Goal: Task Accomplishment & Management: Manage account settings

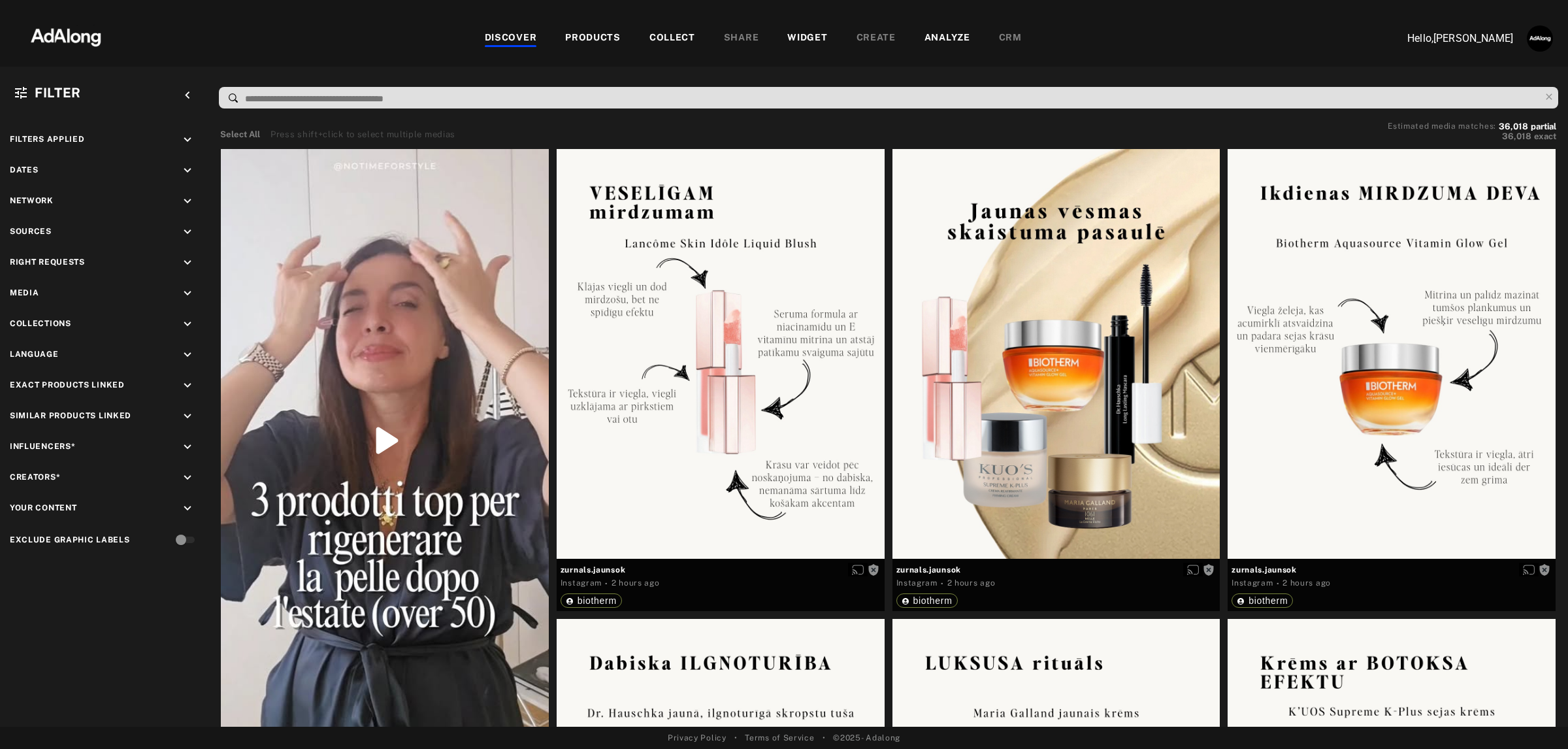
click at [602, 33] on div "PRODUCTS" at bounding box center [592, 38] width 55 height 15
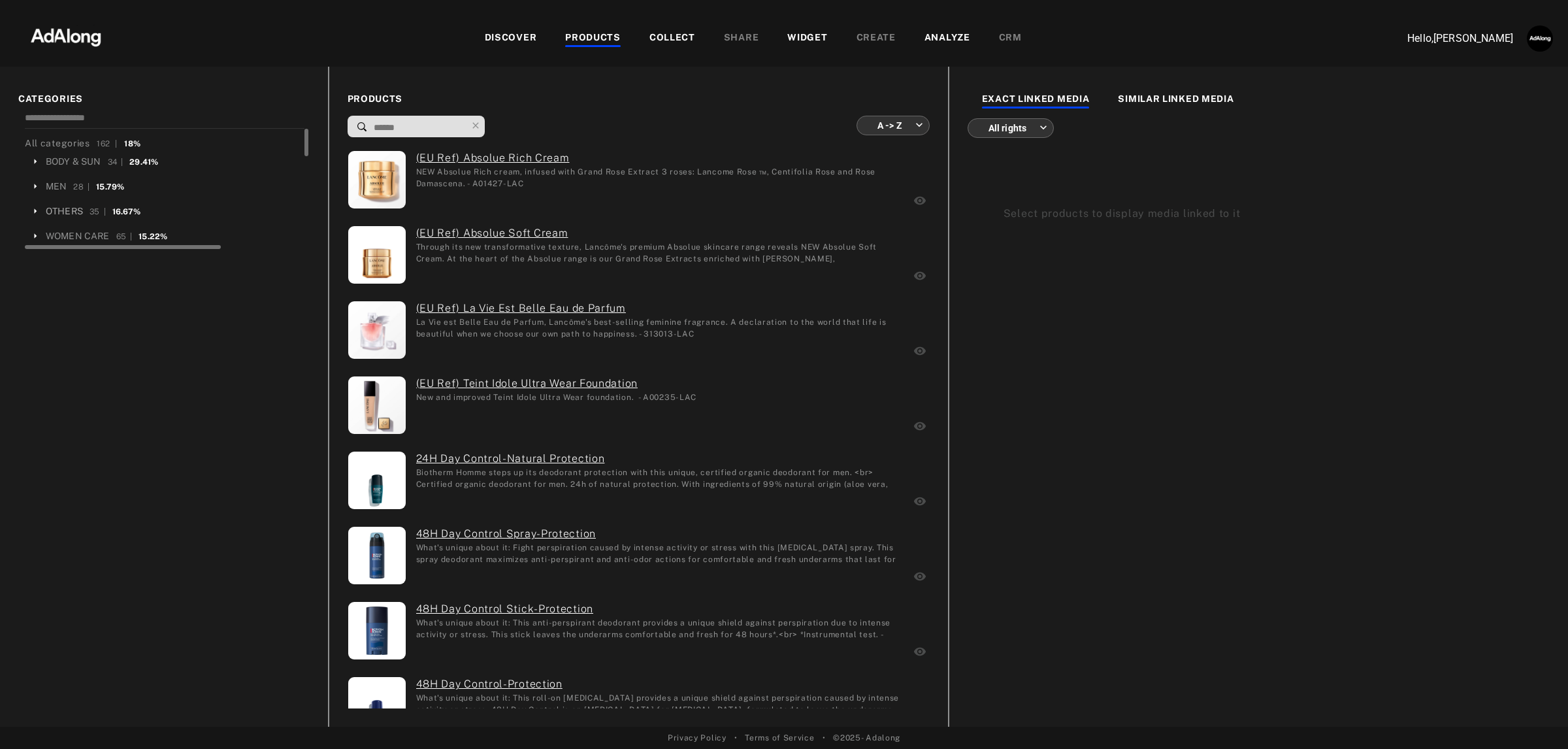
click at [49, 209] on div "OTHERS" at bounding box center [65, 211] width 37 height 14
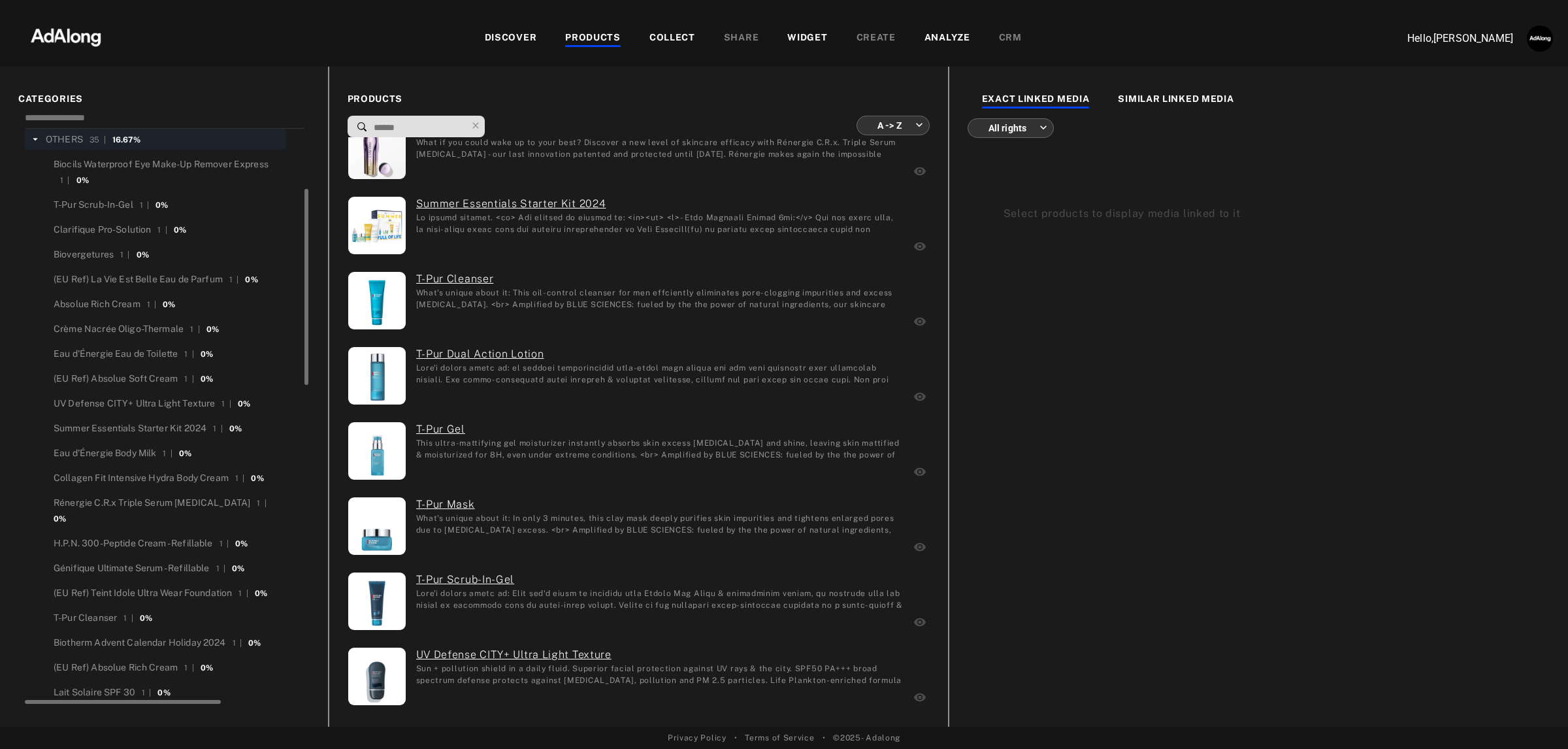
scroll to position [2071, 0]
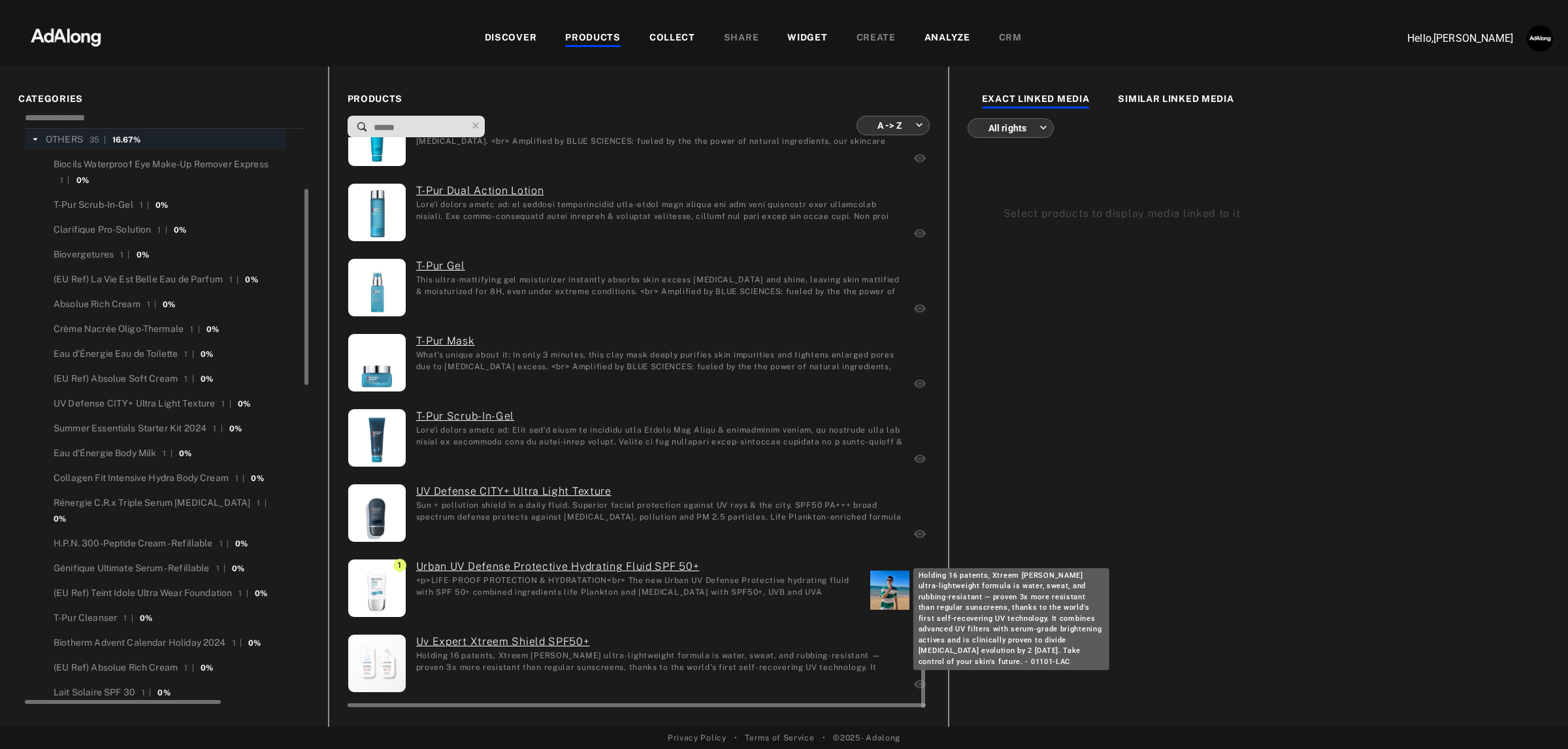
click at [507, 659] on div "Holding 16 patents, Xtreem [PERSON_NAME] ultra-lightweight formula is water, sw…" at bounding box center [660, 660] width 488 height 22
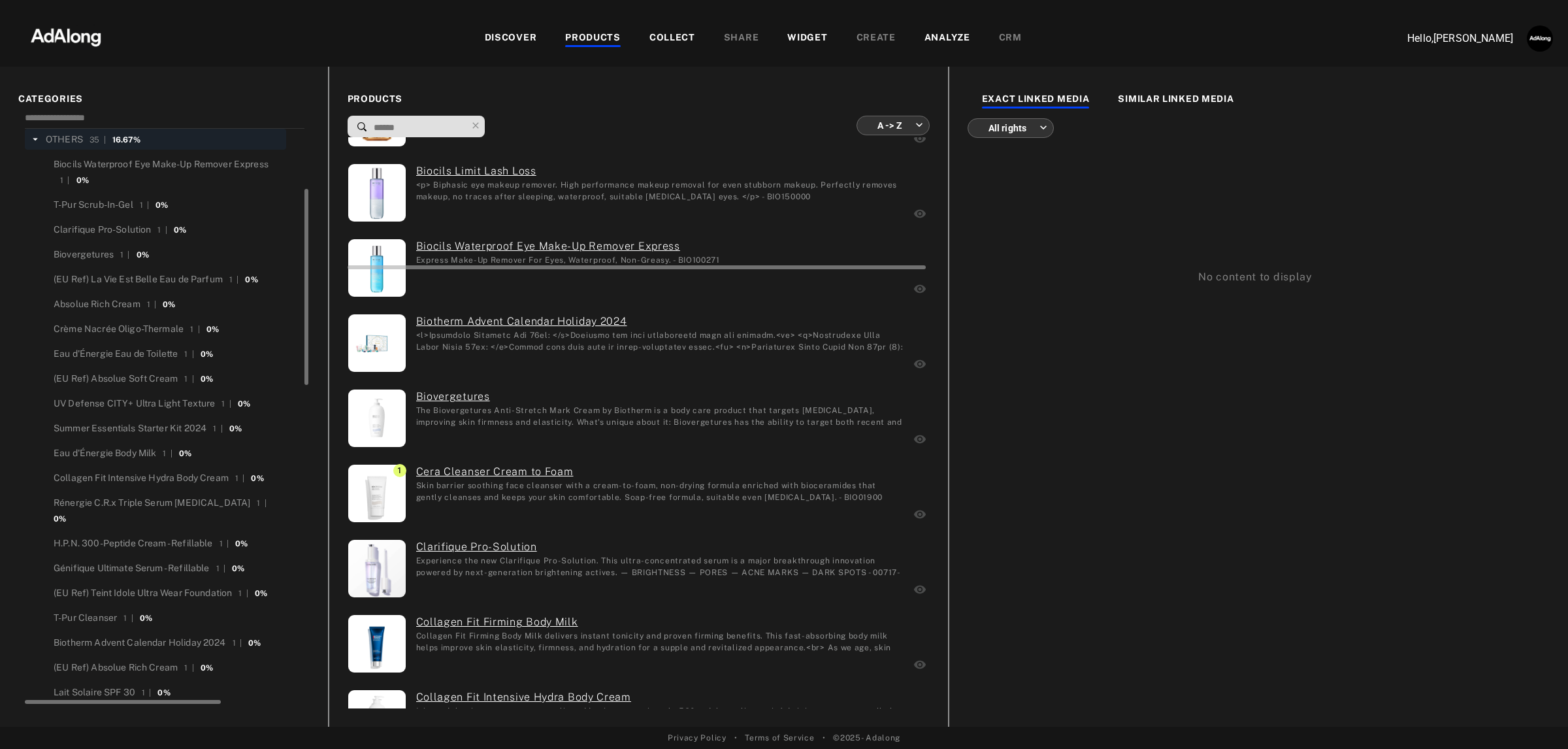
scroll to position [0, 0]
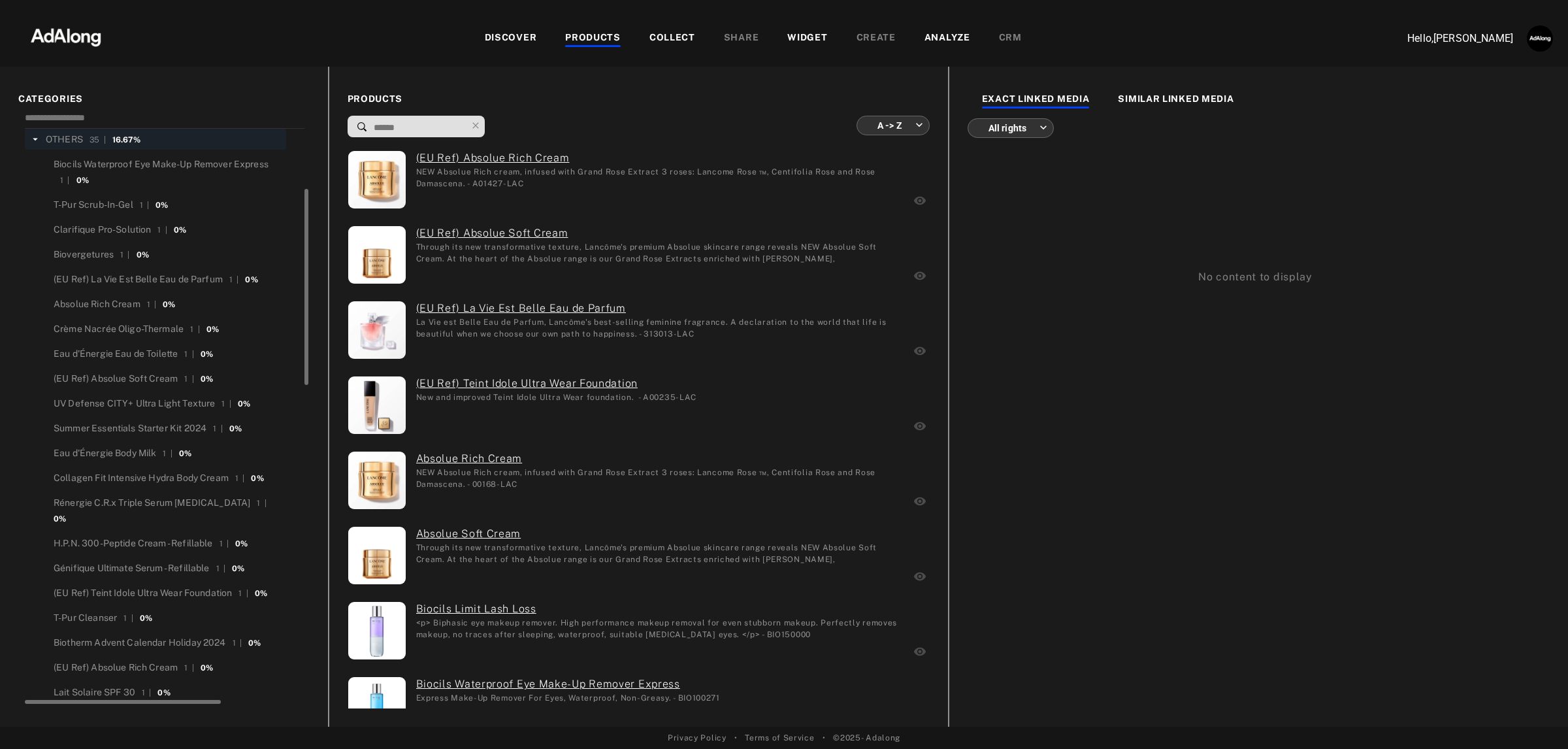
click at [812, 31] on div "WIDGET" at bounding box center [807, 38] width 40 height 15
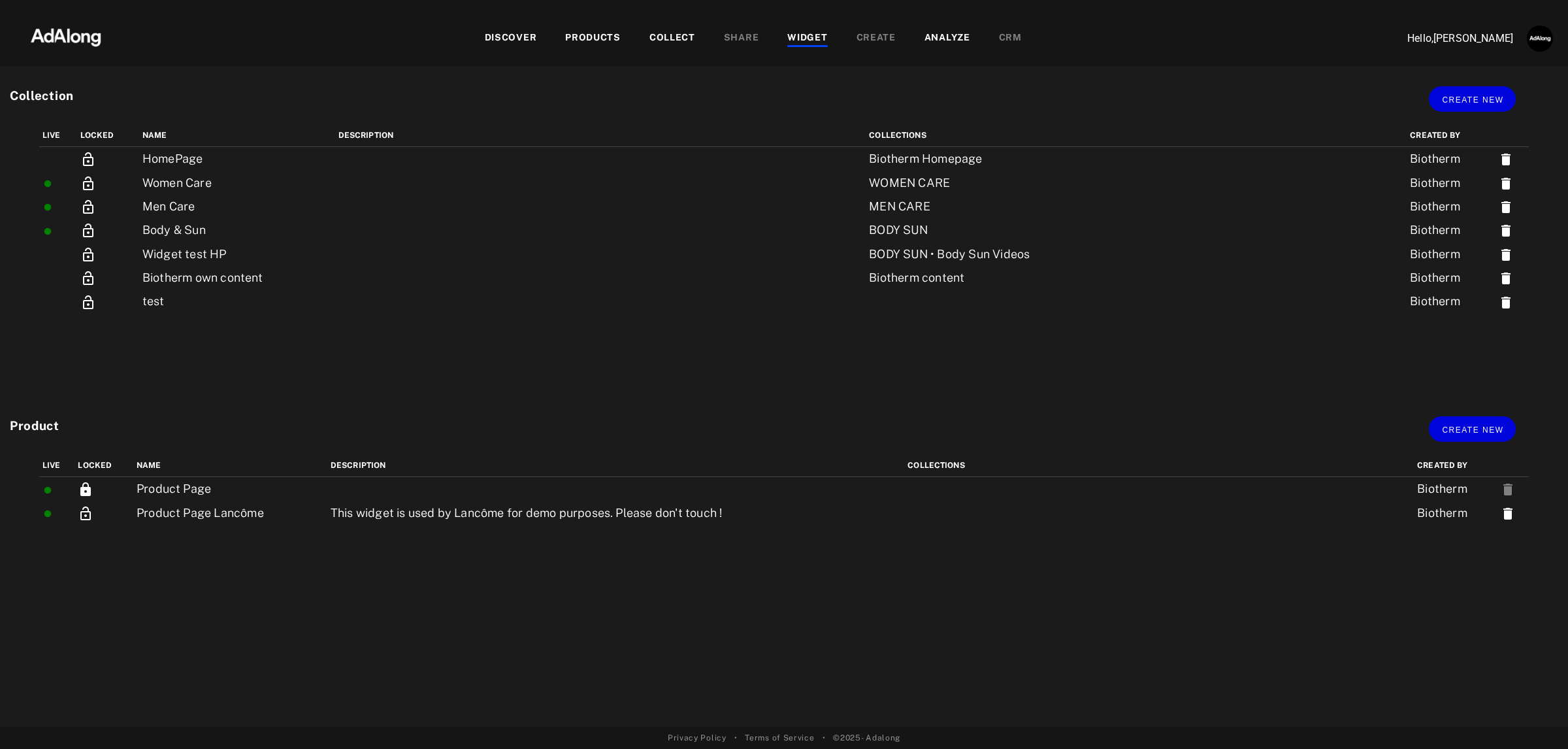
click at [667, 39] on div "COLLECT" at bounding box center [672, 38] width 46 height 15
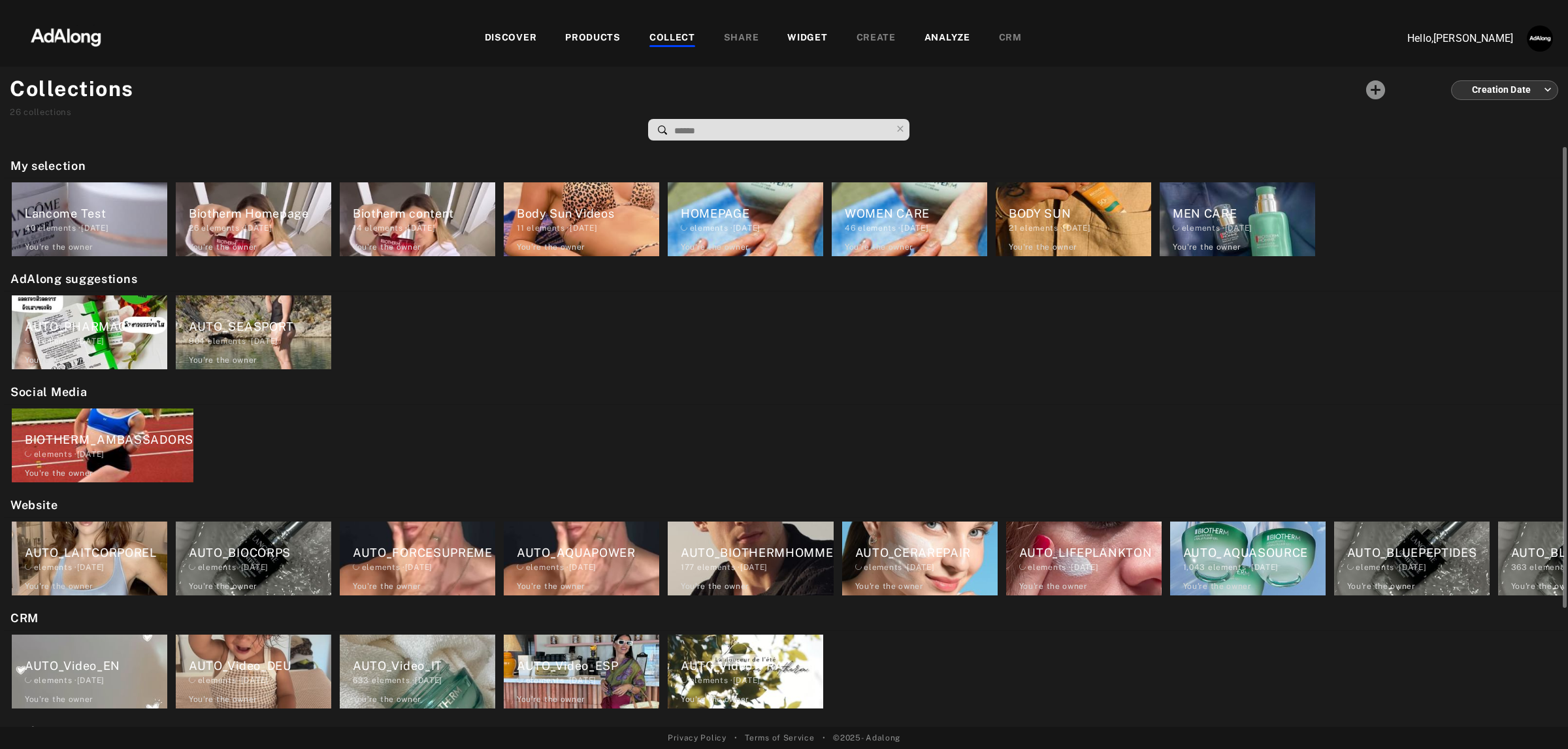
click at [59, 203] on div "Lancome Test 40 elements · [DATE] You're the owner delete" at bounding box center [89, 219] width 156 height 74
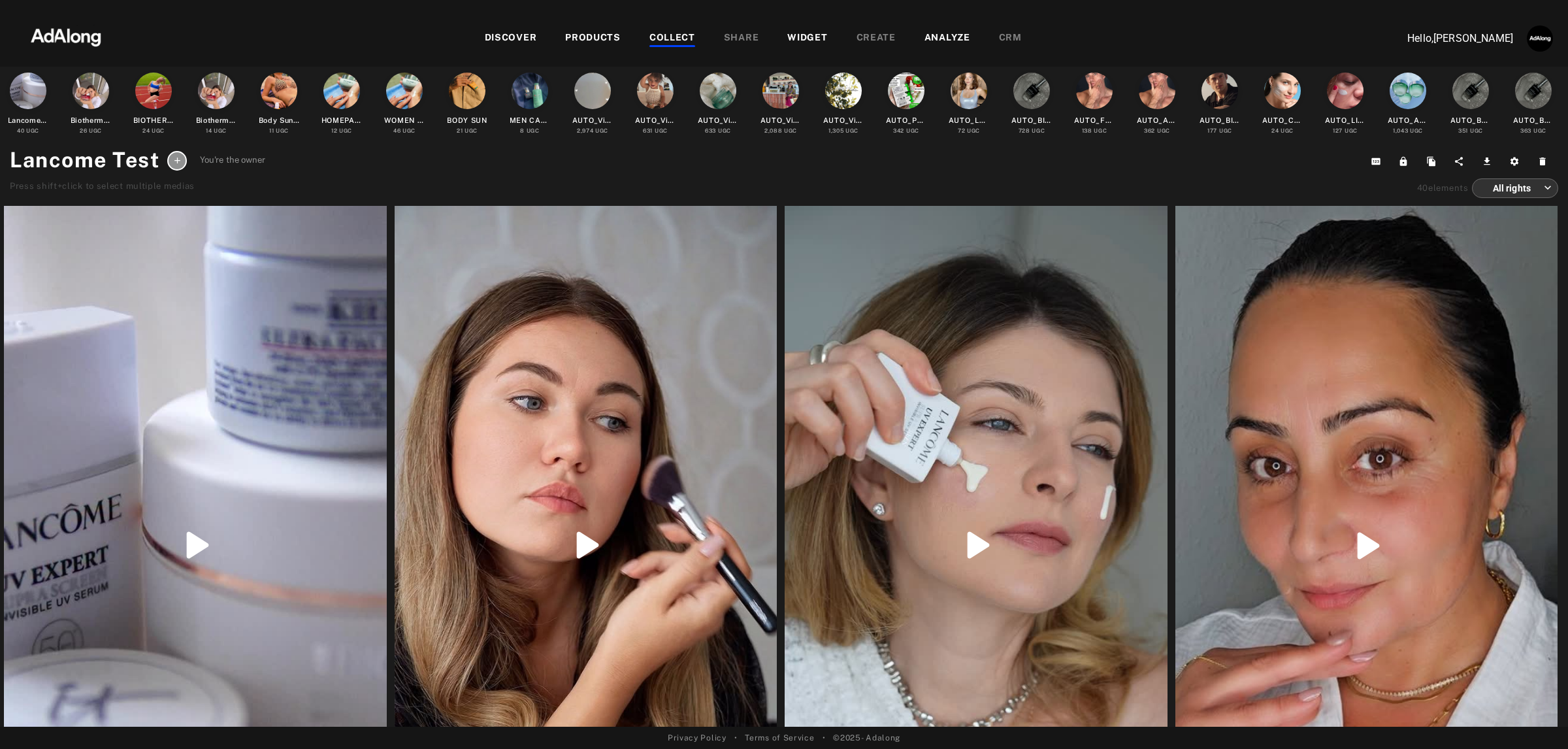
click at [1491, 191] on body "DISCOVER PRODUCTS COLLECT SHARE WIDGET CREATE ANALYZE CRM Hello, [PERSON_NAME] …" at bounding box center [784, 374] width 1568 height 749
click at [426, 174] on div at bounding box center [784, 374] width 1568 height 749
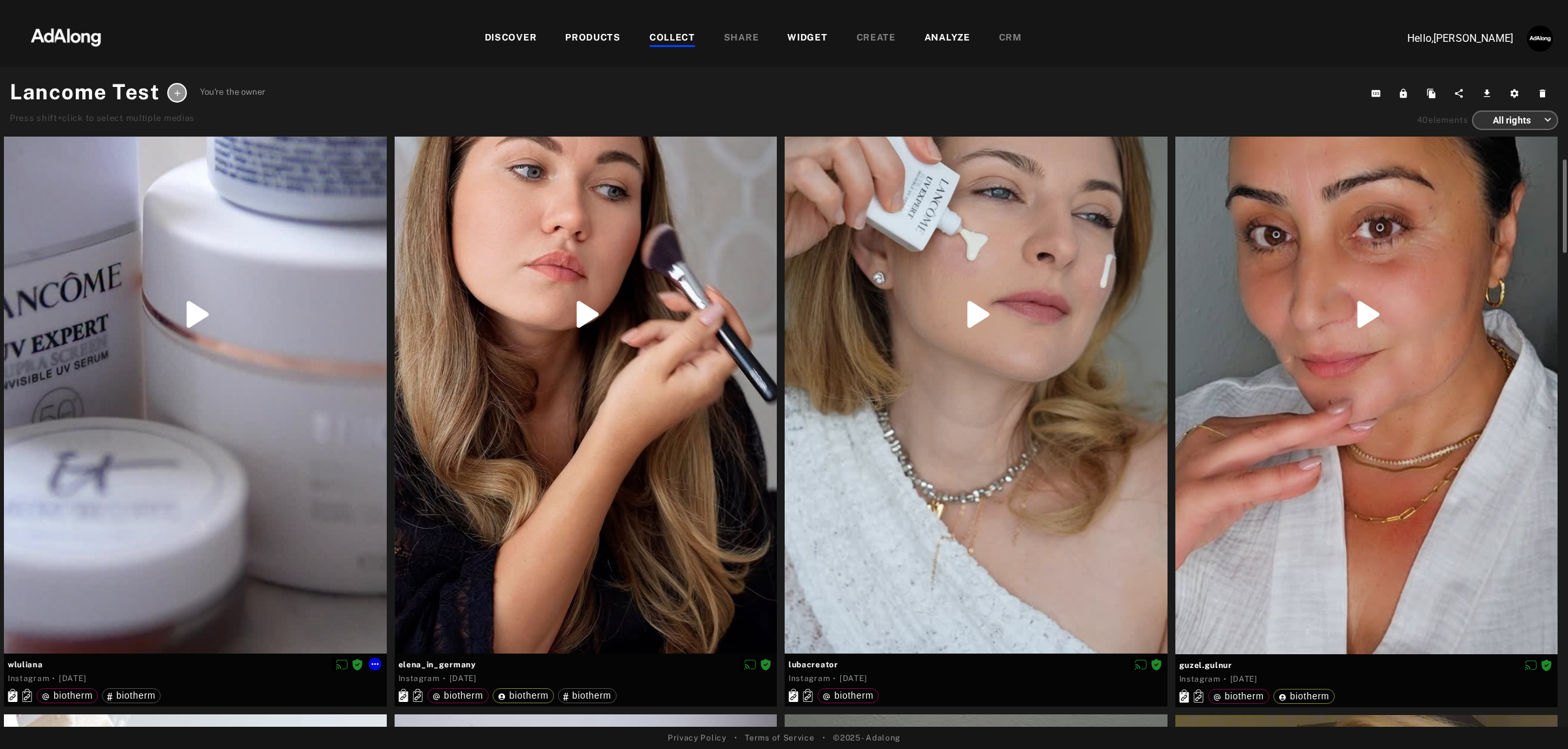
click at [233, 552] on div at bounding box center [196, 313] width 383 height 678
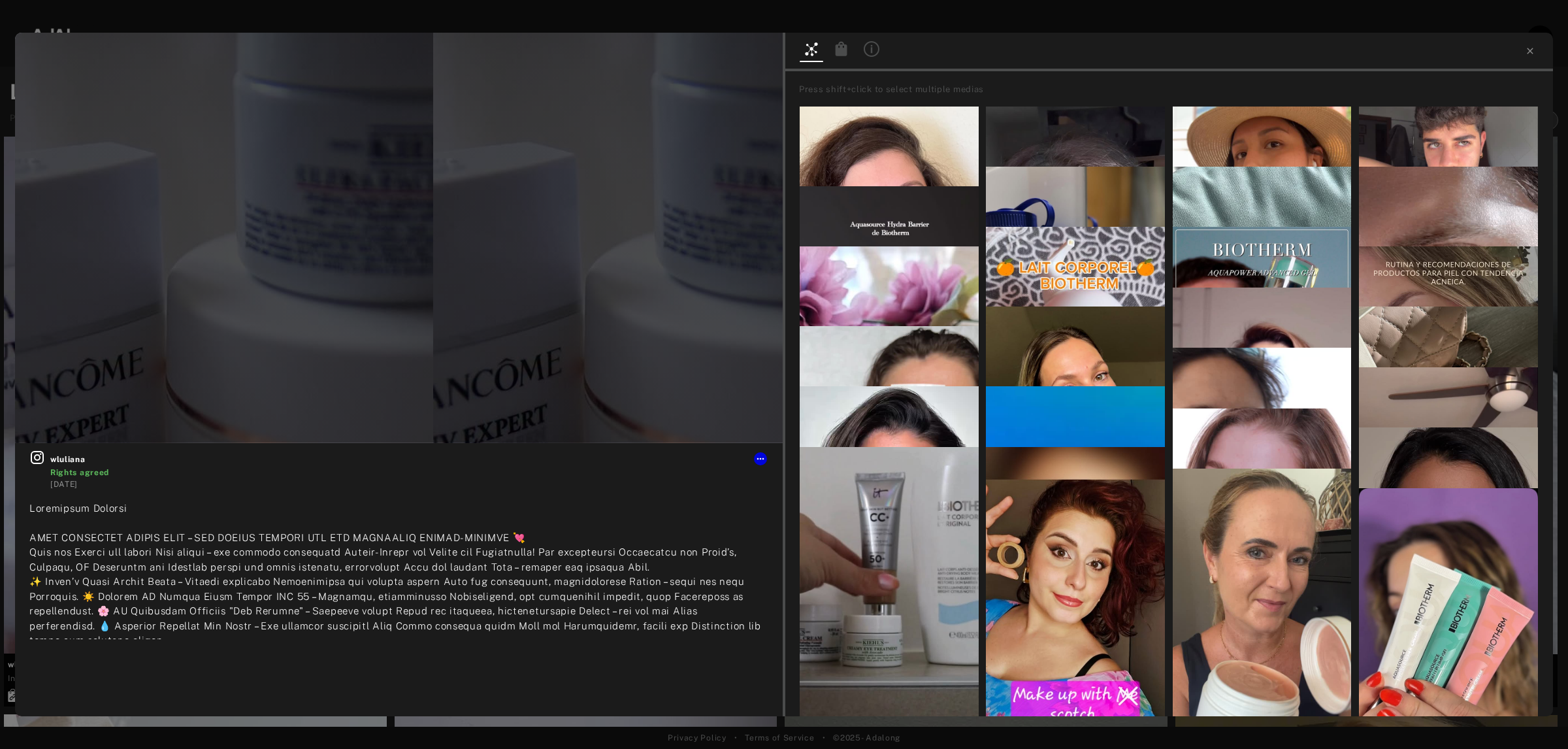
click at [838, 54] on icon at bounding box center [842, 48] width 12 height 14
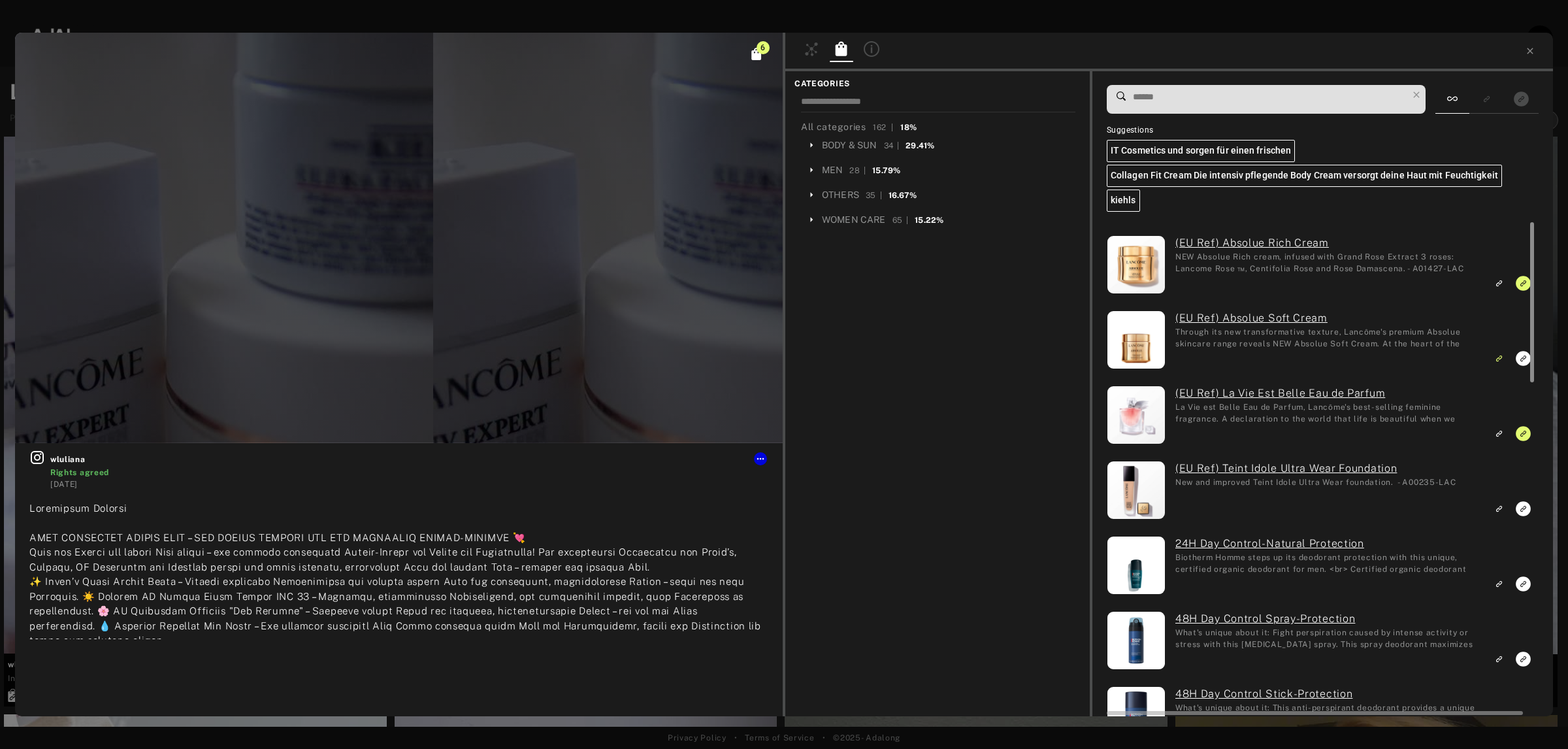
click at [1525, 285] on div at bounding box center [1531, 468] width 10 height 493
click at [1519, 288] on icon "Unlink to exact product" at bounding box center [1524, 283] width 15 height 15
click at [1518, 432] on icon "Unlink to exact product" at bounding box center [1524, 433] width 15 height 15
click at [1500, 356] on icon "Unlink to similar product" at bounding box center [1498, 357] width 9 height 8
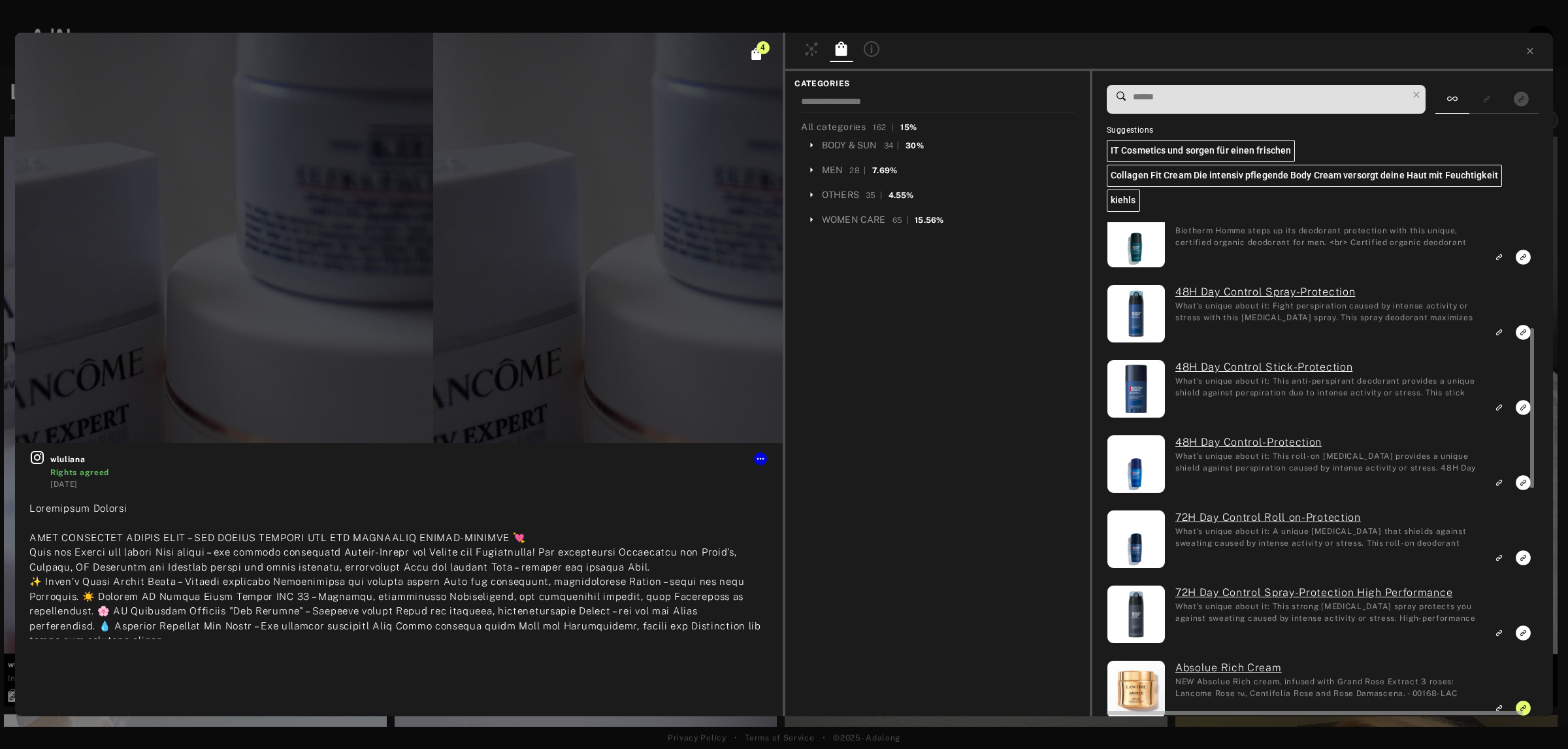
scroll to position [654, 0]
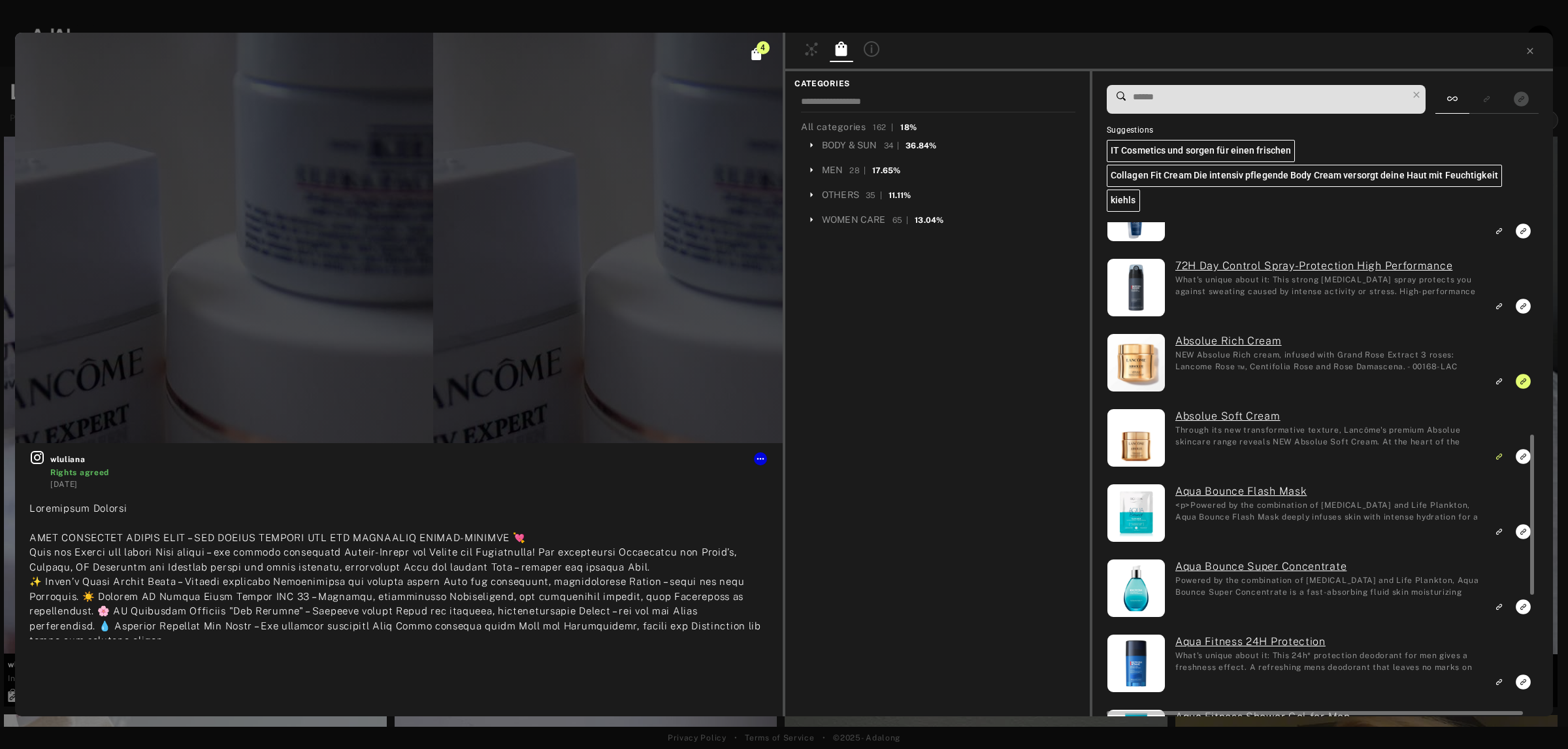
click at [1521, 384] on icon "Unlink to exact product" at bounding box center [1524, 381] width 15 height 15
click at [1501, 455] on icon "Unlink to similar product" at bounding box center [1498, 455] width 9 height 8
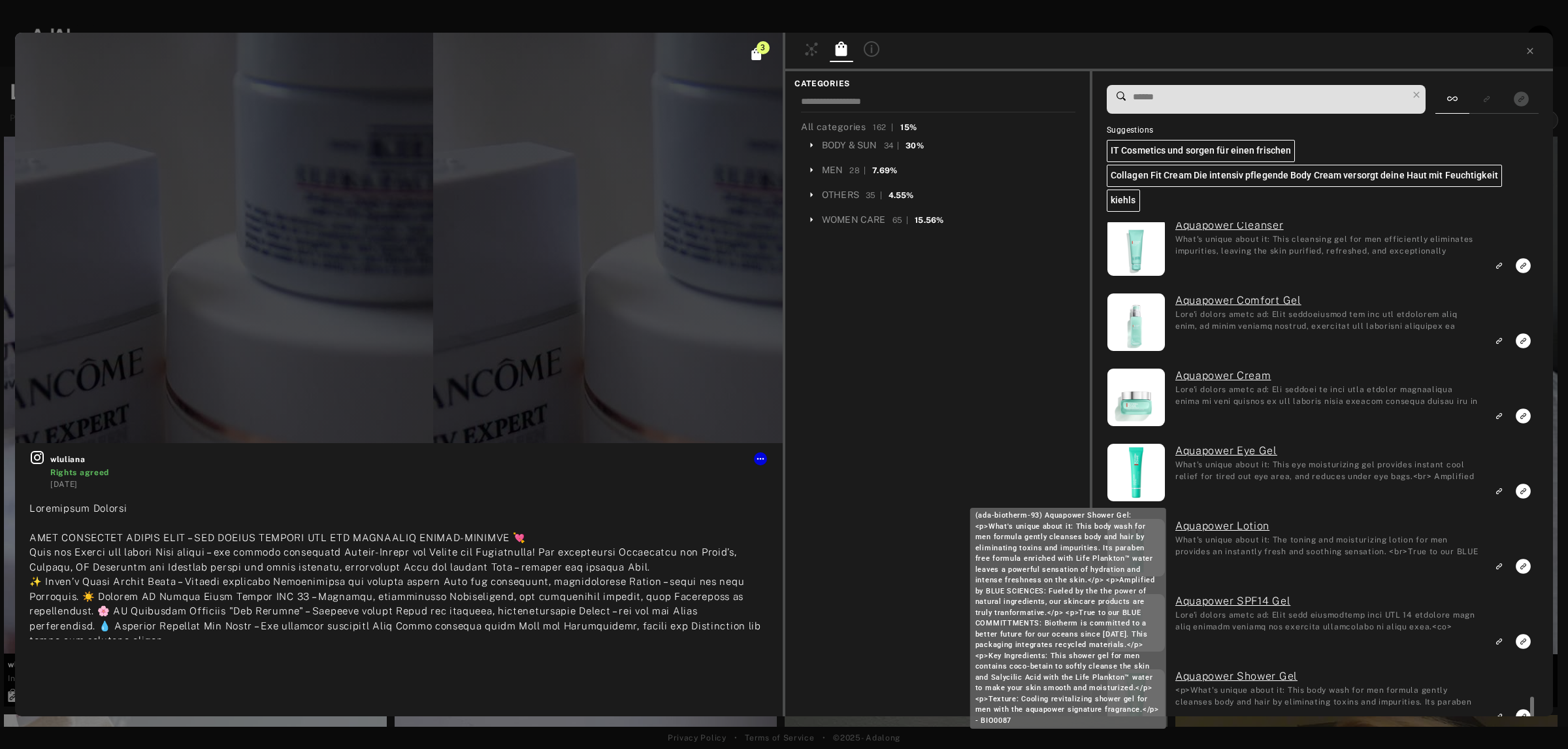
scroll to position [2562, 0]
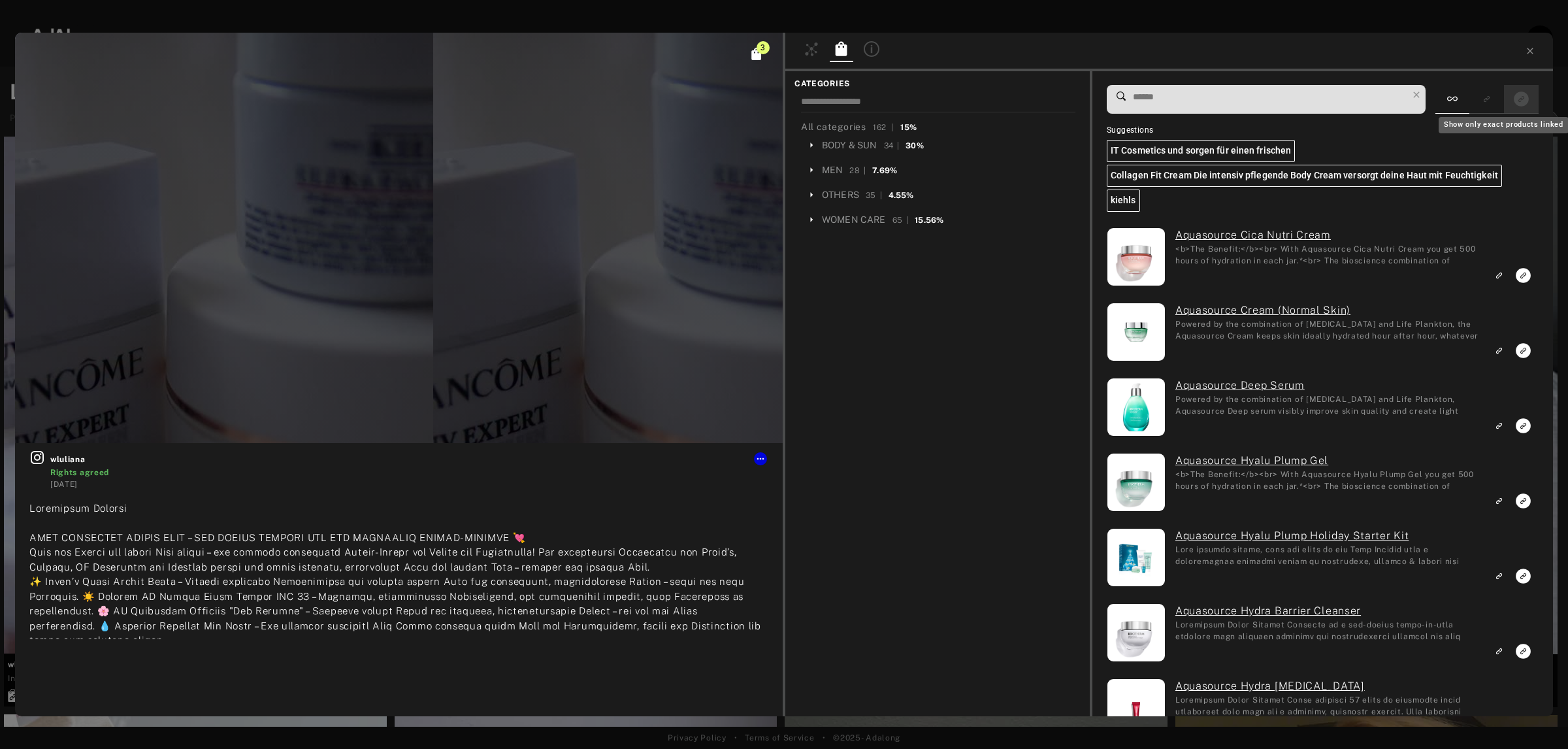
click at [1517, 95] on icon "Show only exact products linked" at bounding box center [1521, 99] width 15 height 15
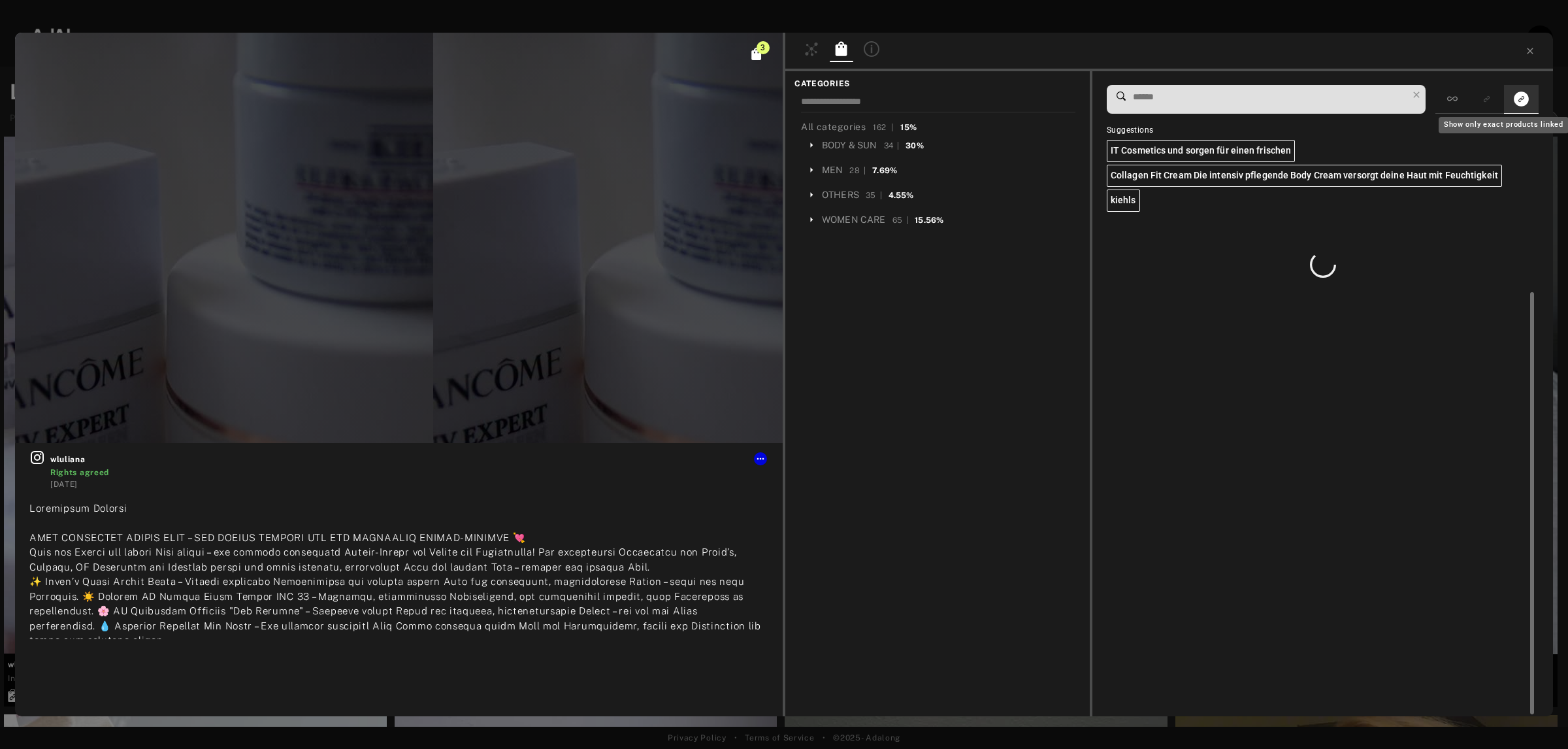
scroll to position [0, 0]
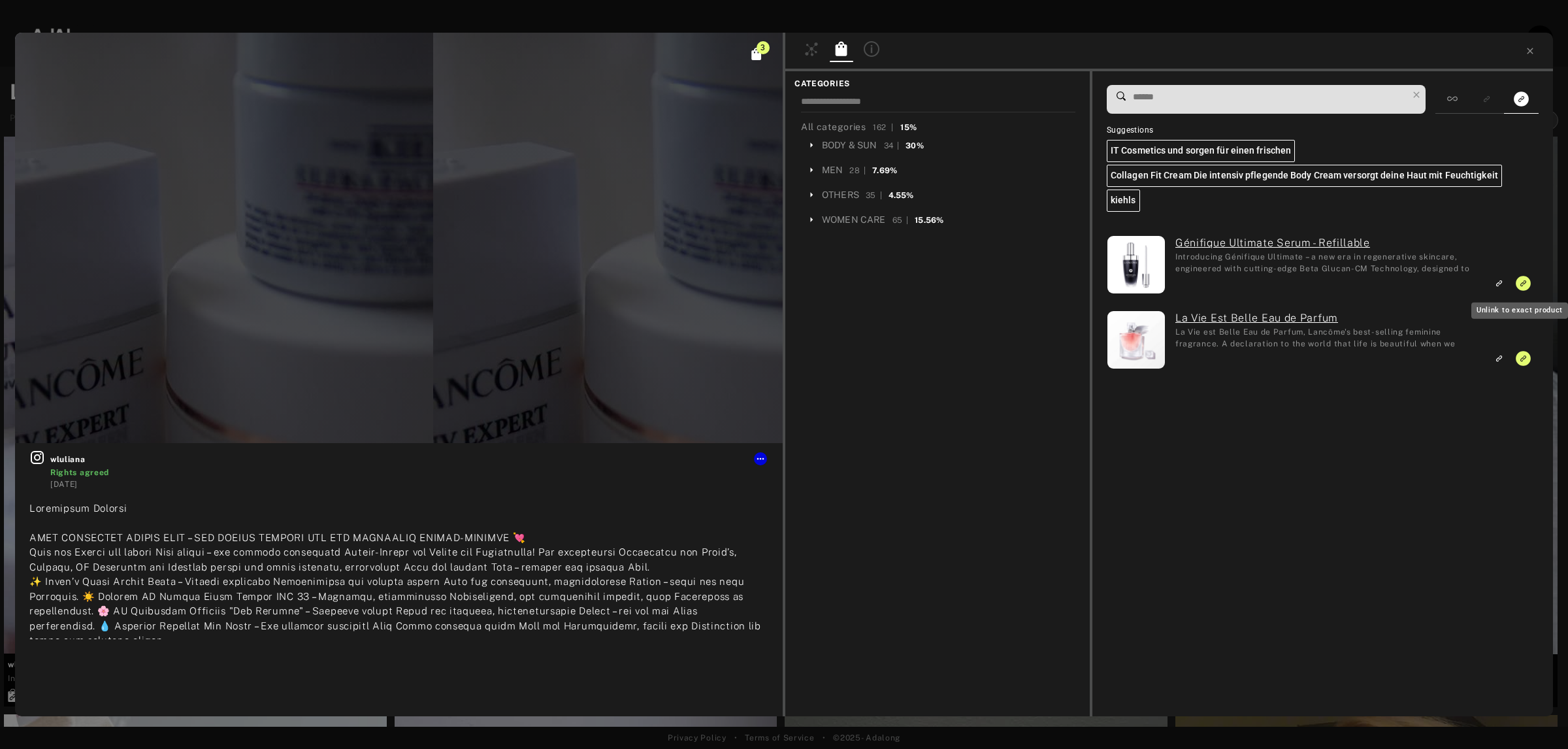
click at [1524, 280] on icon "Unlink to exact product" at bounding box center [1524, 283] width 15 height 15
click at [1520, 283] on icon "Unlink to exact product" at bounding box center [1524, 283] width 15 height 15
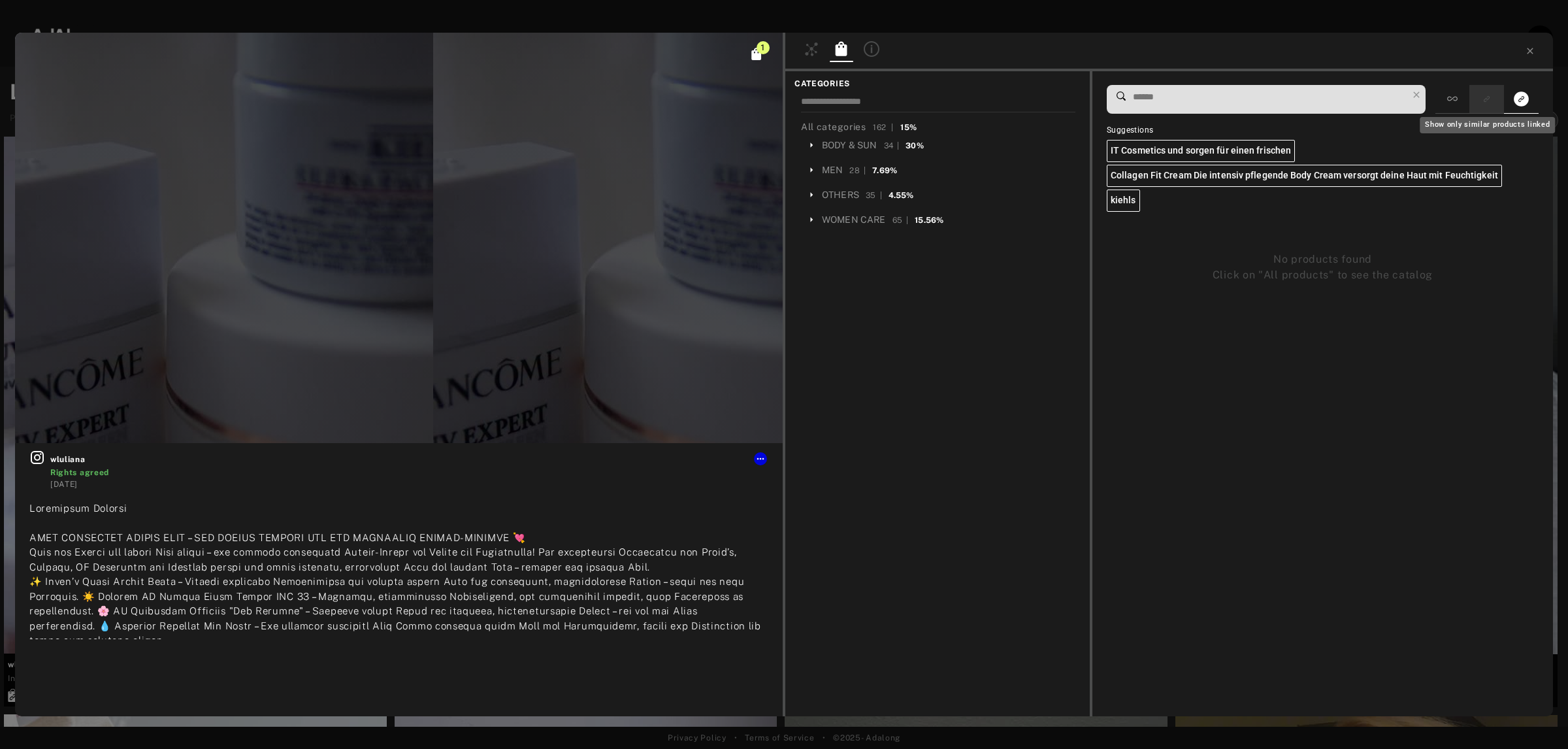
click at [1488, 94] on rect "Show only similar products linked" at bounding box center [1486, 99] width 16 height 16
drag, startPoint x: 1443, startPoint y: 102, endPoint x: 1485, endPoint y: 106, distance: 42.2
click at [1444, 102] on div at bounding box center [1452, 100] width 34 height 29
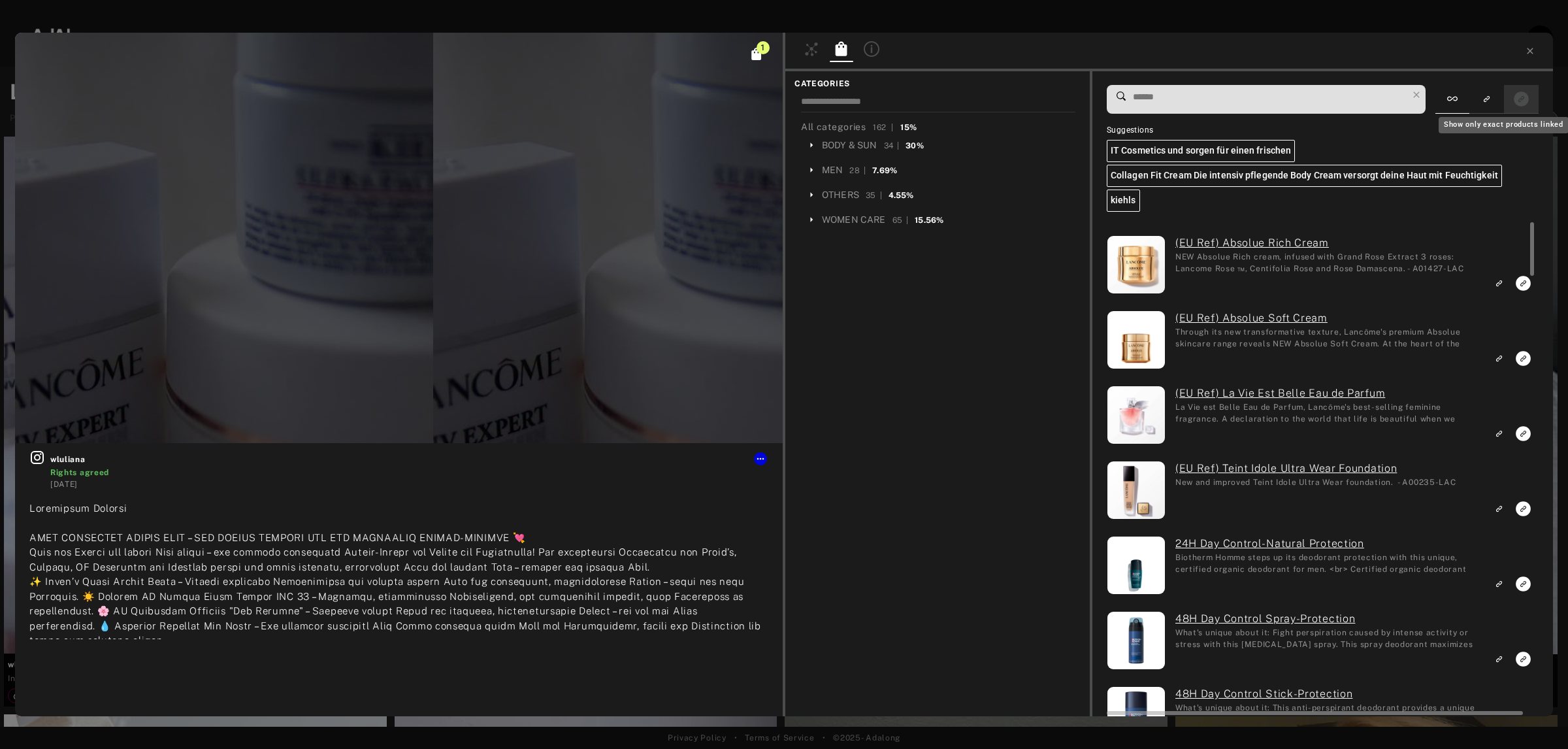
click at [1514, 98] on icon "Show only exact products linked" at bounding box center [1521, 99] width 15 height 15
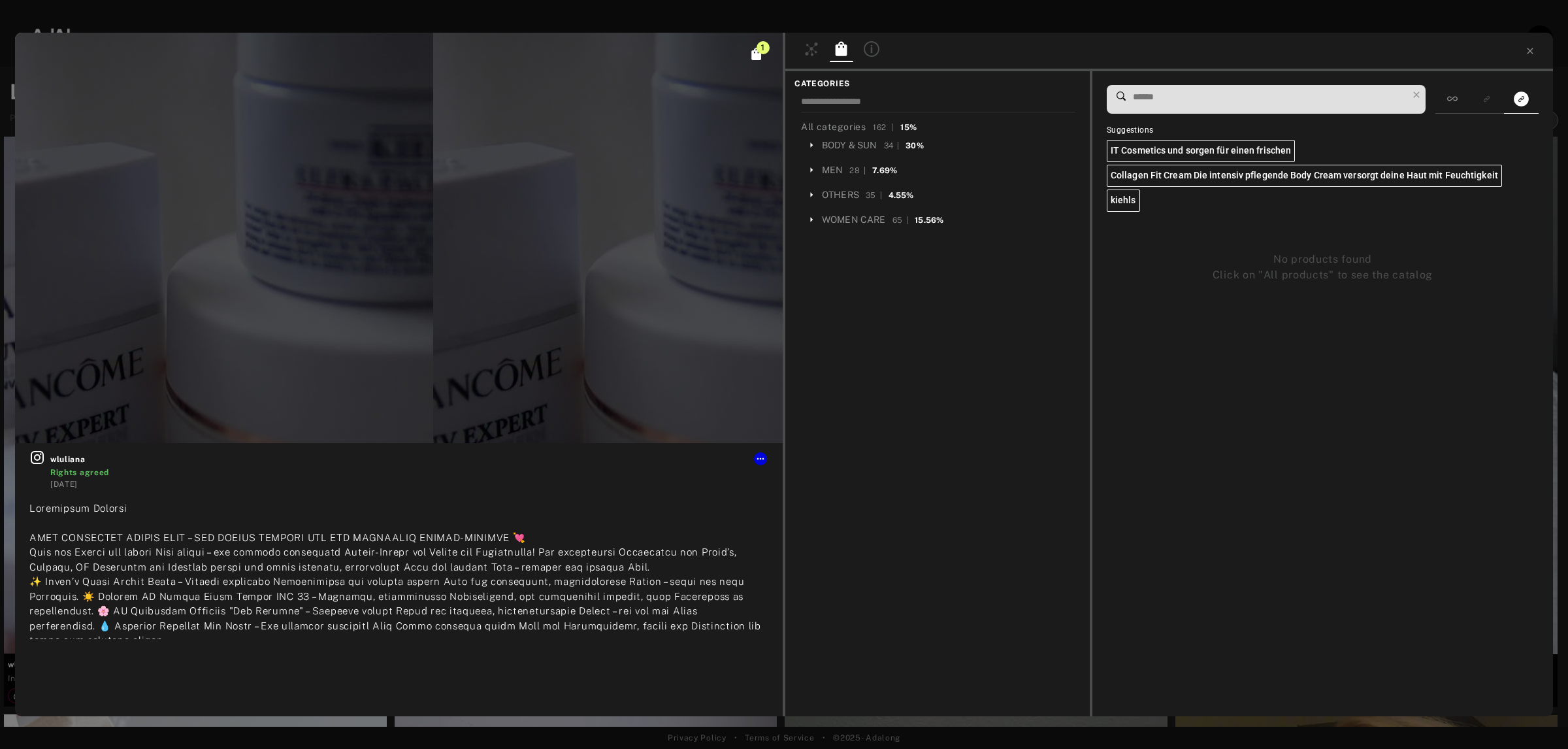
click at [1216, 90] on input at bounding box center [1269, 97] width 276 height 18
type input "*"
click at [848, 188] on div "OTHERS" at bounding box center [841, 195] width 37 height 14
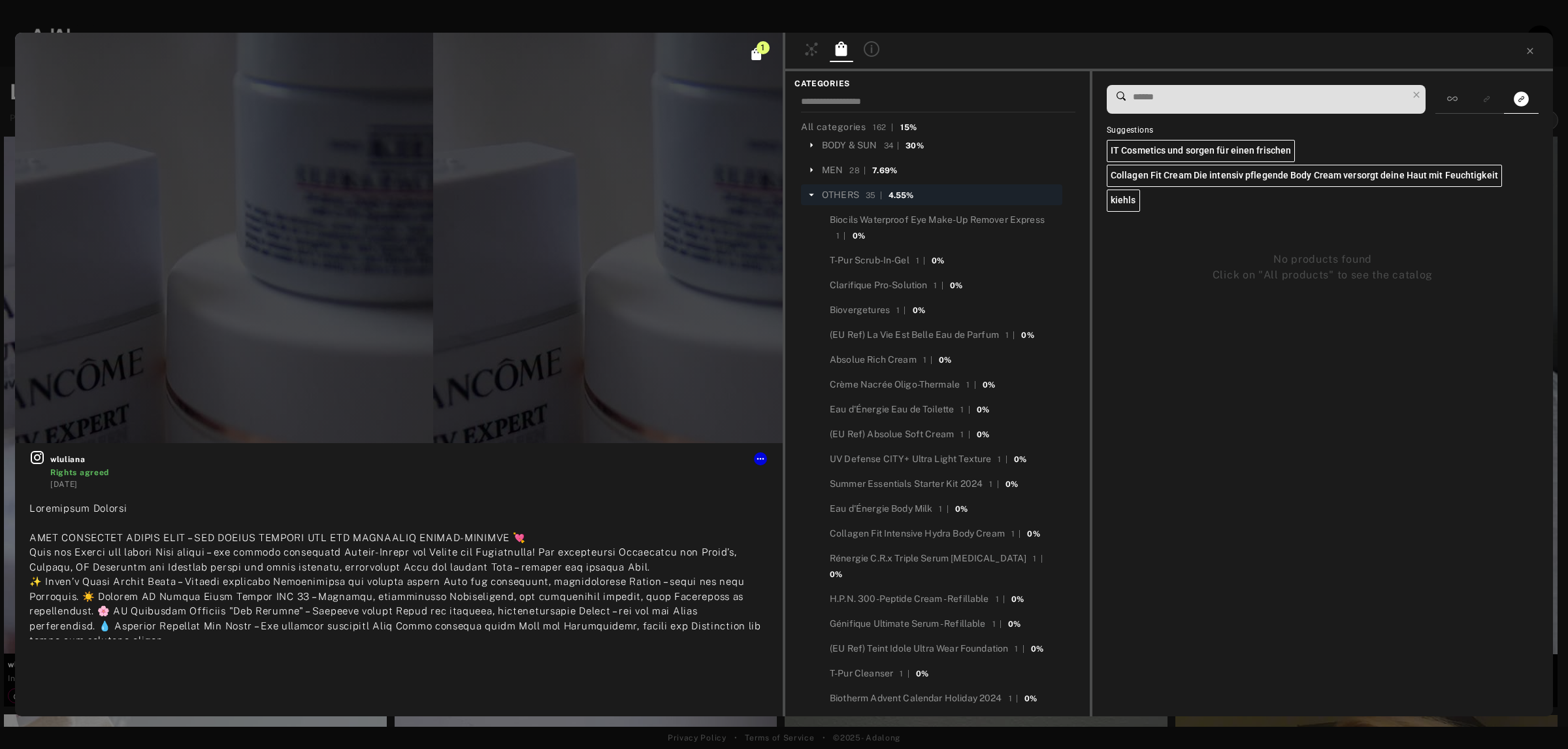
click at [1179, 99] on input at bounding box center [1269, 97] width 276 height 18
type input "******"
drag, startPoint x: 1174, startPoint y: 94, endPoint x: 1092, endPoint y: 94, distance: 82.0
click at [1092, 94] on div "****** Suggestions IT Cosmetics und sorgen für einen frischen Collagen Fit Crea…" at bounding box center [1322, 394] width 461 height 645
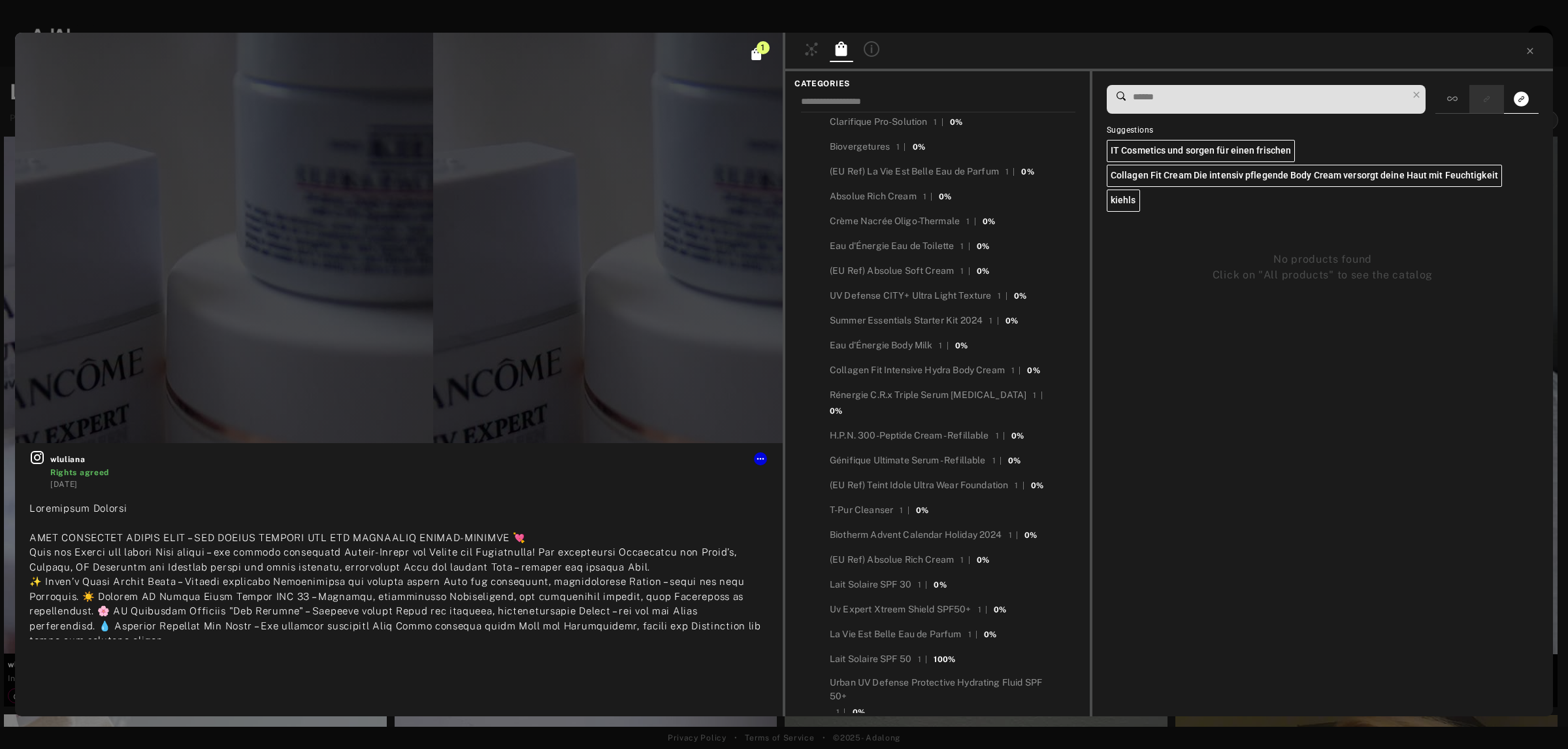
click at [1484, 99] on icon "Show only similar products linked" at bounding box center [1486, 99] width 9 height 8
click at [1462, 100] on div at bounding box center [1452, 100] width 34 height 29
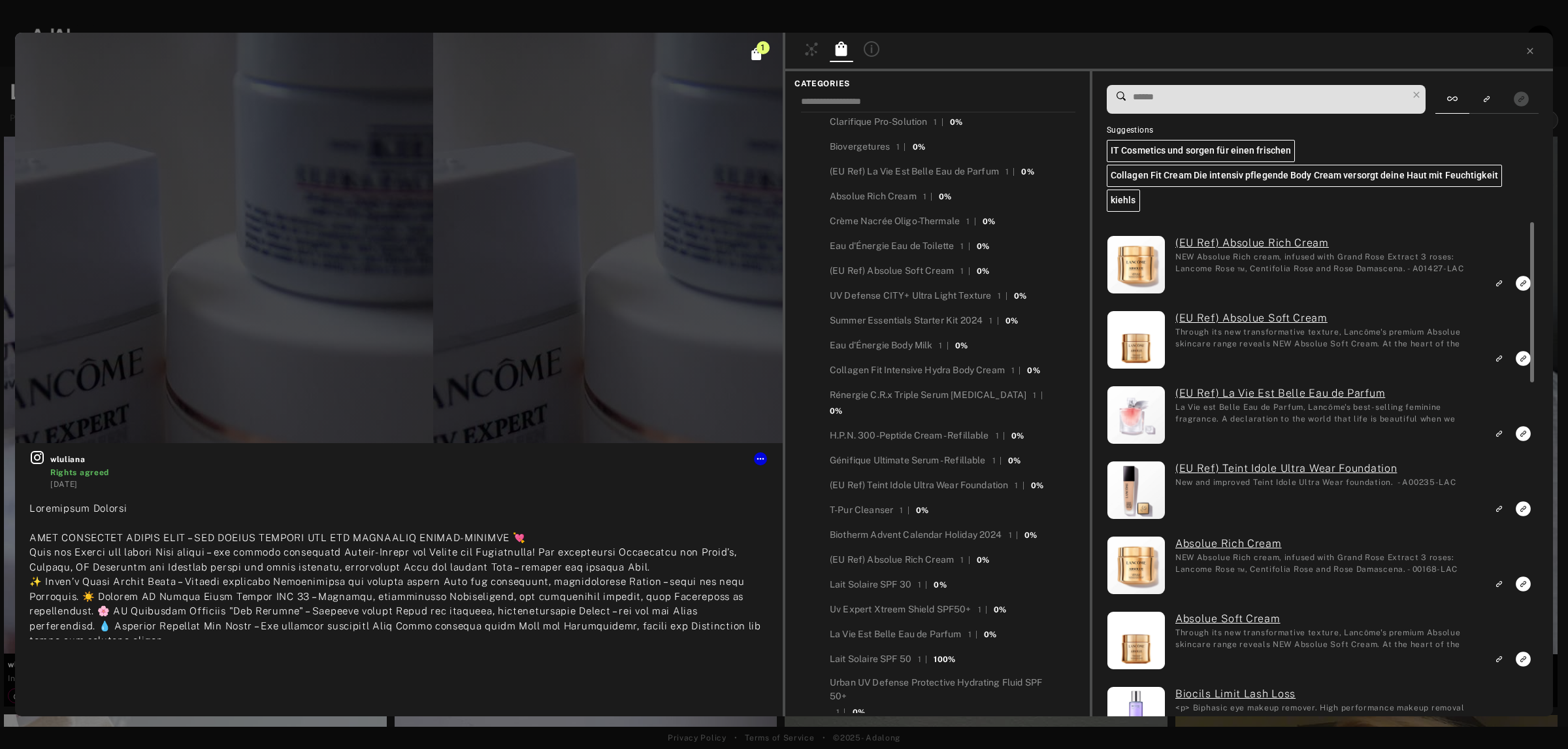
click at [1216, 101] on input at bounding box center [1269, 97] width 276 height 18
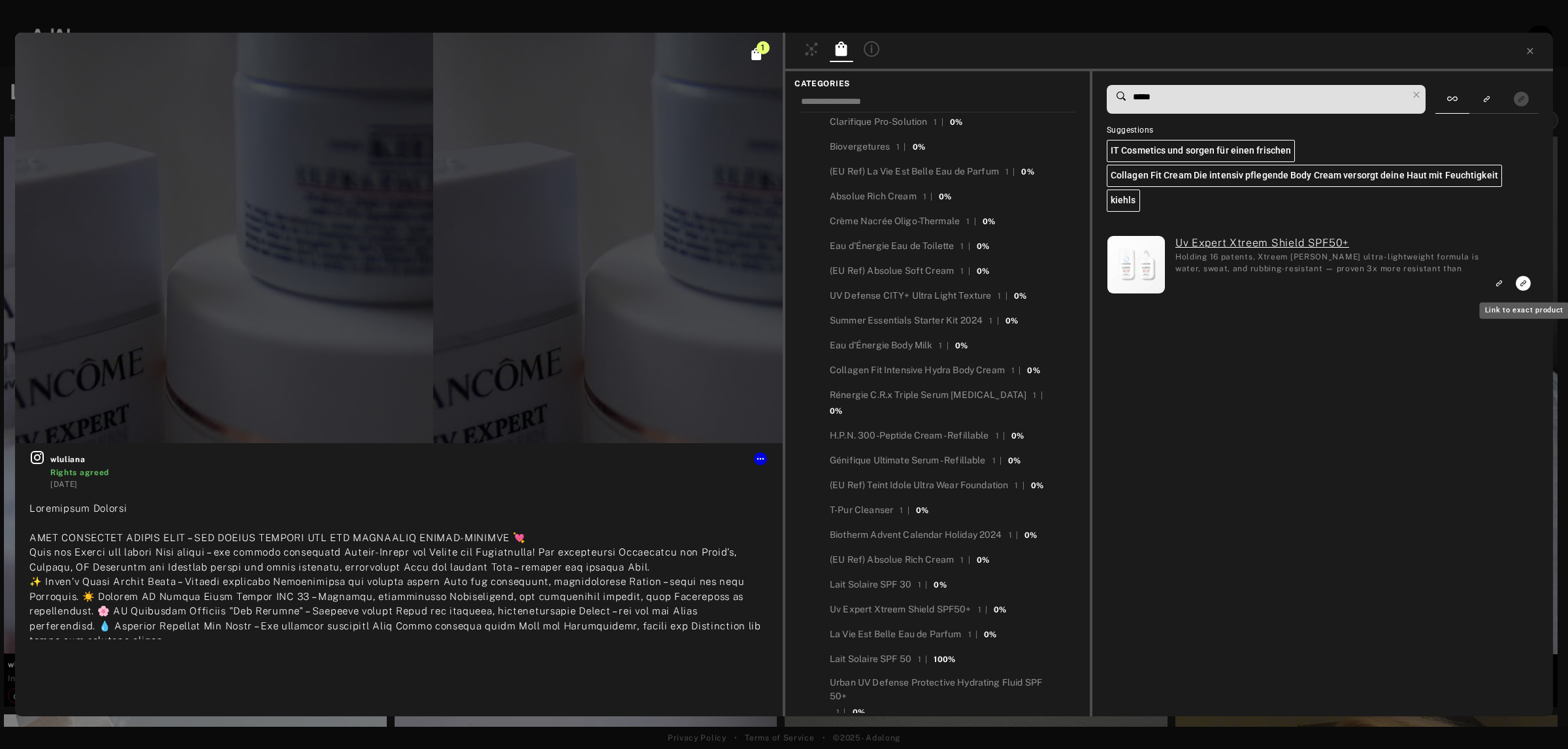
click at [1525, 283] on icon "Link to exact product" at bounding box center [1524, 283] width 15 height 15
drag, startPoint x: 1193, startPoint y: 96, endPoint x: 1008, endPoint y: 96, distance: 185.0
click at [1008, 96] on div "CATEGORIES All categories 162 | 15% BODY & SUN 34 | 30% MEN 28 | 7.69% OTHERS 3…" at bounding box center [1170, 394] width 768 height 645
click at [1496, 284] on icon "Link to similar product" at bounding box center [1498, 283] width 9 height 8
click at [1151, 93] on input "*****" at bounding box center [1269, 97] width 276 height 18
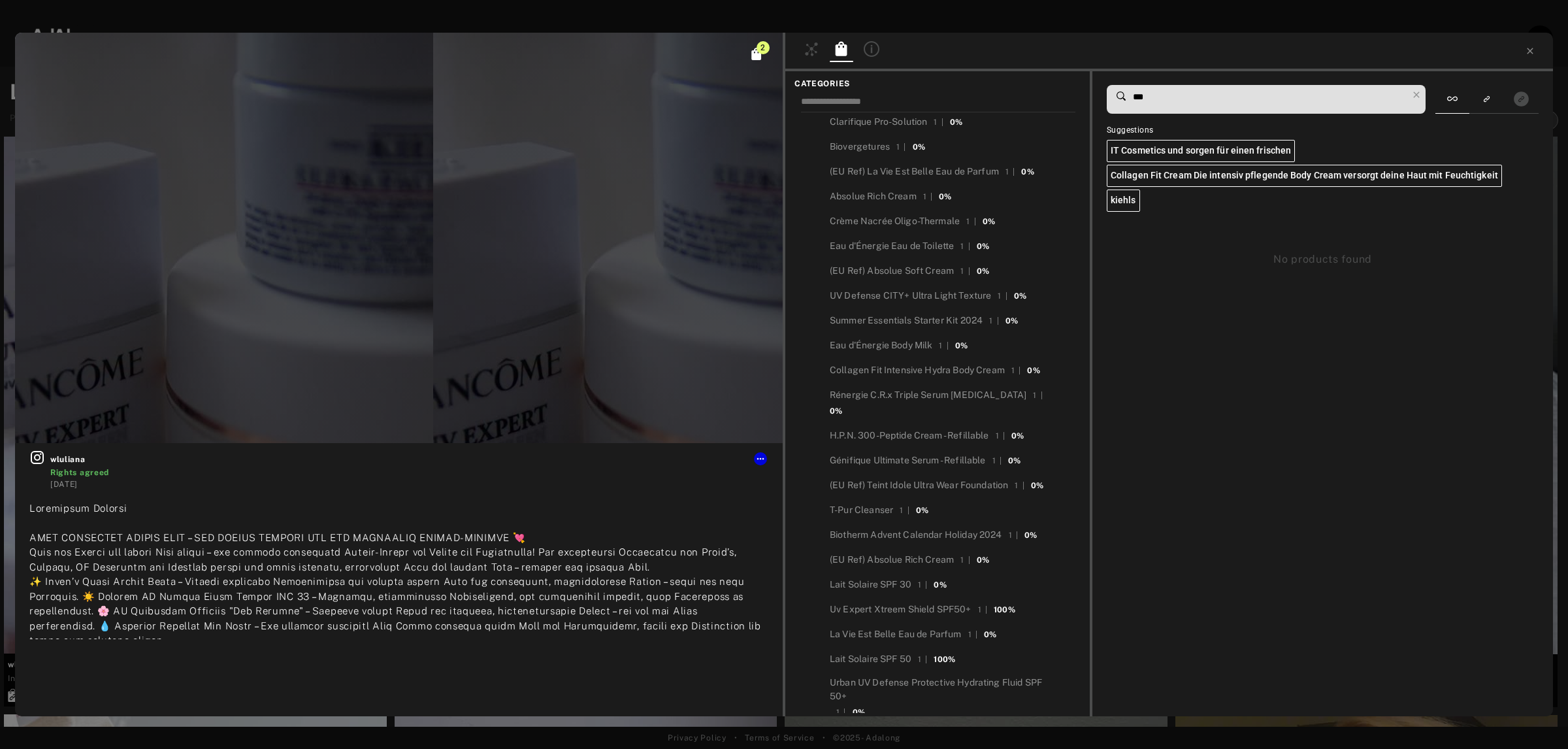
drag, startPoint x: 1151, startPoint y: 93, endPoint x: 1129, endPoint y: 83, distance: 24.2
click at [1129, 85] on div "***" at bounding box center [1266, 100] width 319 height 29
click at [937, 429] on div "H.P.N. 300-Peptide Cream - Refillable" at bounding box center [909, 436] width 159 height 14
click at [1228, 91] on input "***" at bounding box center [1269, 97] width 276 height 18
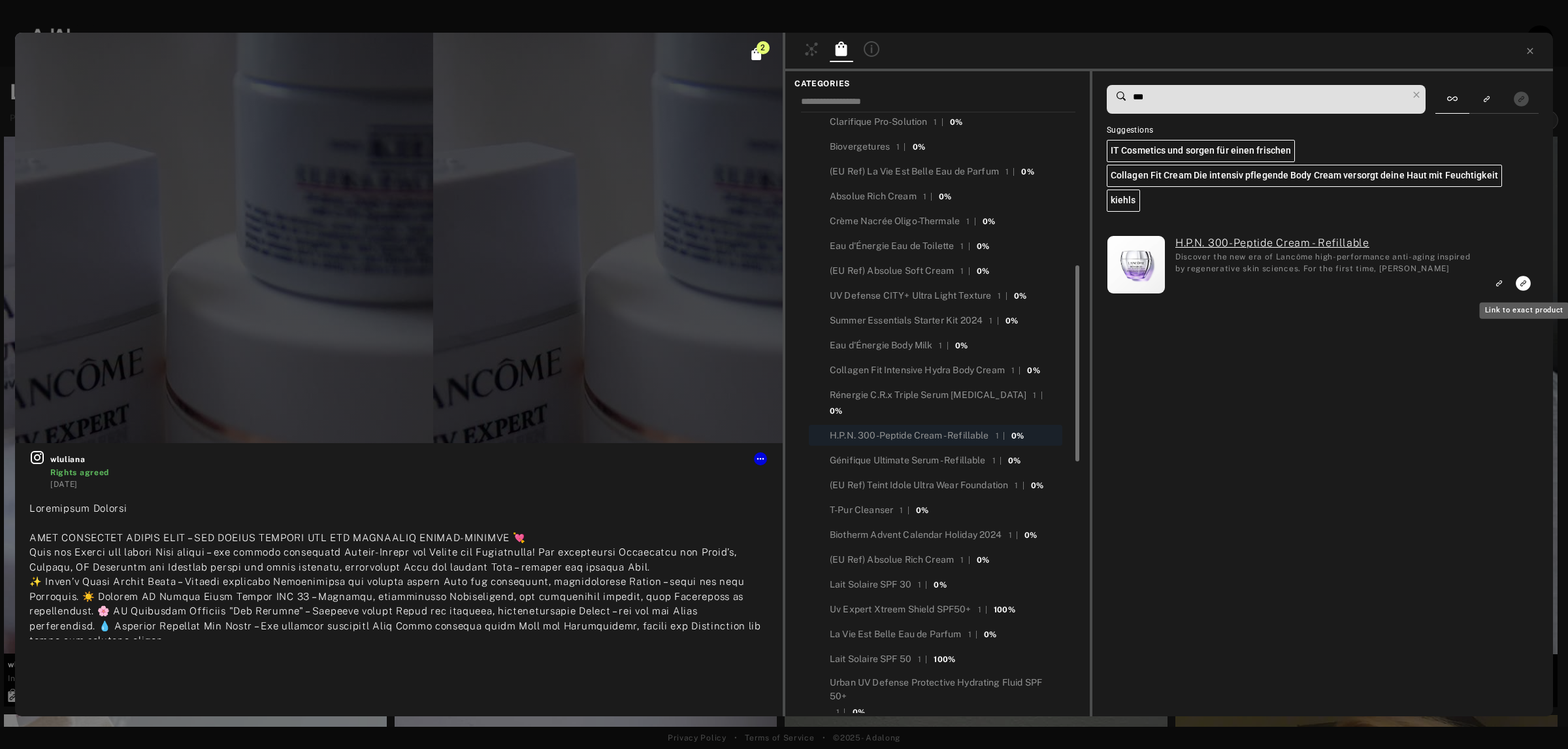
click at [1518, 281] on icon "Link to exact product" at bounding box center [1524, 283] width 15 height 15
click at [1521, 281] on icon "Unlink to exact product" at bounding box center [1524, 283] width 15 height 15
click at [1500, 281] on icon "Link to similar product" at bounding box center [1498, 283] width 9 height 8
click at [1496, 278] on rect "Link to similar product" at bounding box center [1499, 283] width 16 height 16
click at [1522, 282] on icon "Unlink to exact product" at bounding box center [1524, 283] width 15 height 15
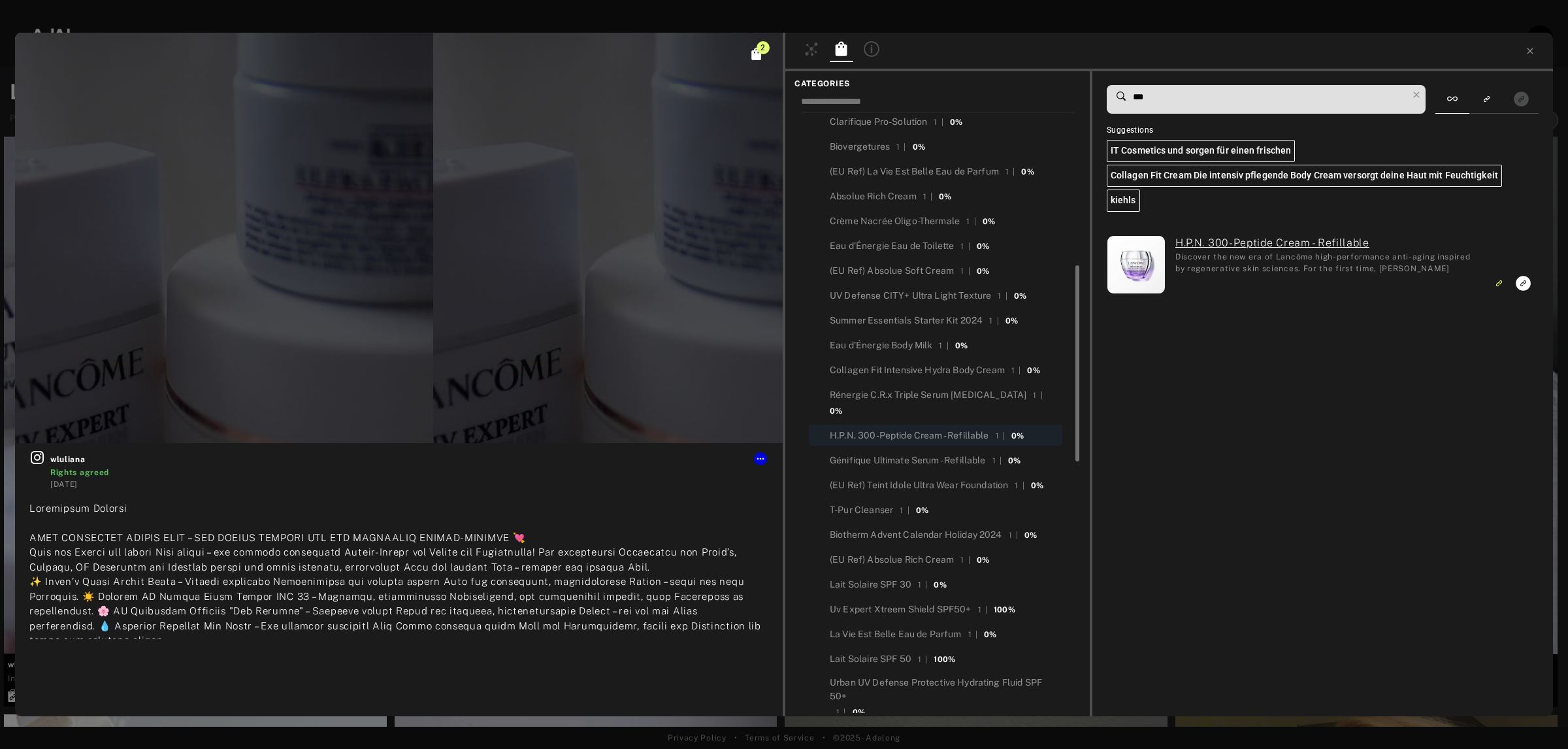
click at [1296, 99] on input "***" at bounding box center [1269, 97] width 276 height 18
type input "*"
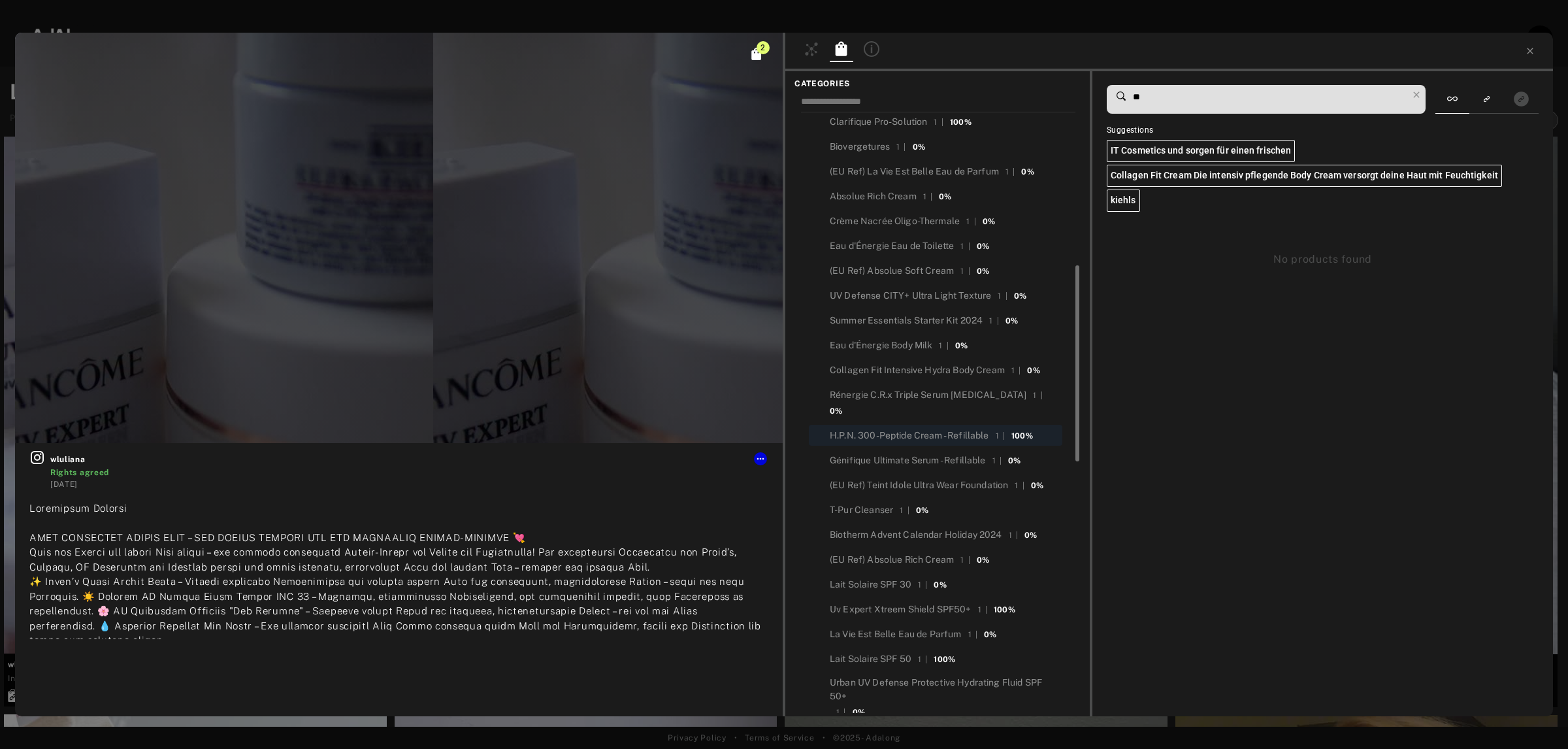
type input "*"
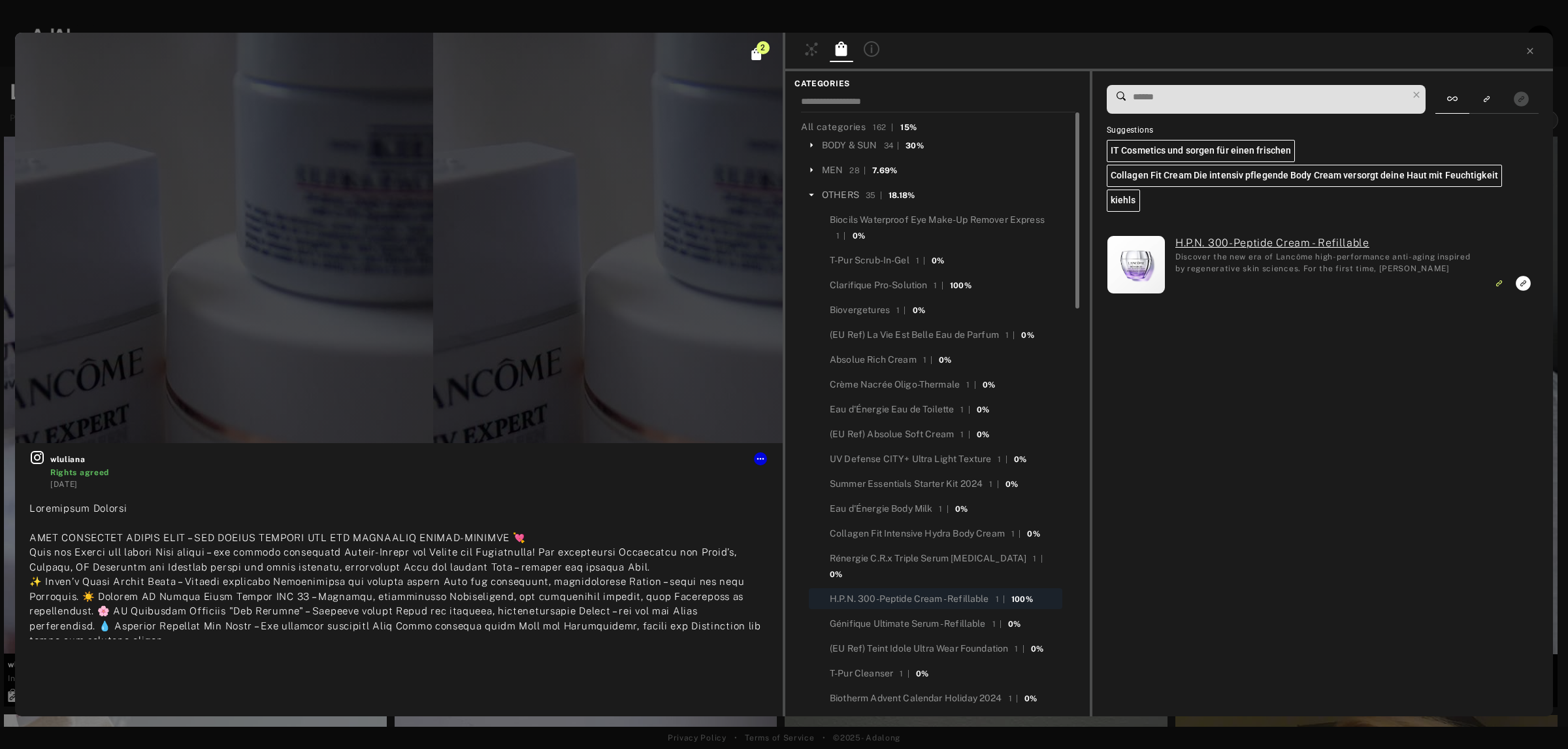
click at [856, 190] on div "OTHERS" at bounding box center [841, 195] width 37 height 14
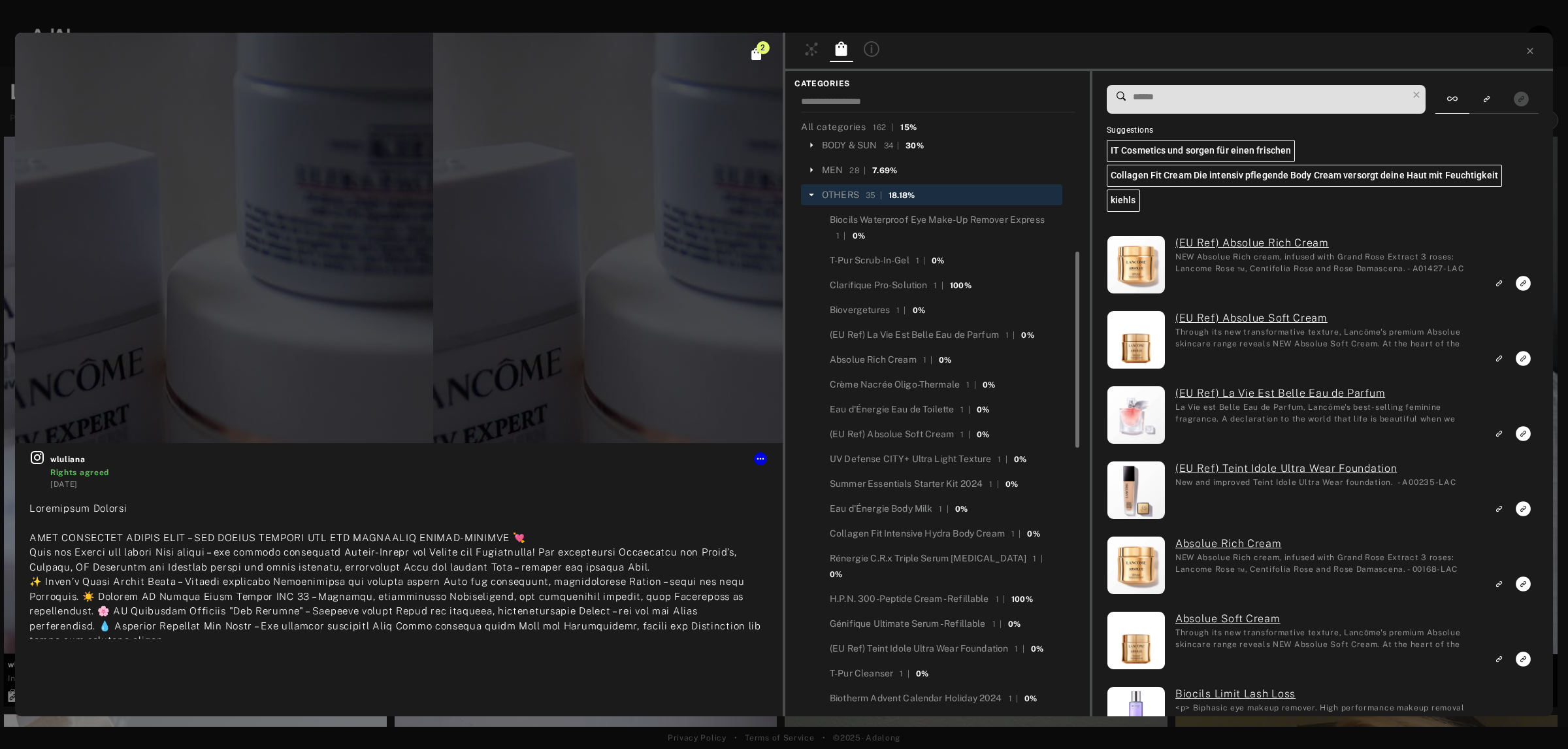
scroll to position [71, 0]
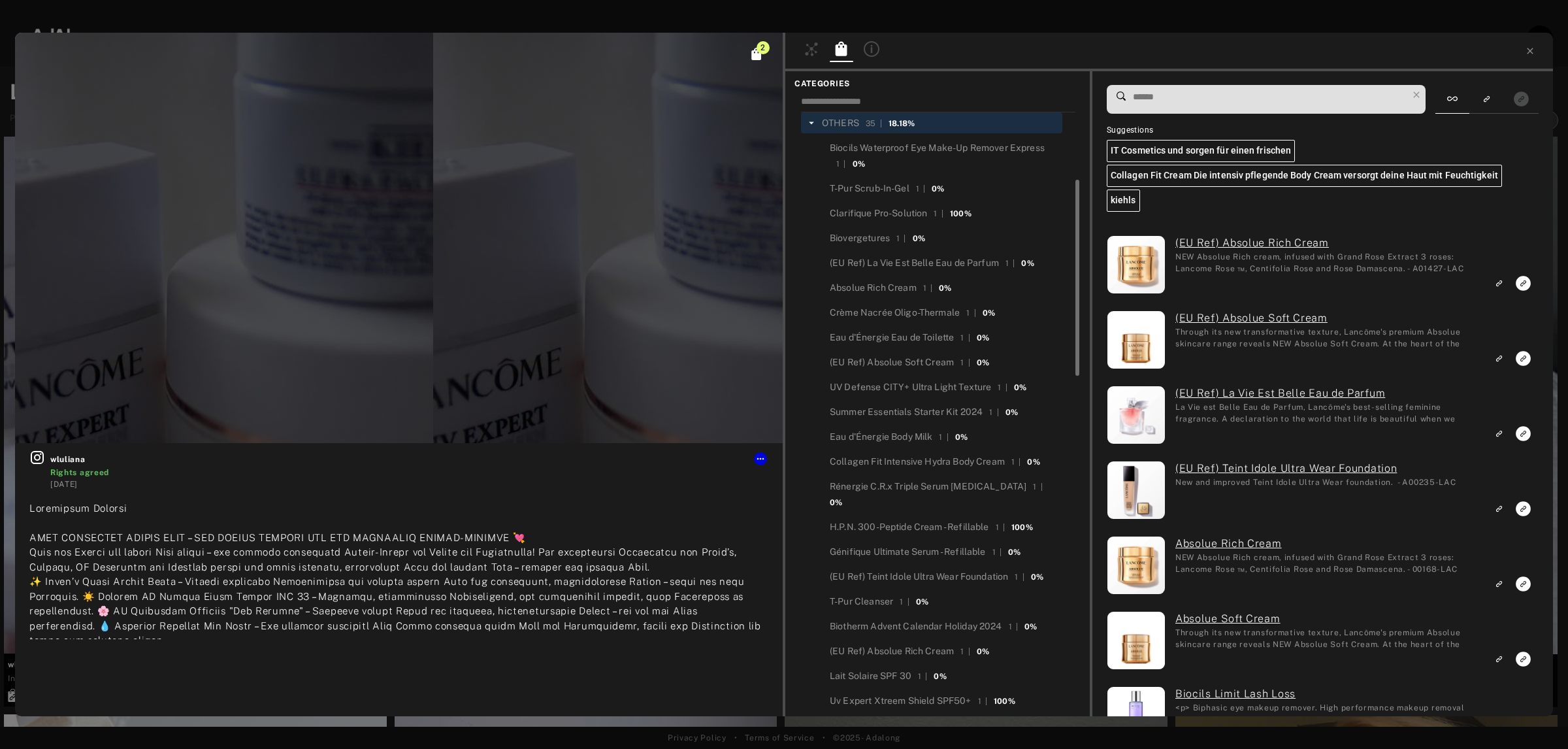
click at [1174, 98] on input at bounding box center [1269, 97] width 276 height 18
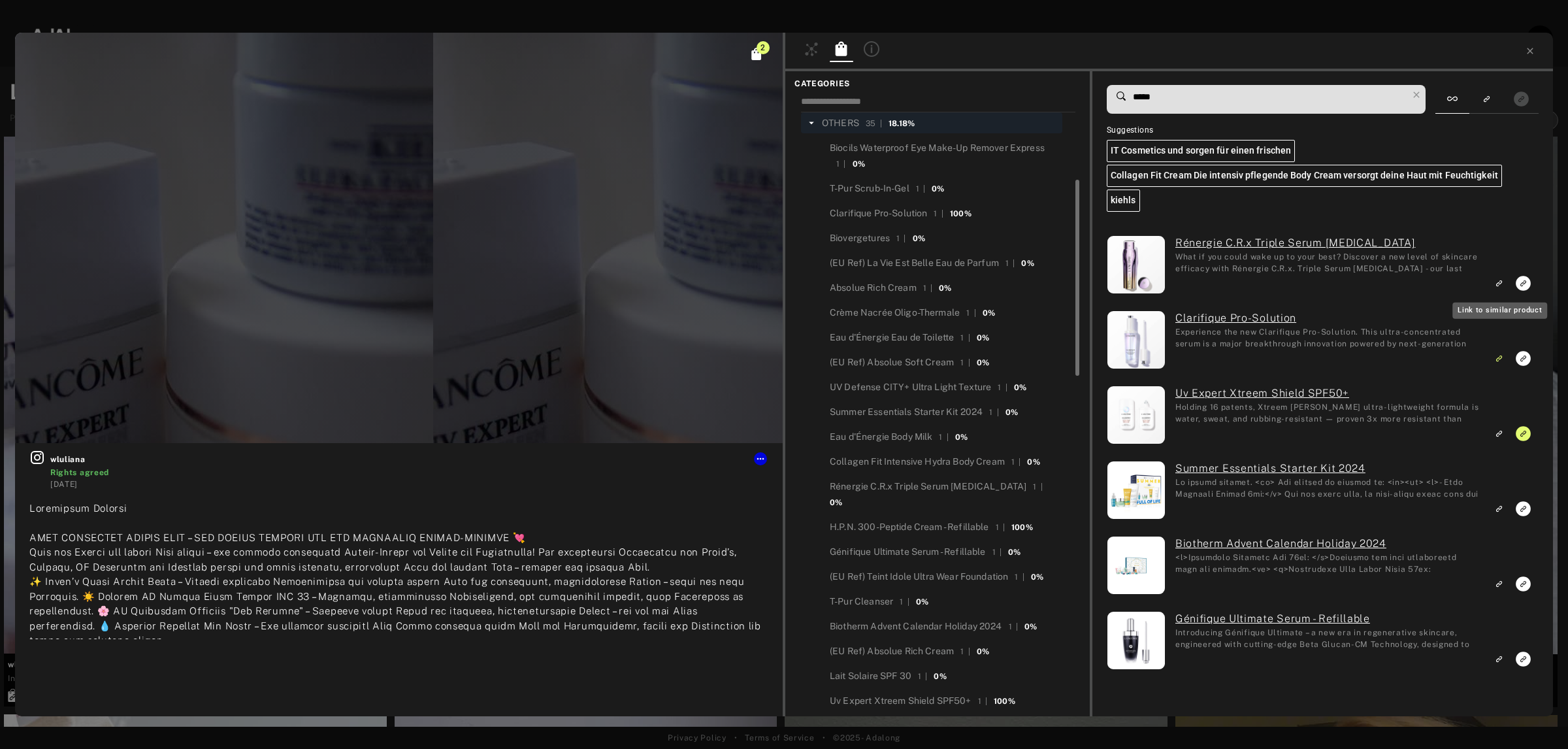
type input "*****"
click at [1502, 280] on rect "Link to similar product" at bounding box center [1499, 283] width 16 height 16
click at [1531, 51] on icon at bounding box center [1530, 50] width 6 height 6
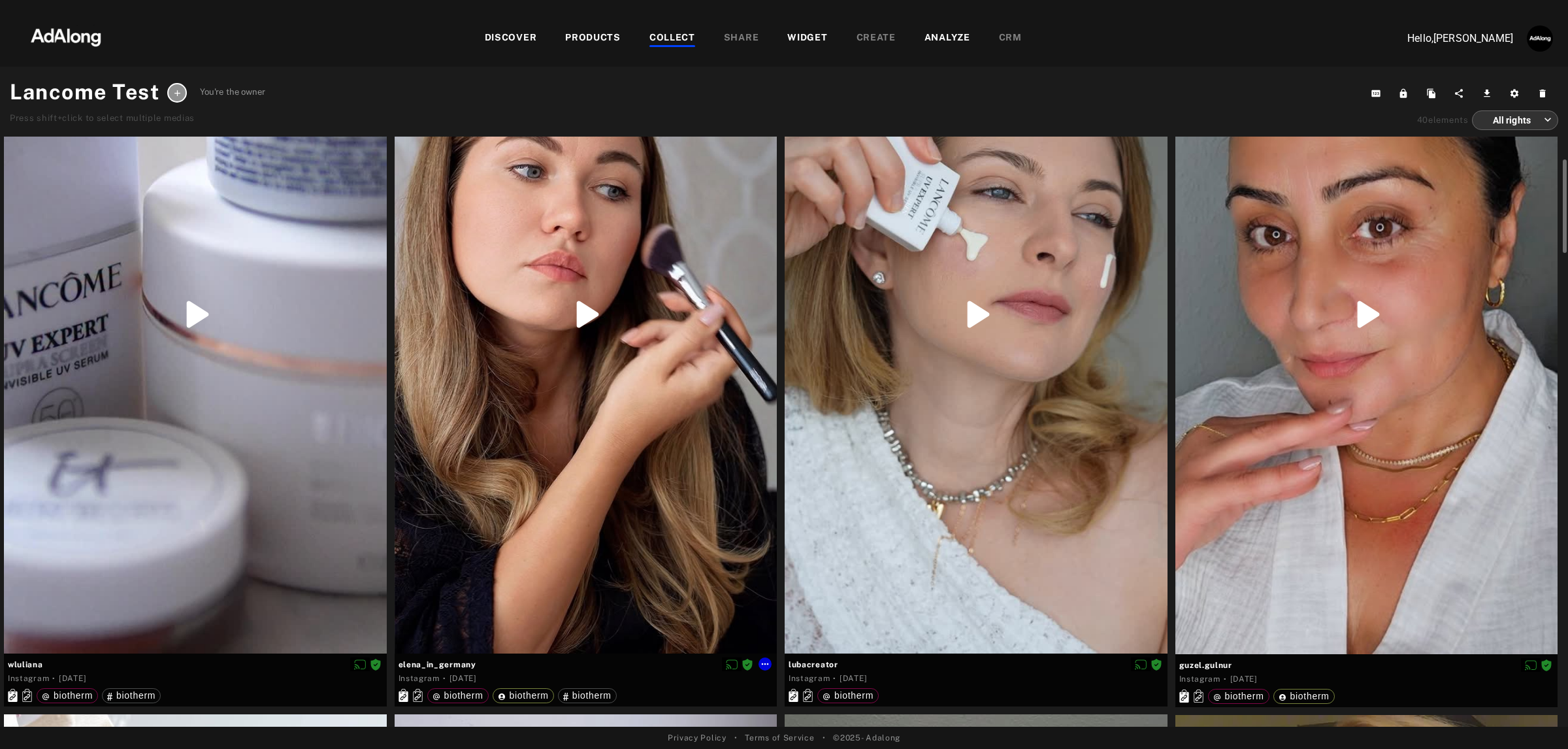
click at [693, 566] on div at bounding box center [587, 313] width 383 height 678
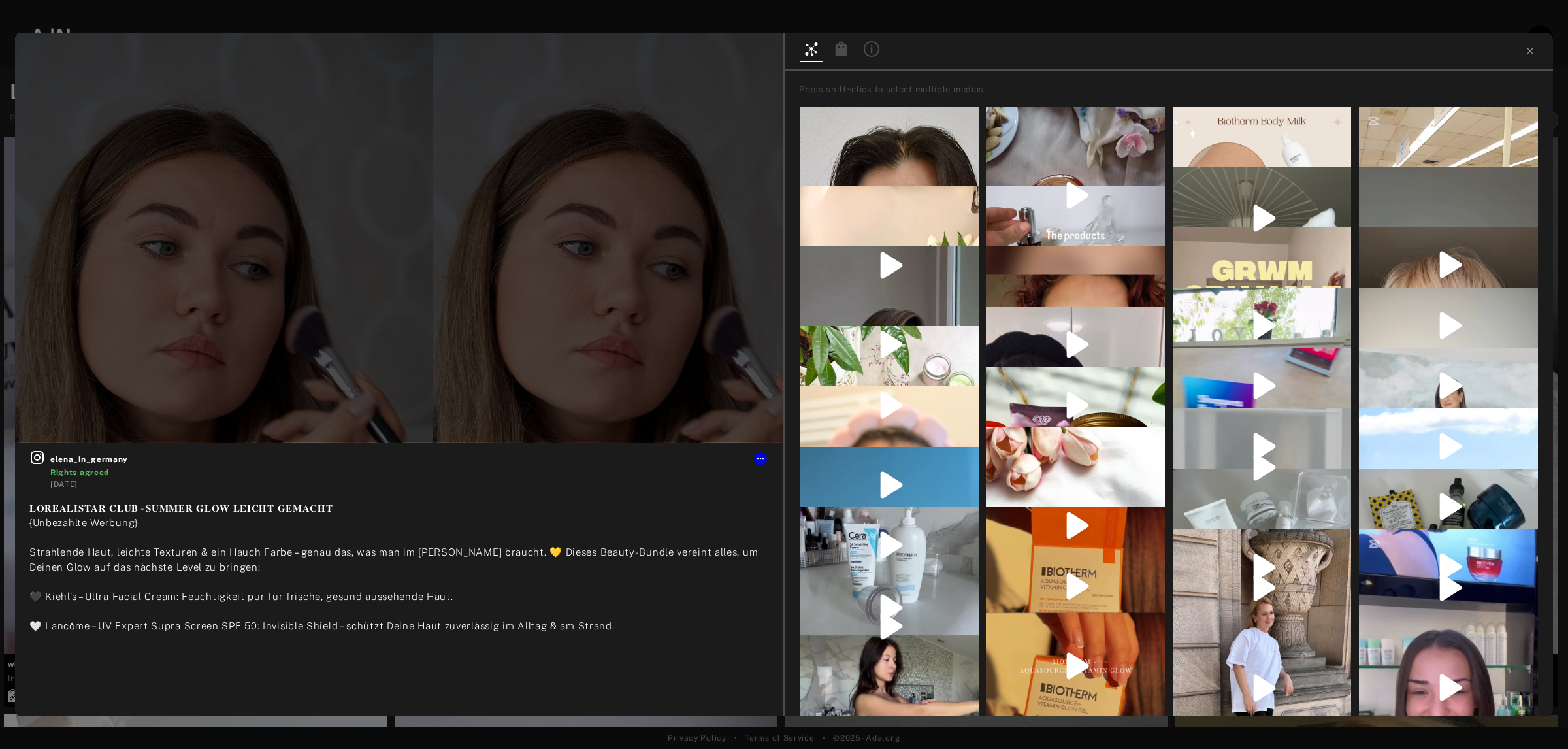
click at [830, 41] on div at bounding box center [842, 50] width 24 height 19
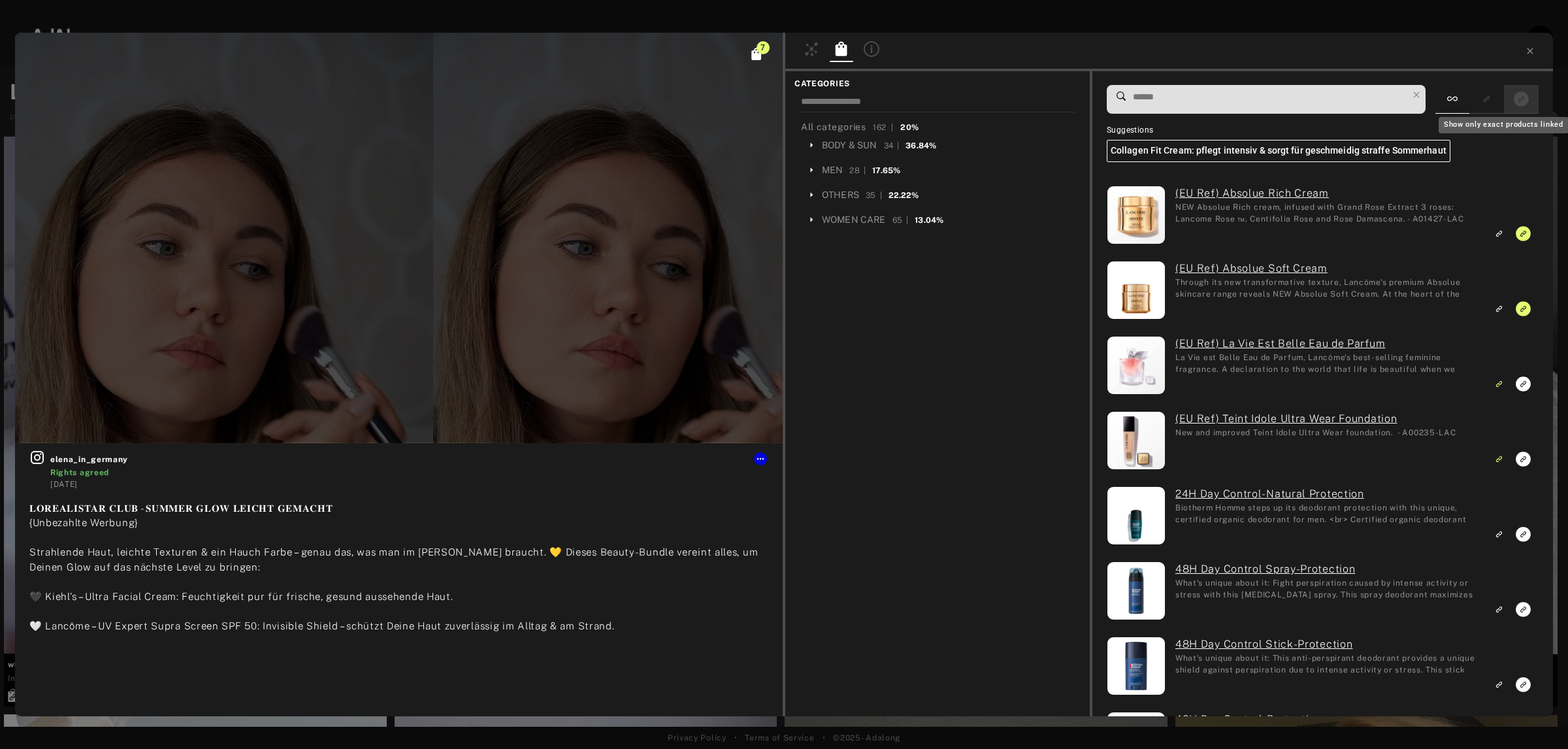
click at [1525, 98] on icon "Show only exact products linked" at bounding box center [1521, 99] width 15 height 15
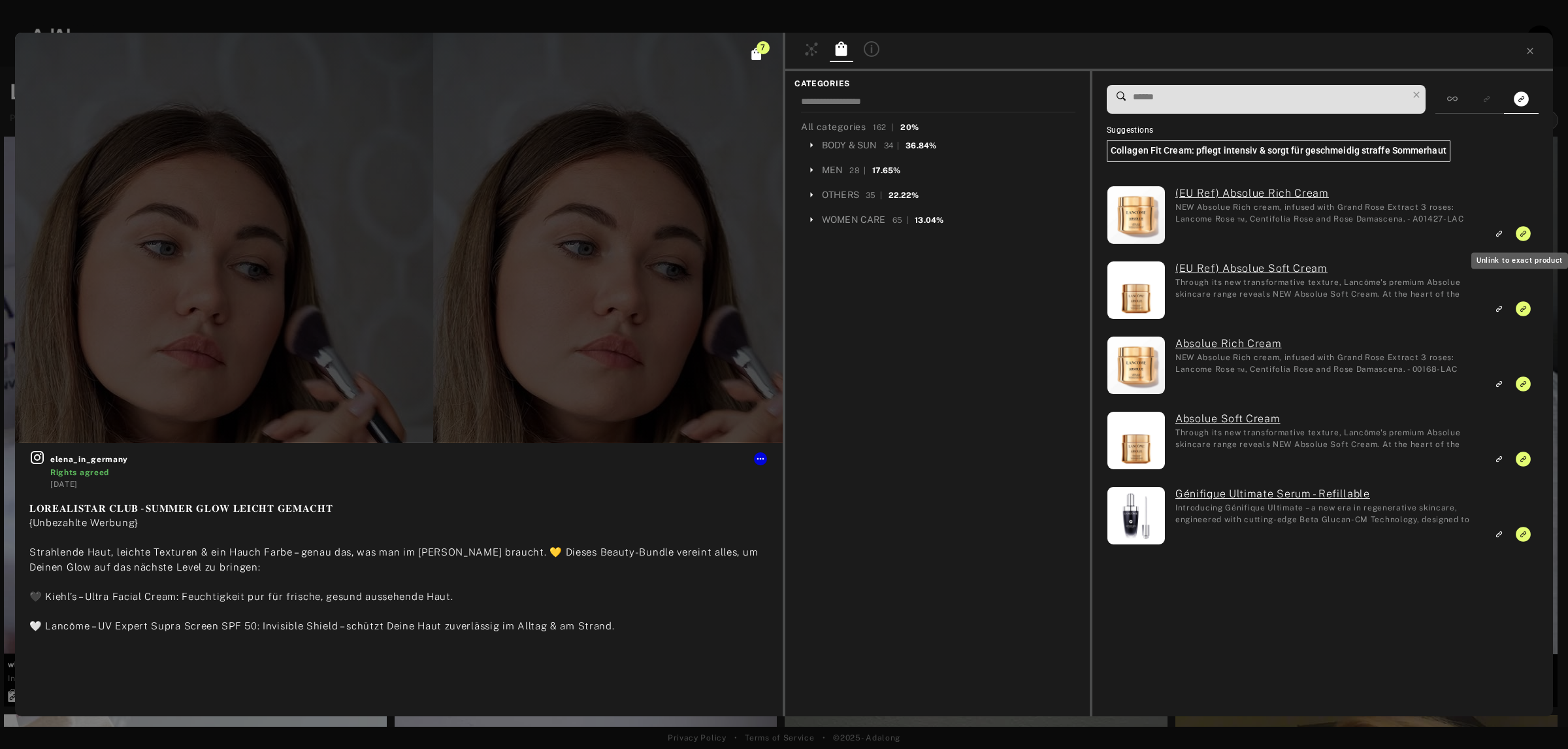
click at [1525, 233] on icon "Unlink to exact product" at bounding box center [1524, 234] width 15 height 15
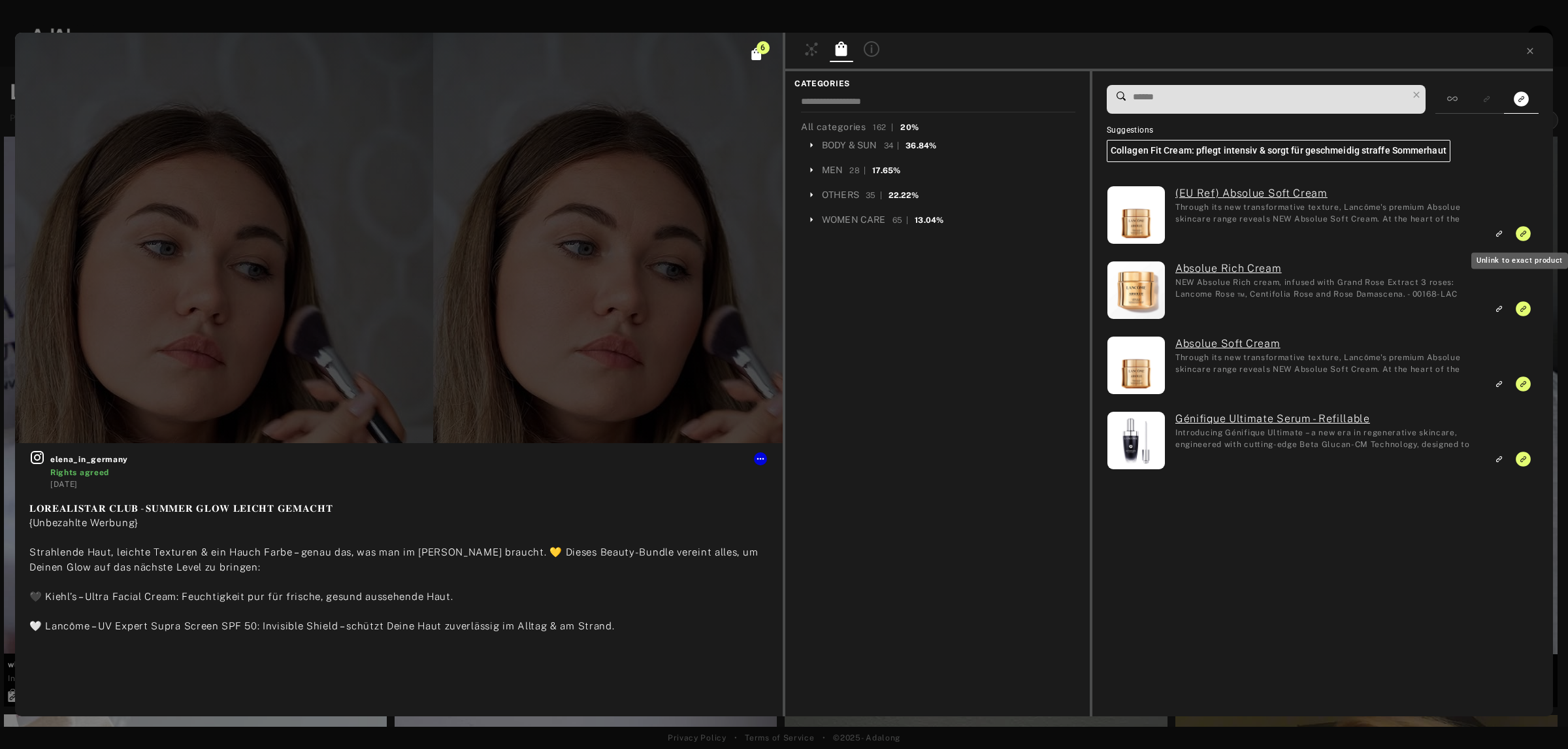
click at [1524, 237] on icon "Unlink to exact product" at bounding box center [1524, 234] width 15 height 15
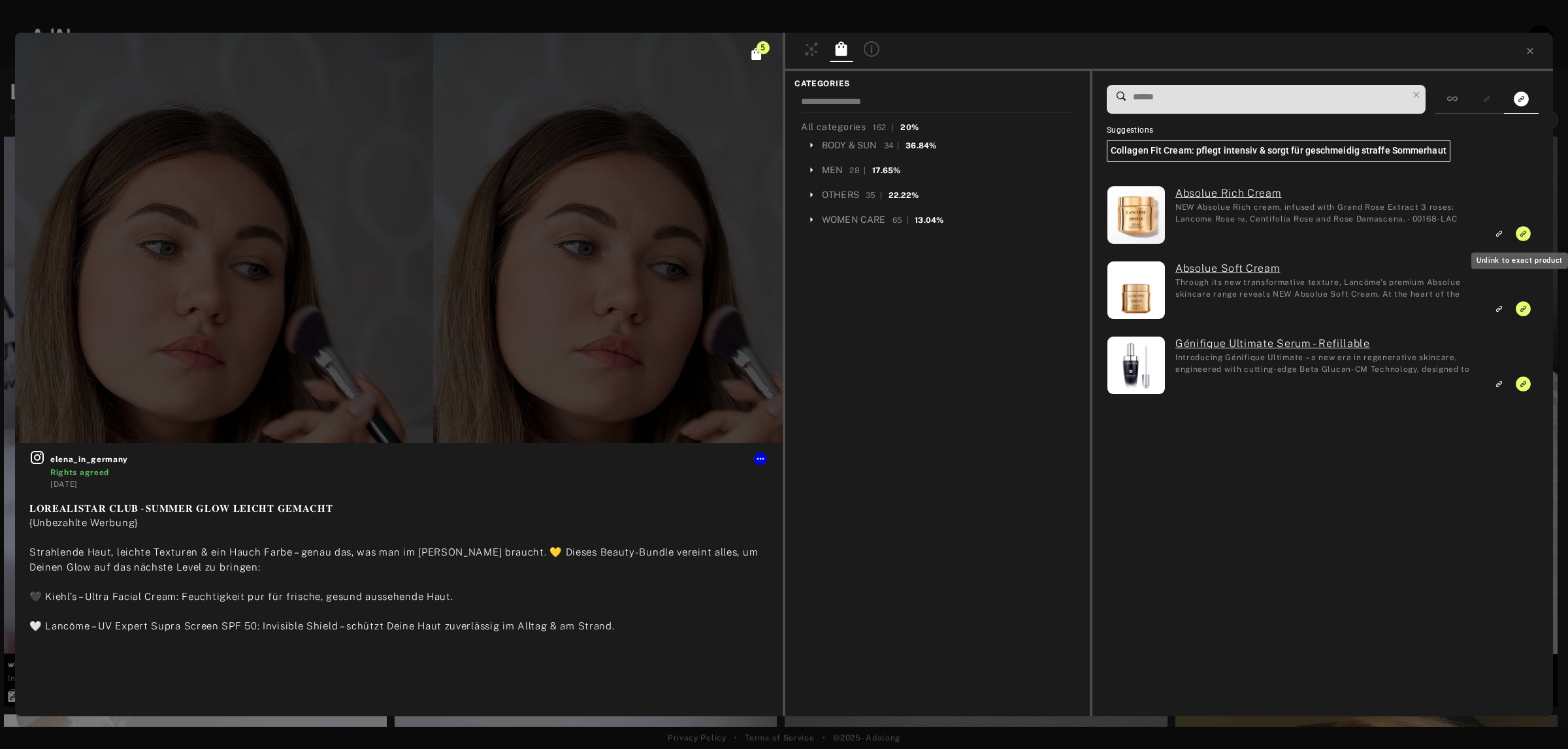
click at [1524, 237] on icon "Unlink to exact product" at bounding box center [1524, 234] width 15 height 15
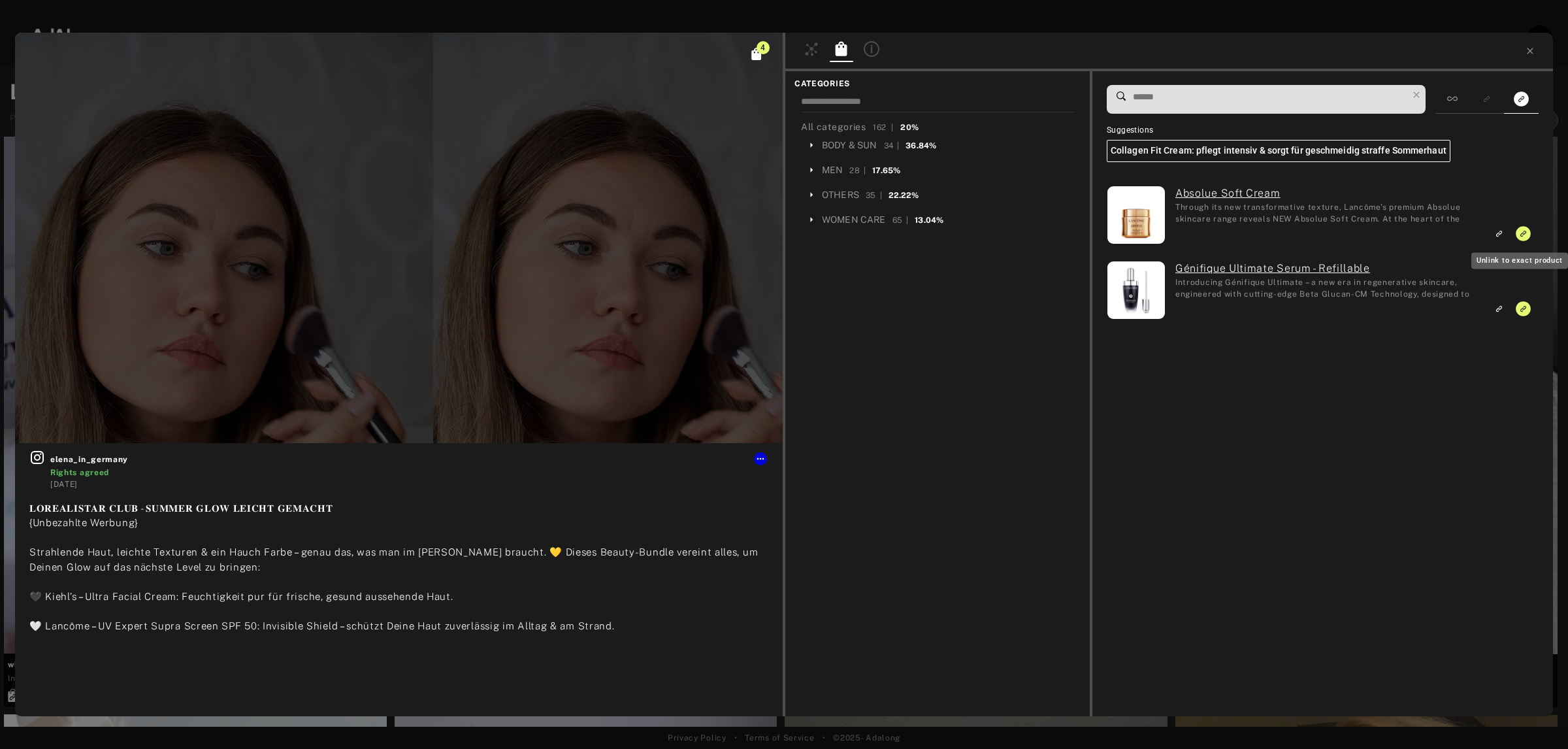
click at [1524, 237] on icon "Unlink to exact product" at bounding box center [1524, 234] width 15 height 15
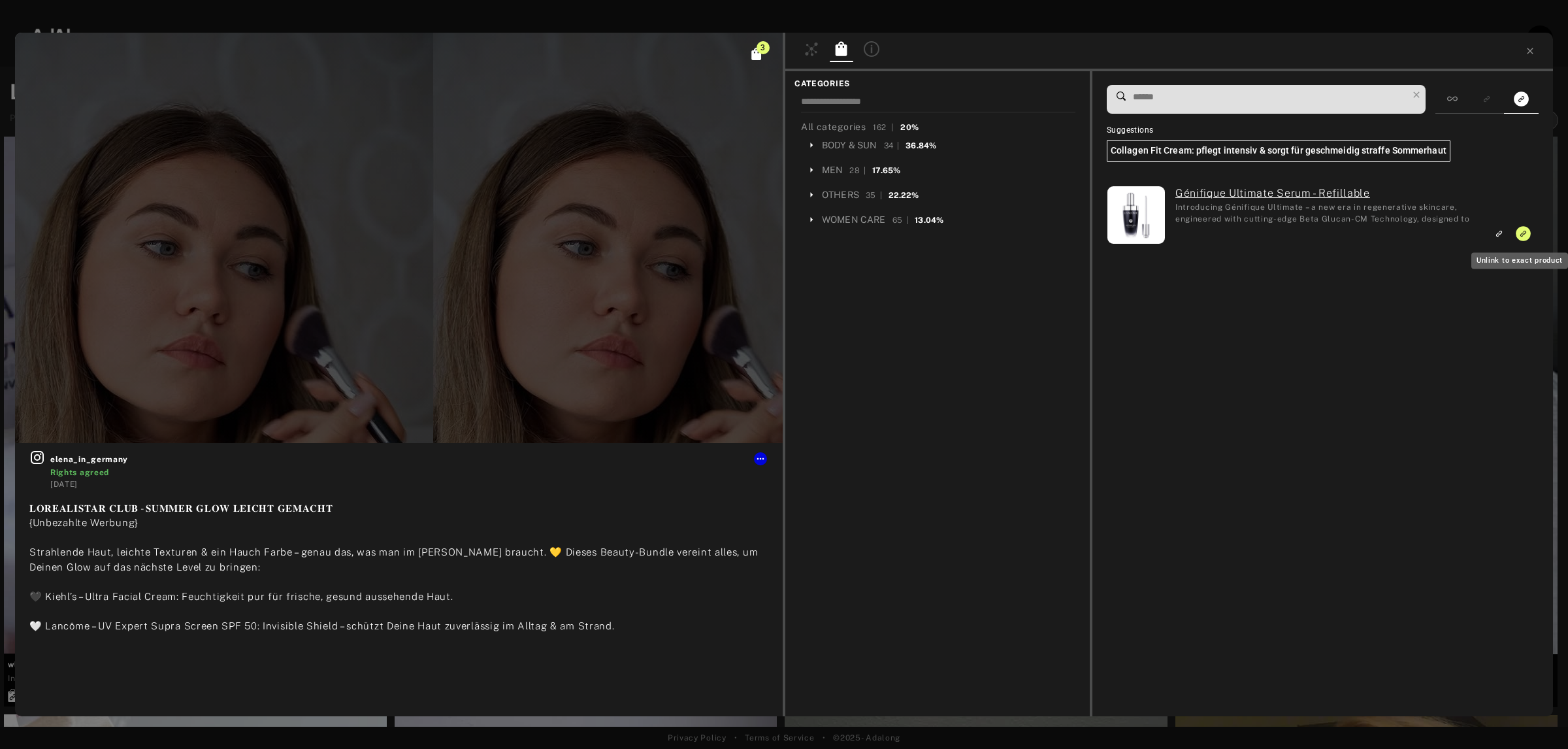
click at [1524, 237] on icon "Unlink to exact product" at bounding box center [1524, 234] width 15 height 15
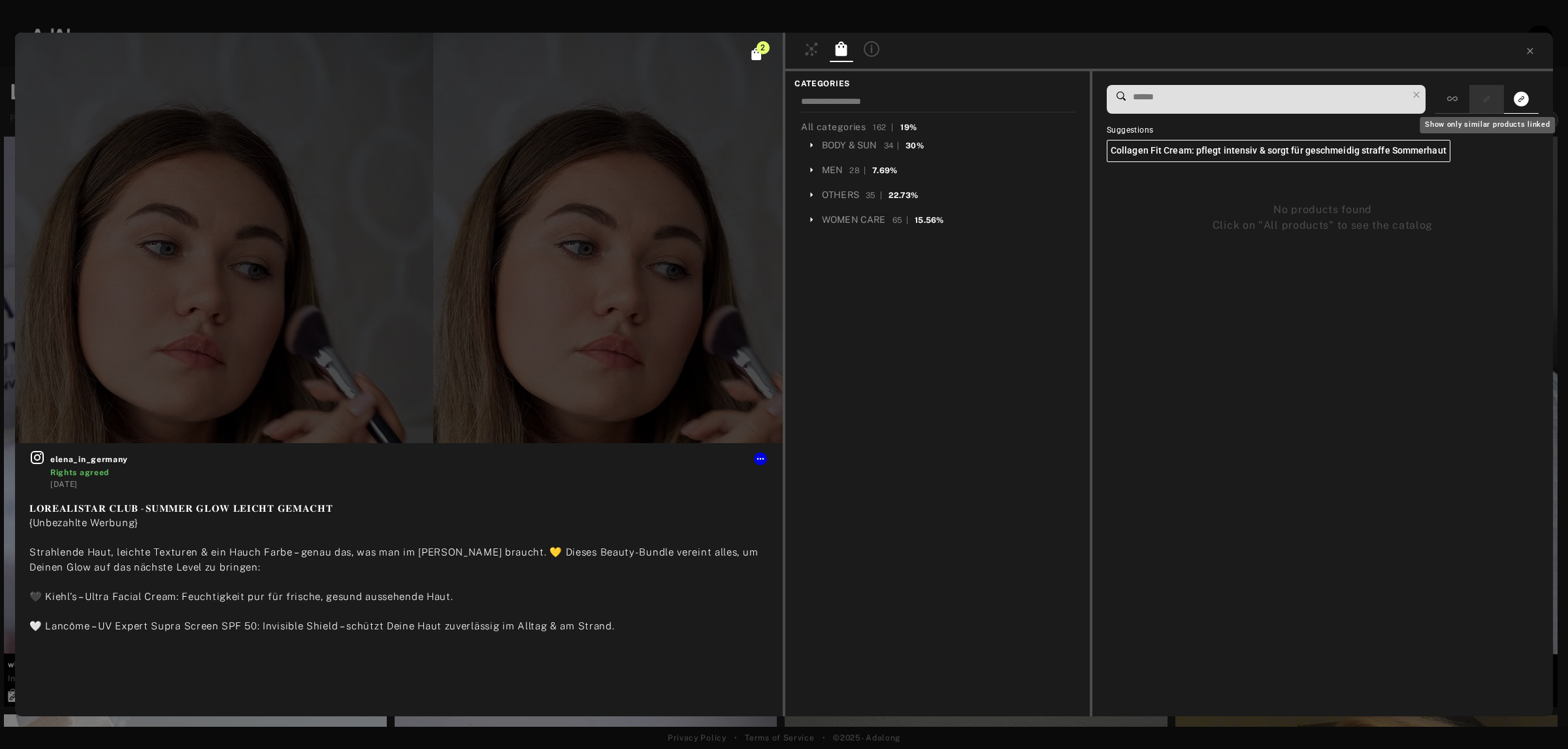
click at [1491, 100] on rect "Show only similar products linked" at bounding box center [1486, 99] width 16 height 16
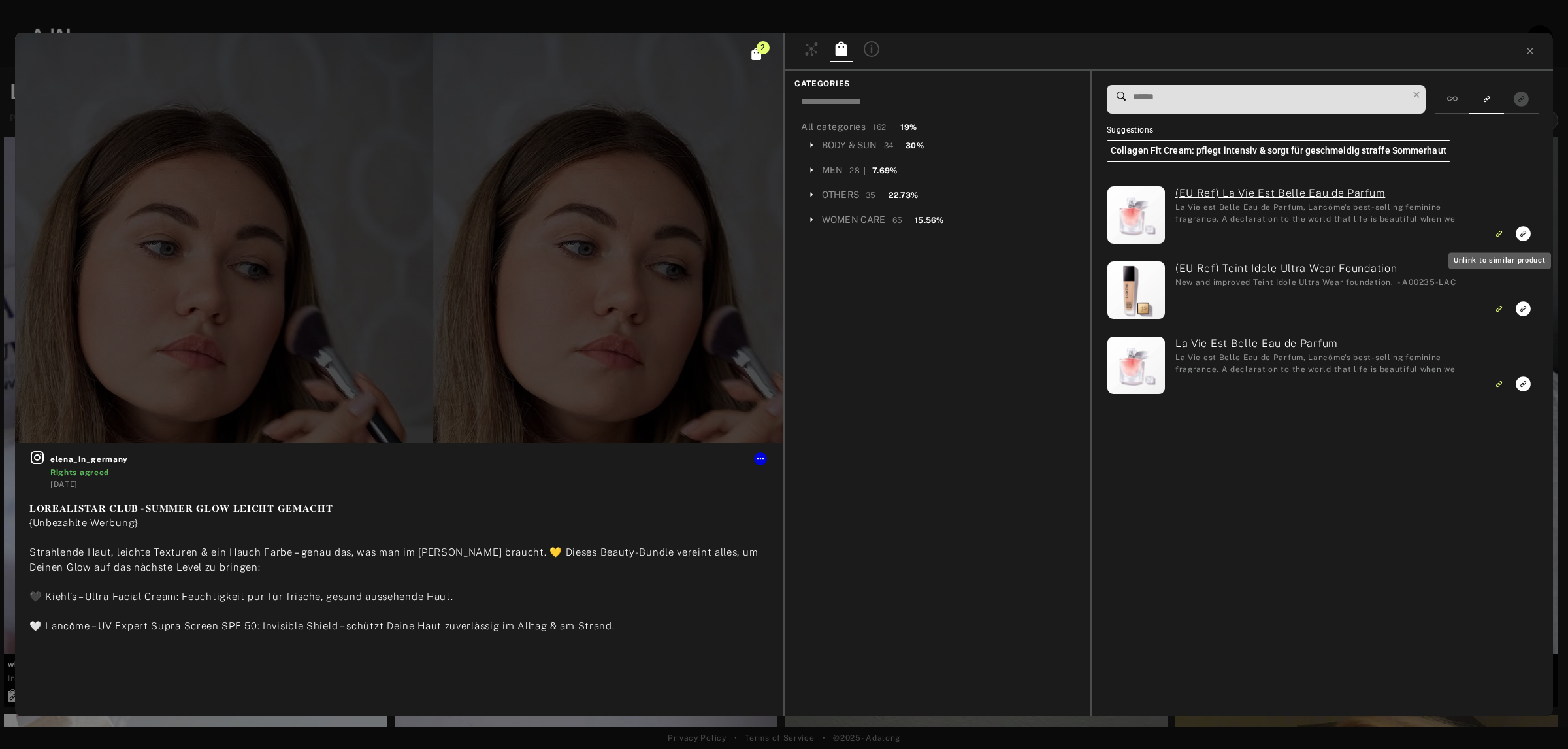
click at [1496, 239] on rect "Unlink to similar product" at bounding box center [1499, 233] width 16 height 16
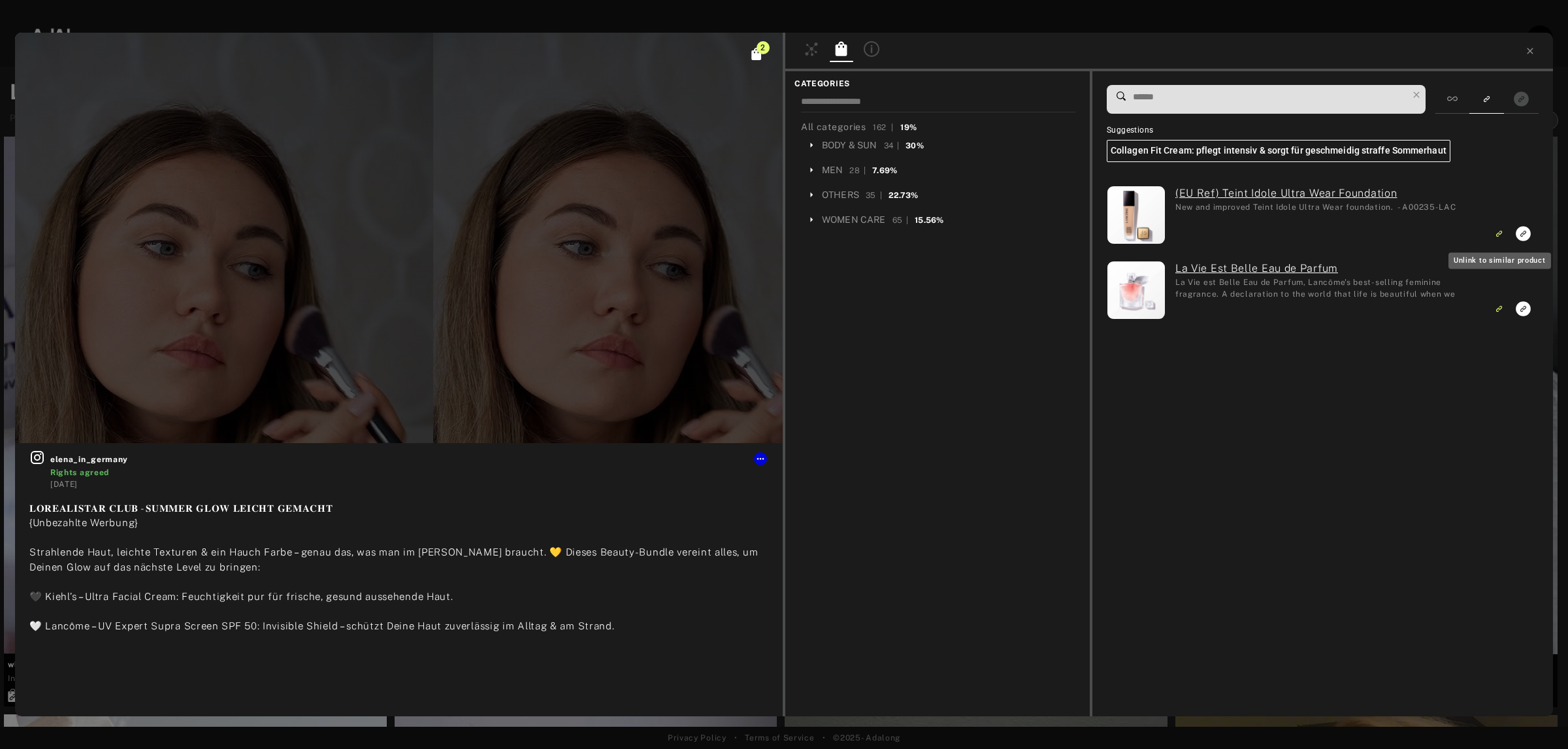
click at [1496, 239] on rect "Unlink to similar product" at bounding box center [1499, 233] width 16 height 16
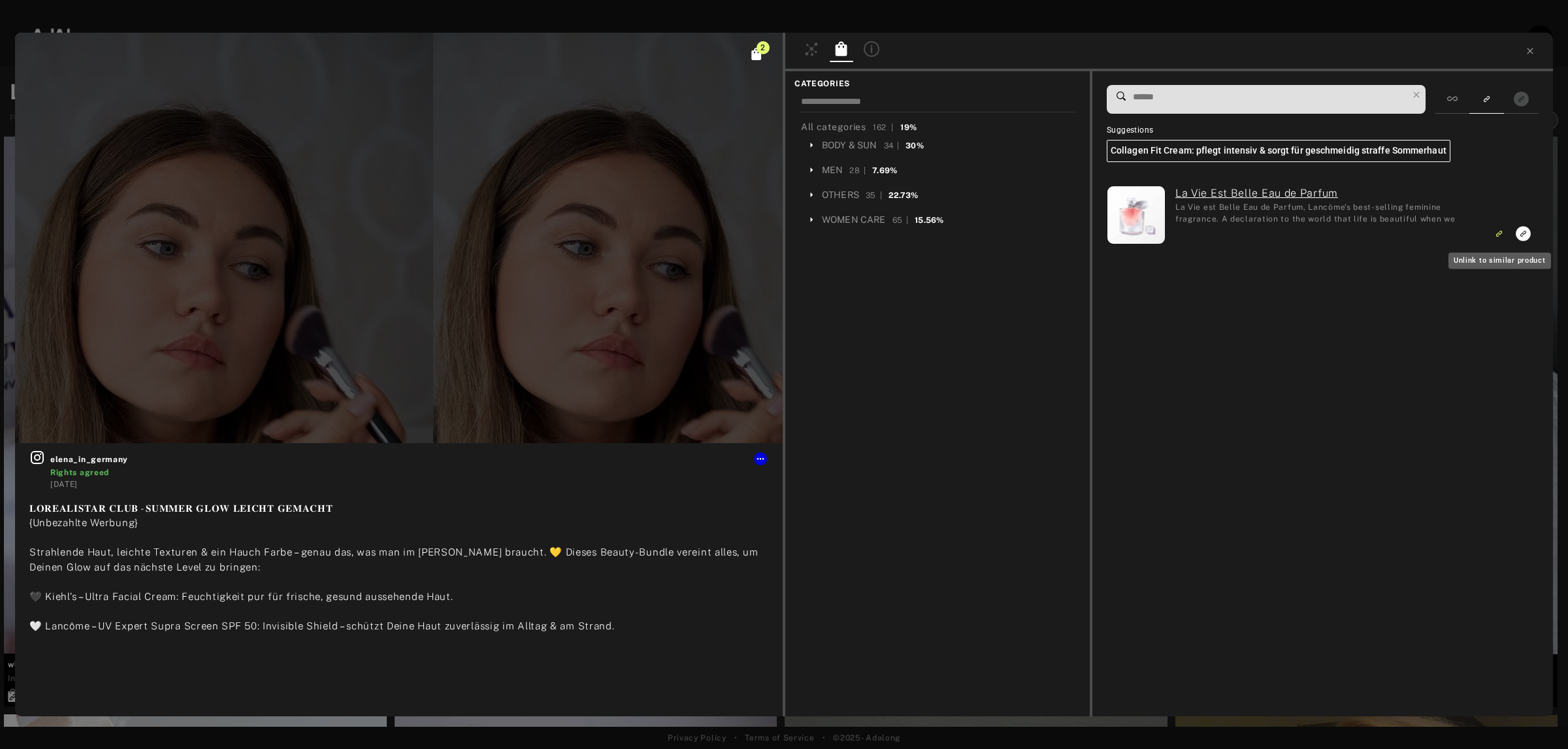
click at [1496, 239] on rect "Unlink to similar product" at bounding box center [1499, 233] width 16 height 16
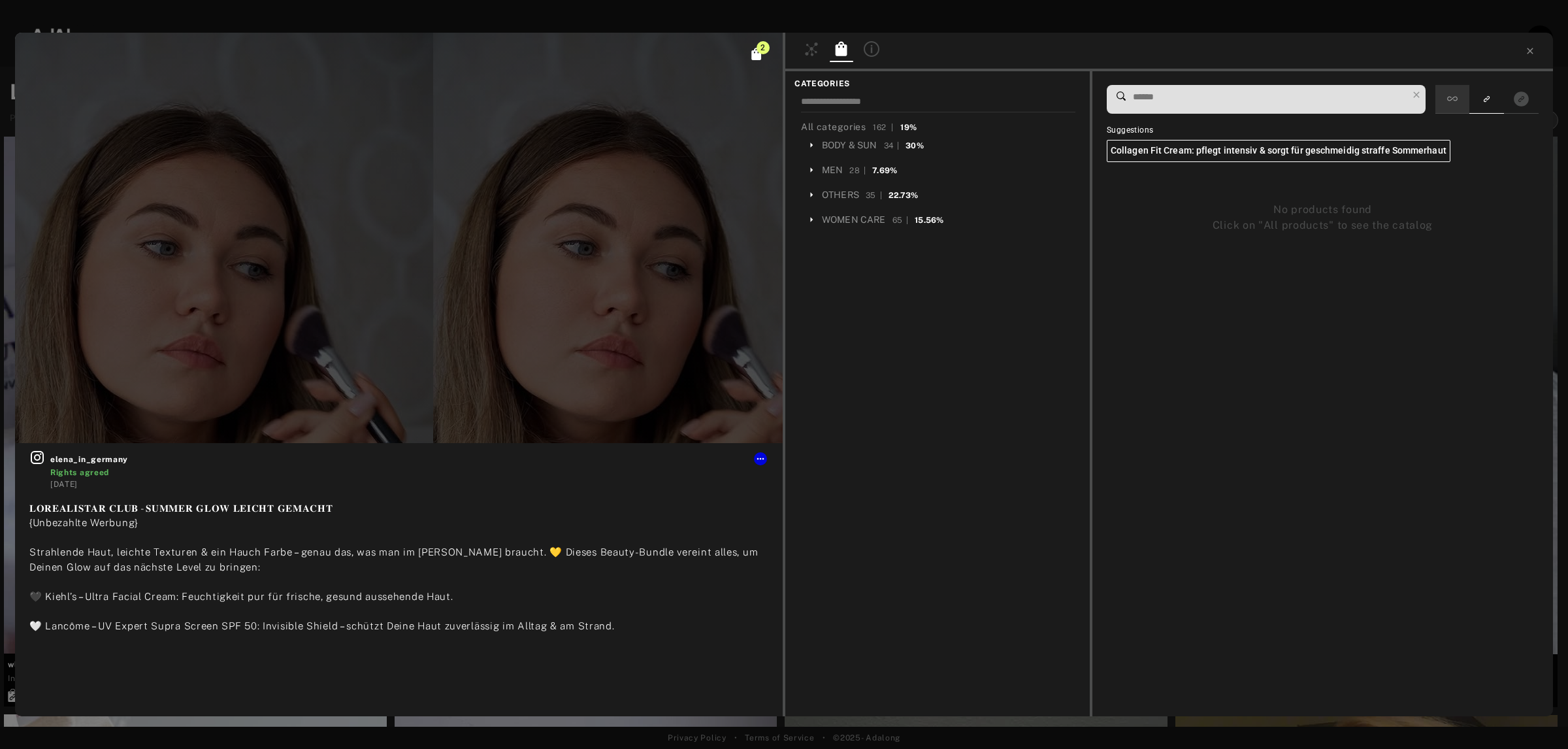
click at [1449, 101] on icon at bounding box center [1452, 99] width 10 height 4
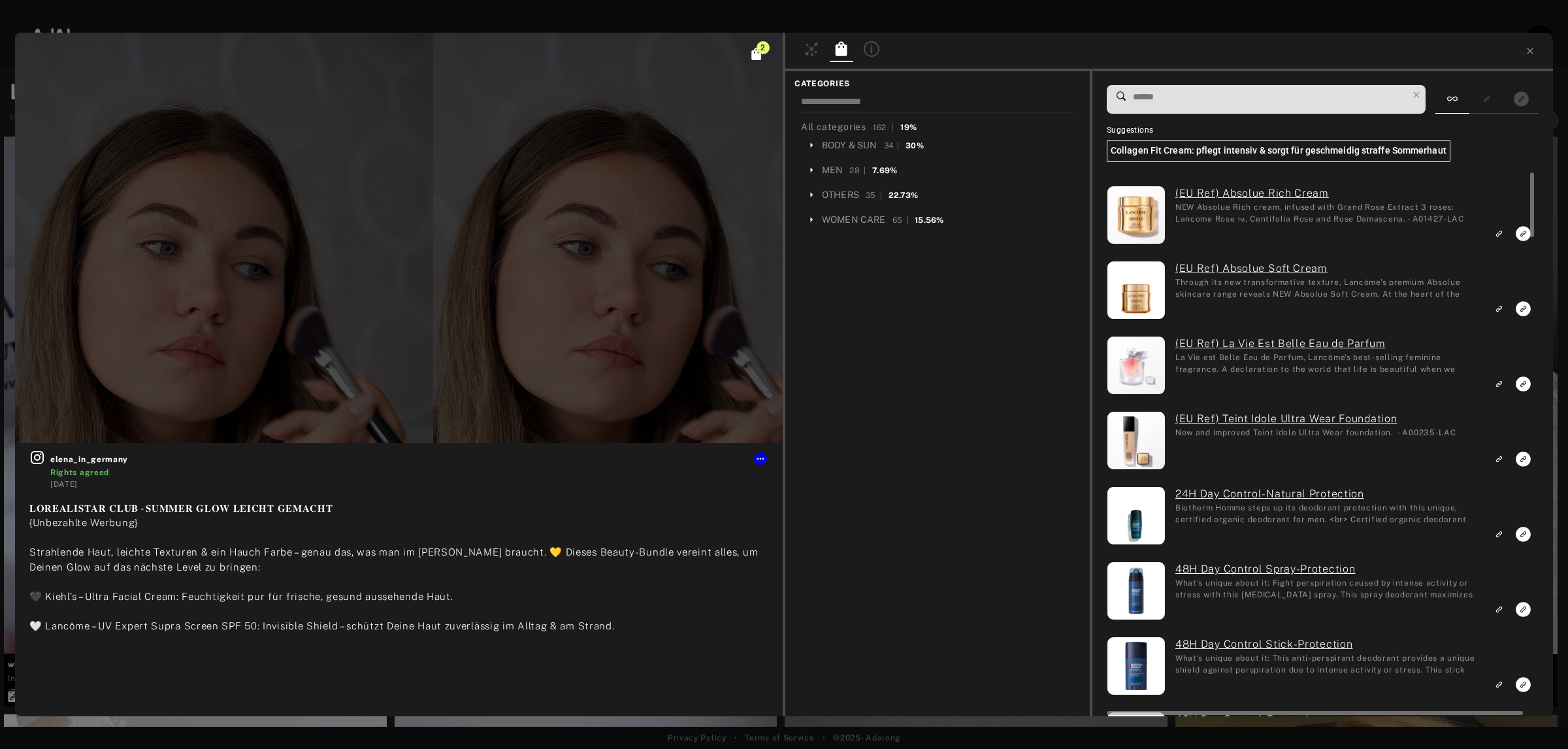
click at [1181, 103] on input at bounding box center [1269, 97] width 276 height 18
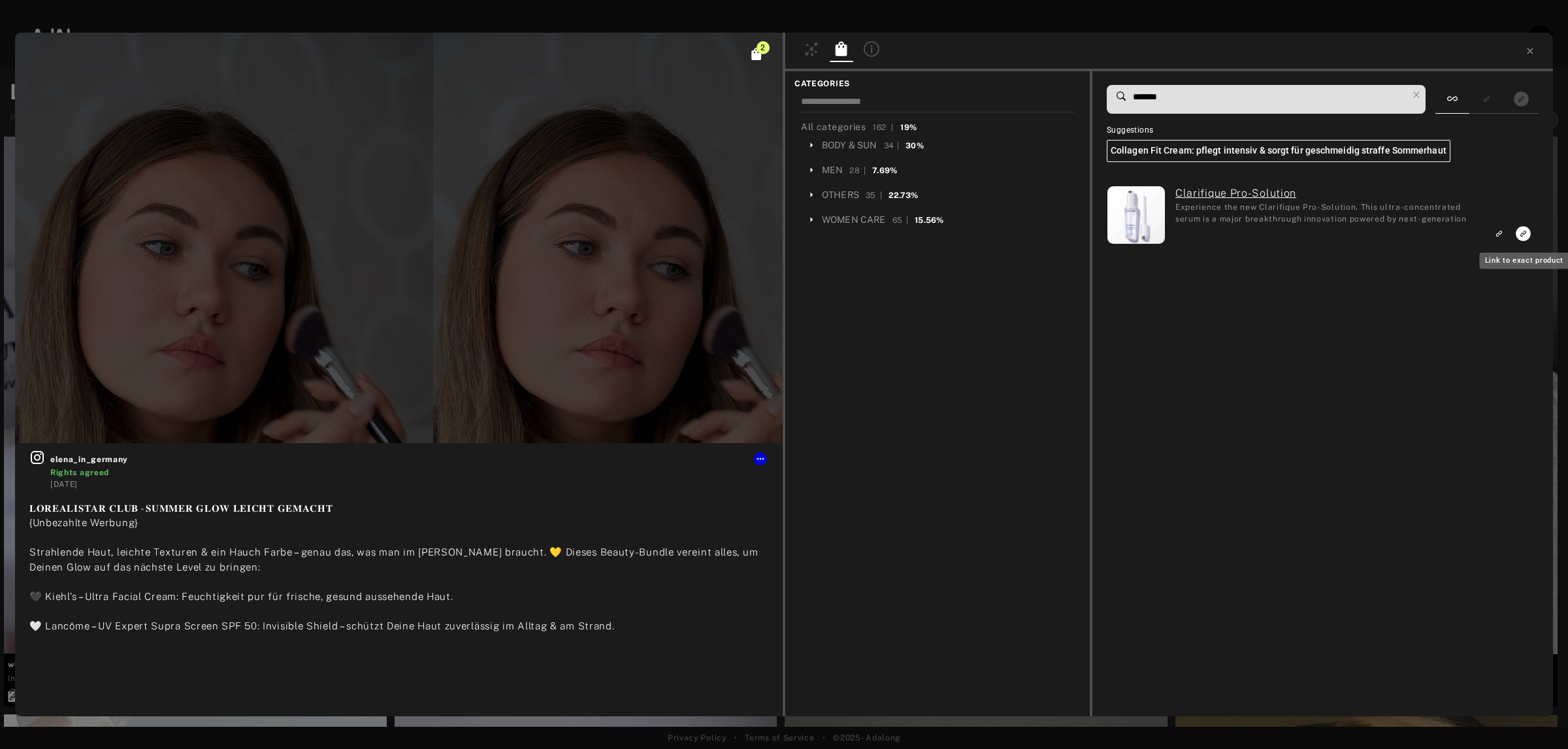
click at [1522, 240] on icon "Link to exact product" at bounding box center [1524, 234] width 15 height 15
click at [1136, 110] on span "*******" at bounding box center [1269, 100] width 276 height 27
click at [1147, 103] on input "*******" at bounding box center [1269, 97] width 276 height 18
click at [1502, 232] on icon "Link to similar product" at bounding box center [1498, 232] width 9 height 8
click at [1168, 90] on input "*****" at bounding box center [1269, 97] width 276 height 18
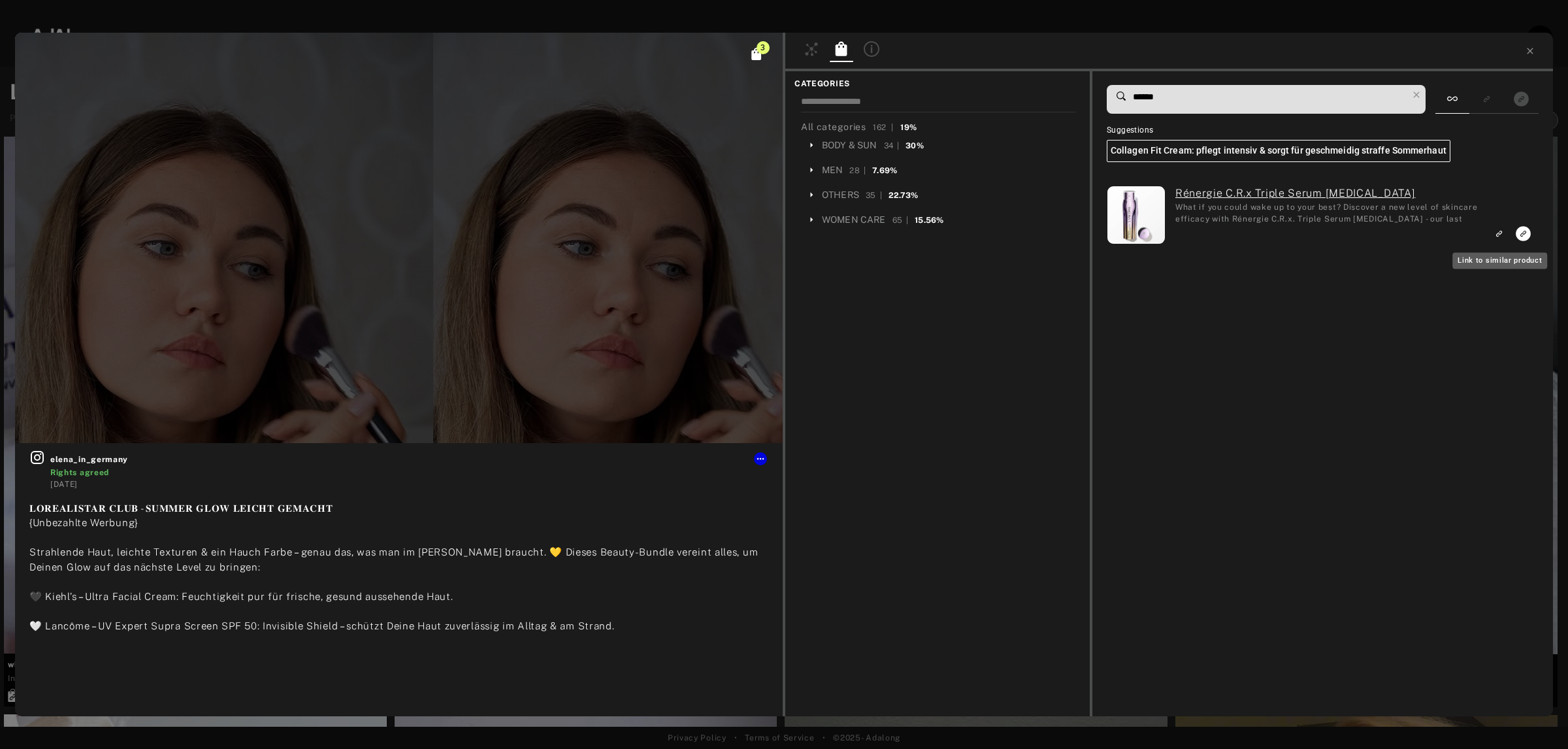
click at [1502, 235] on icon "Link to similar product" at bounding box center [1498, 232] width 9 height 8
click at [1213, 103] on input "******" at bounding box center [1269, 97] width 276 height 18
click at [1516, 106] on rect "Show only exact products linked" at bounding box center [1521, 99] width 16 height 16
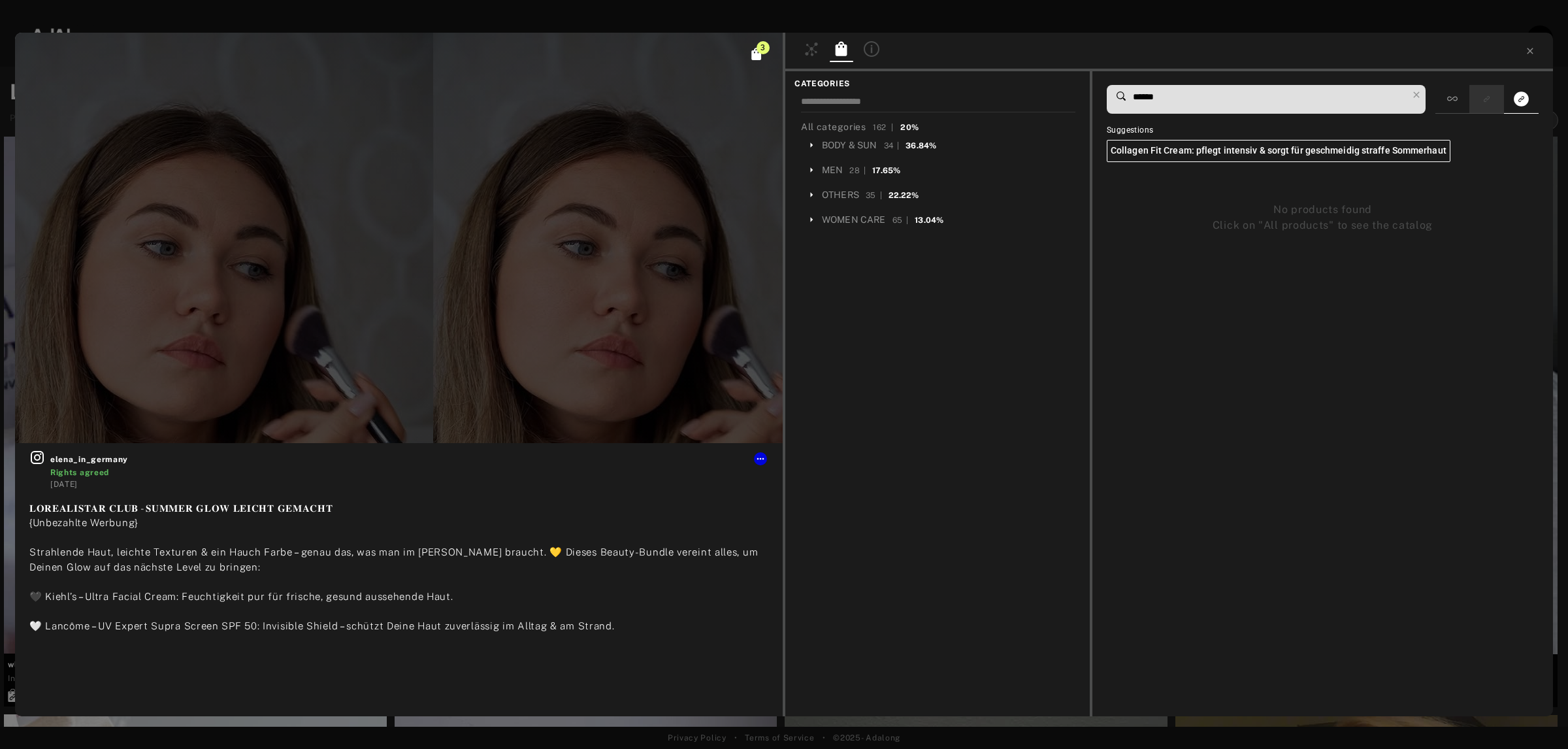
click at [1481, 100] on rect "Show only similar products linked" at bounding box center [1486, 99] width 16 height 16
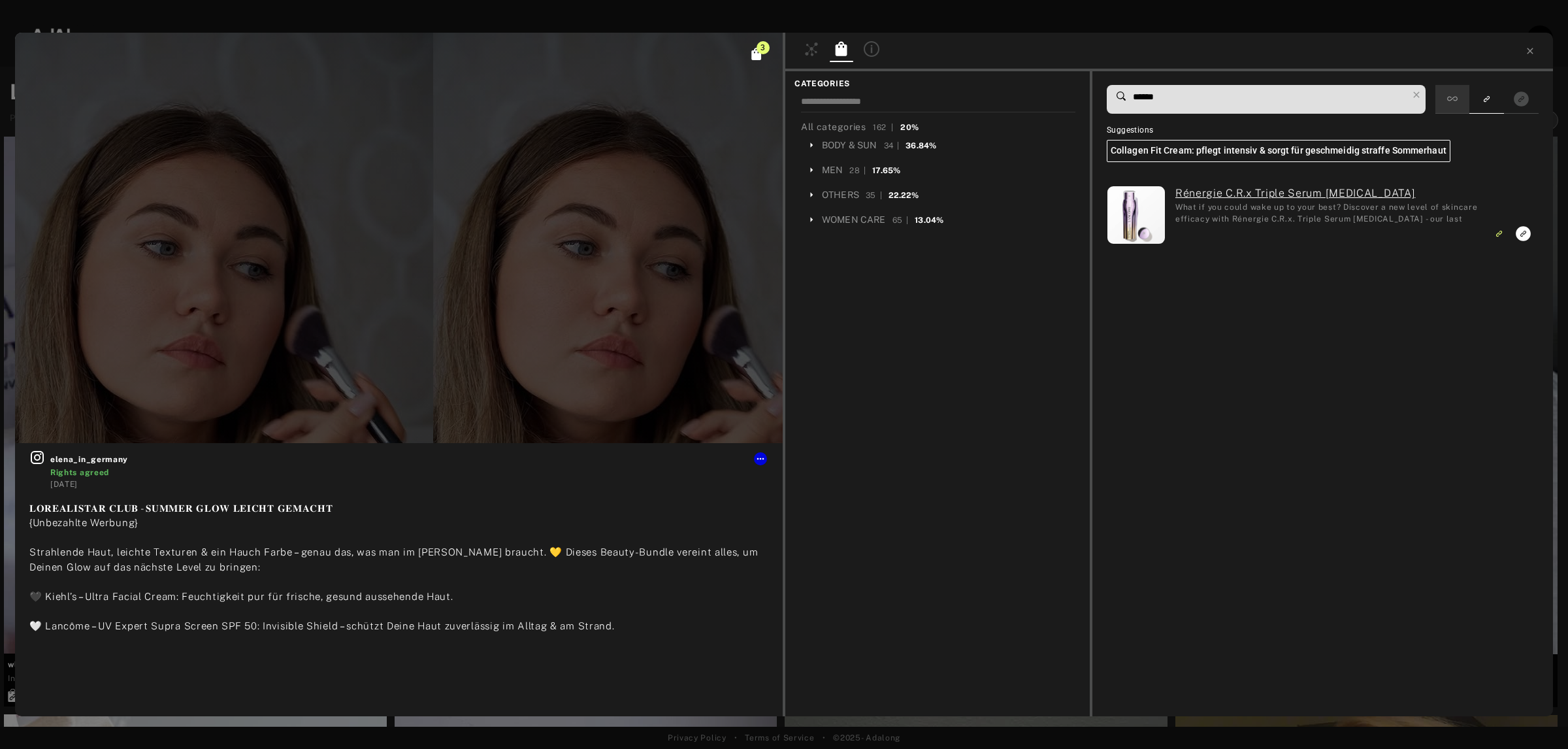
click at [1449, 106] on div at bounding box center [1452, 100] width 34 height 29
drag, startPoint x: 1222, startPoint y: 96, endPoint x: 1097, endPoint y: 78, distance: 126.3
click at [1097, 78] on div "****** Suggestions Collagen Fit Cream: pflegt intensiv & sorgt für geschmeidig …" at bounding box center [1322, 394] width 461 height 645
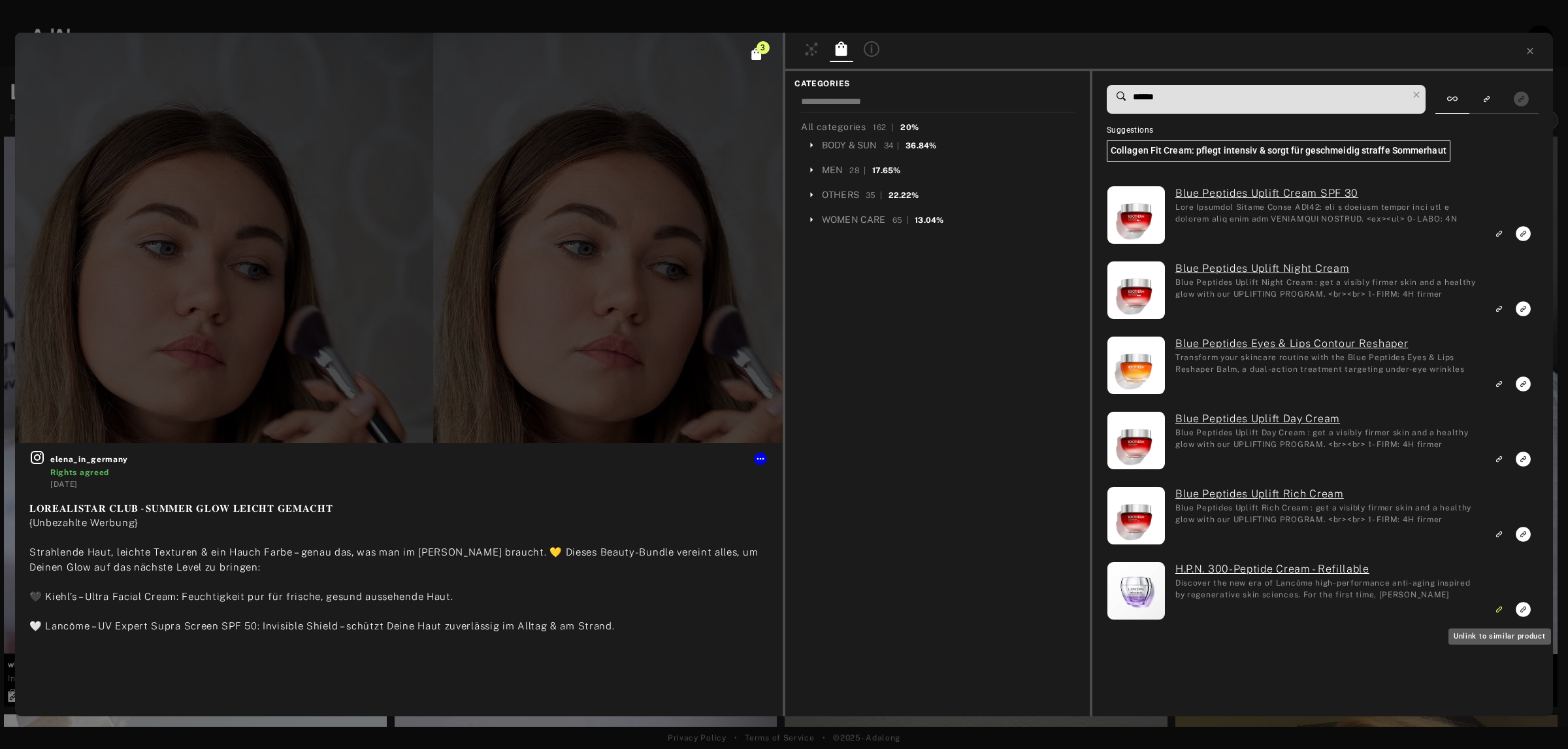
click at [1500, 603] on rect "Unlink to similar product" at bounding box center [1499, 609] width 16 height 16
click at [1500, 608] on icon "Link to similar product" at bounding box center [1501, 608] width 4 height 4
click at [1151, 96] on input "******" at bounding box center [1269, 97] width 276 height 18
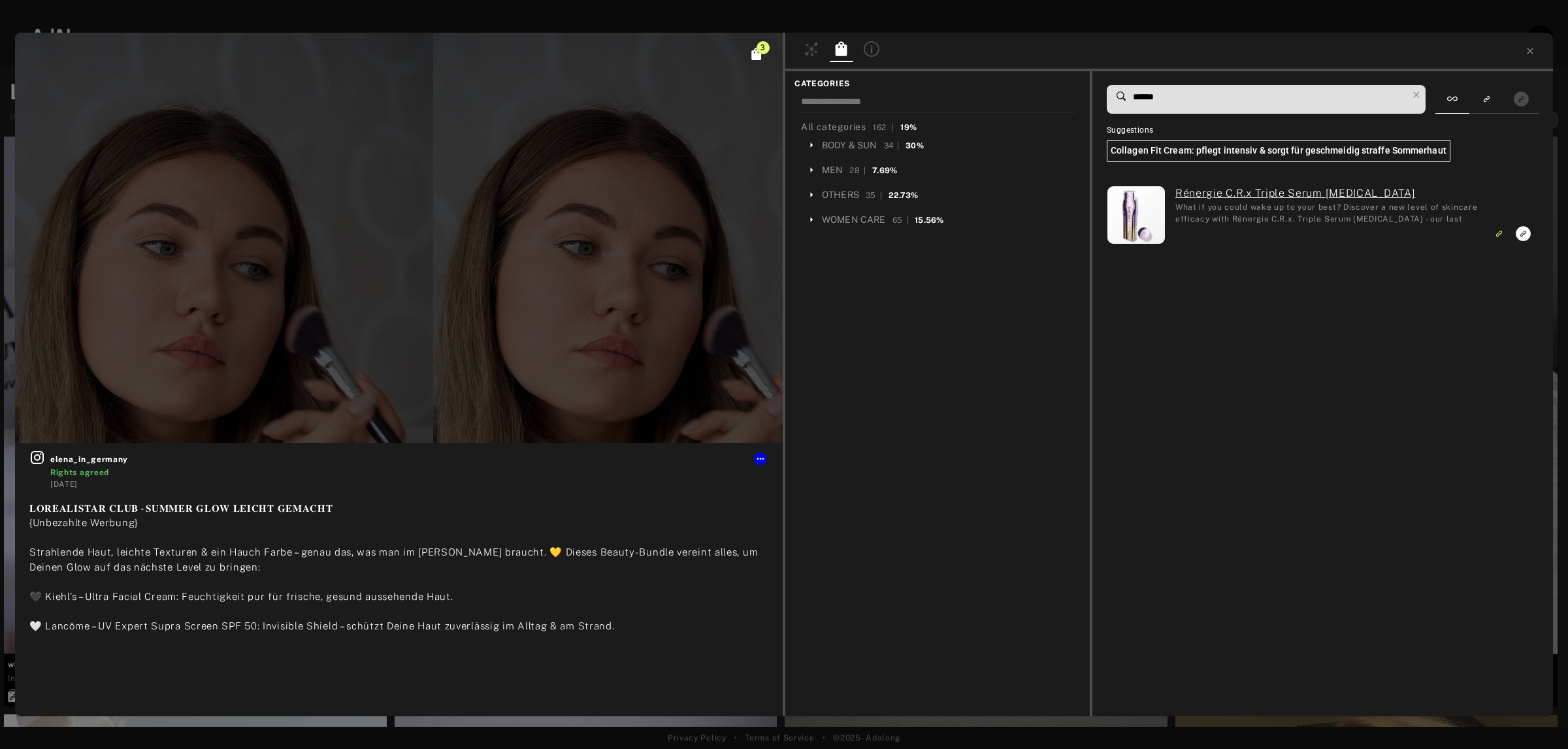
click at [1151, 96] on input "******" at bounding box center [1269, 97] width 276 height 18
click at [1525, 238] on icon "Unlink to exact product" at bounding box center [1524, 234] width 15 height 15
click at [1496, 231] on icon "Link to similar product" at bounding box center [1498, 232] width 9 height 8
click at [1132, 94] on input "******" at bounding box center [1269, 97] width 276 height 18
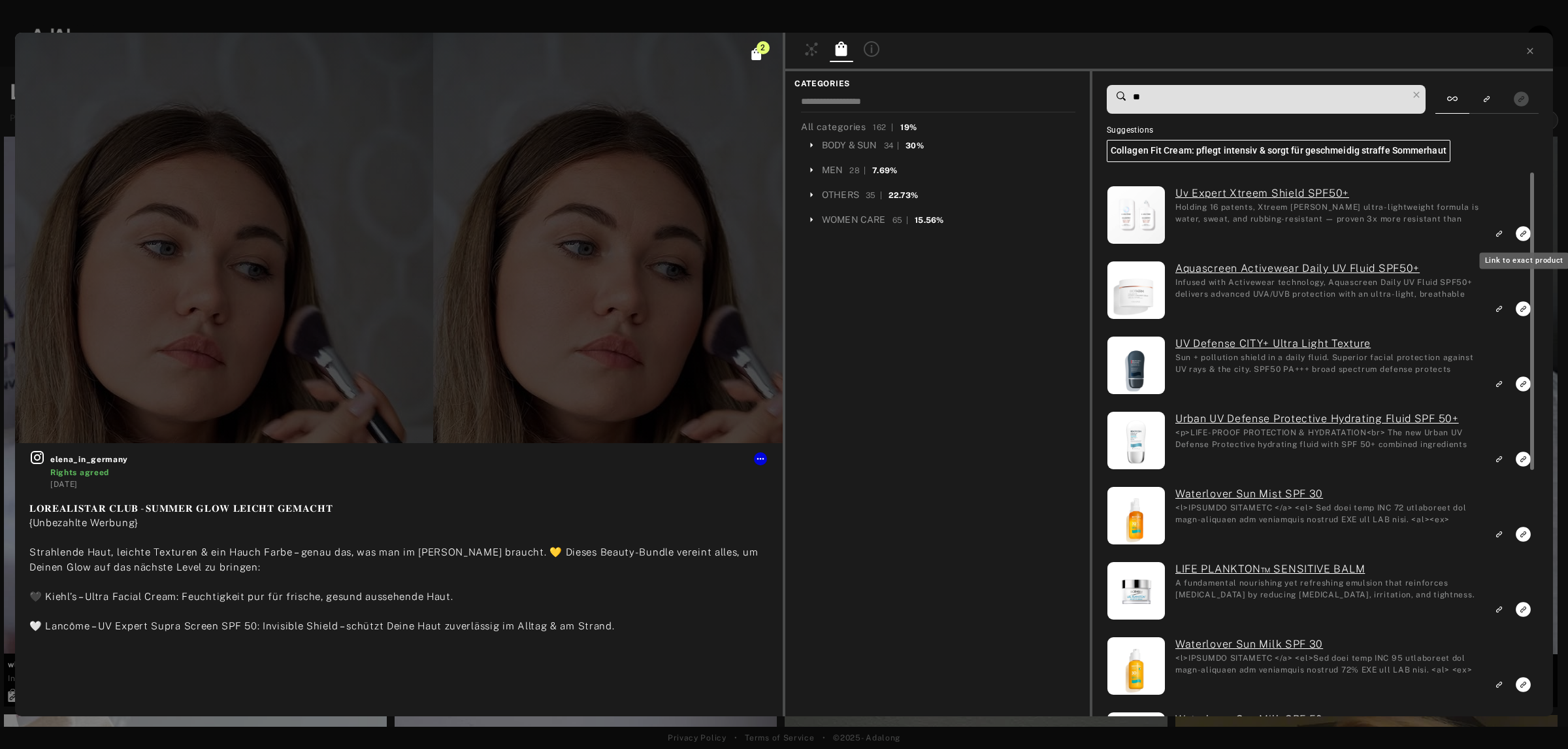
type input "**"
click at [1524, 236] on icon "Link to exact product" at bounding box center [1524, 234] width 15 height 15
click at [1532, 51] on icon at bounding box center [1530, 51] width 10 height 10
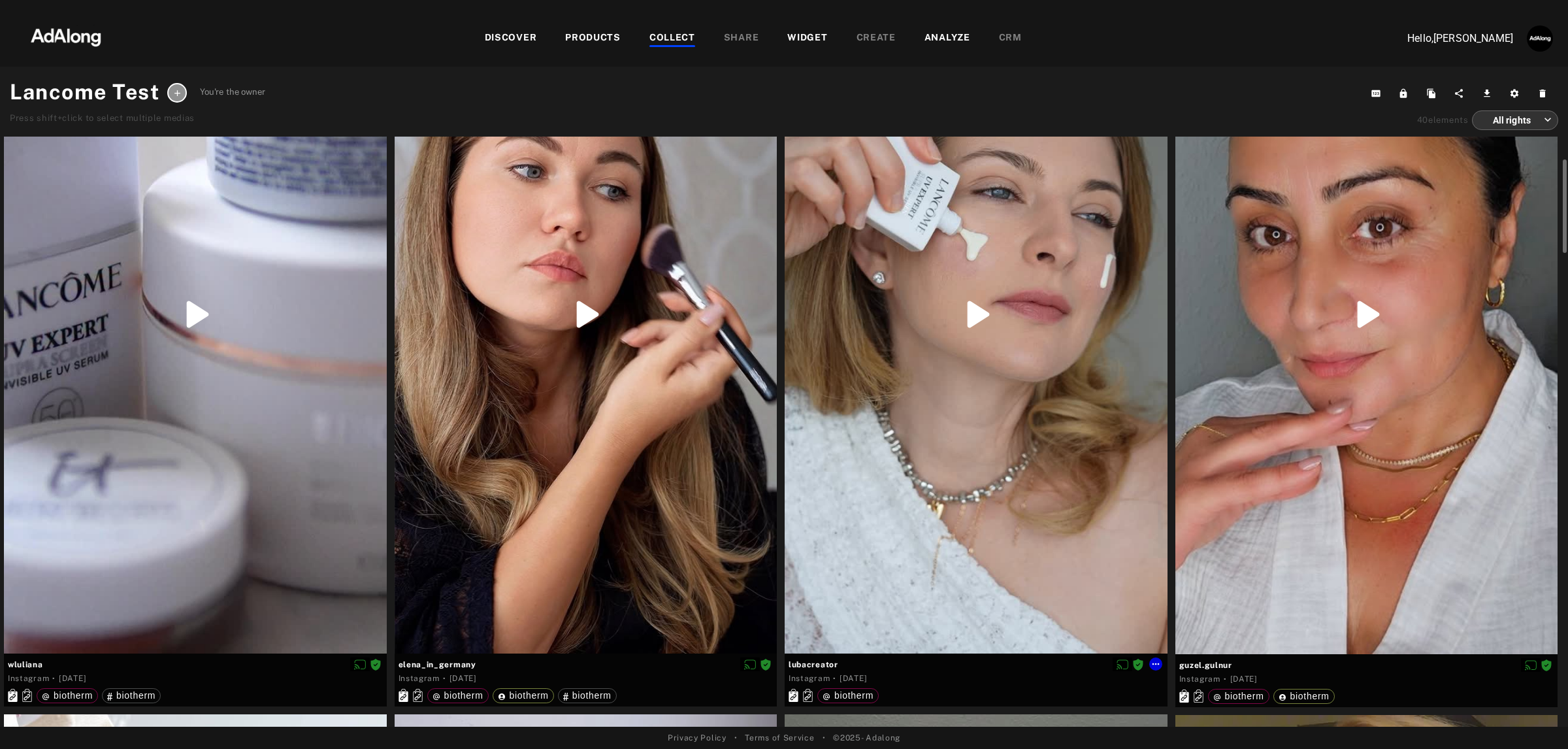
click at [919, 517] on div at bounding box center [976, 313] width 383 height 678
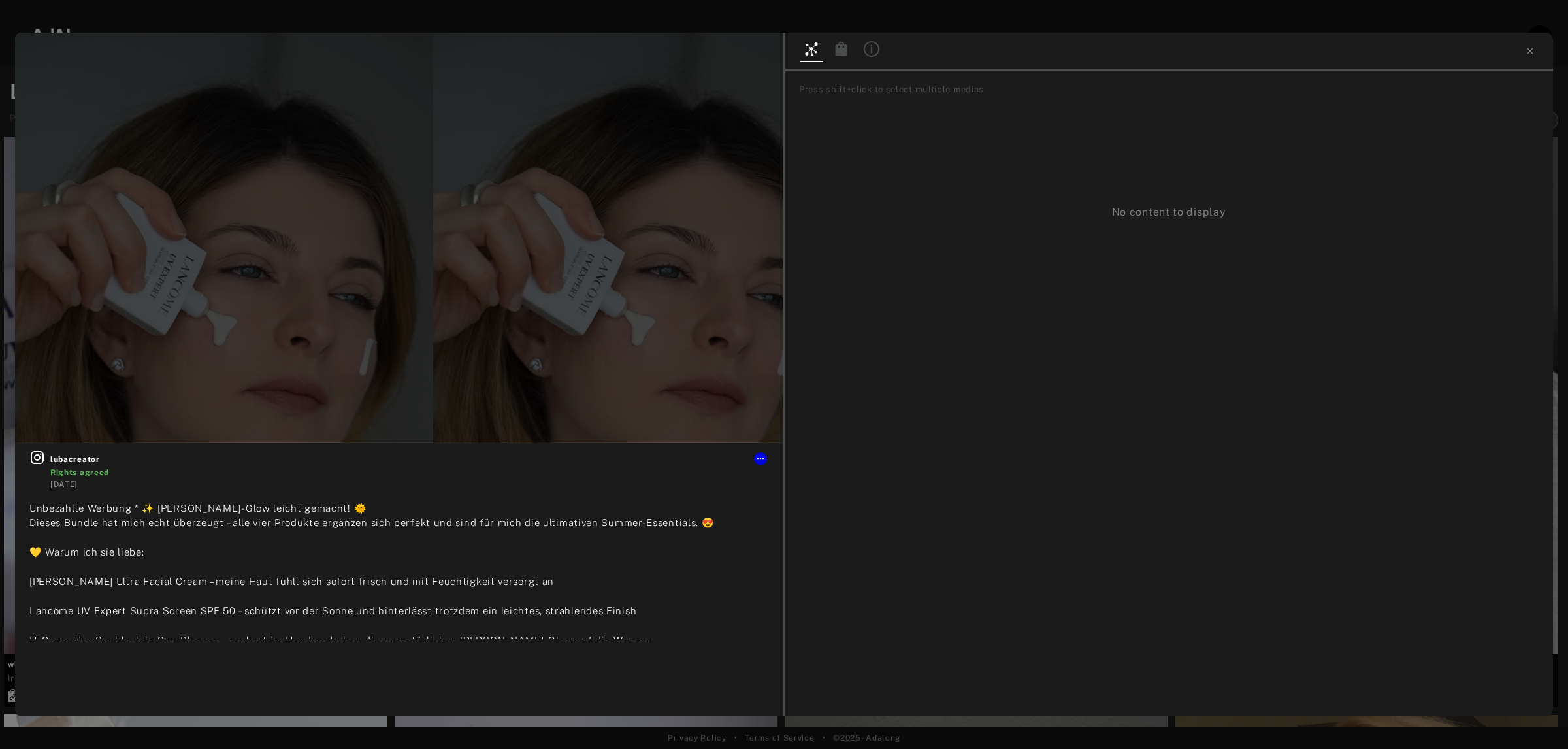
click at [833, 51] on icon at bounding box center [841, 49] width 15 height 15
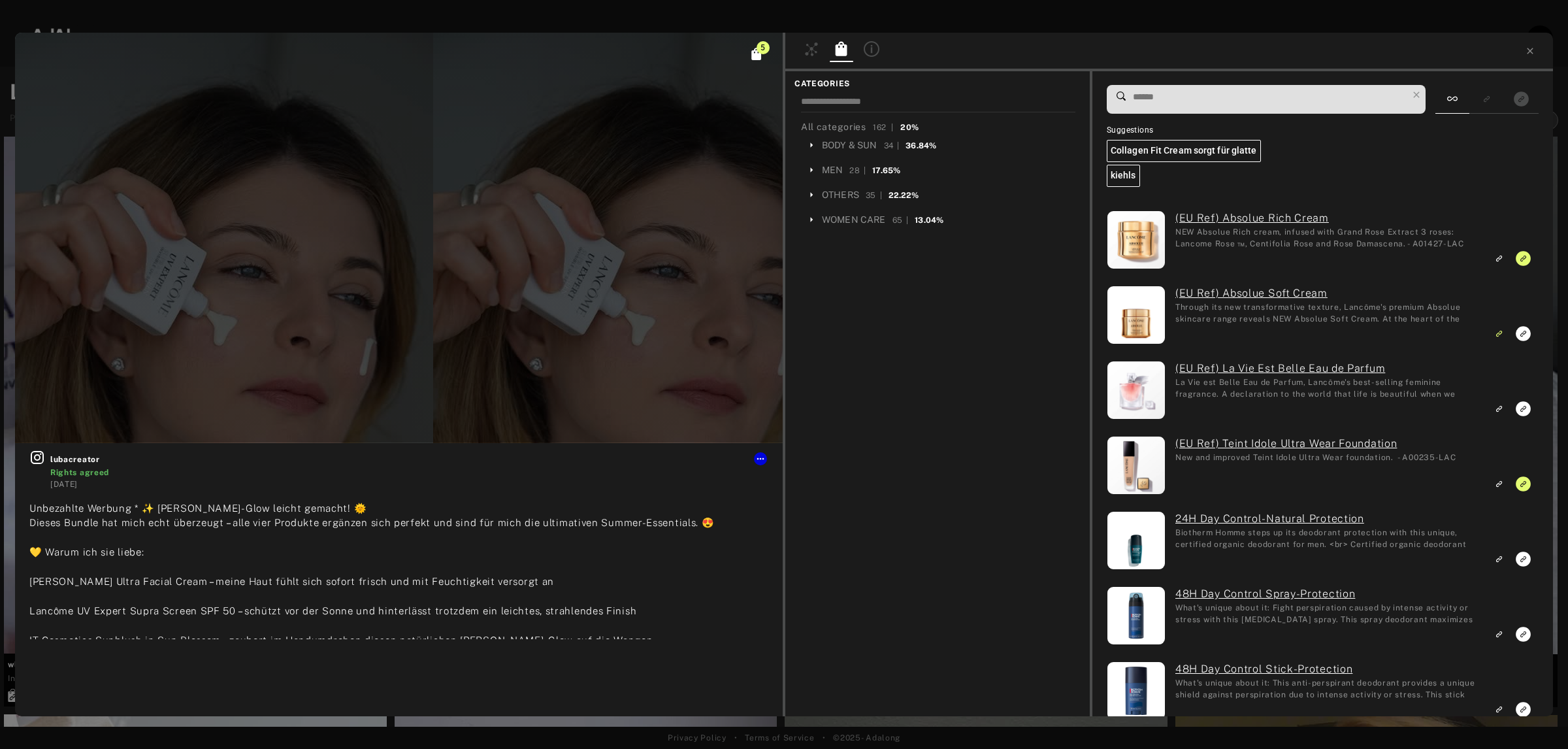
click at [1297, 97] on input at bounding box center [1269, 97] width 276 height 18
click at [1532, 100] on button "Show only exact products linked" at bounding box center [1521, 99] width 24 height 18
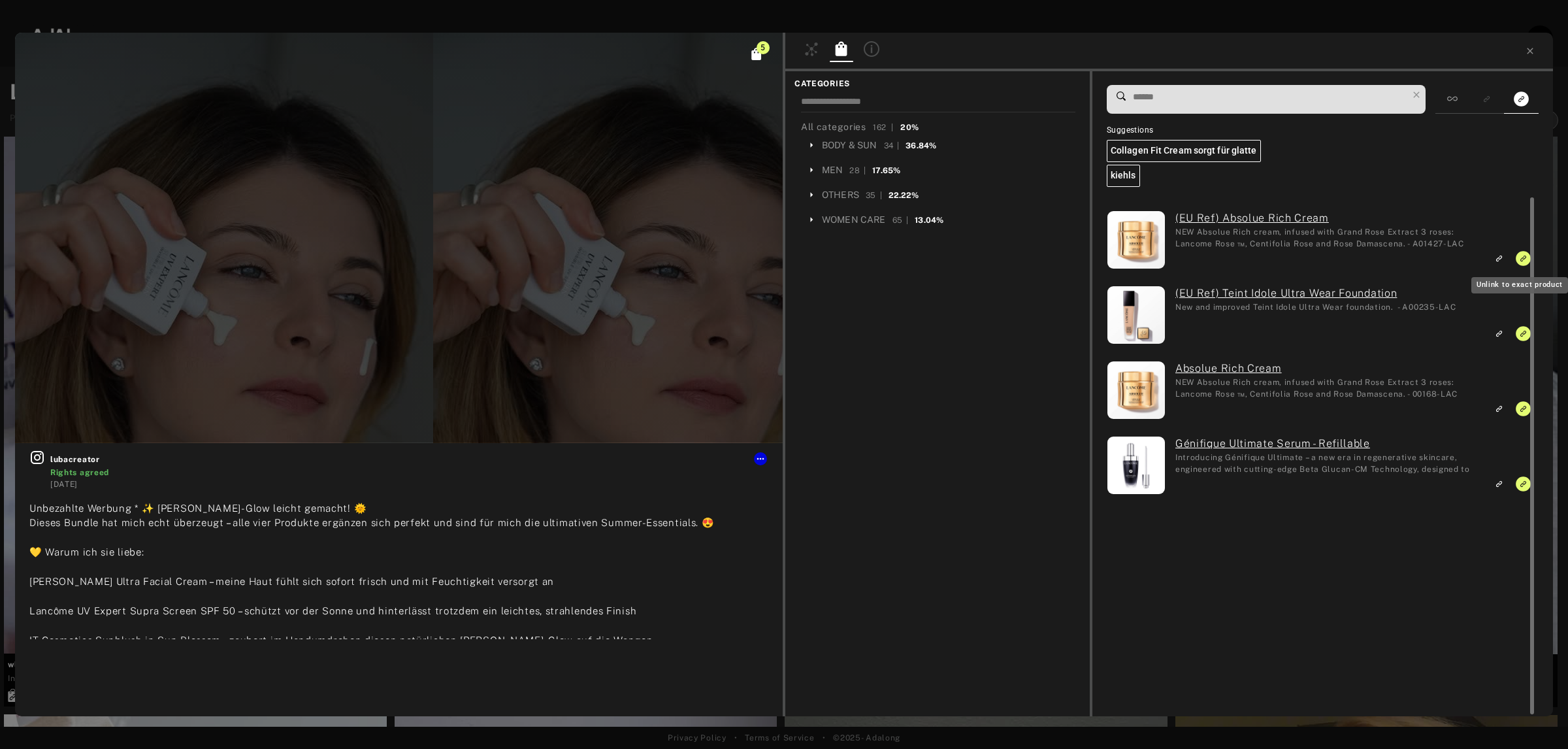
click at [1519, 262] on icon "Unlink to exact product" at bounding box center [1524, 259] width 15 height 15
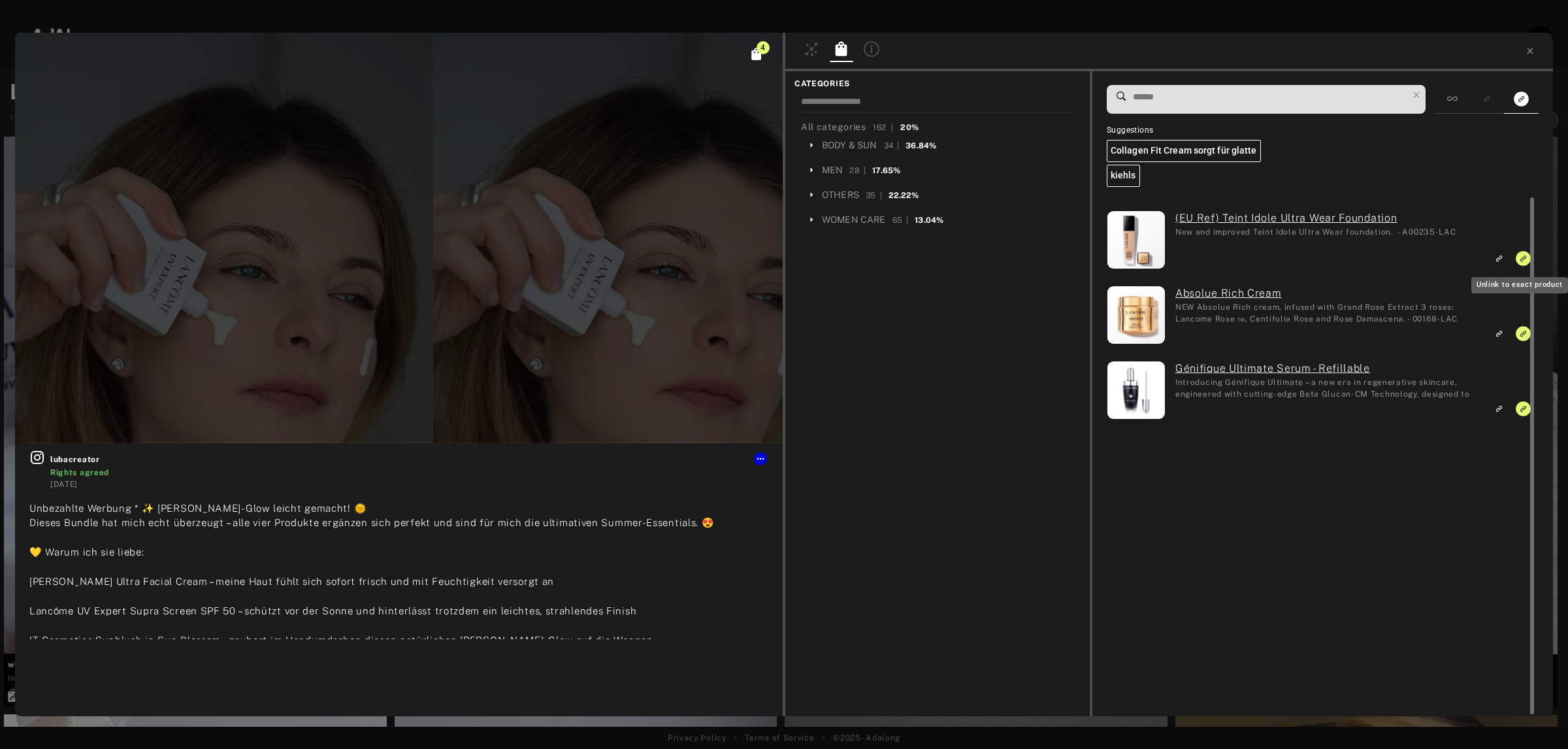
click at [1519, 262] on icon "Unlink to exact product" at bounding box center [1524, 259] width 15 height 15
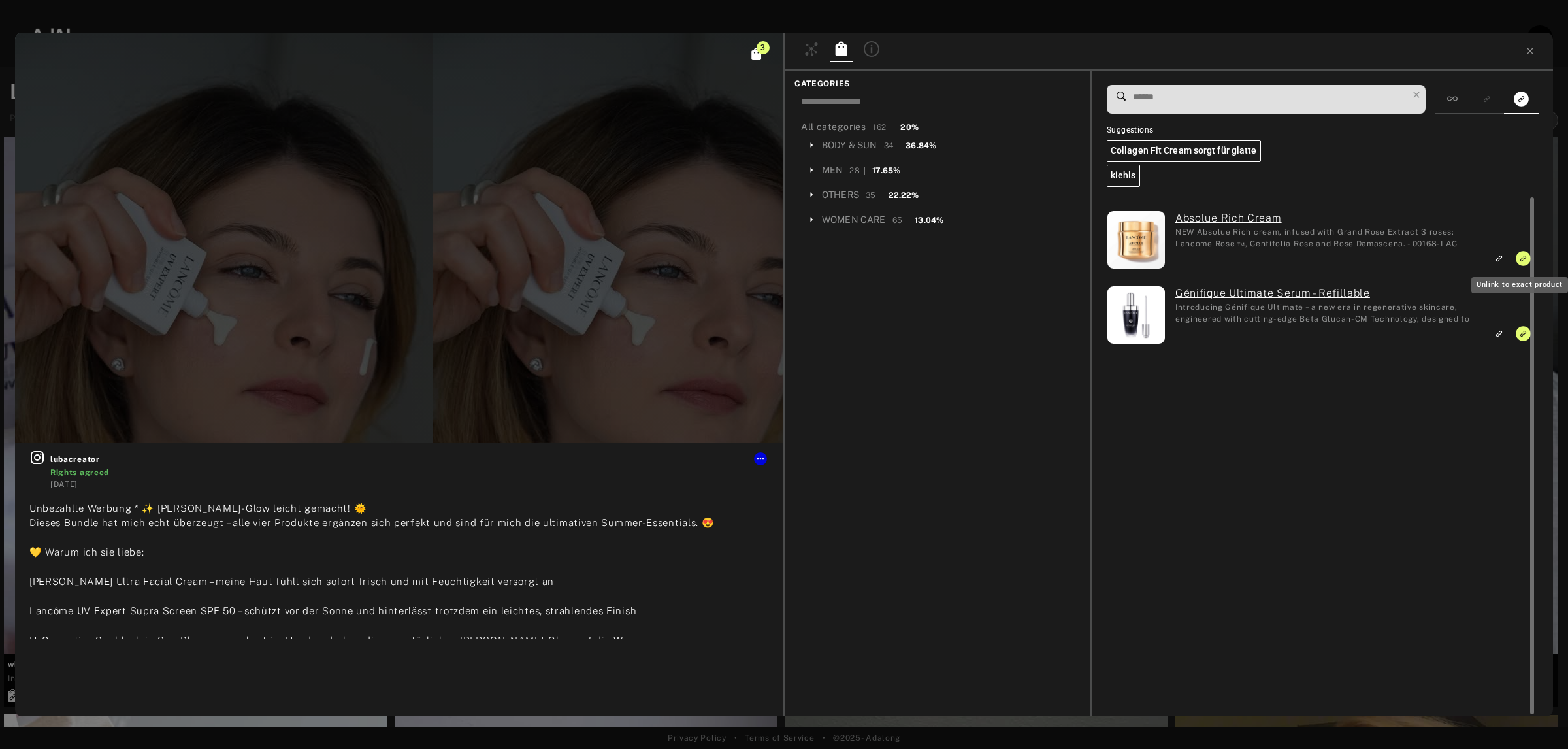
click at [1519, 262] on icon "Unlink to exact product" at bounding box center [1524, 259] width 15 height 15
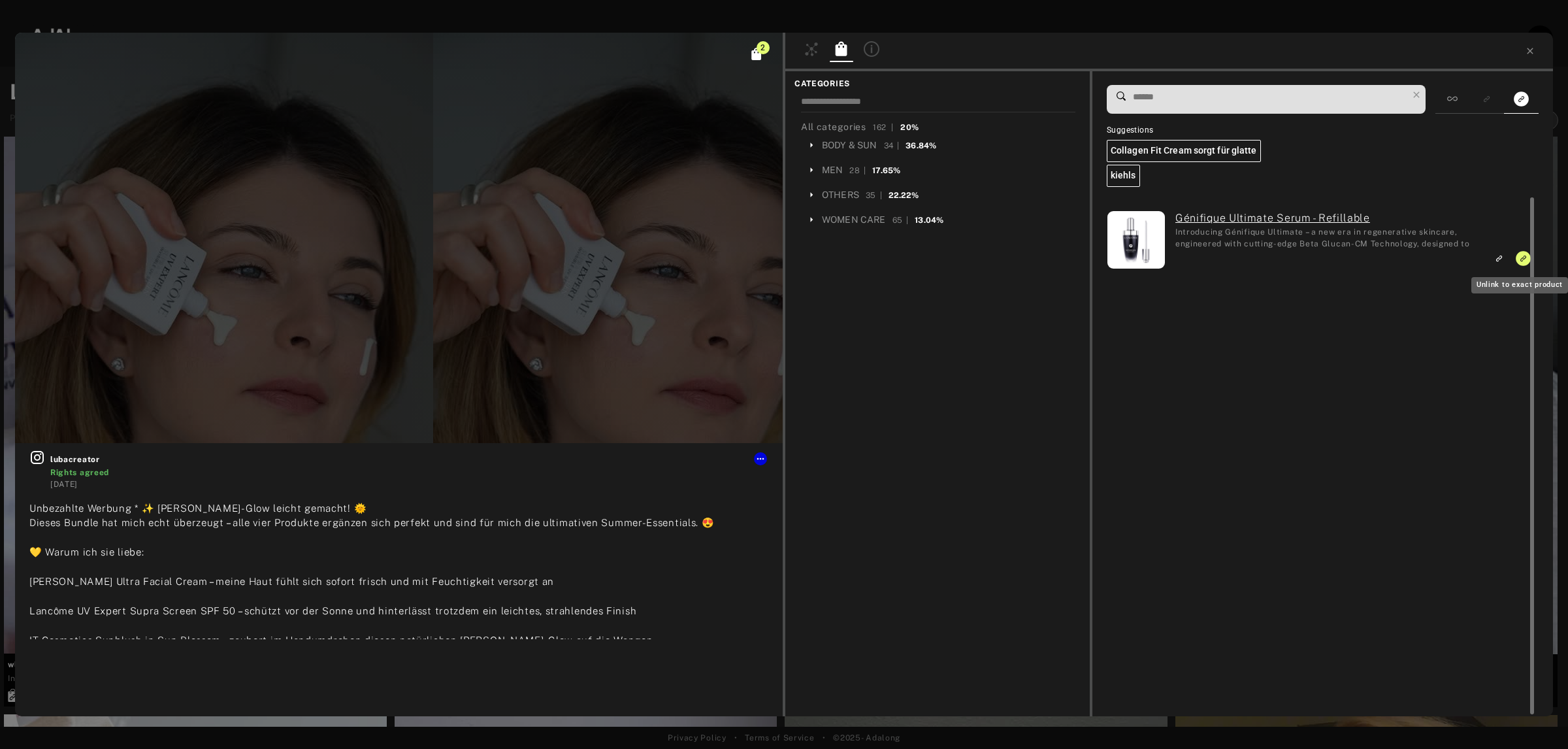
click at [1519, 262] on icon "Unlink to exact product" at bounding box center [1524, 259] width 15 height 15
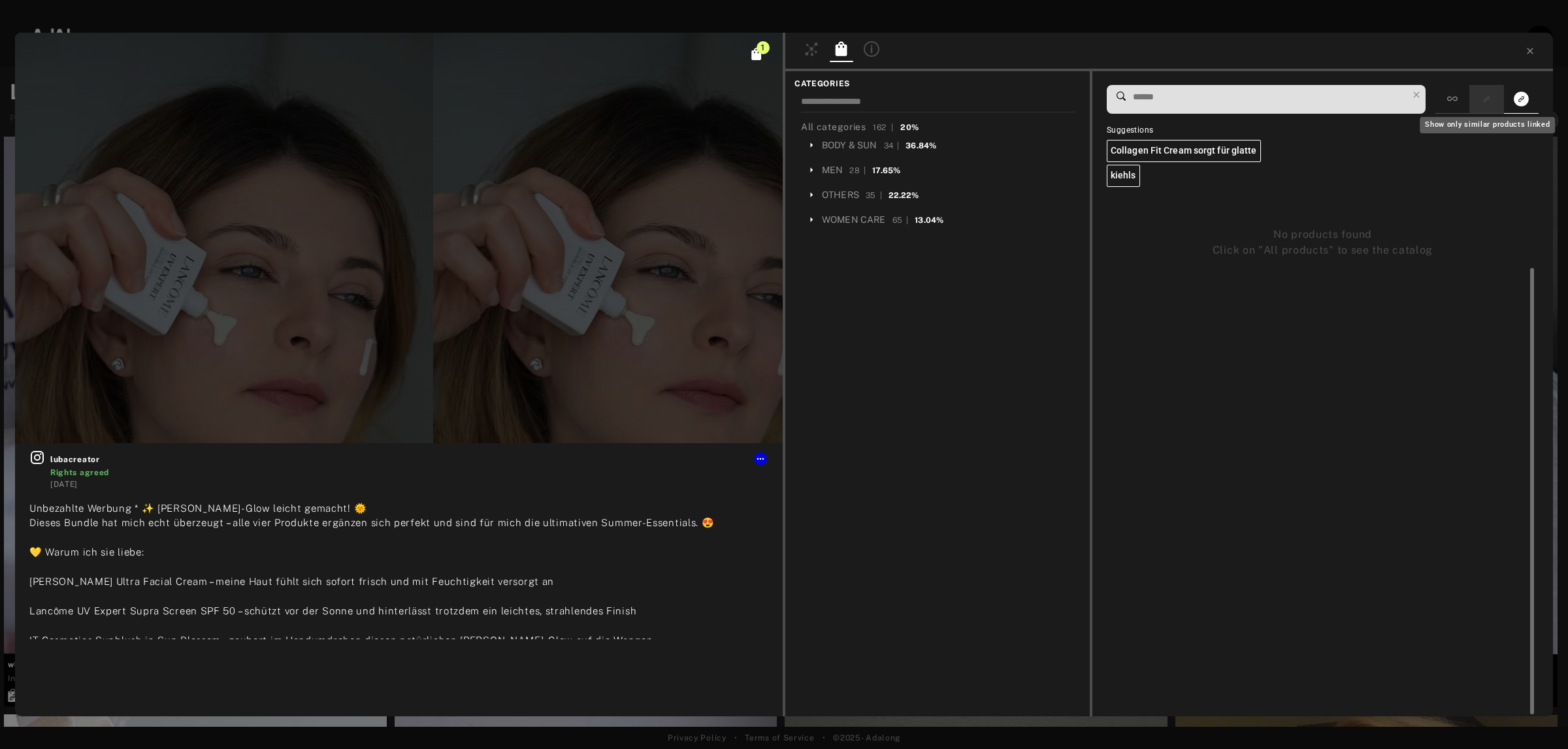
click at [1496, 98] on button "Show only similar products linked" at bounding box center [1486, 99] width 24 height 18
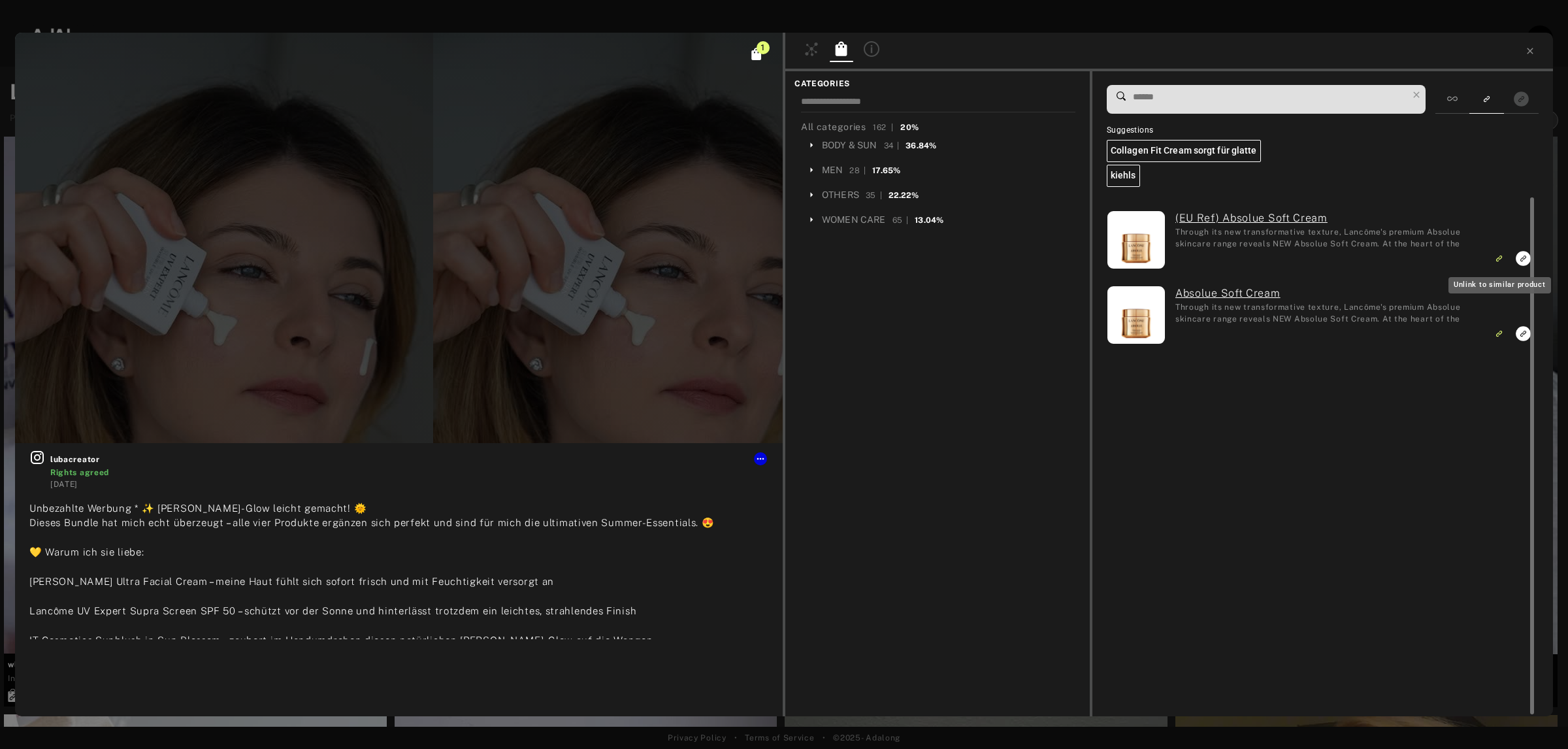
click at [1497, 256] on icon "Unlink to similar product" at bounding box center [1498, 258] width 9 height 8
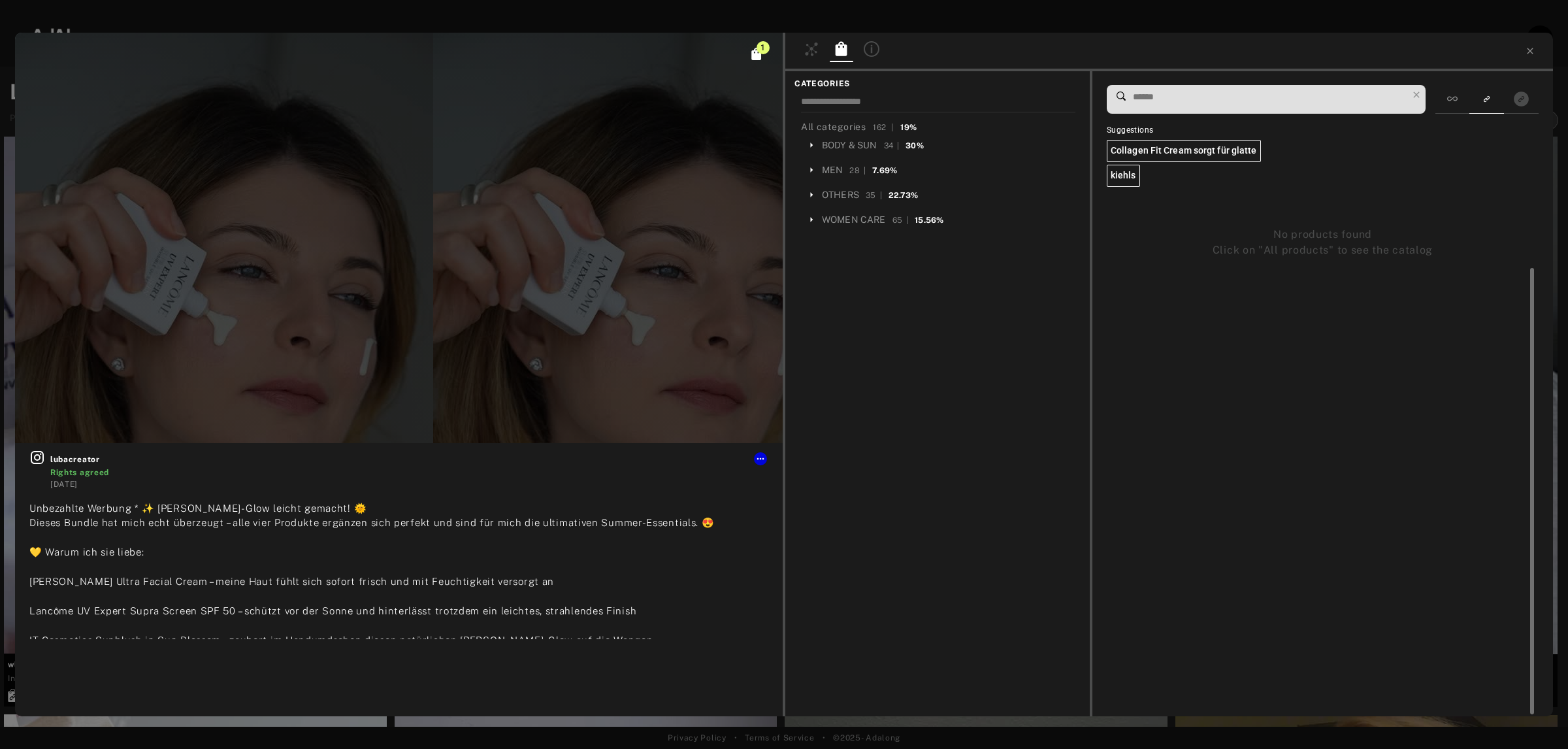
click at [1286, 99] on input at bounding box center [1269, 97] width 276 height 18
type input "*"
click at [1458, 100] on div at bounding box center [1452, 100] width 34 height 29
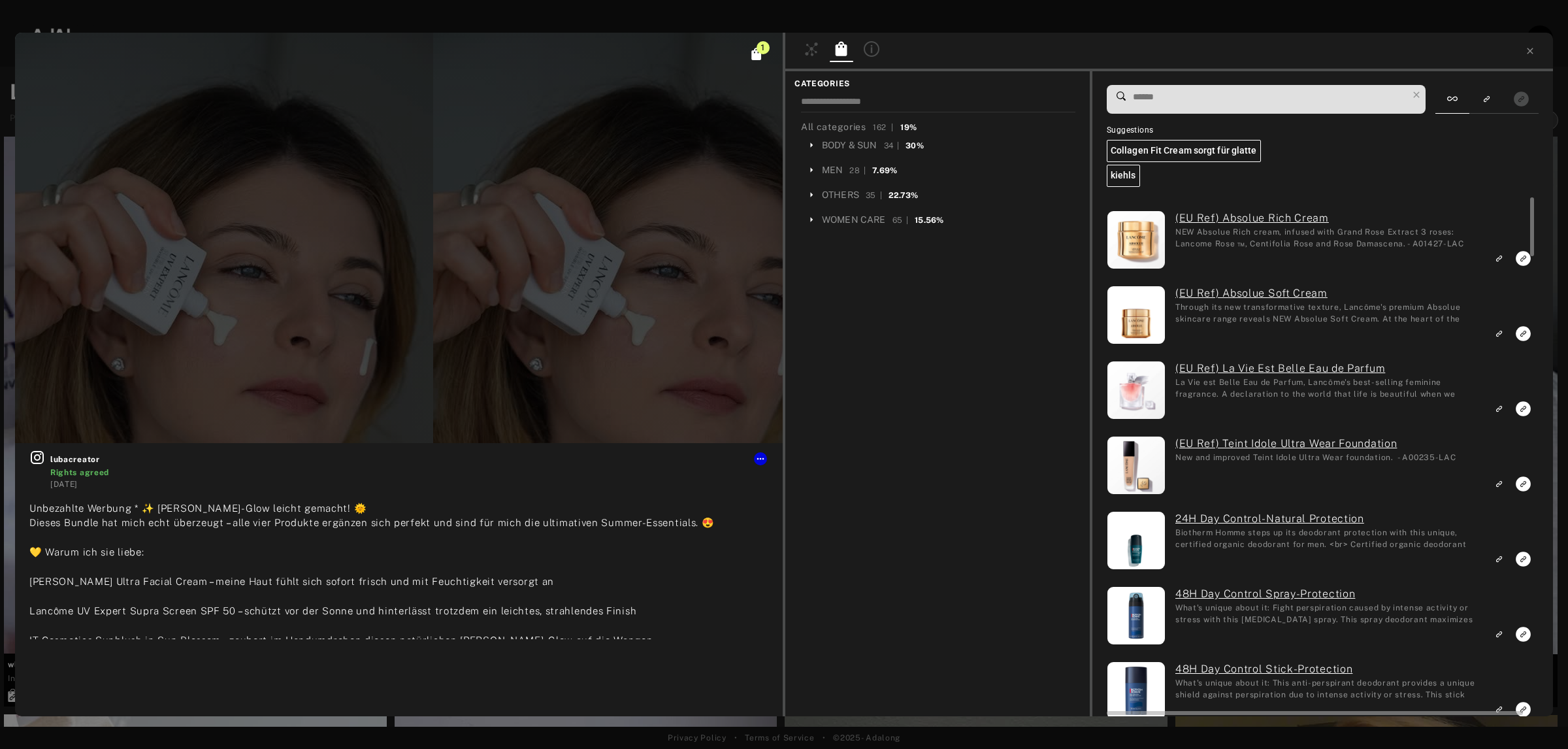
click at [1285, 103] on input at bounding box center [1269, 97] width 276 height 18
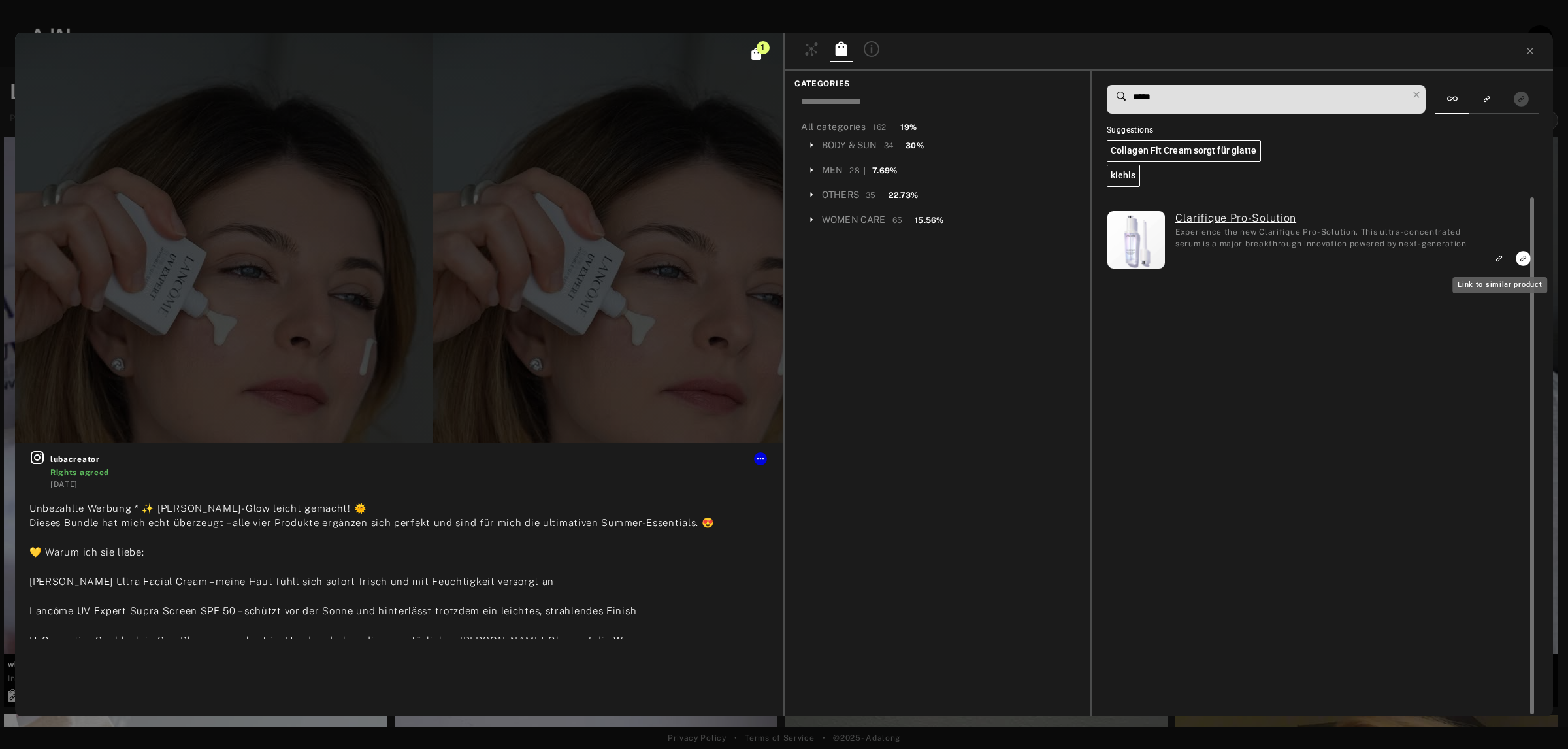
click at [1500, 262] on icon "Link to similar product" at bounding box center [1498, 258] width 9 height 8
click at [1191, 105] on input "*****" at bounding box center [1269, 97] width 276 height 18
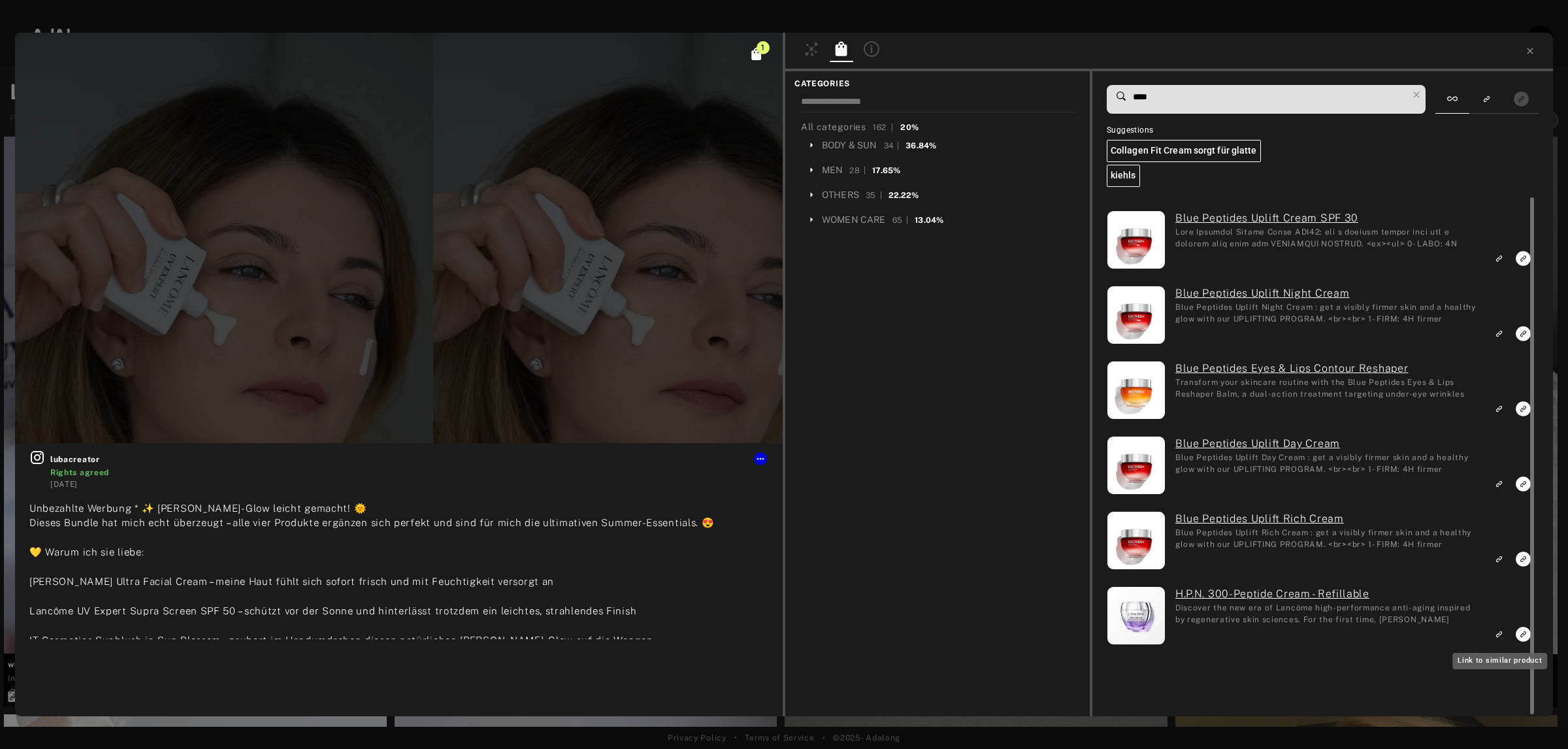
click at [1500, 636] on icon "Link to similar product" at bounding box center [1498, 633] width 9 height 8
click at [1220, 89] on input "****" at bounding box center [1269, 97] width 276 height 18
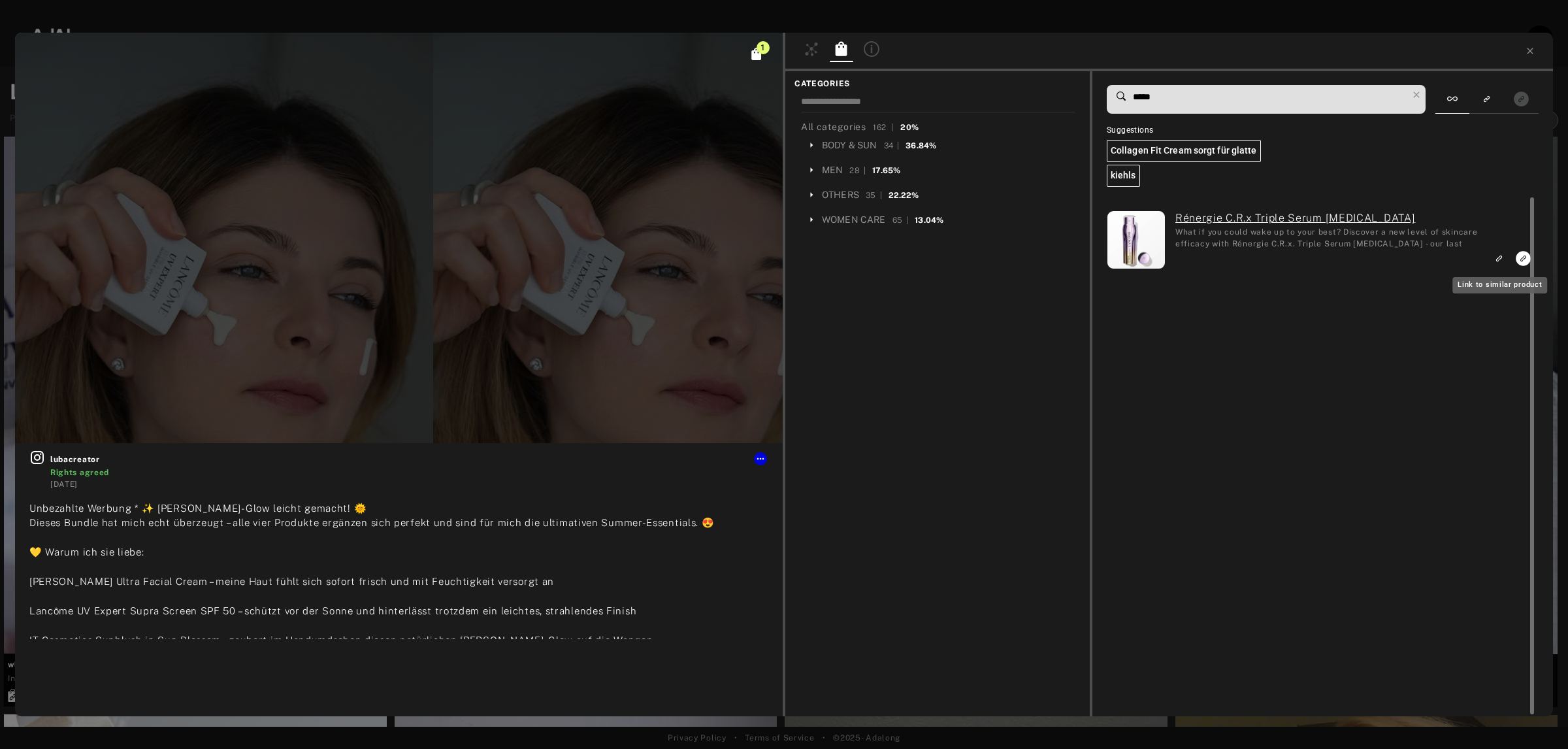
type input "*****"
click at [1500, 260] on icon "Link to similar product" at bounding box center [1498, 258] width 9 height 8
click at [1193, 95] on input "*****" at bounding box center [1269, 97] width 276 height 18
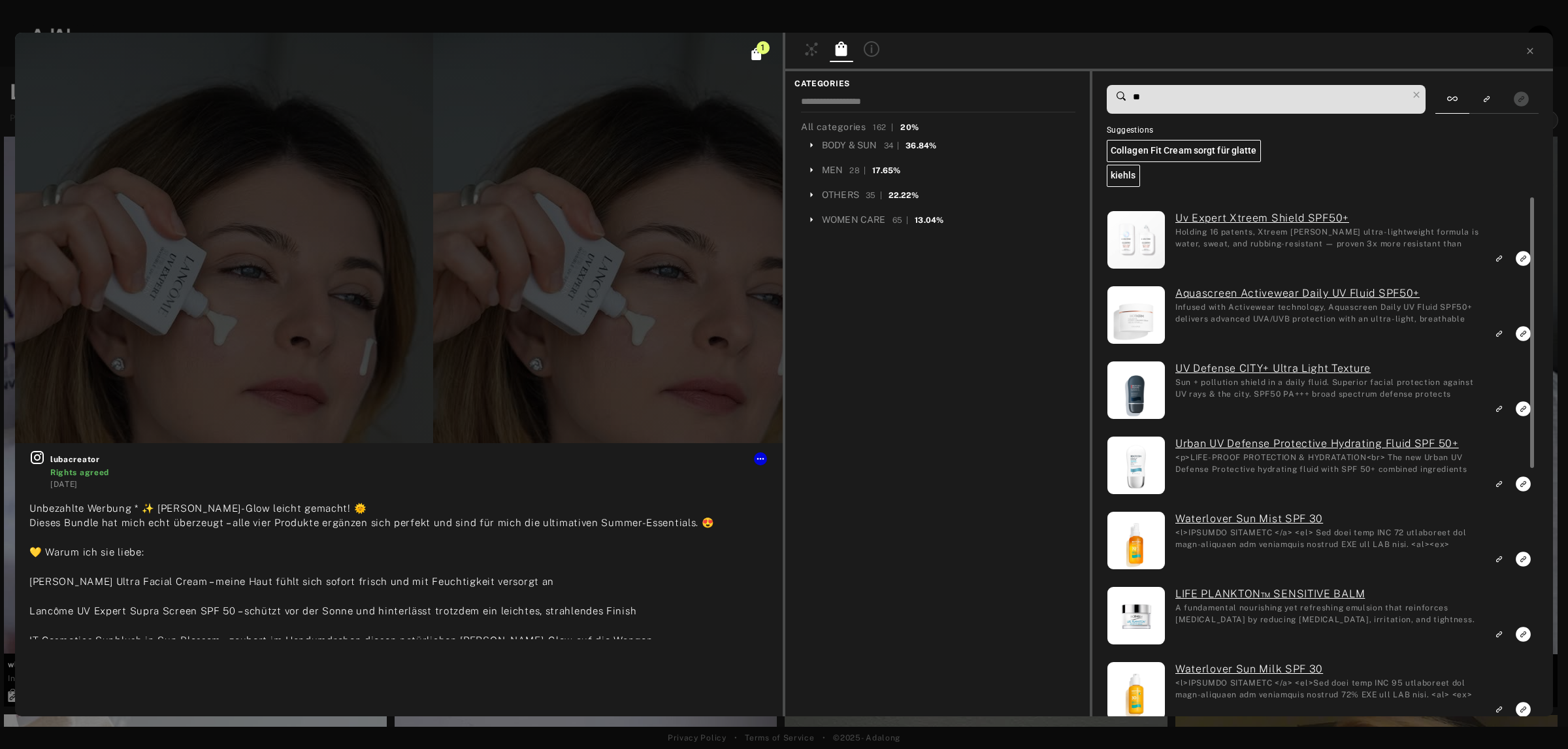
type input "**"
click at [1523, 261] on icon "Link to exact product" at bounding box center [1524, 259] width 15 height 15
click at [1529, 46] on icon at bounding box center [1530, 51] width 10 height 10
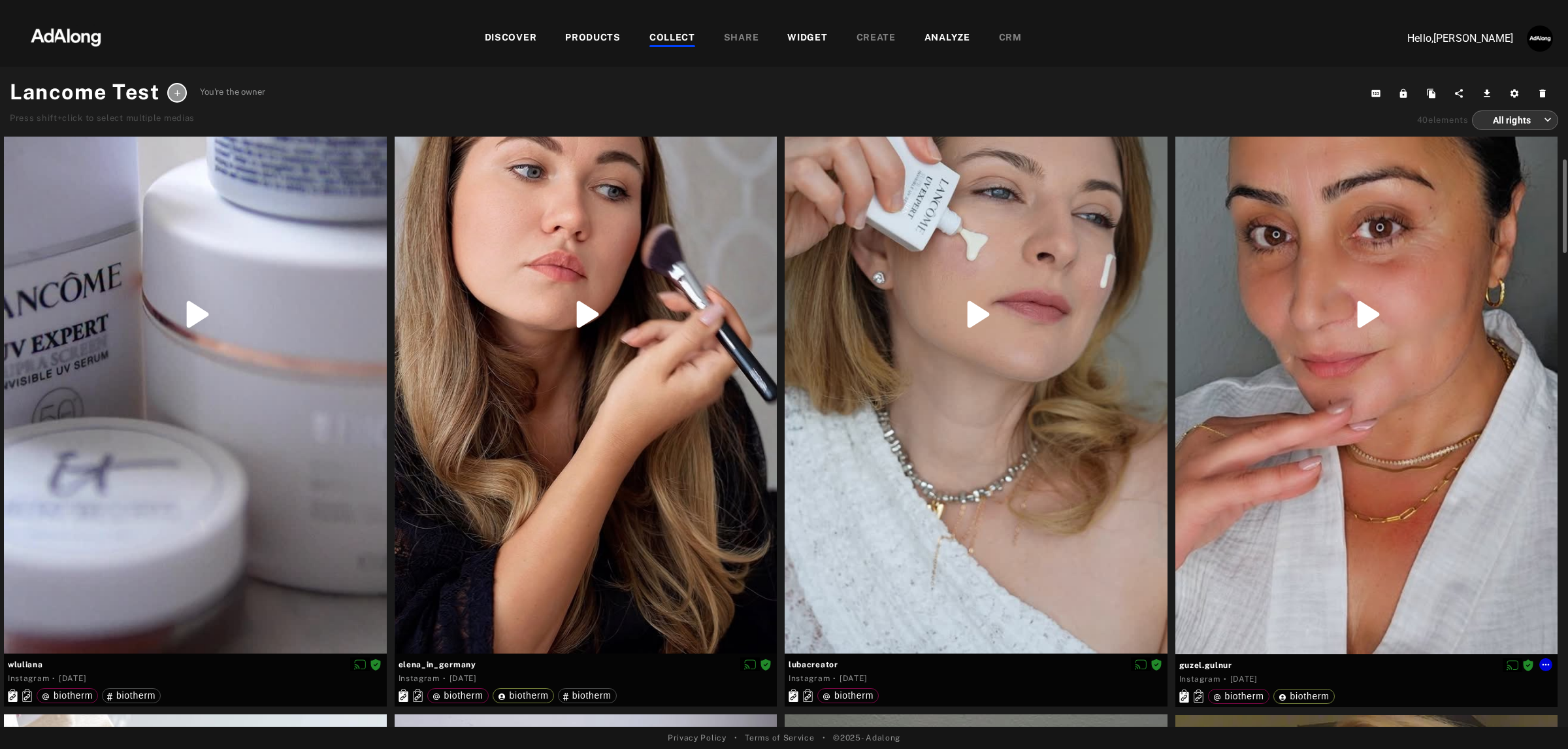
click at [1376, 233] on div at bounding box center [1367, 314] width 383 height 679
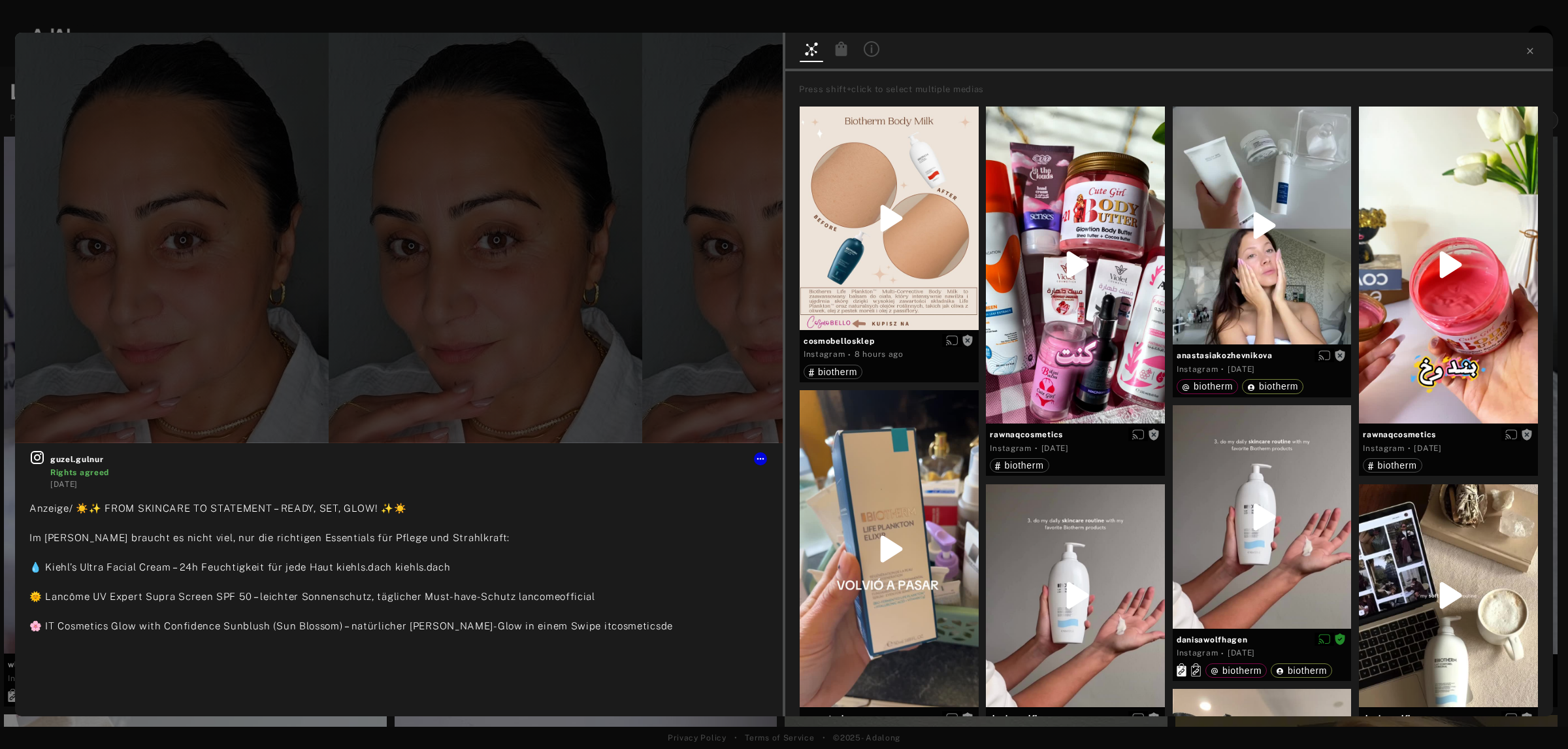
click at [842, 49] on icon at bounding box center [842, 48] width 12 height 14
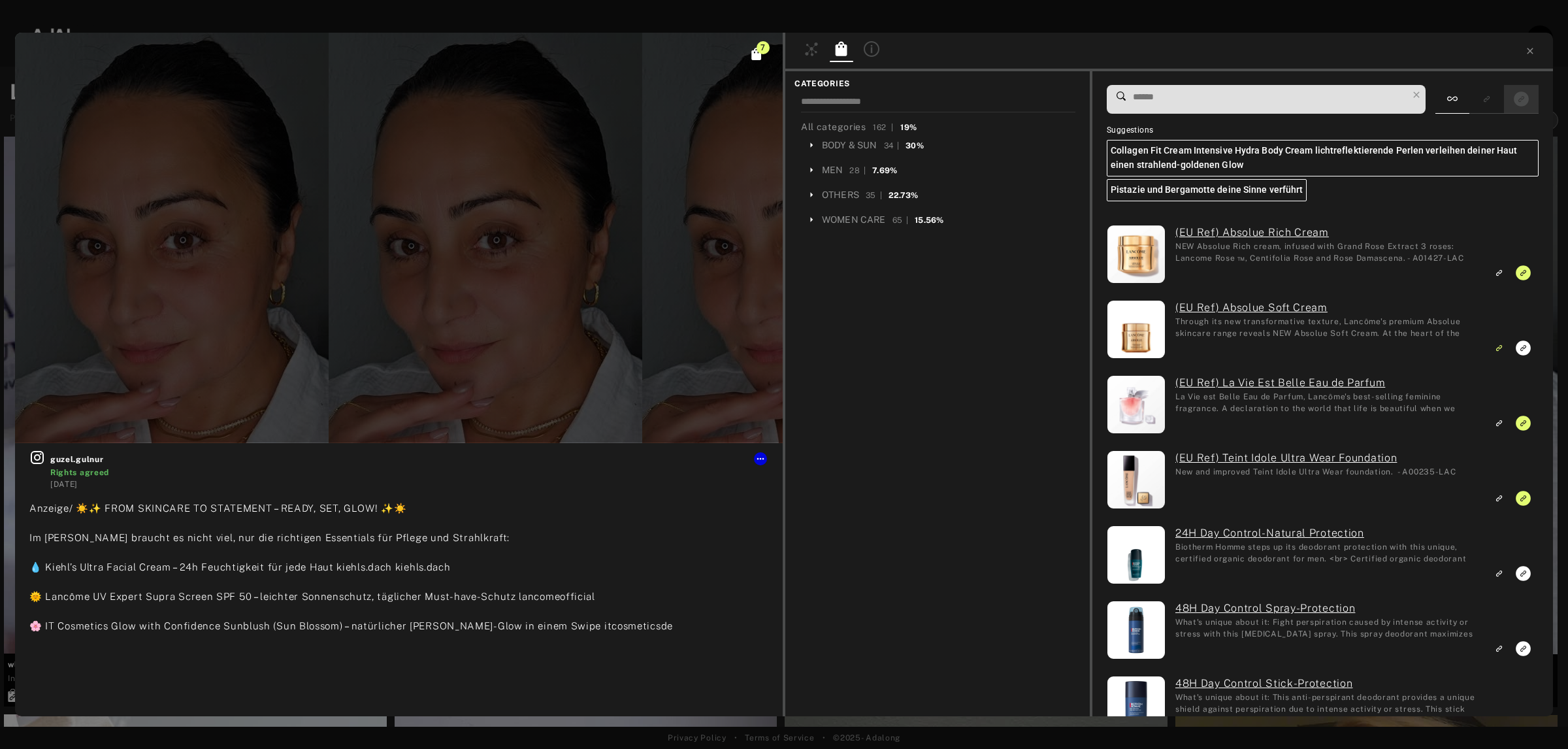
click at [1521, 94] on icon "Show only exact products linked" at bounding box center [1521, 99] width 15 height 15
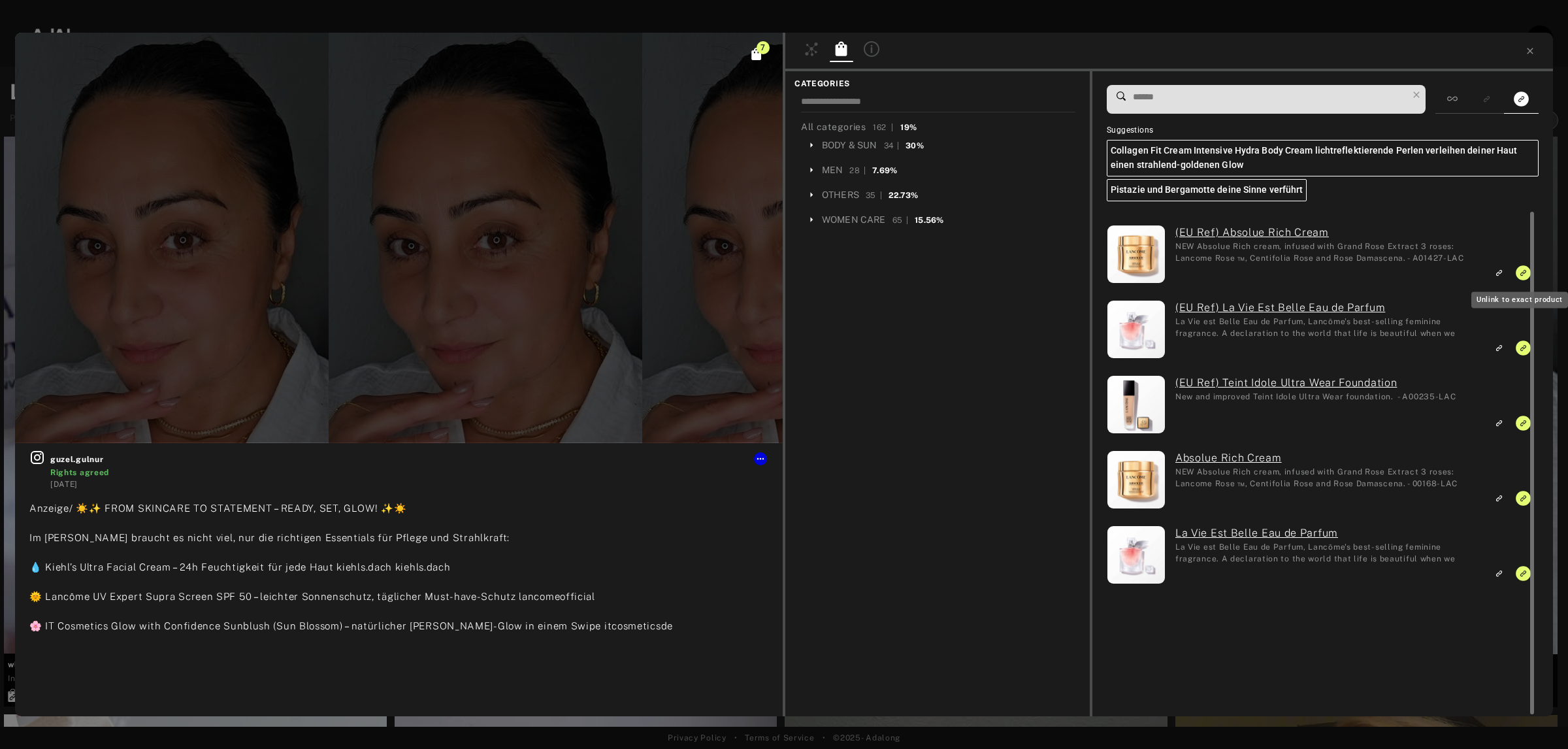
click at [1514, 272] on button "Unlink to exact product" at bounding box center [1523, 272] width 24 height 18
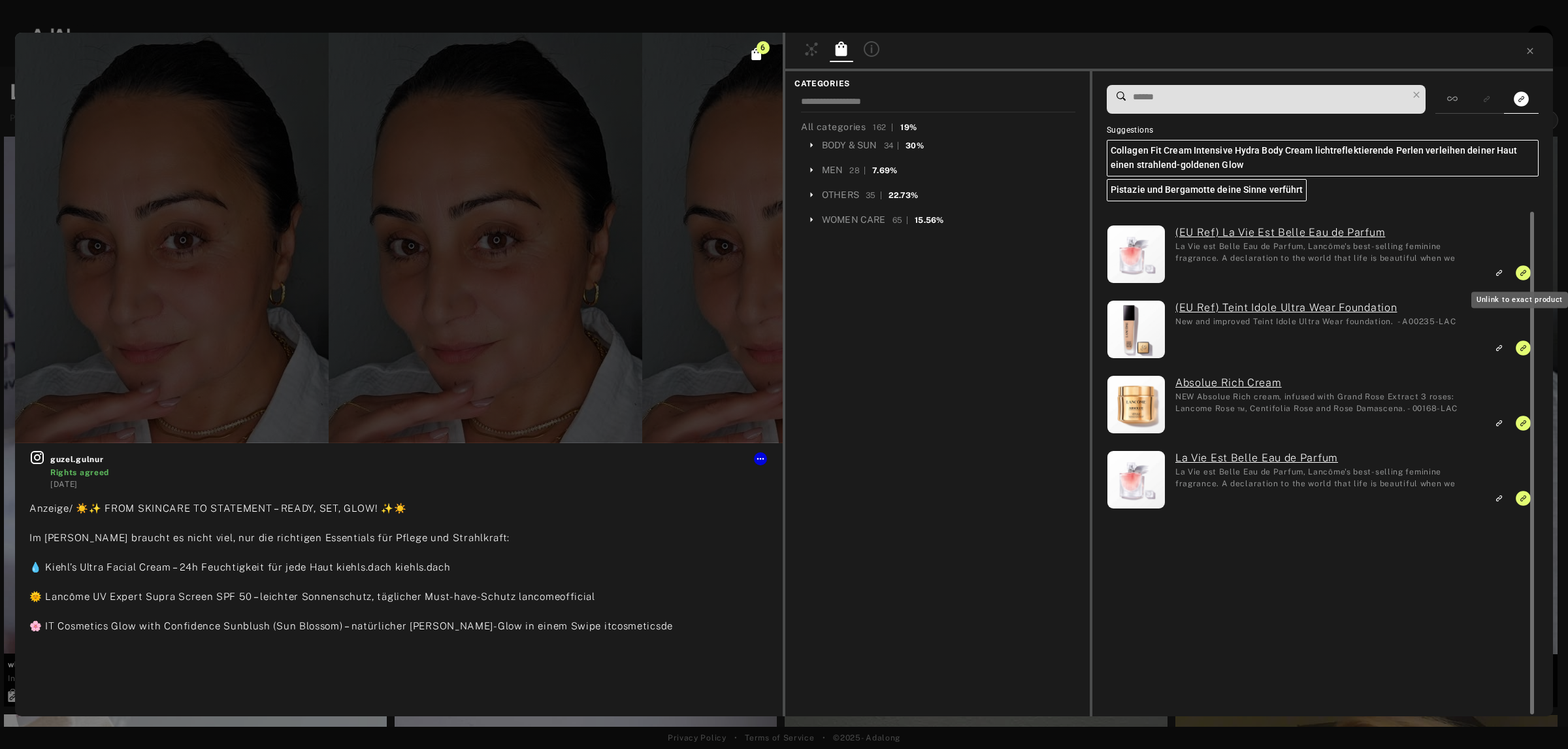
click at [1518, 272] on icon "Unlink to exact product" at bounding box center [1524, 273] width 15 height 15
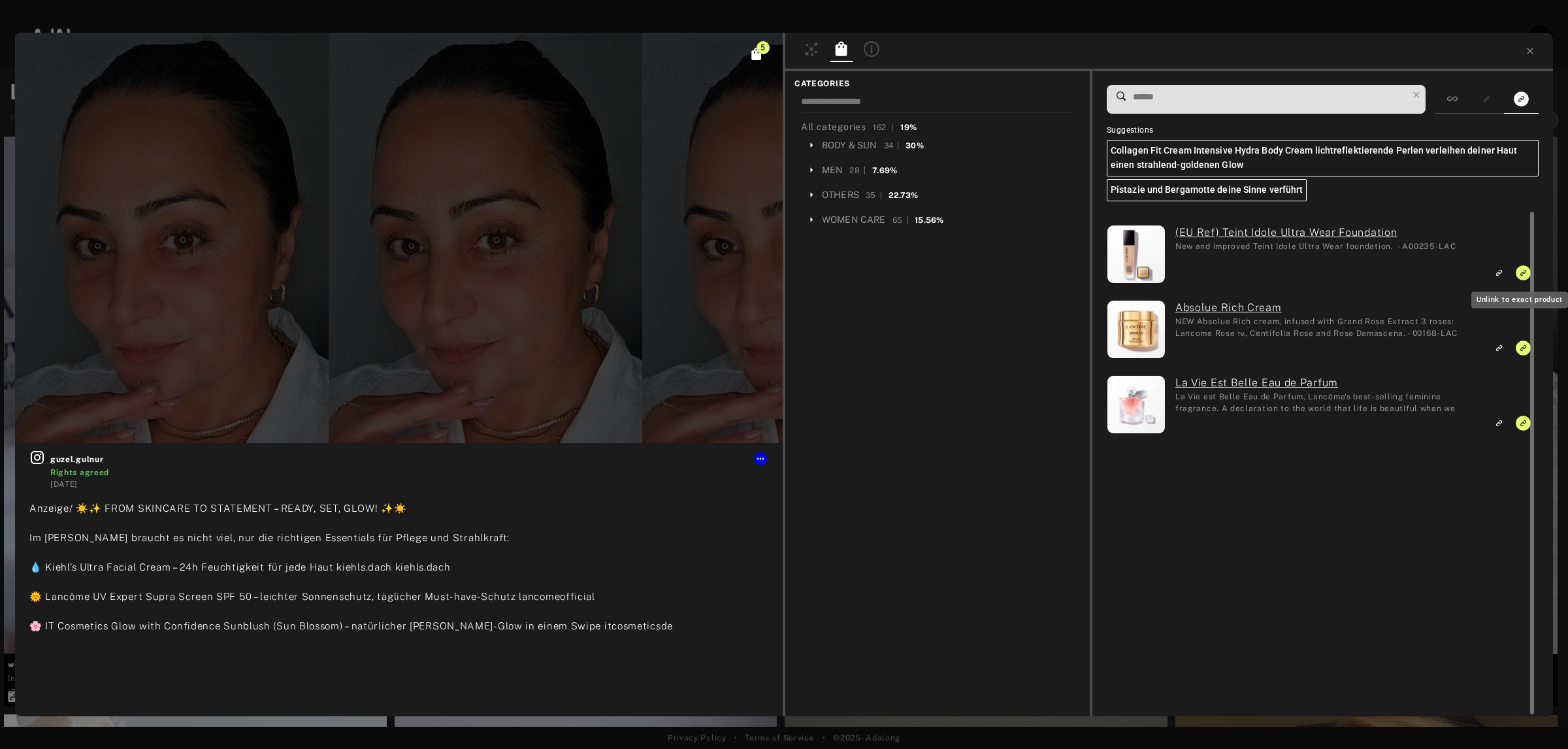
click at [1518, 272] on icon "Unlink to exact product" at bounding box center [1524, 273] width 15 height 15
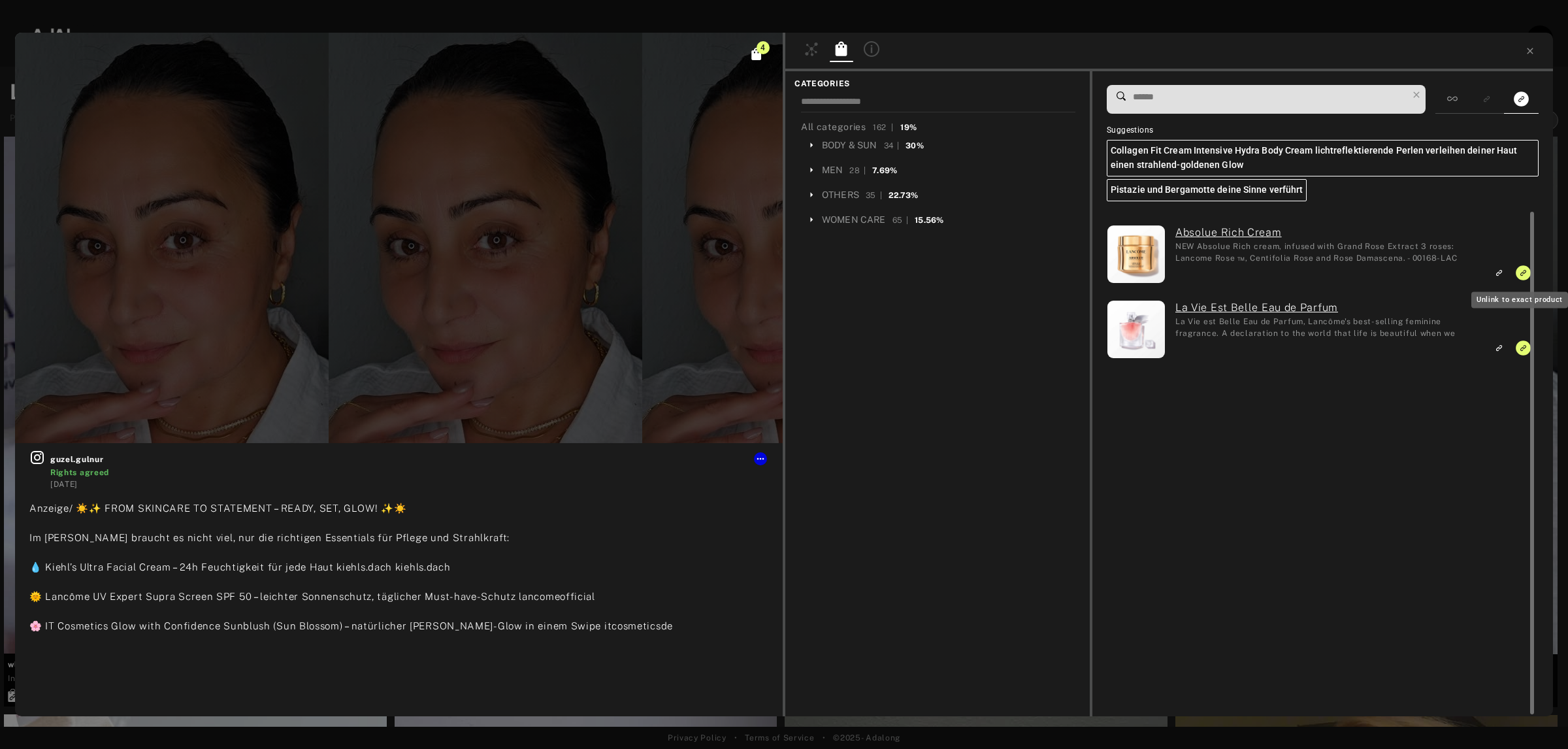
click at [1518, 272] on icon "Unlink to exact product" at bounding box center [1524, 273] width 15 height 15
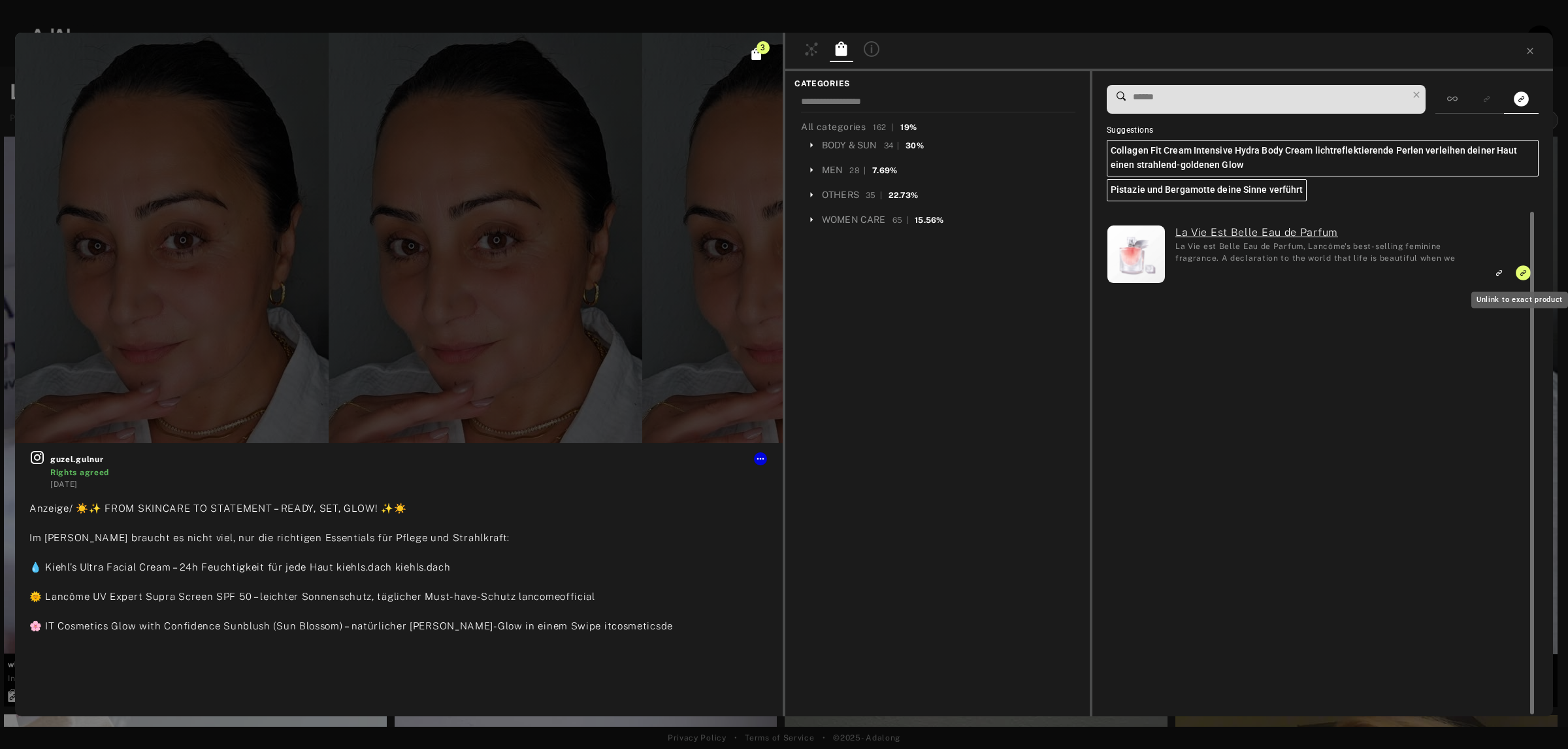
click at [1518, 272] on icon "Unlink to exact product" at bounding box center [1524, 273] width 15 height 15
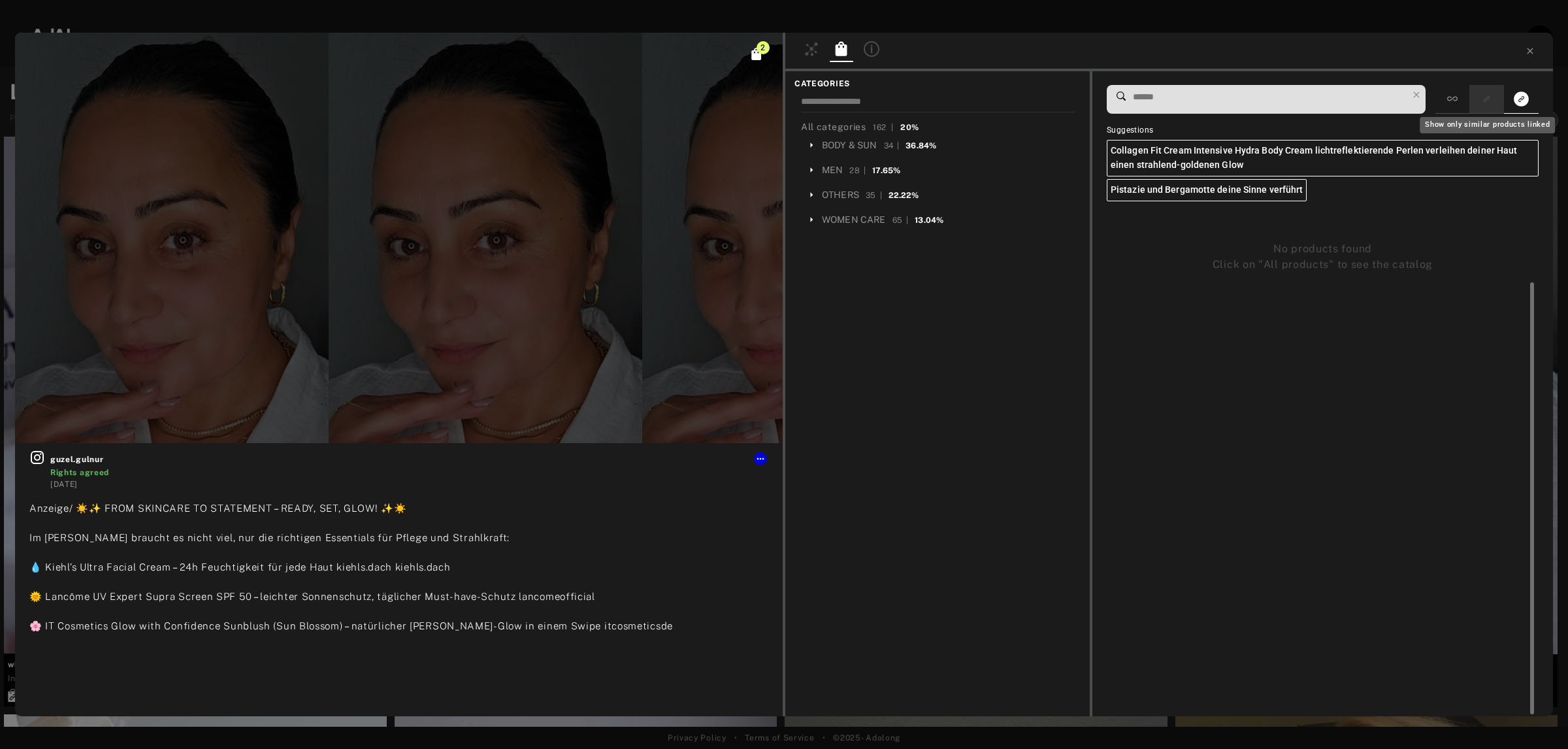
click at [1483, 96] on icon "Show only similar products linked" at bounding box center [1486, 99] width 9 height 8
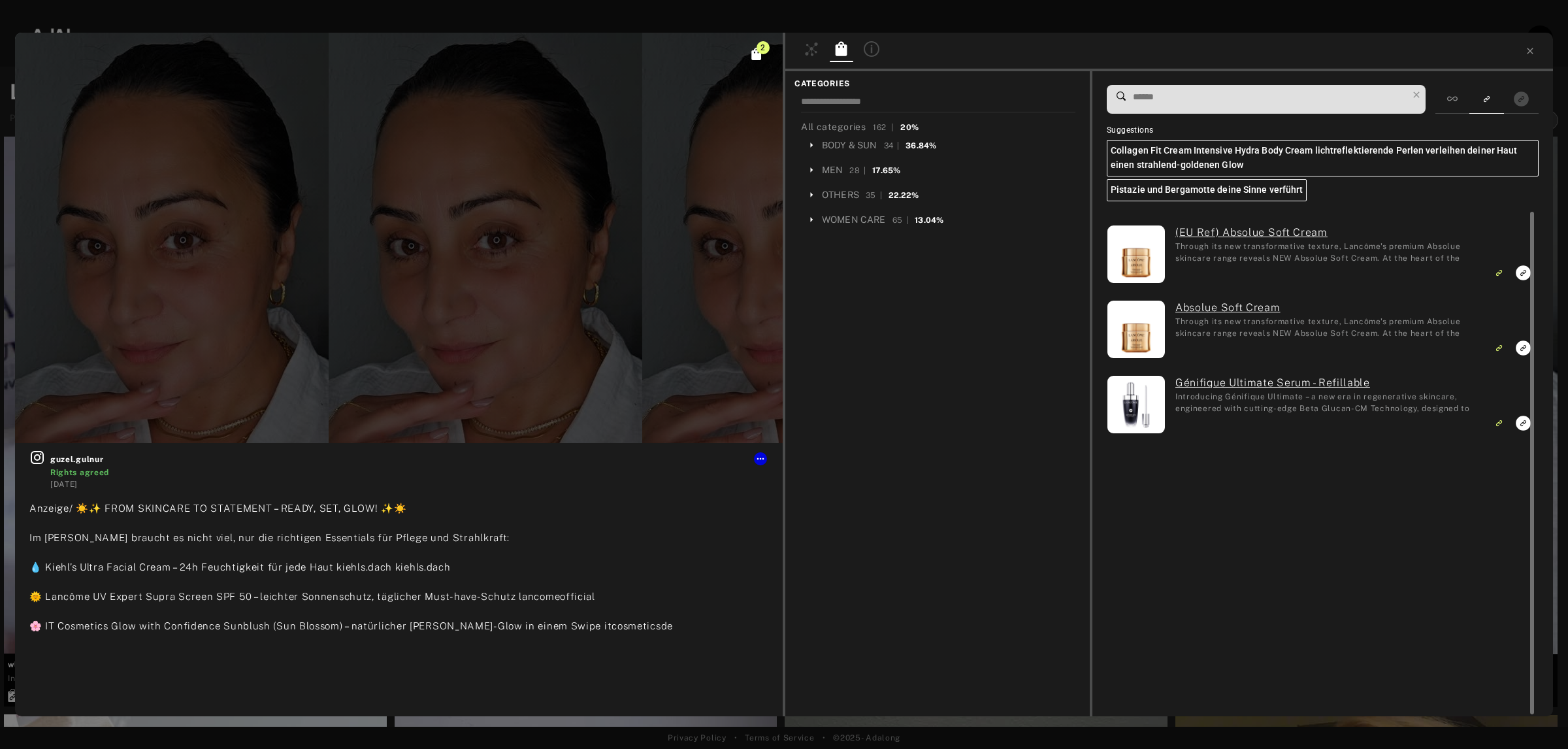
click at [1500, 266] on rect "Unlink to similar product" at bounding box center [1499, 272] width 16 height 16
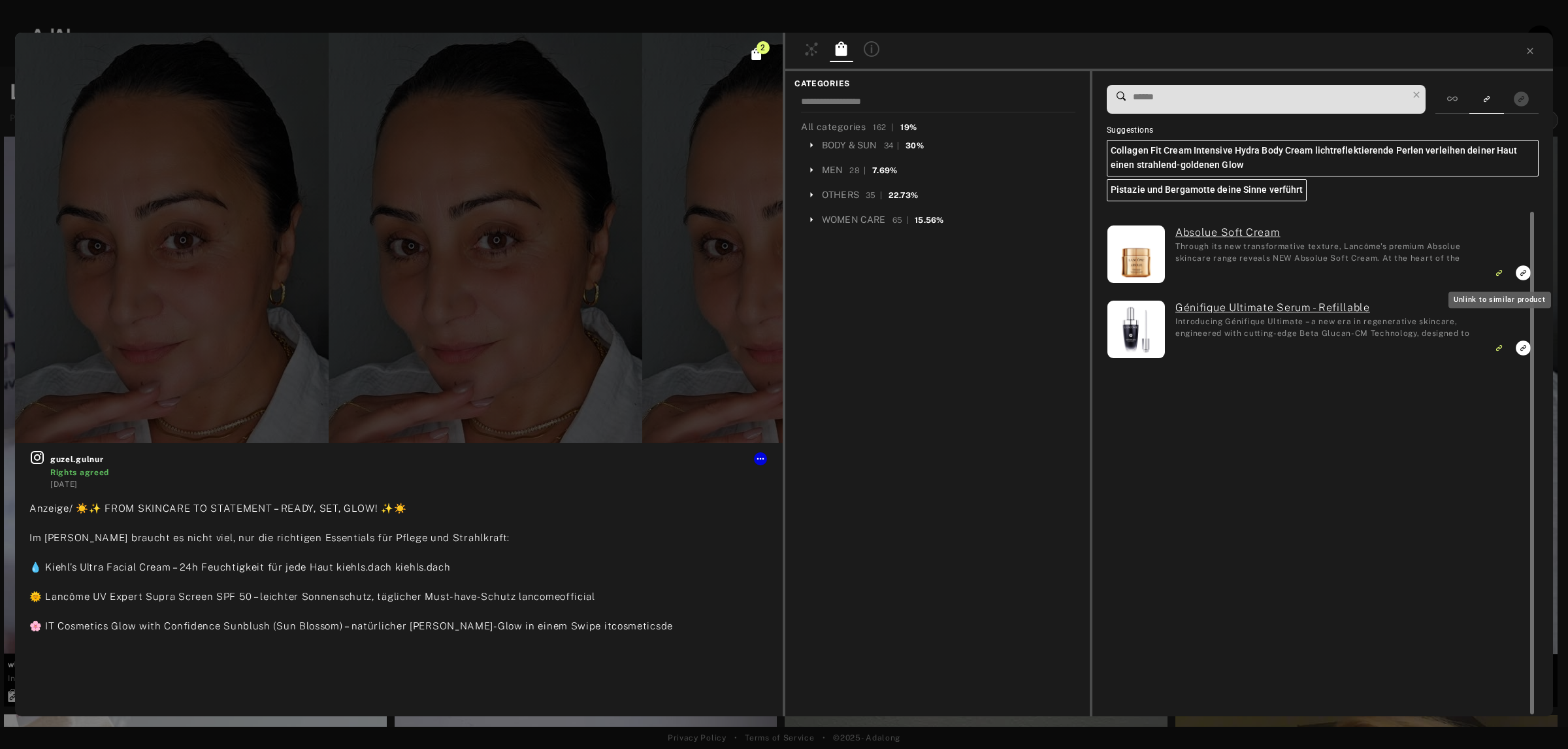
click at [1500, 266] on rect "Unlink to similar product" at bounding box center [1499, 272] width 16 height 16
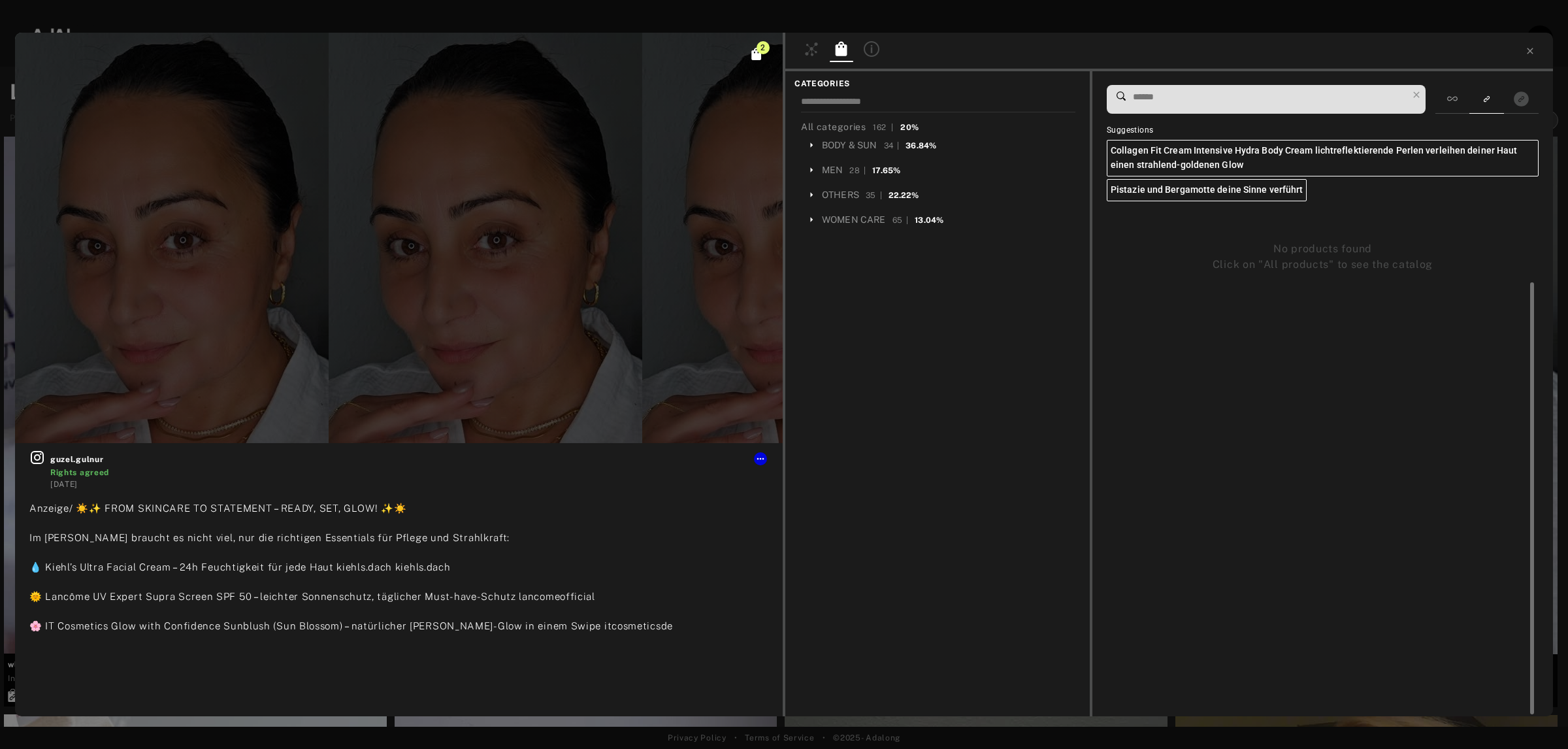
click at [1190, 94] on input at bounding box center [1269, 97] width 276 height 18
click at [1449, 106] on div at bounding box center [1452, 100] width 34 height 29
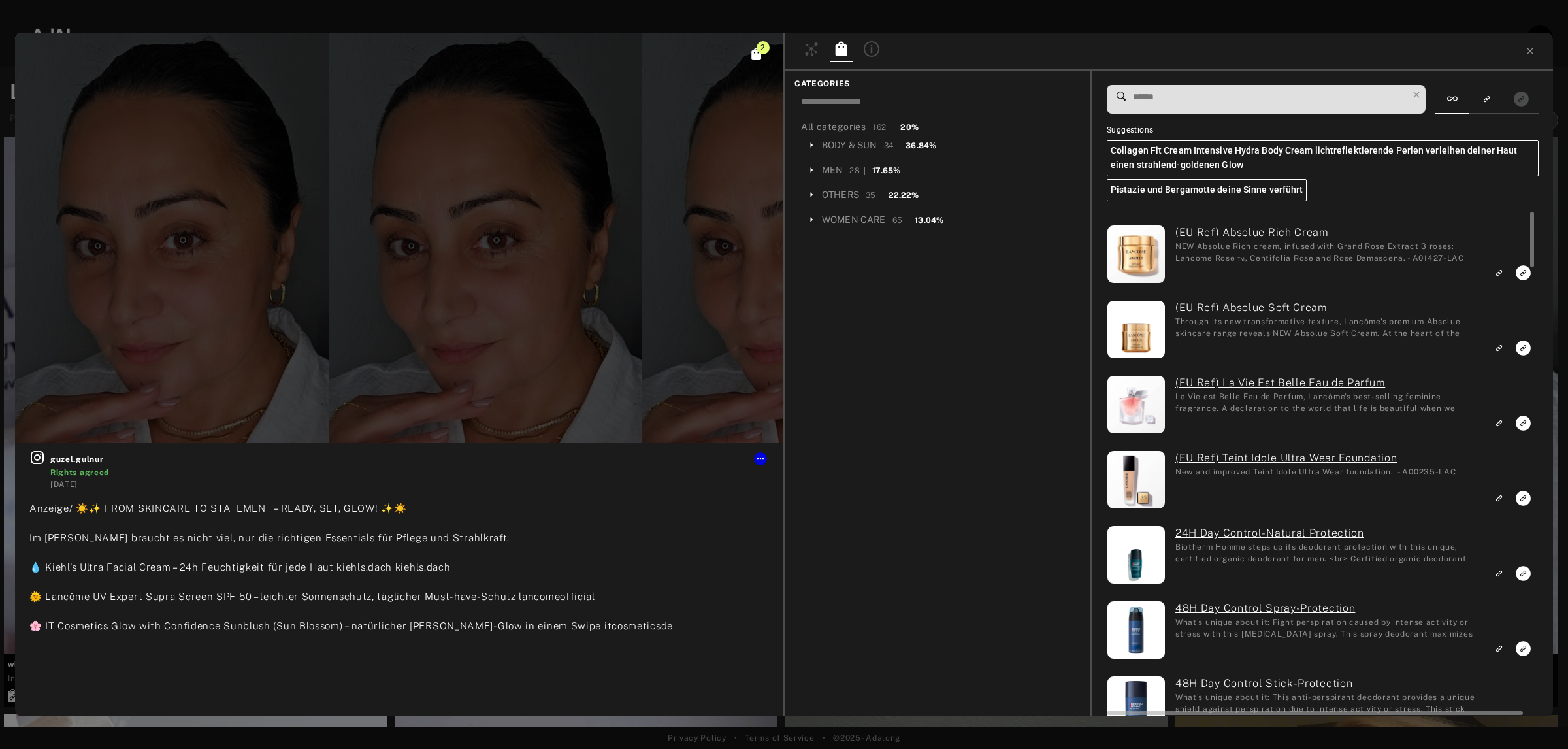
click at [1179, 108] on span at bounding box center [1269, 100] width 276 height 27
click at [1153, 99] on input at bounding box center [1269, 97] width 276 height 18
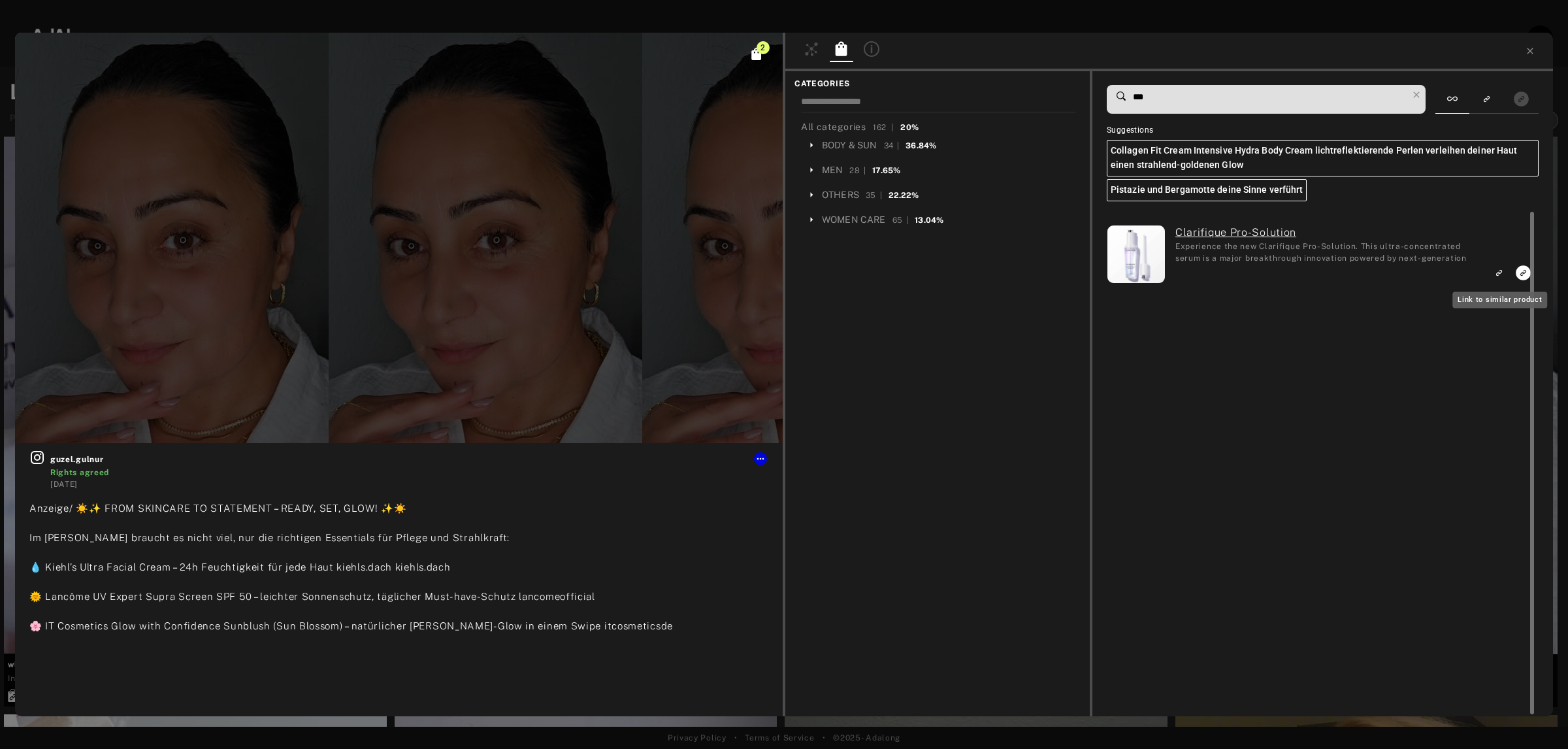
click at [1497, 266] on rect "Link to similar product" at bounding box center [1499, 272] width 16 height 16
click at [1205, 98] on input "***" at bounding box center [1269, 97] width 276 height 18
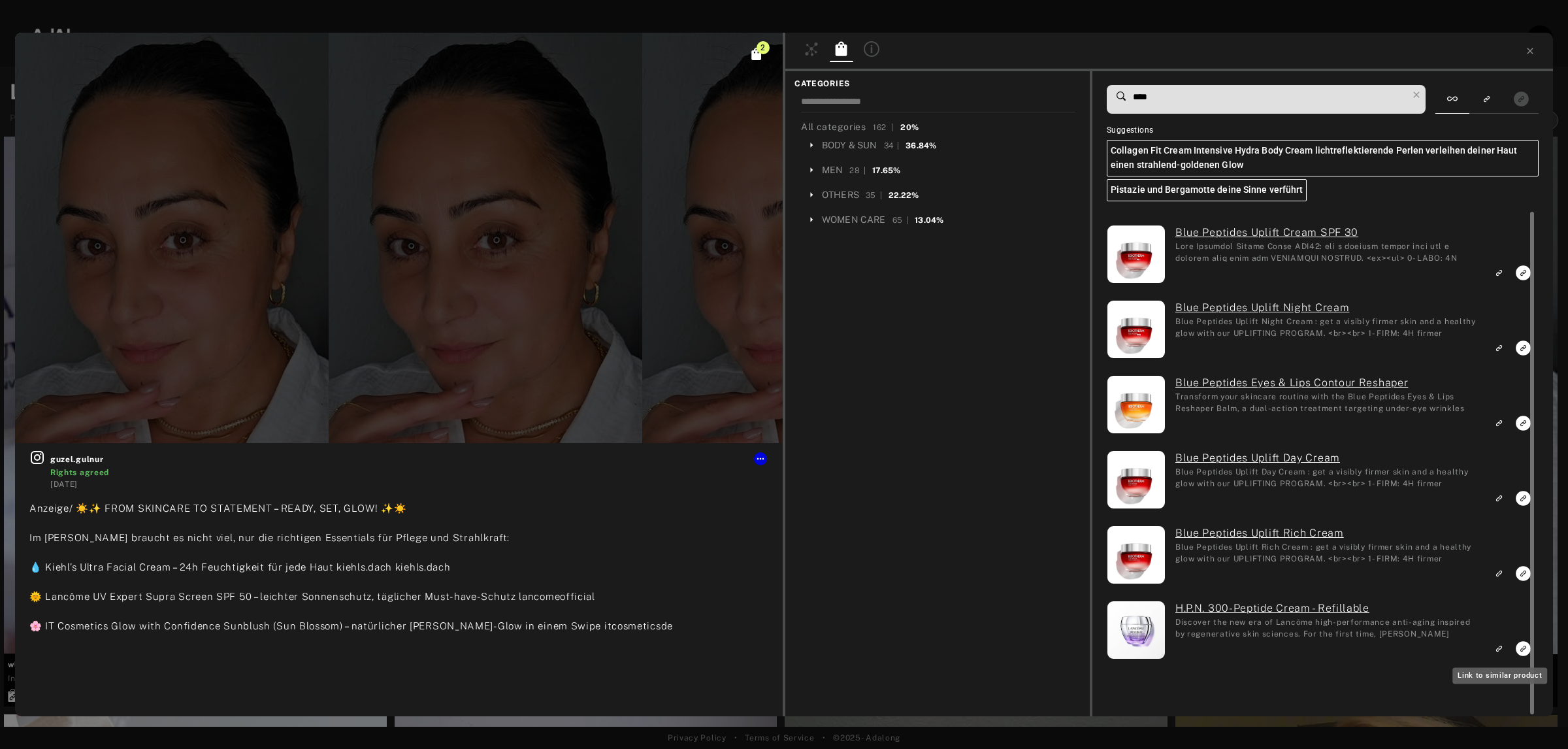
click at [1498, 654] on rect "Link to similar product" at bounding box center [1499, 648] width 16 height 16
click at [1148, 94] on input "****" at bounding box center [1269, 97] width 276 height 18
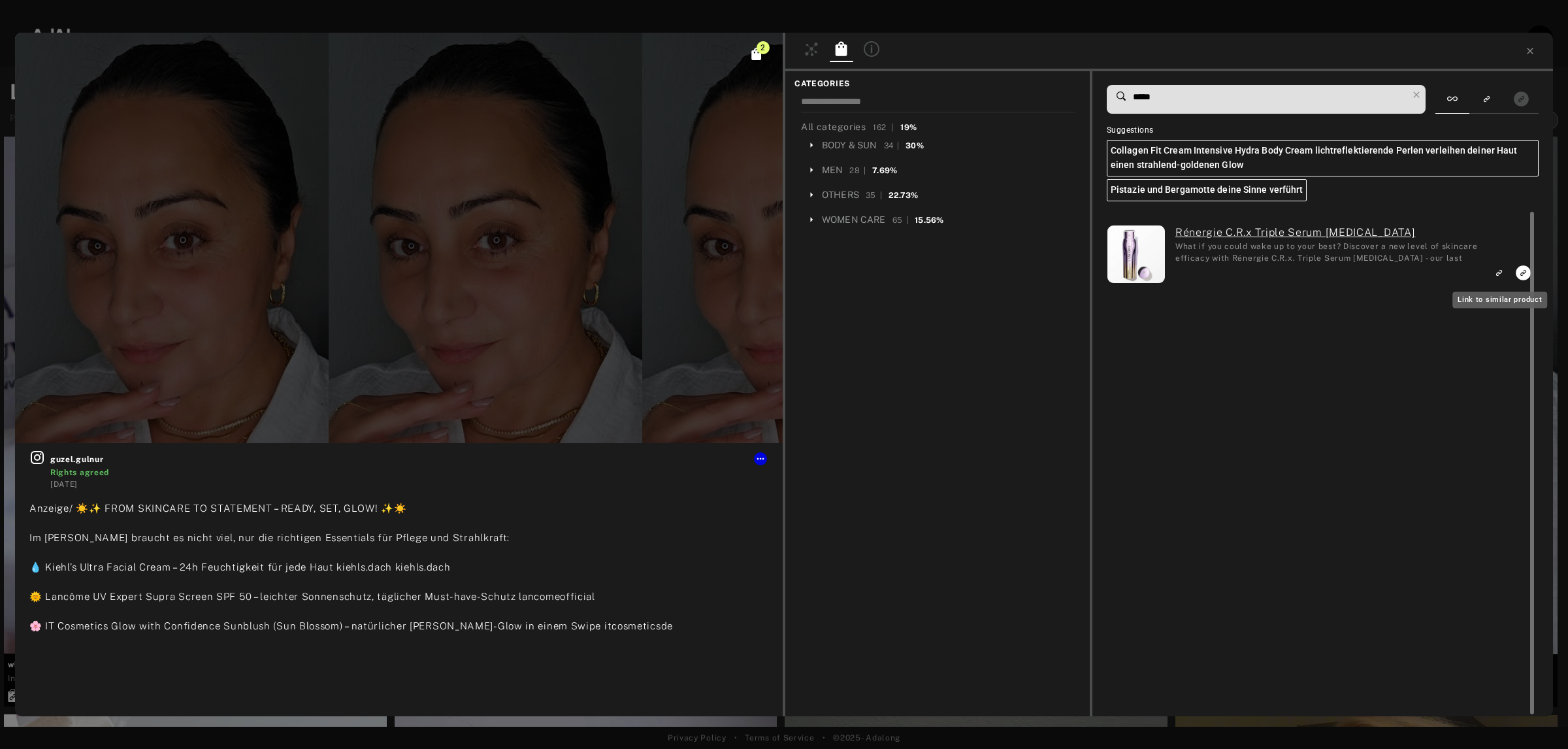
type input "*****"
click at [1496, 276] on icon "Link to similar product" at bounding box center [1498, 273] width 4 height 4
click at [1232, 100] on input "*****" at bounding box center [1269, 97] width 276 height 18
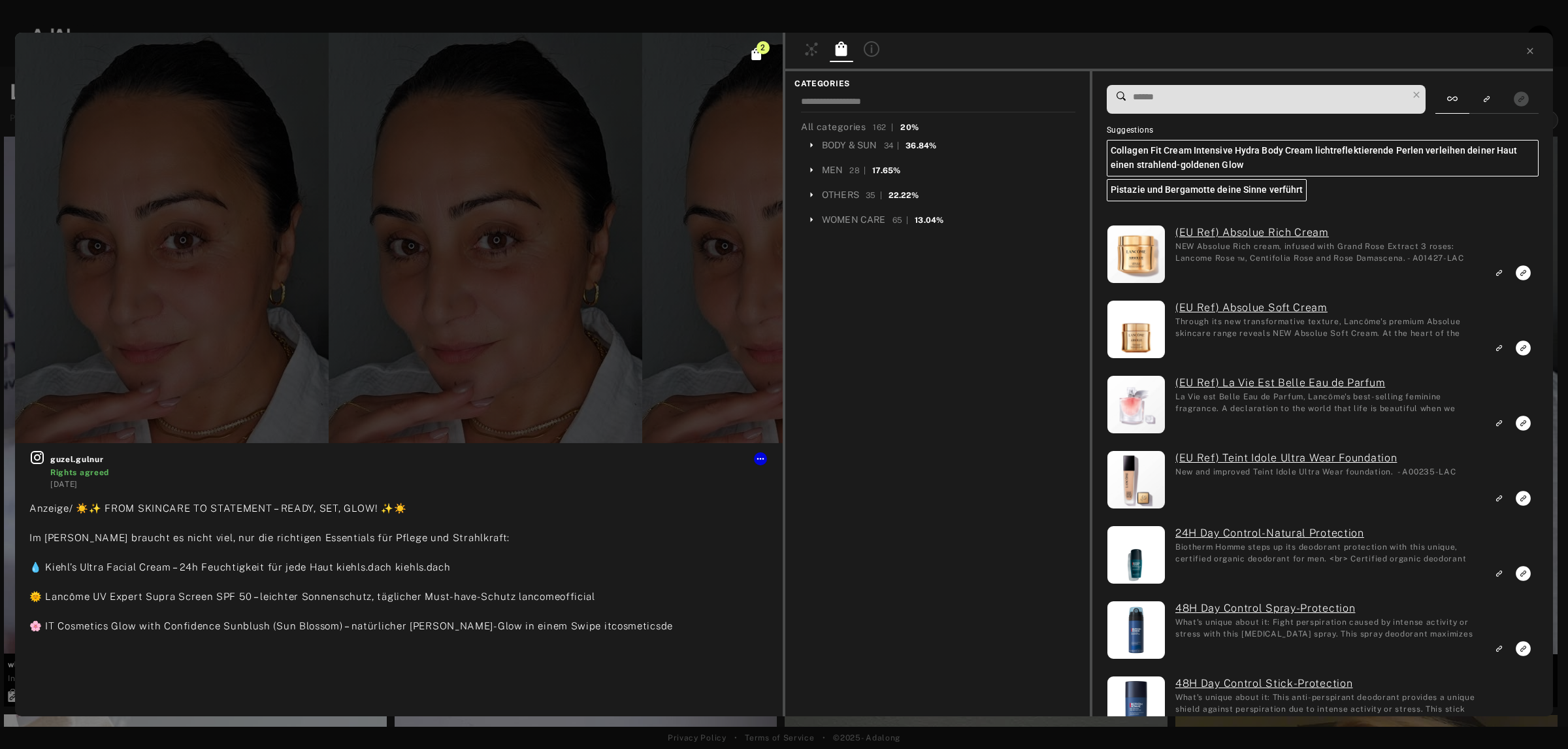
type input "*"
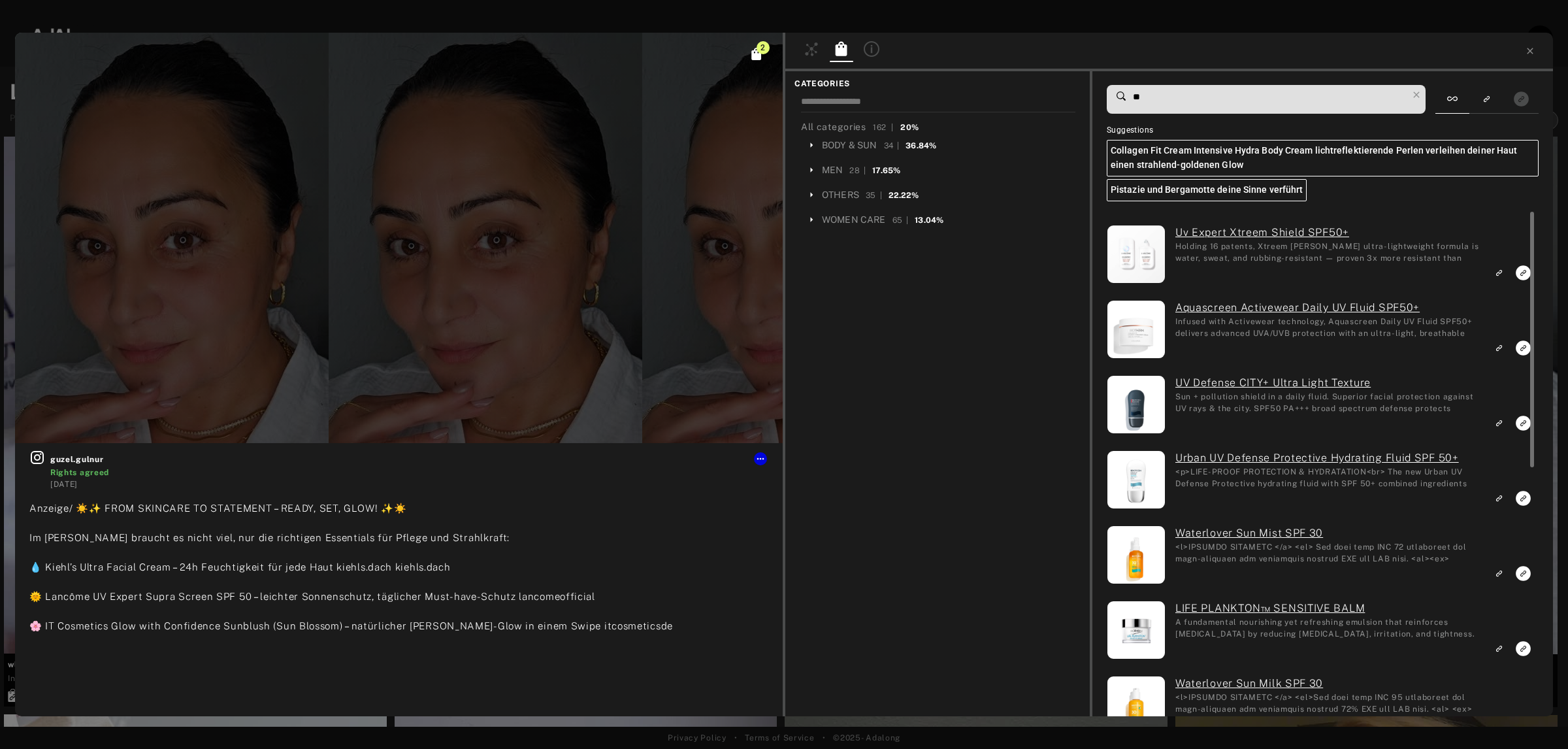
type input "**"
click at [1524, 272] on icon "Link to exact product" at bounding box center [1524, 273] width 15 height 15
click at [1519, 96] on icon "Show only exact products linked" at bounding box center [1521, 99] width 15 height 15
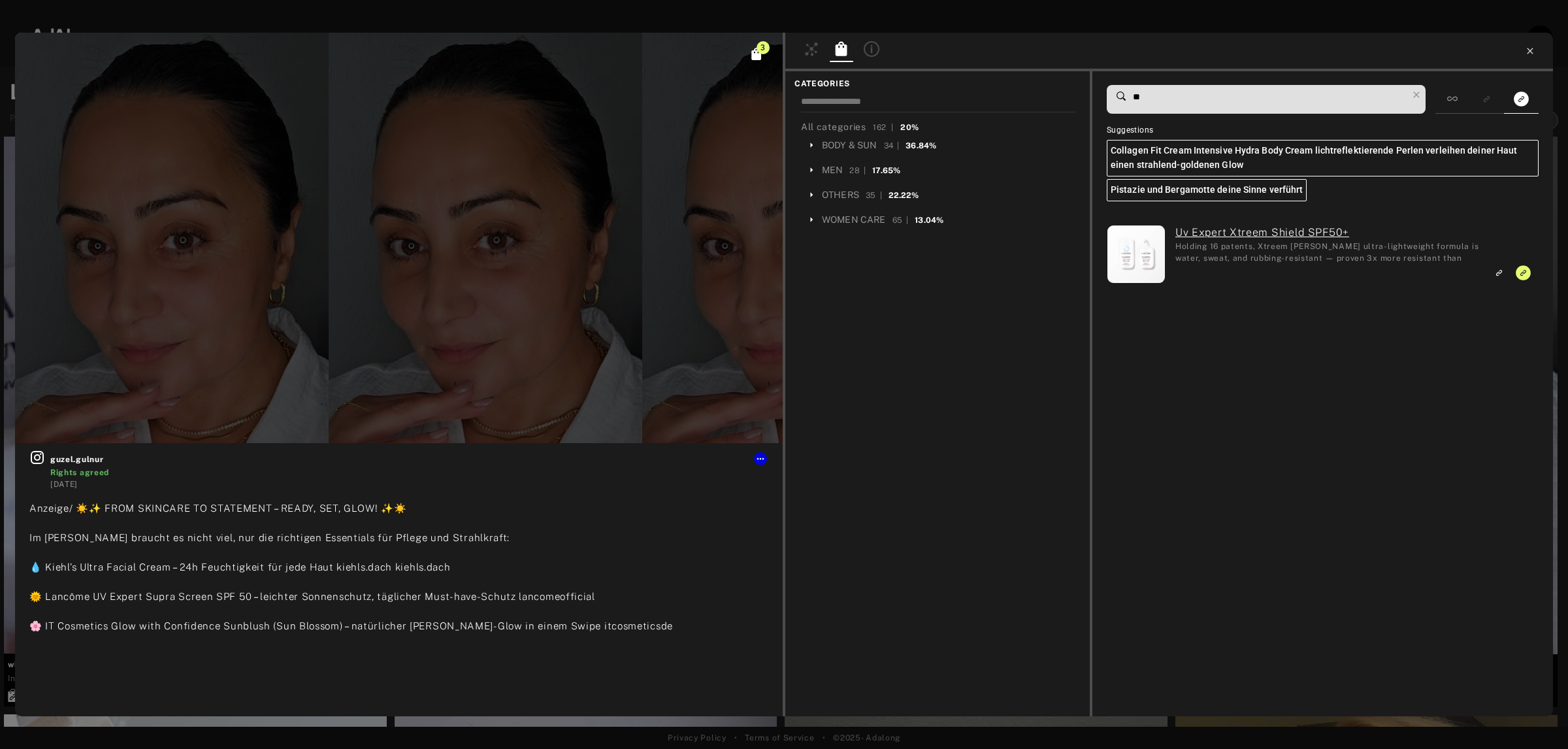
click at [1533, 53] on icon at bounding box center [1530, 51] width 10 height 10
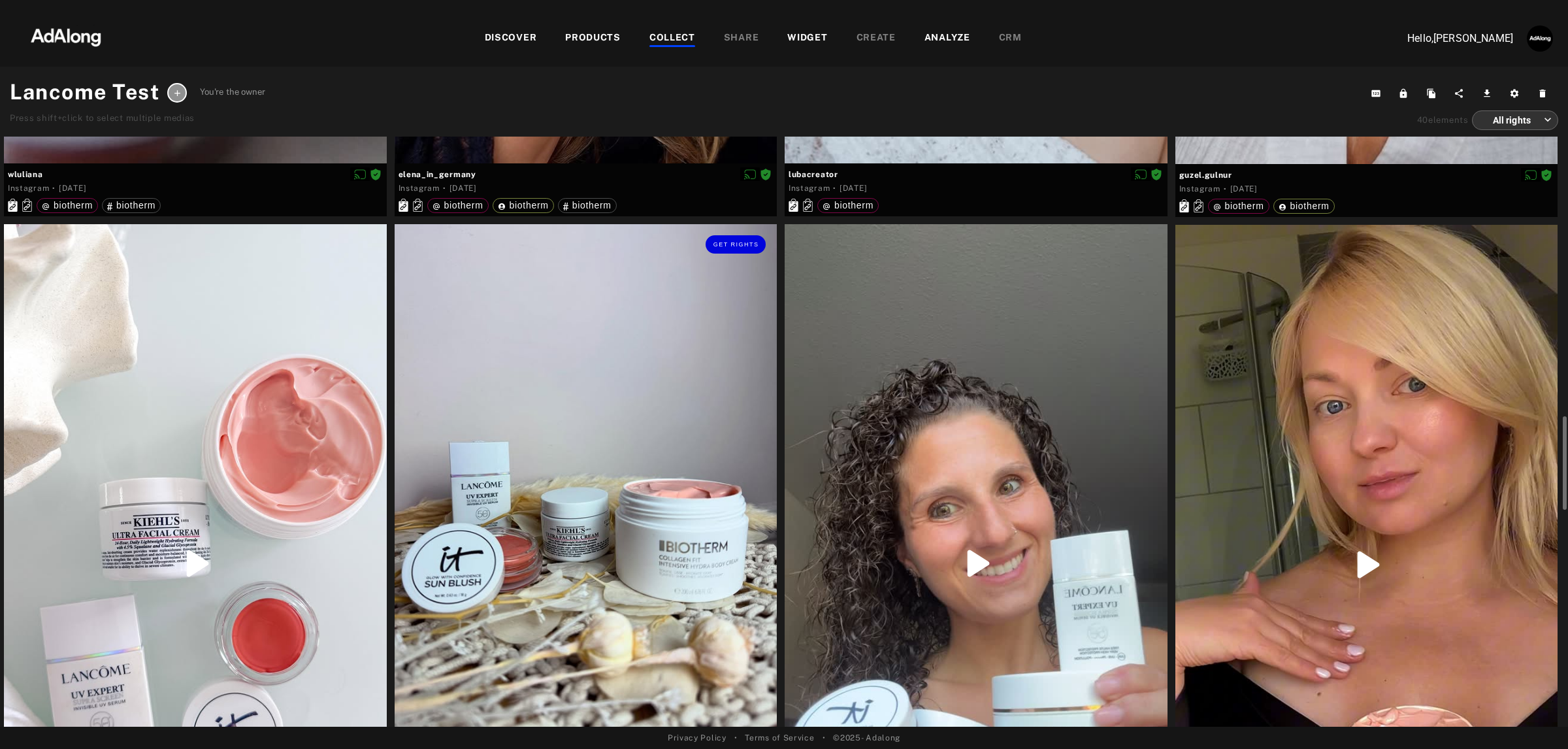
scroll to position [816, 0]
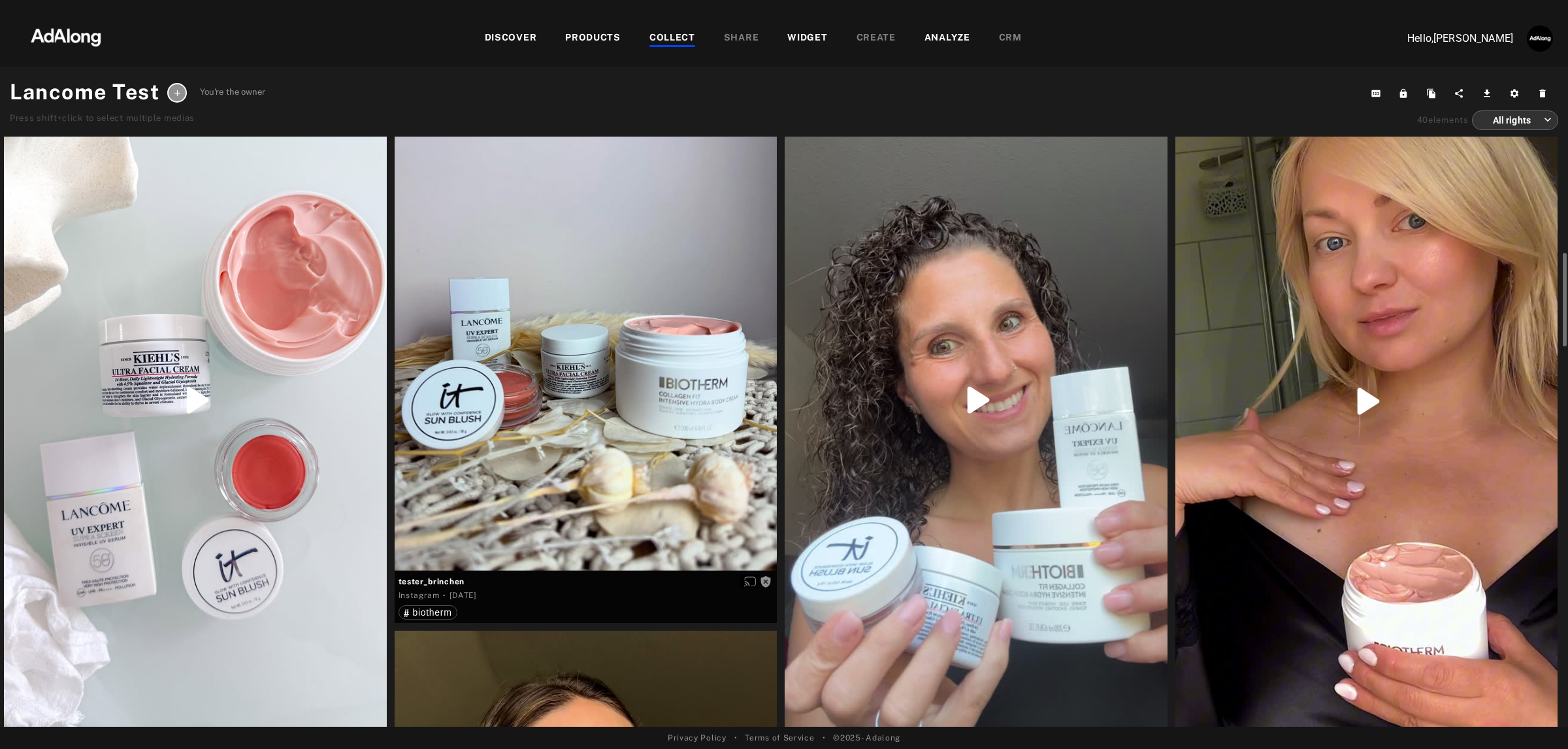
click at [164, 240] on div at bounding box center [196, 399] width 383 height 678
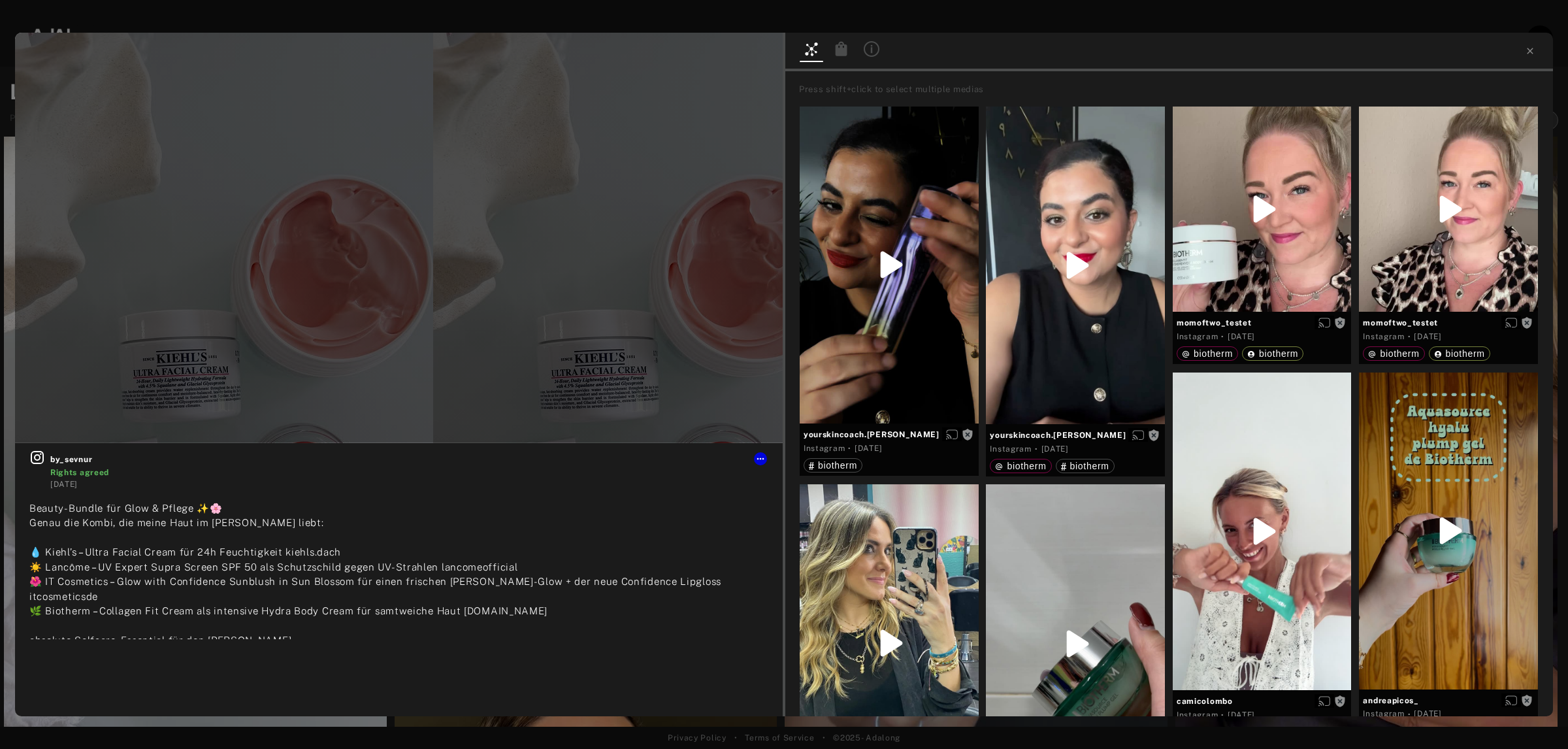
click at [847, 39] on div at bounding box center [841, 50] width 30 height 23
click at [842, 49] on icon at bounding box center [842, 48] width 12 height 14
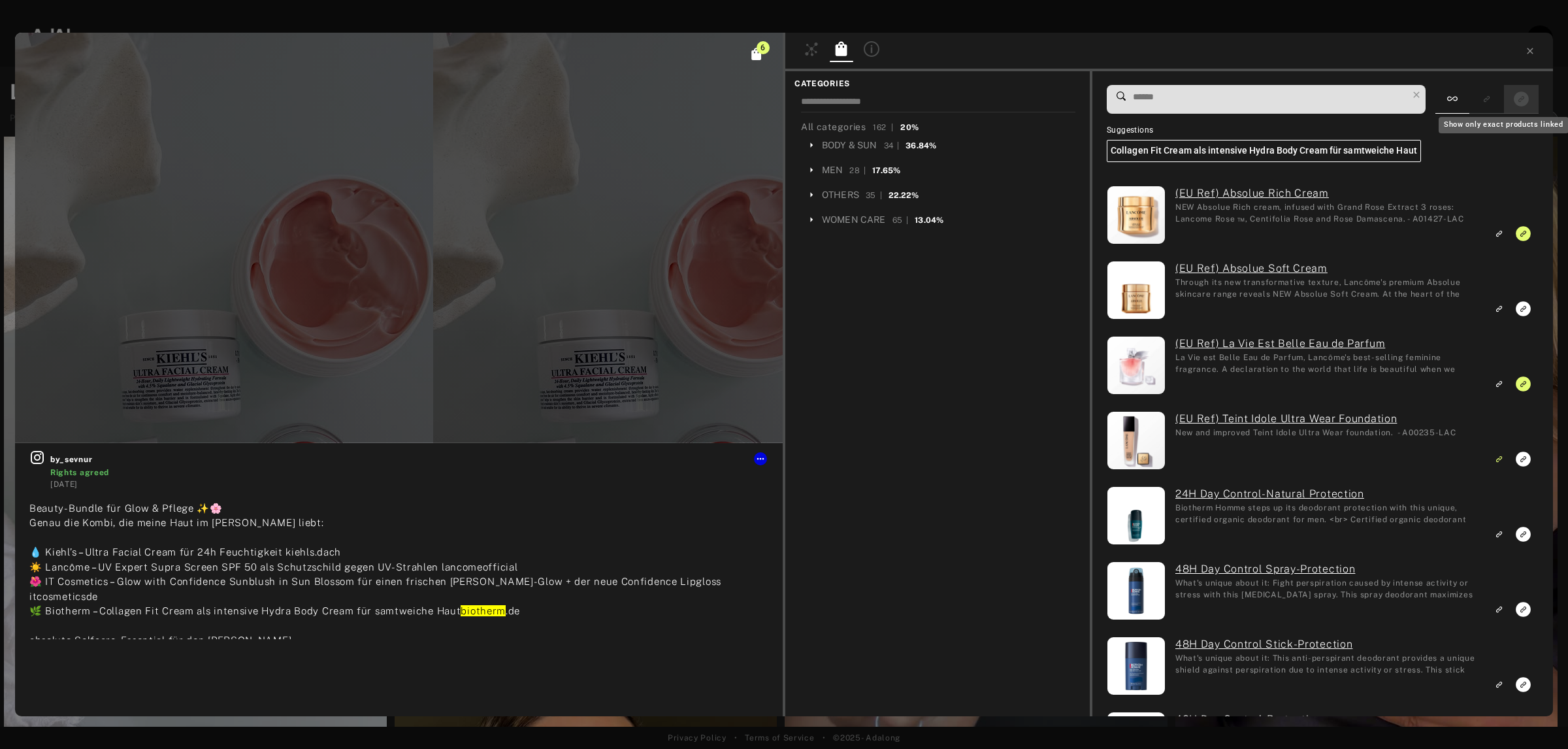
click at [1532, 91] on button "Show only exact products linked" at bounding box center [1521, 99] width 24 height 18
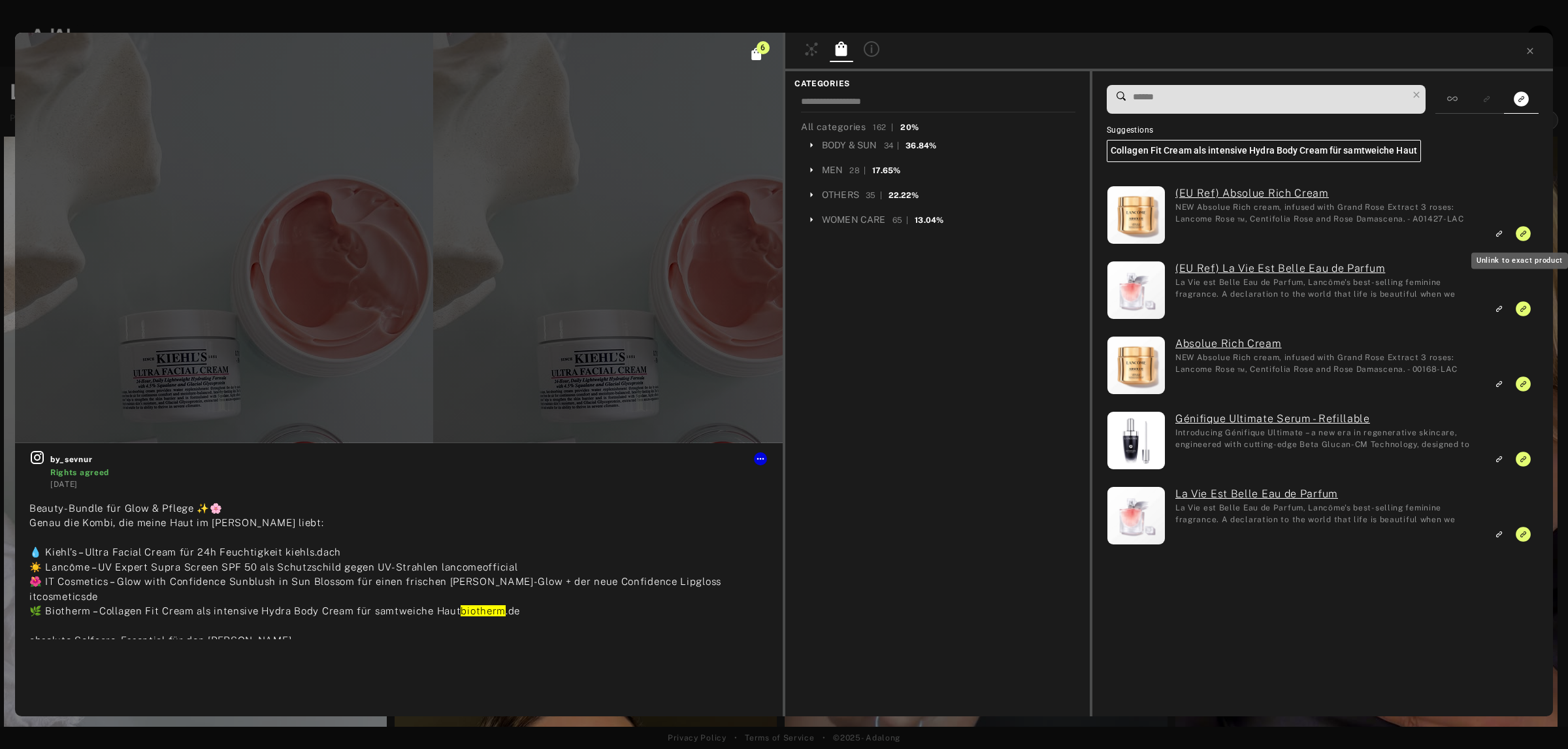
click at [1523, 231] on icon "Unlink to exact product" at bounding box center [1524, 234] width 15 height 15
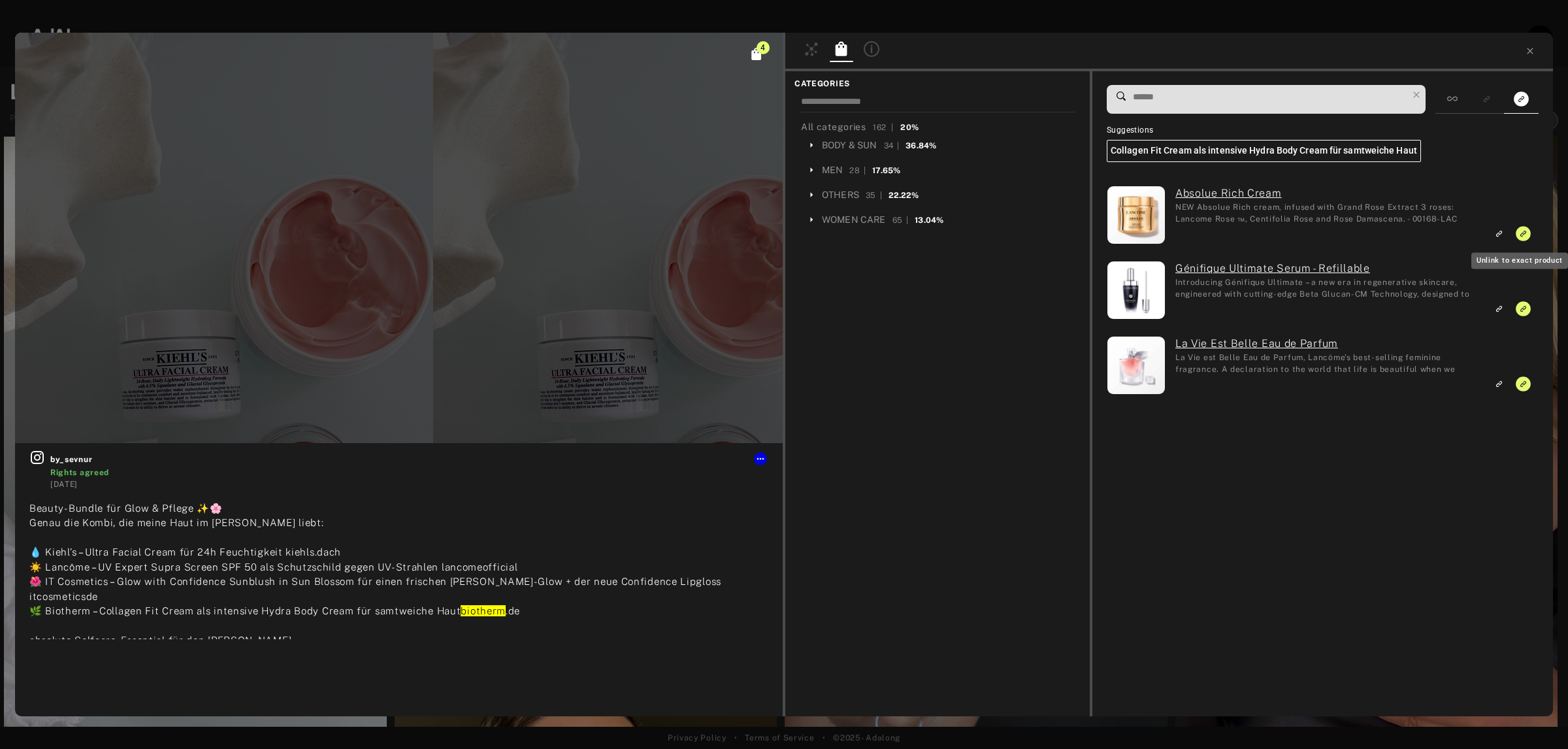
click at [1523, 231] on icon "Unlink to exact product" at bounding box center [1524, 234] width 15 height 15
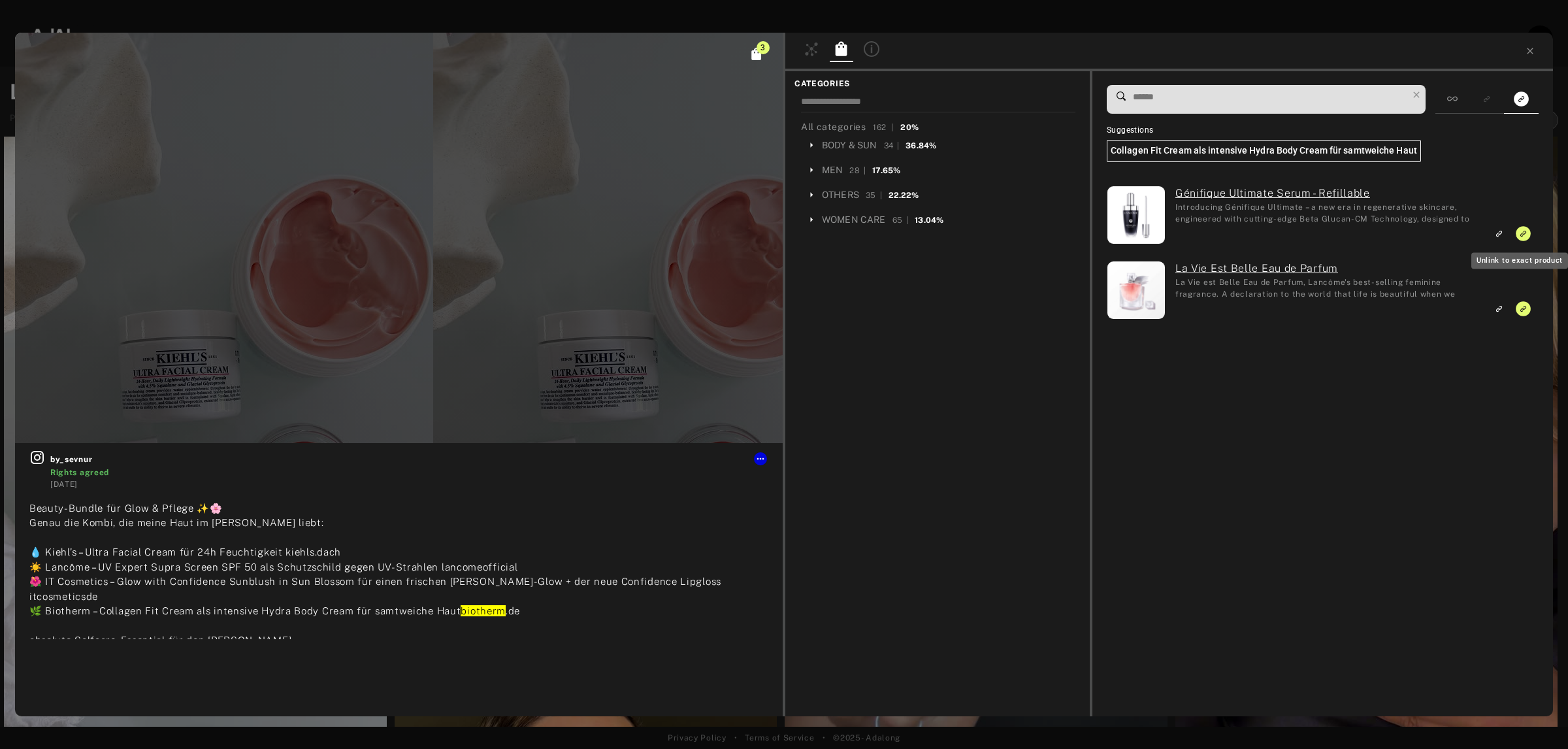
click at [1523, 231] on icon "Unlink to exact product" at bounding box center [1524, 234] width 15 height 15
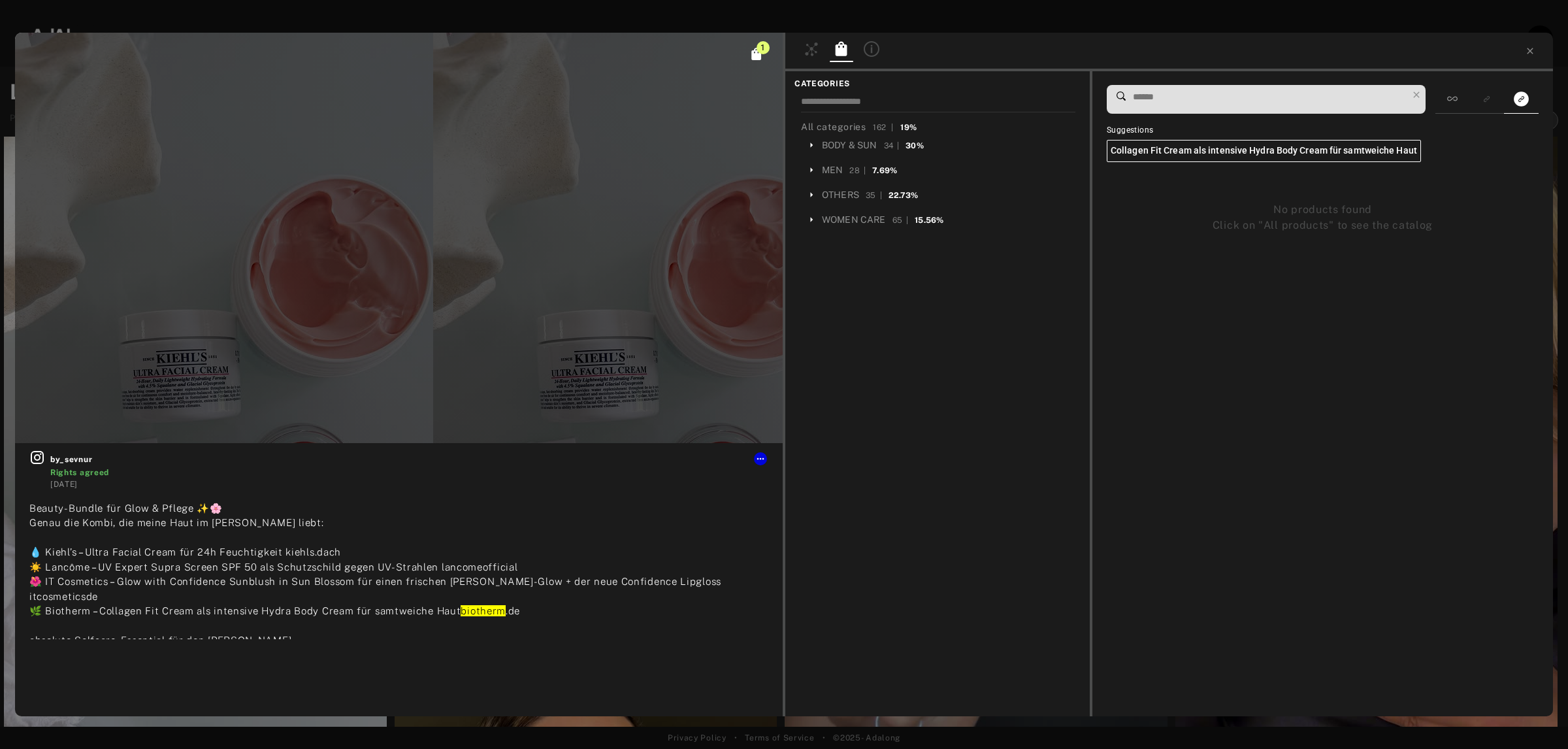
click at [1200, 91] on input at bounding box center [1269, 97] width 276 height 18
click at [1439, 101] on div at bounding box center [1452, 100] width 34 height 29
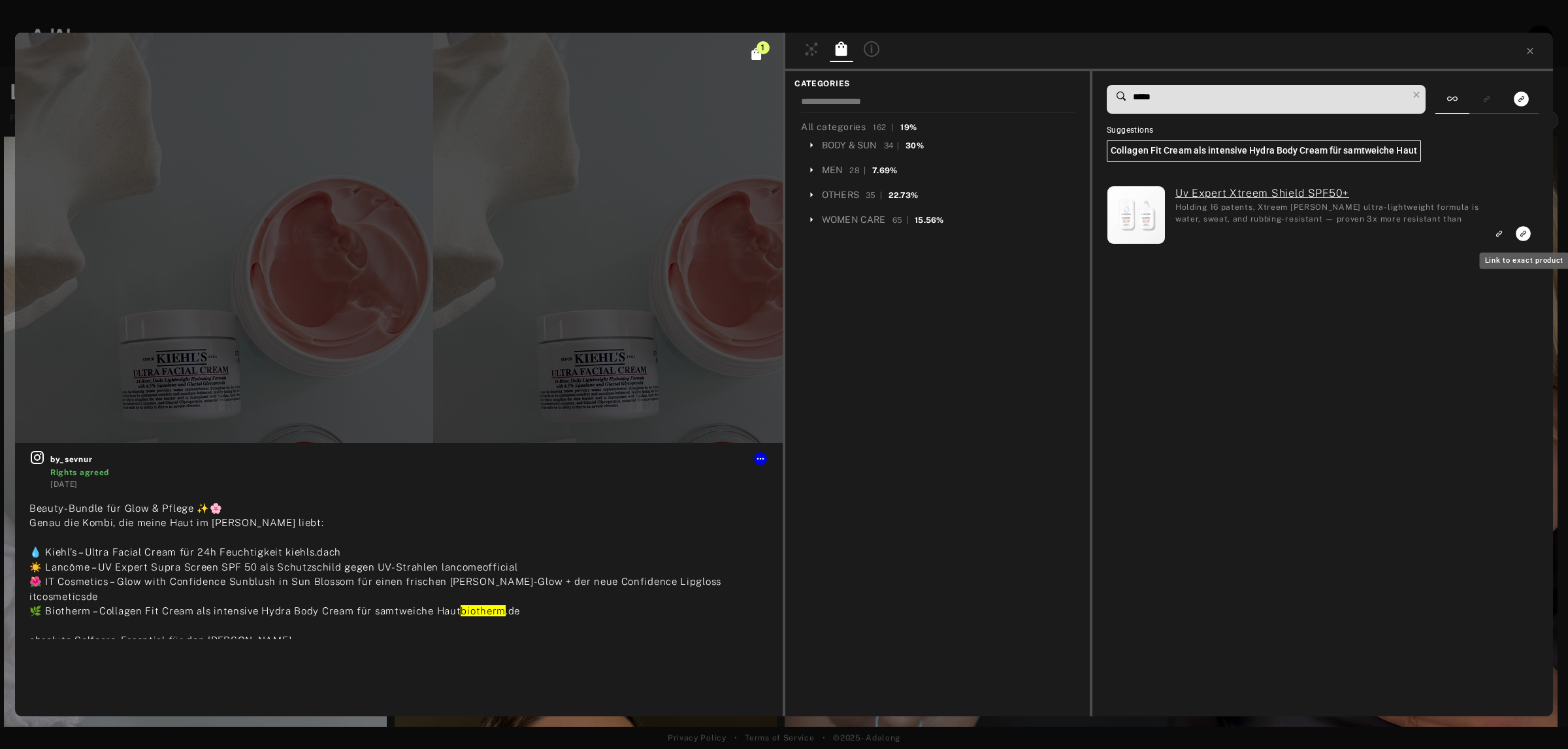
click at [1521, 225] on button "Link to exact product" at bounding box center [1523, 233] width 24 height 18
click at [1168, 83] on div "***** Suggestions Collagen Fit Cream als intensive Hydra Body Cream für samtwei…" at bounding box center [1322, 394] width 461 height 645
click at [1168, 89] on input "*****" at bounding box center [1269, 97] width 276 height 18
type input "******"
click at [1529, 47] on icon at bounding box center [1530, 51] width 10 height 10
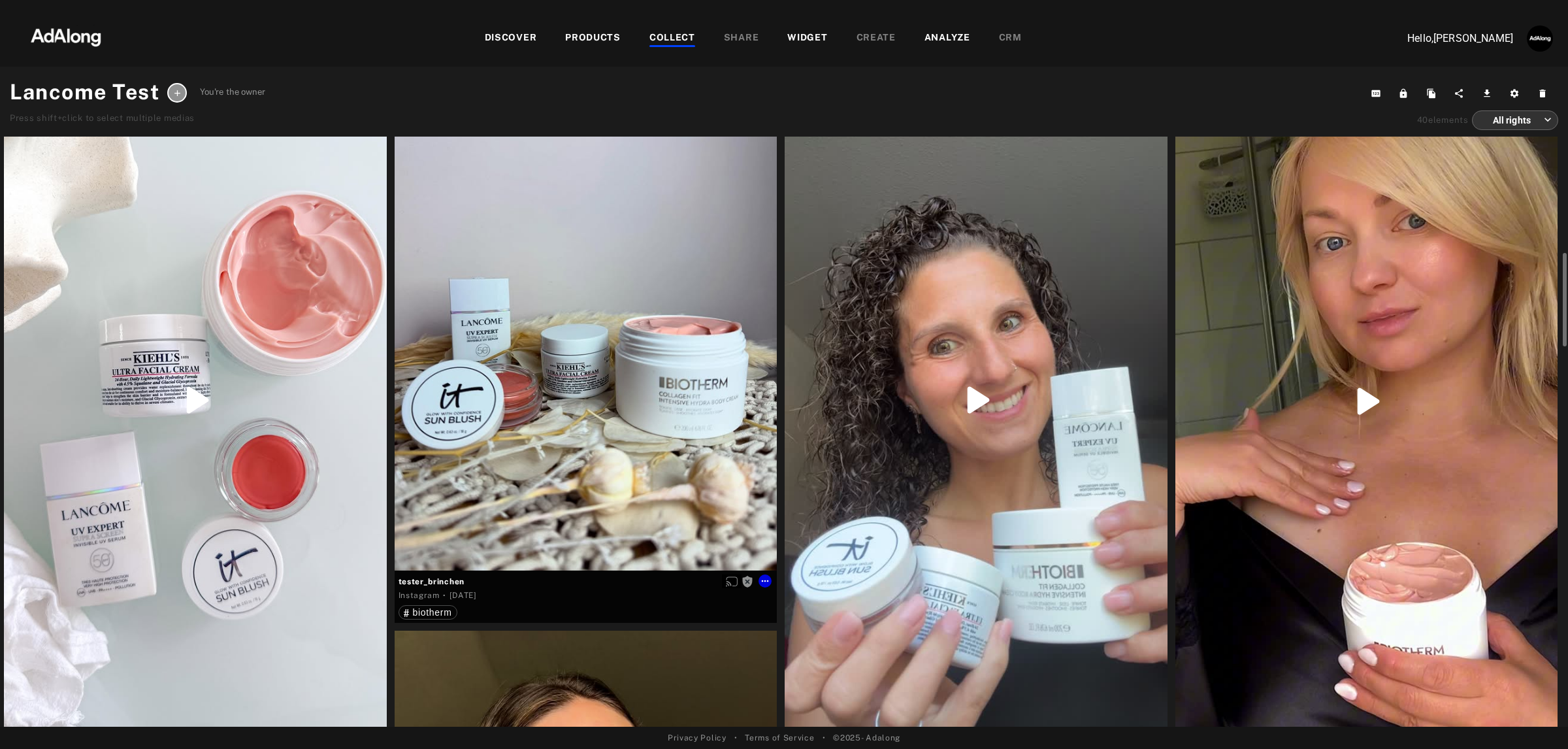
click at [562, 311] on div "Get rights" at bounding box center [587, 315] width 383 height 510
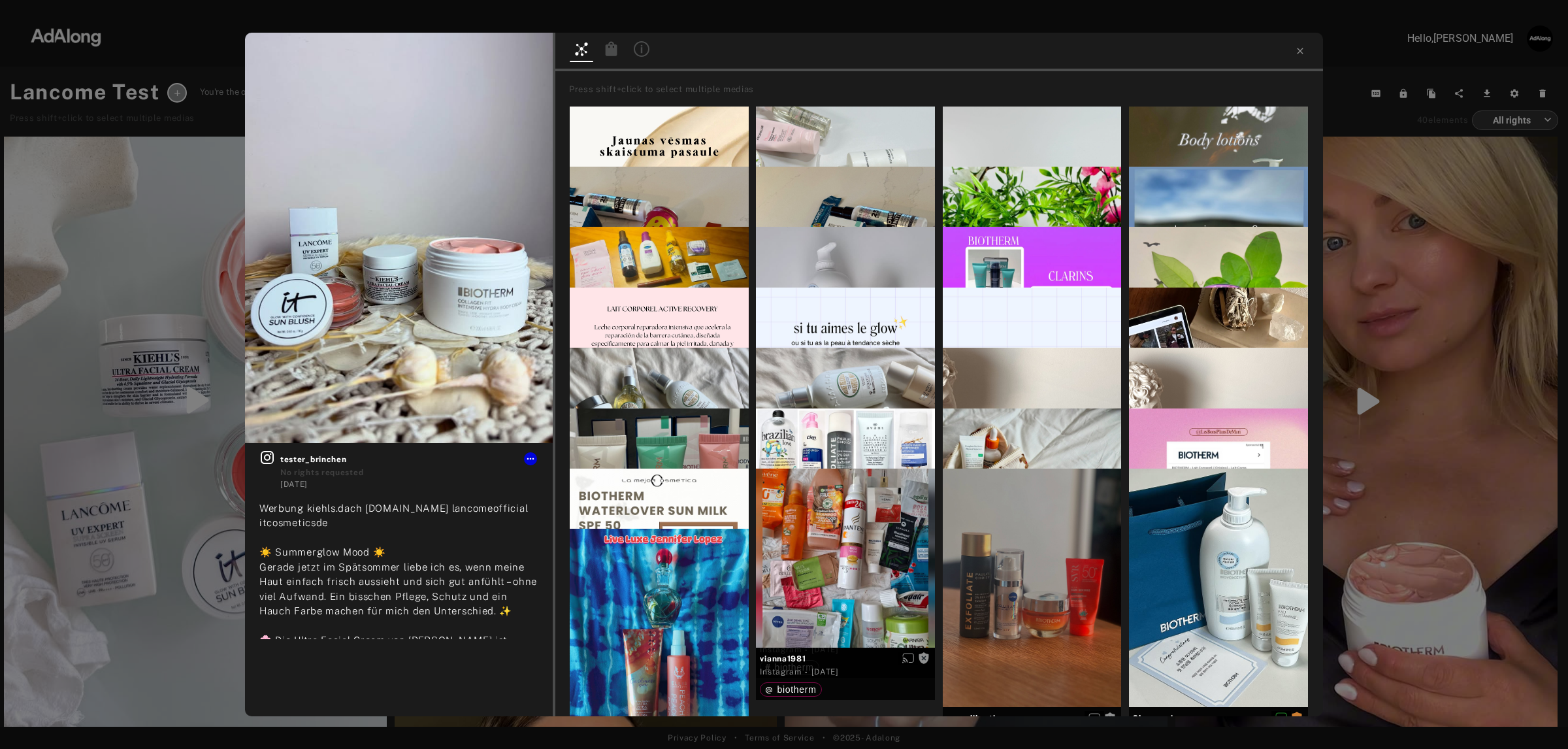
click at [645, 49] on icon at bounding box center [642, 49] width 15 height 15
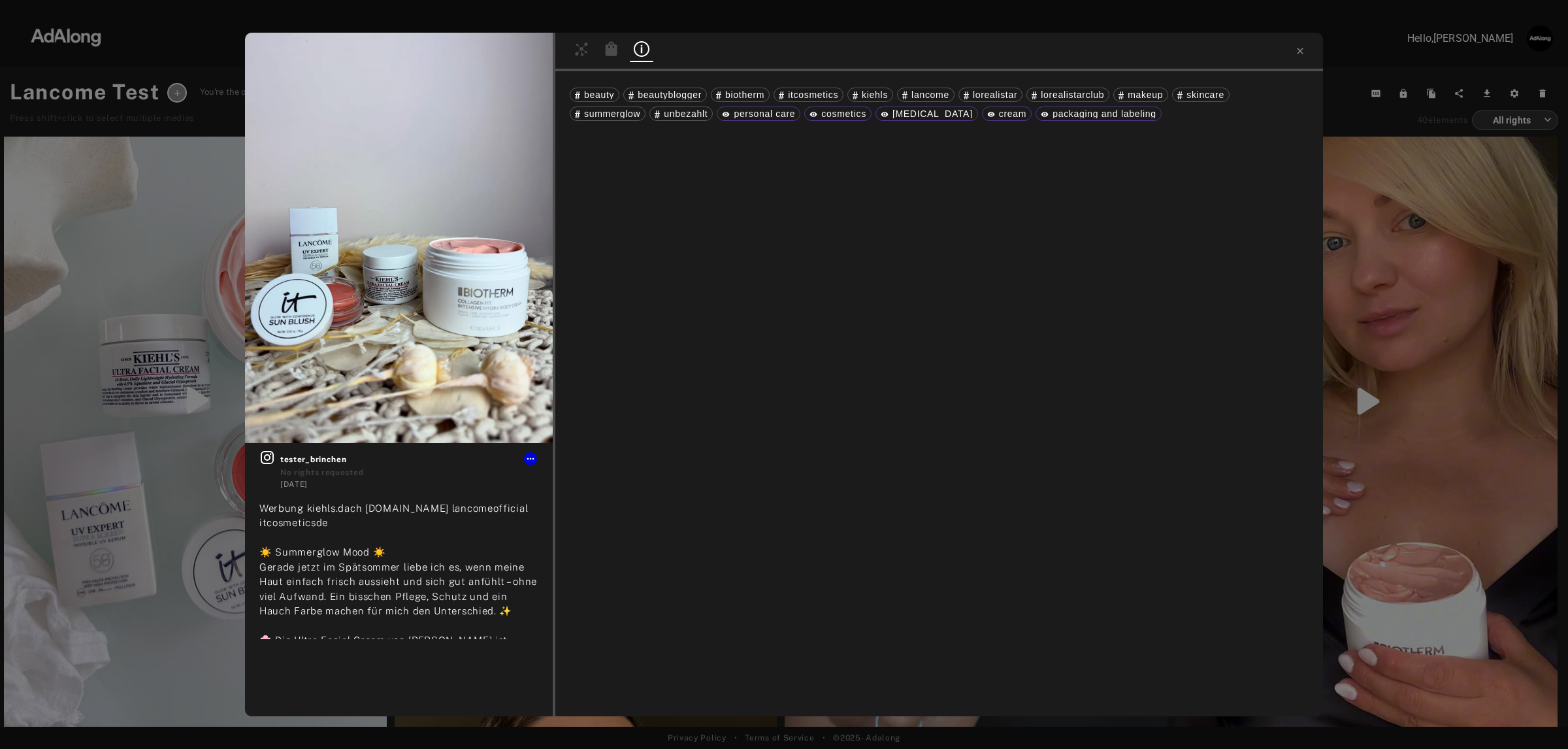
click at [604, 49] on icon at bounding box center [611, 49] width 15 height 15
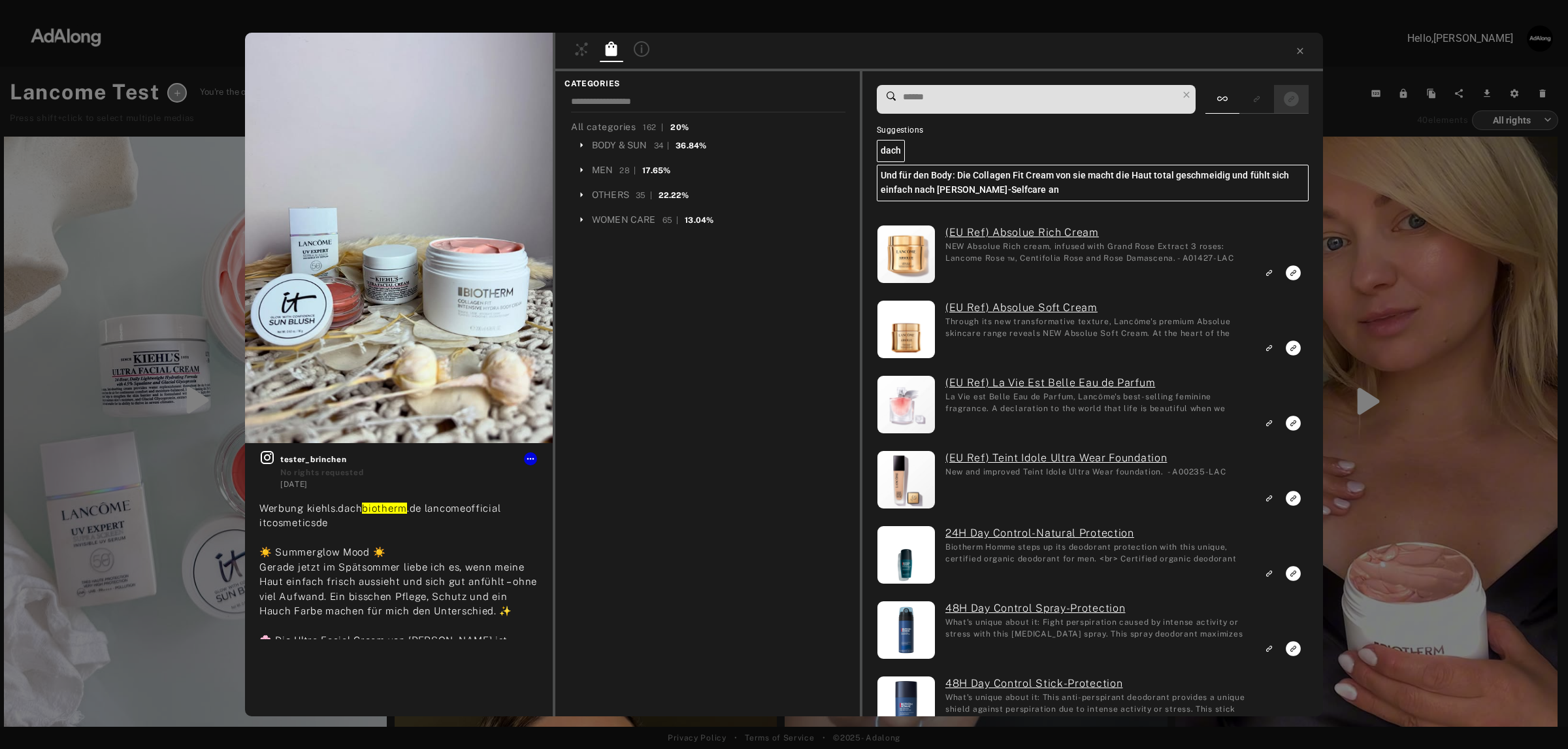
click at [1286, 97] on icon "Show only exact products linked" at bounding box center [1291, 99] width 15 height 15
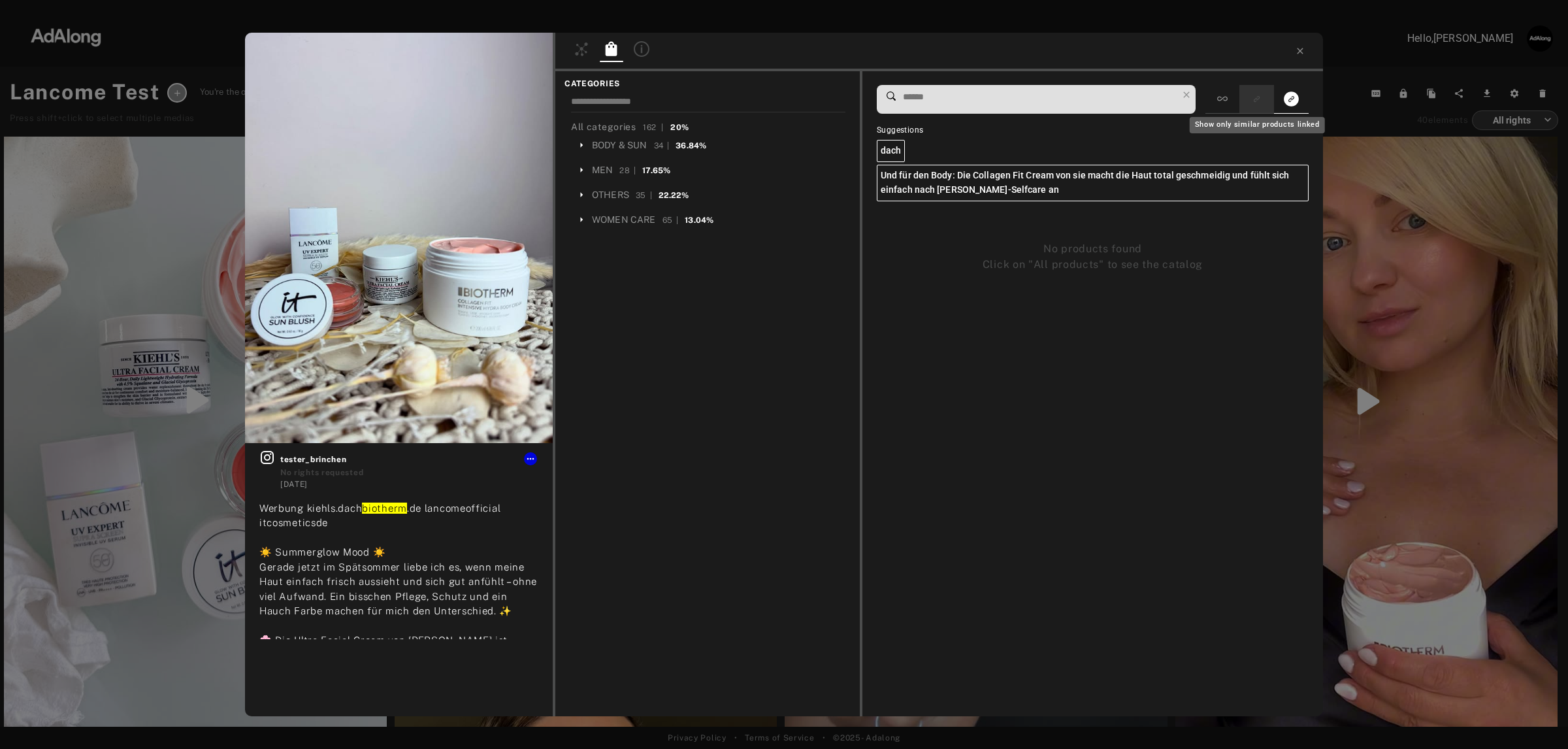
click at [1256, 105] on rect "Show only similar products linked" at bounding box center [1256, 99] width 16 height 16
click at [1216, 101] on div at bounding box center [1222, 100] width 34 height 29
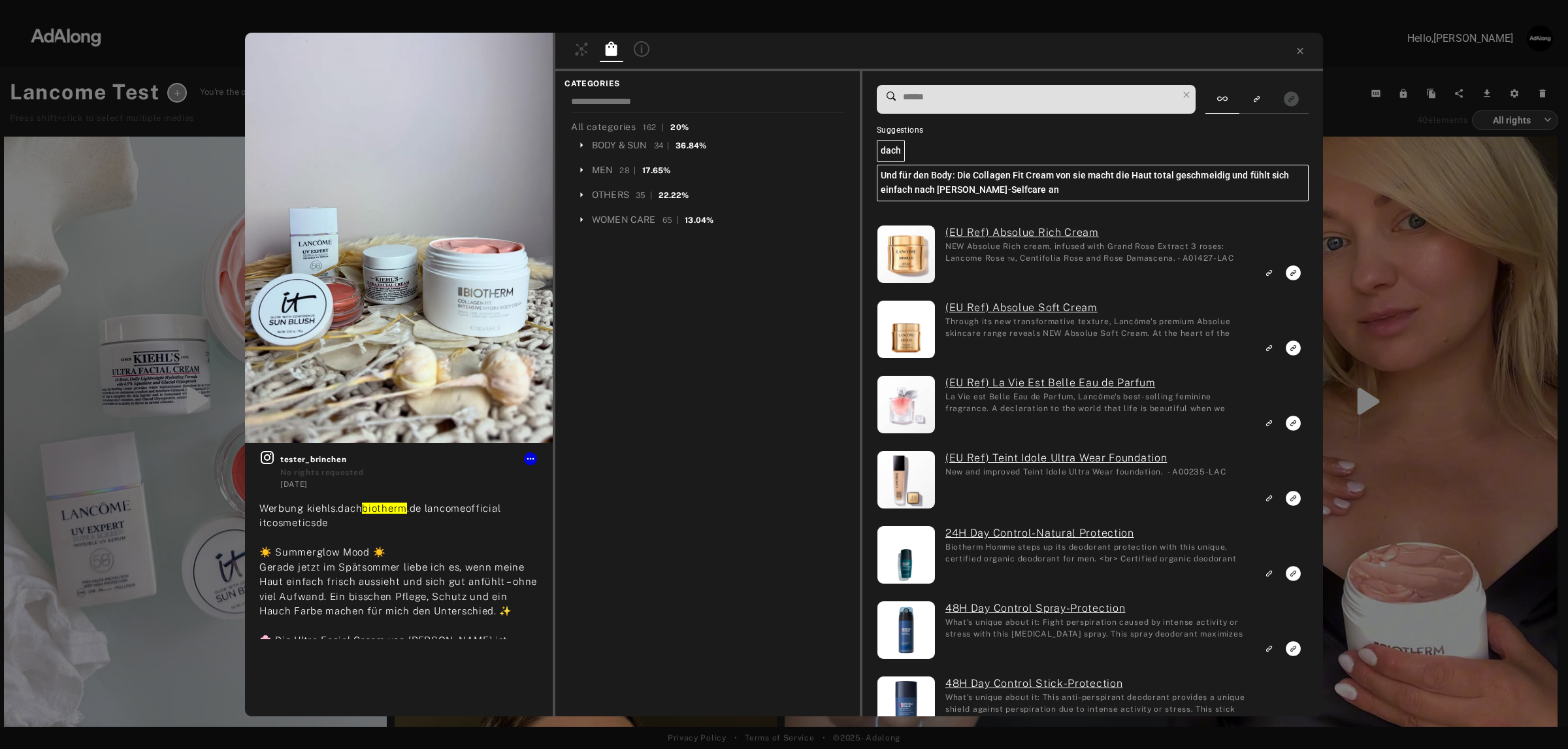
click at [1070, 94] on input at bounding box center [1039, 97] width 276 height 18
paste input "******"
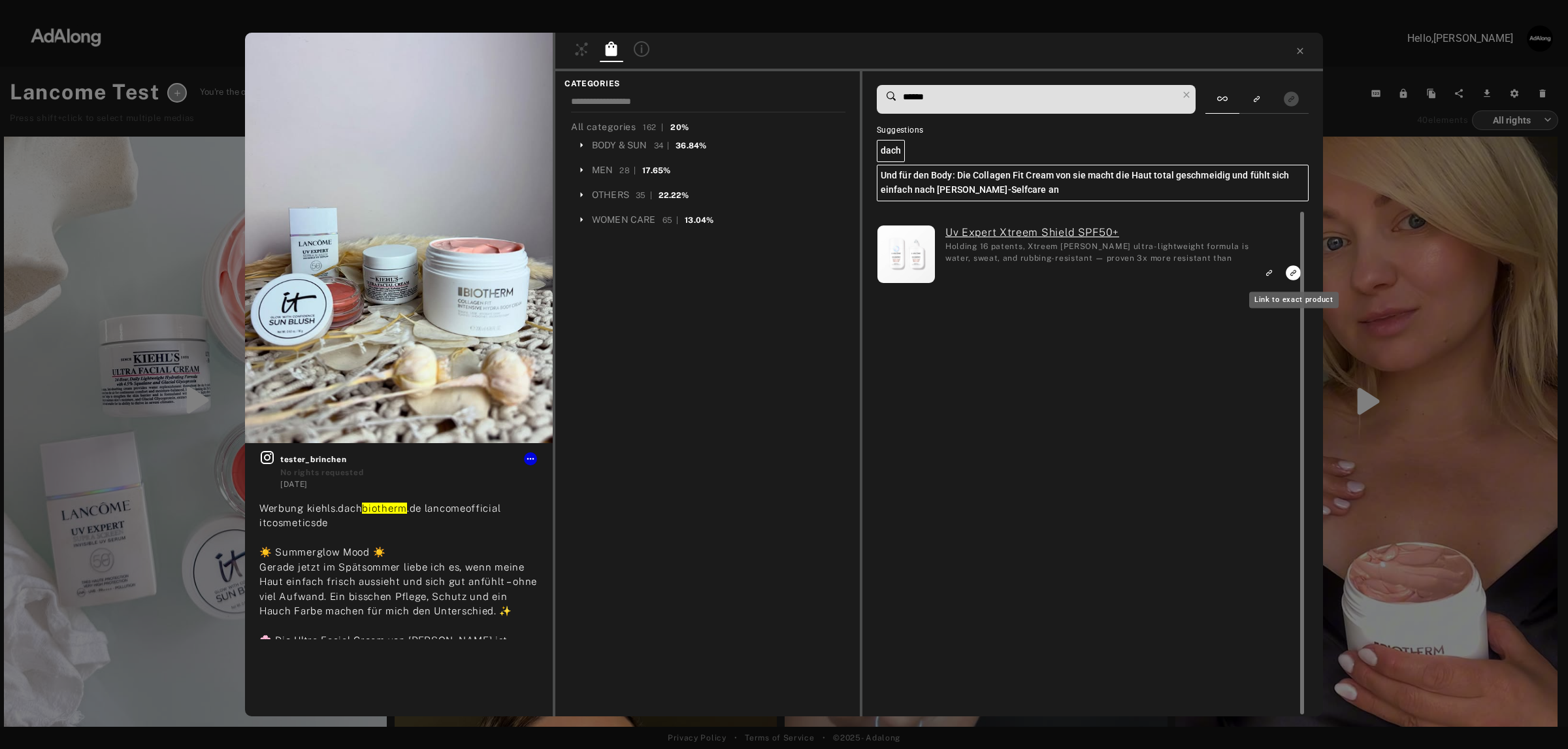
type input "******"
click at [1291, 274] on rect "Link to exact product" at bounding box center [1293, 272] width 16 height 16
click at [1304, 41] on div at bounding box center [939, 51] width 768 height 38
click at [1296, 49] on icon at bounding box center [1300, 51] width 10 height 10
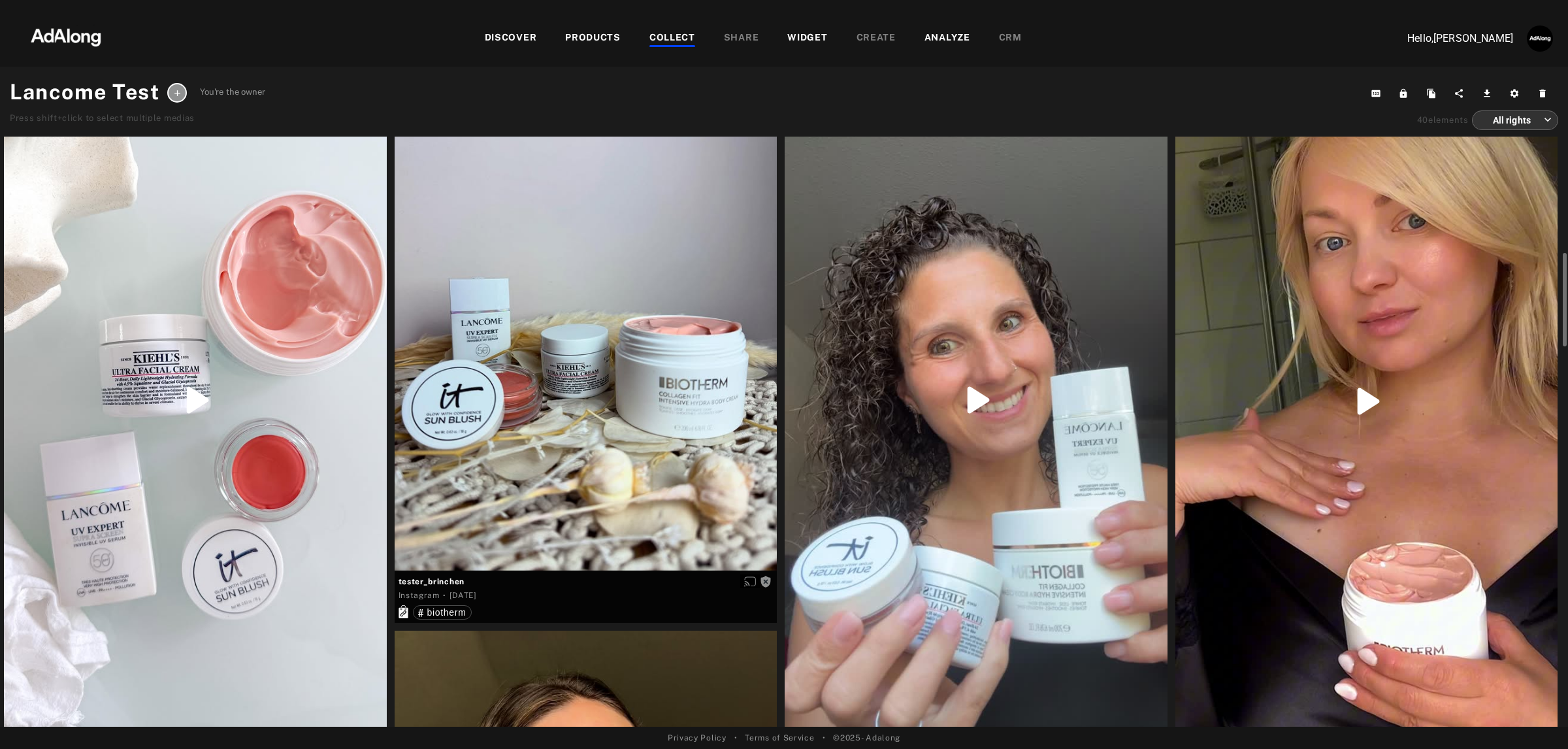
scroll to position [980, 0]
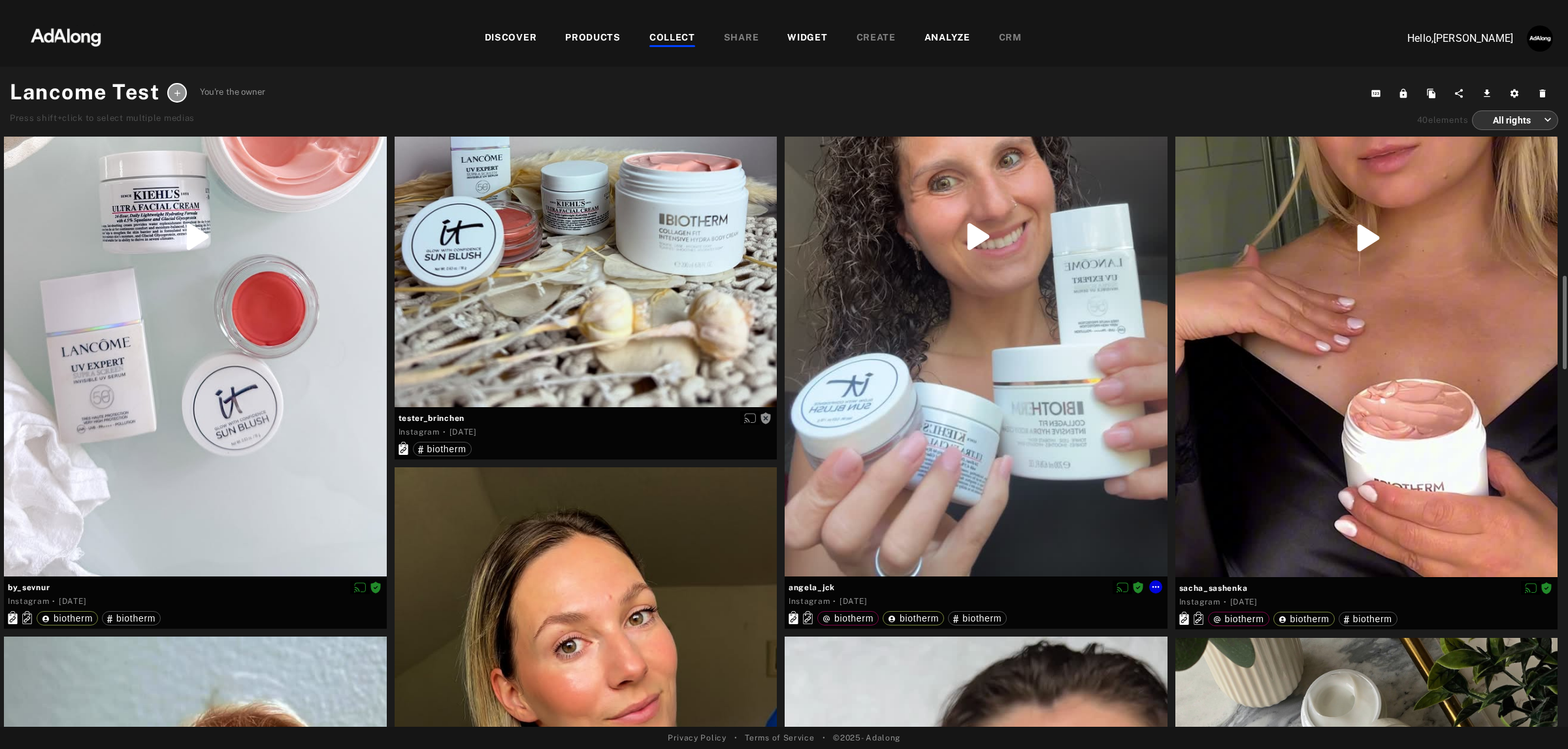
click at [1090, 168] on div at bounding box center [976, 236] width 383 height 678
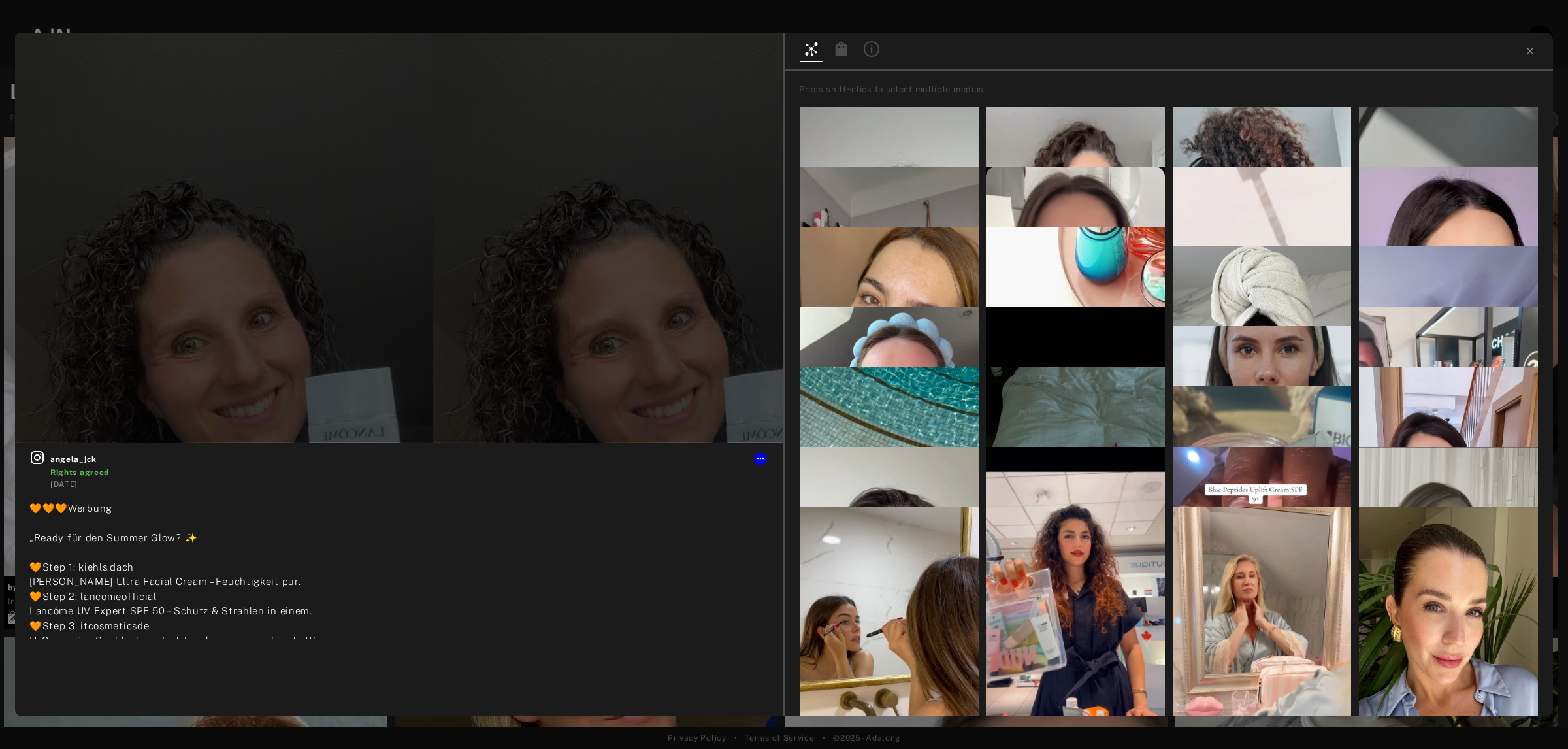
click at [867, 50] on icon at bounding box center [872, 49] width 15 height 15
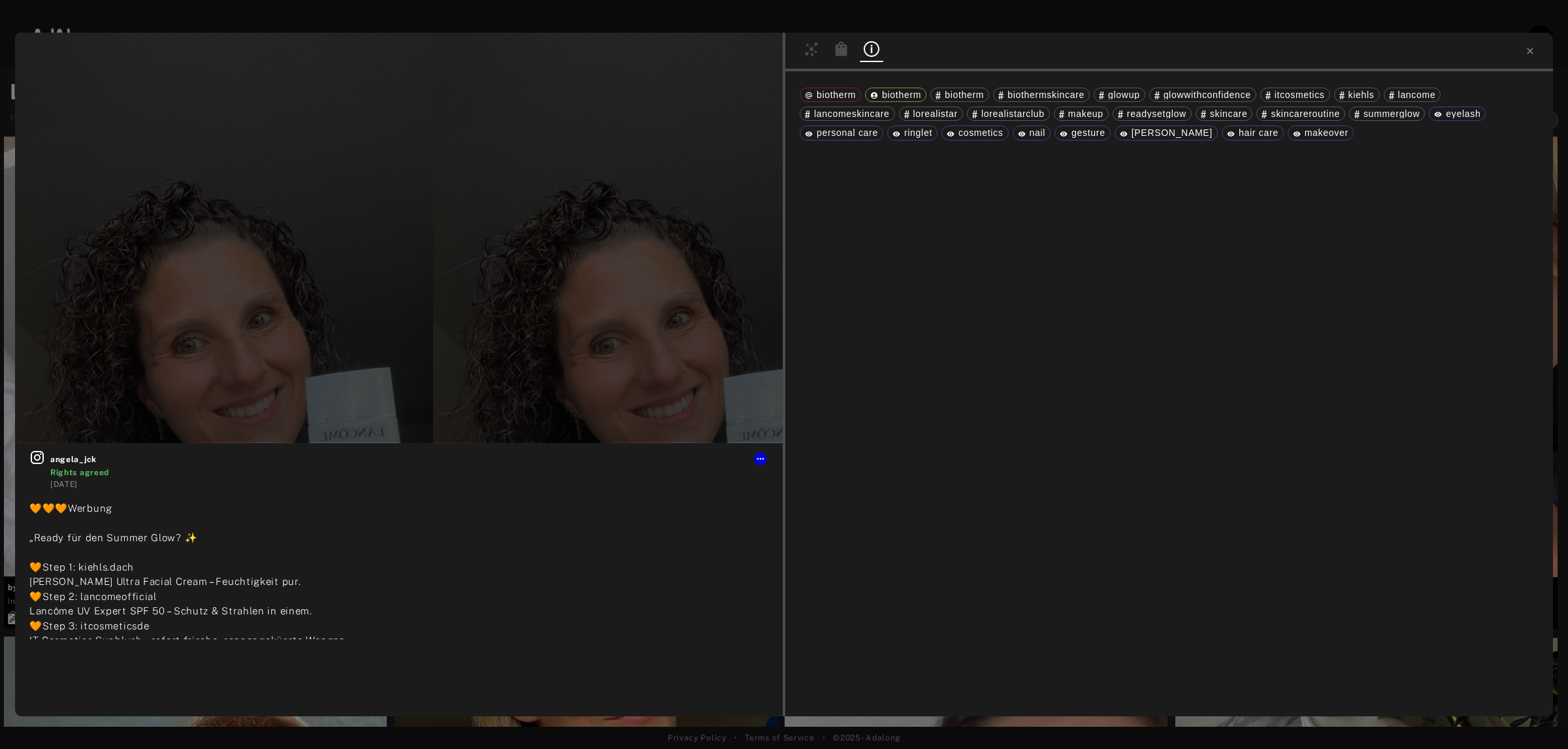
click at [839, 51] on icon at bounding box center [842, 48] width 12 height 14
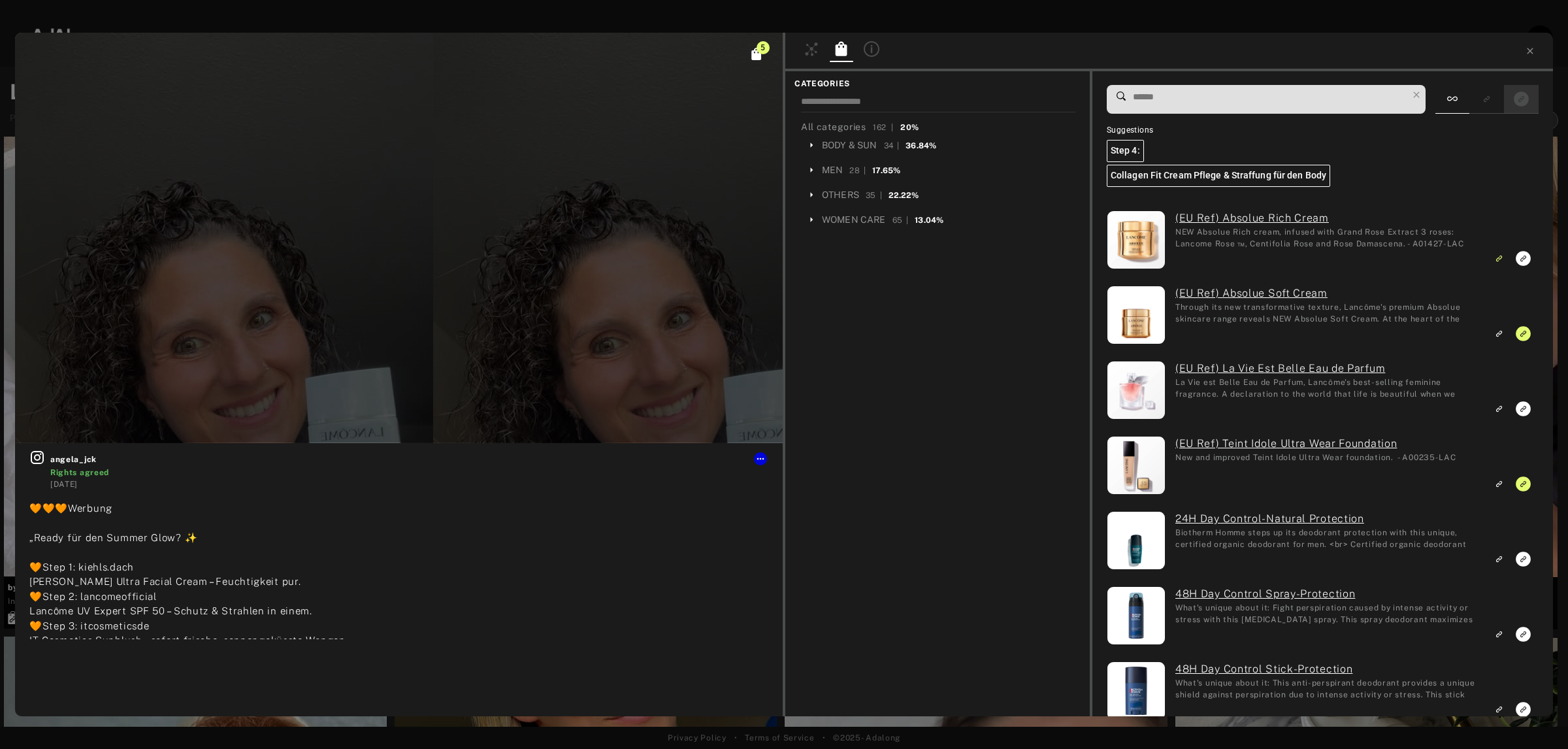
click at [1520, 103] on icon "Show only exact products linked" at bounding box center [1521, 99] width 15 height 15
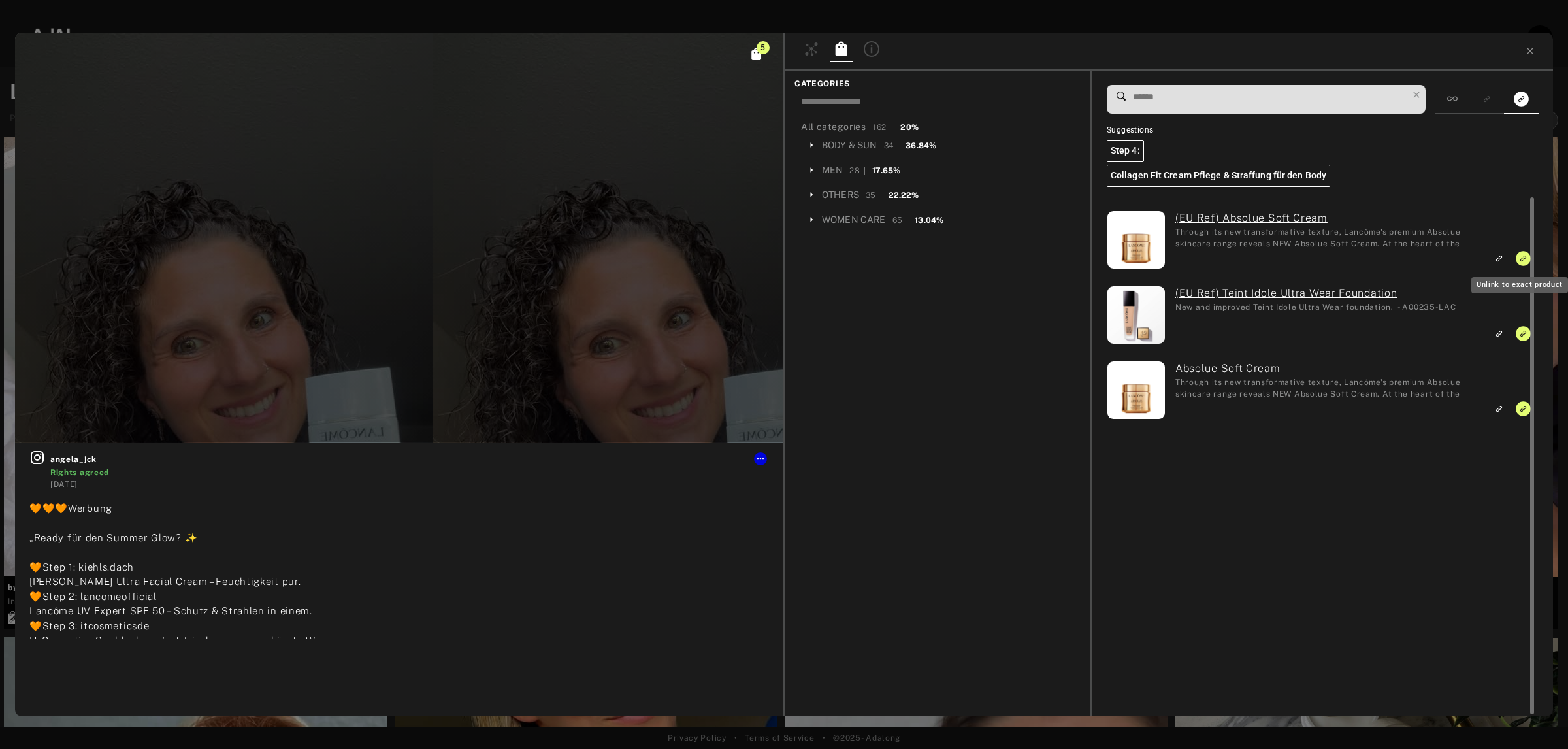
click at [1523, 261] on icon "Unlink to exact product" at bounding box center [1524, 259] width 15 height 15
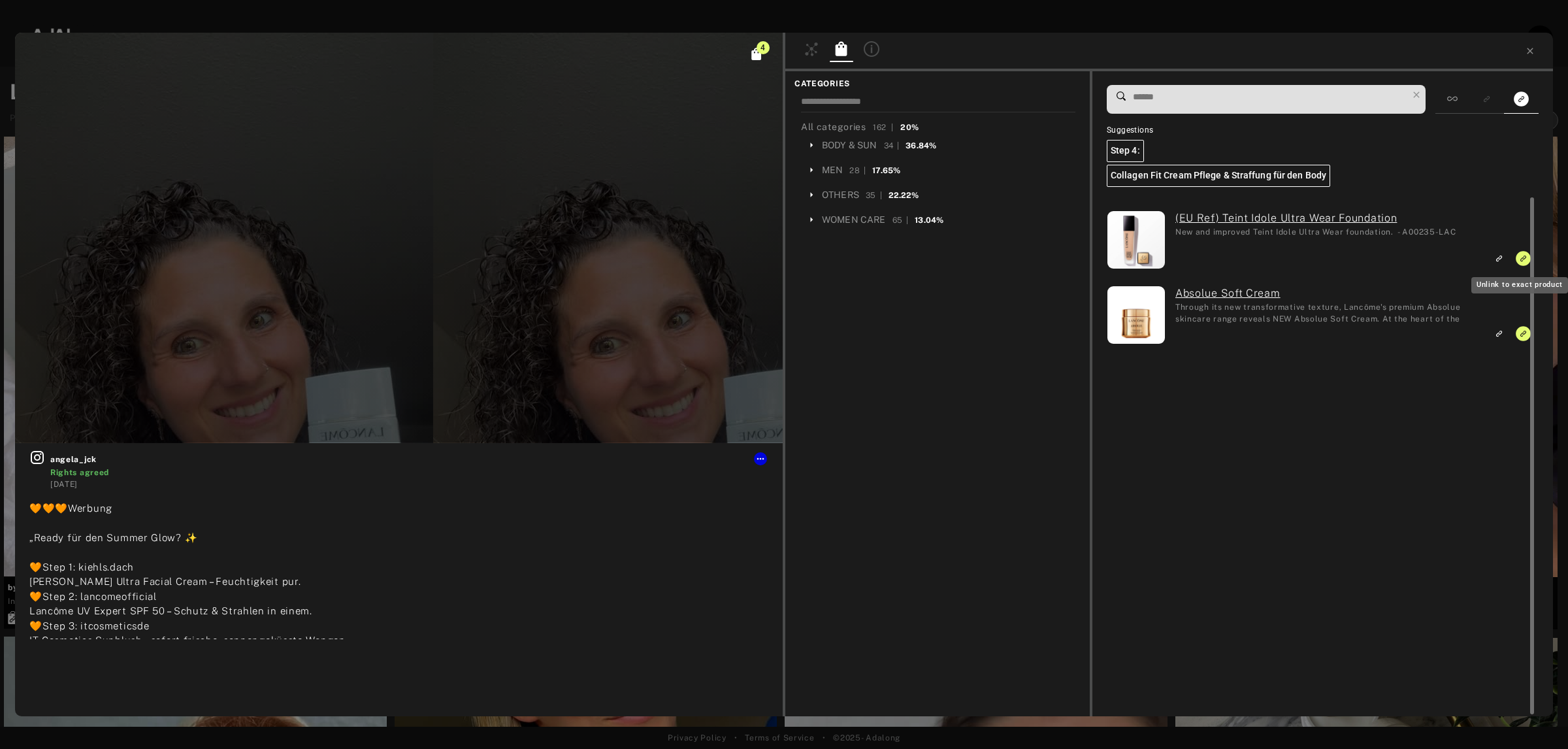
click at [1523, 261] on icon "Unlink to exact product" at bounding box center [1524, 259] width 15 height 15
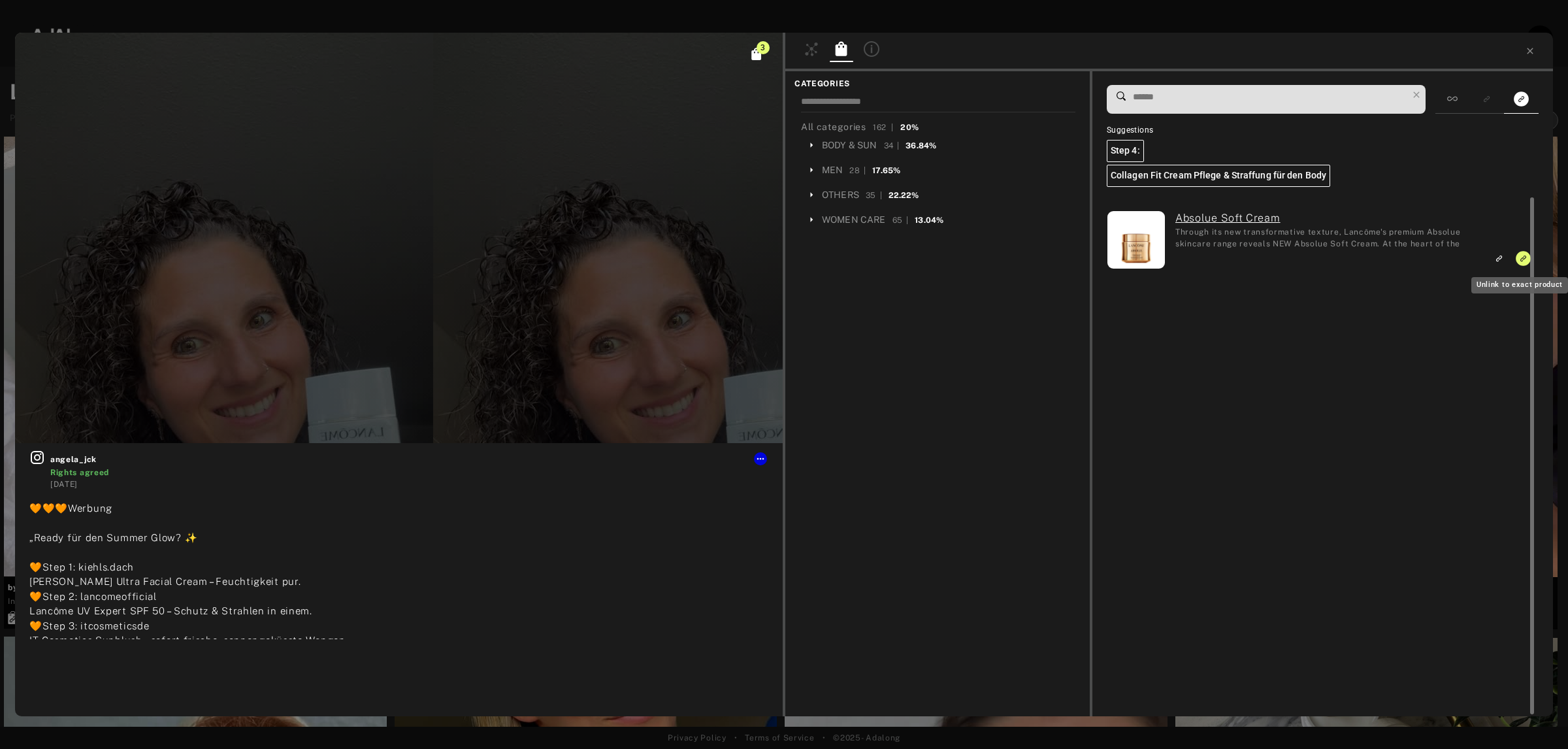
click at [1523, 261] on icon "Unlink to exact product" at bounding box center [1524, 259] width 15 height 15
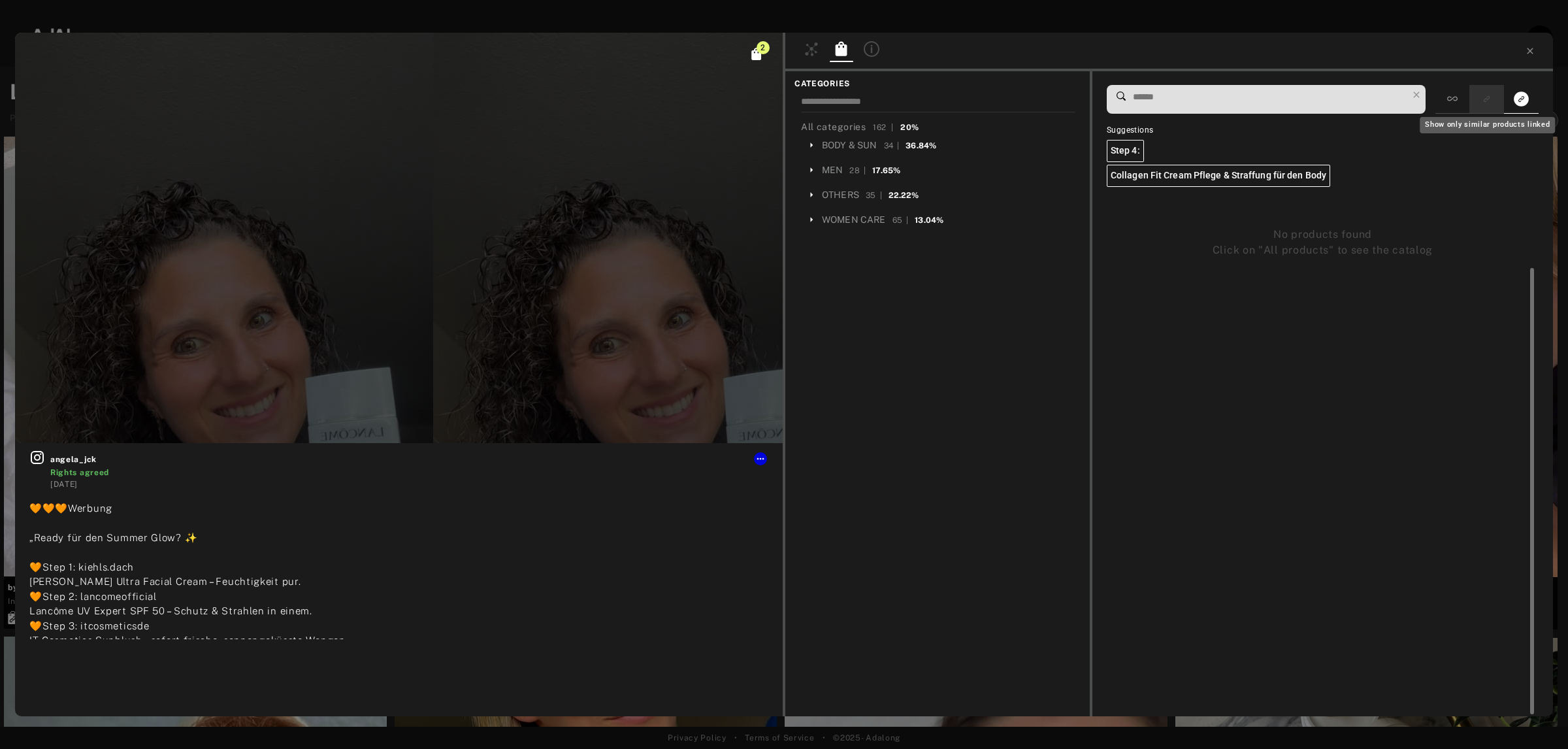
click at [1474, 97] on button "Show only similar products linked" at bounding box center [1486, 99] width 24 height 18
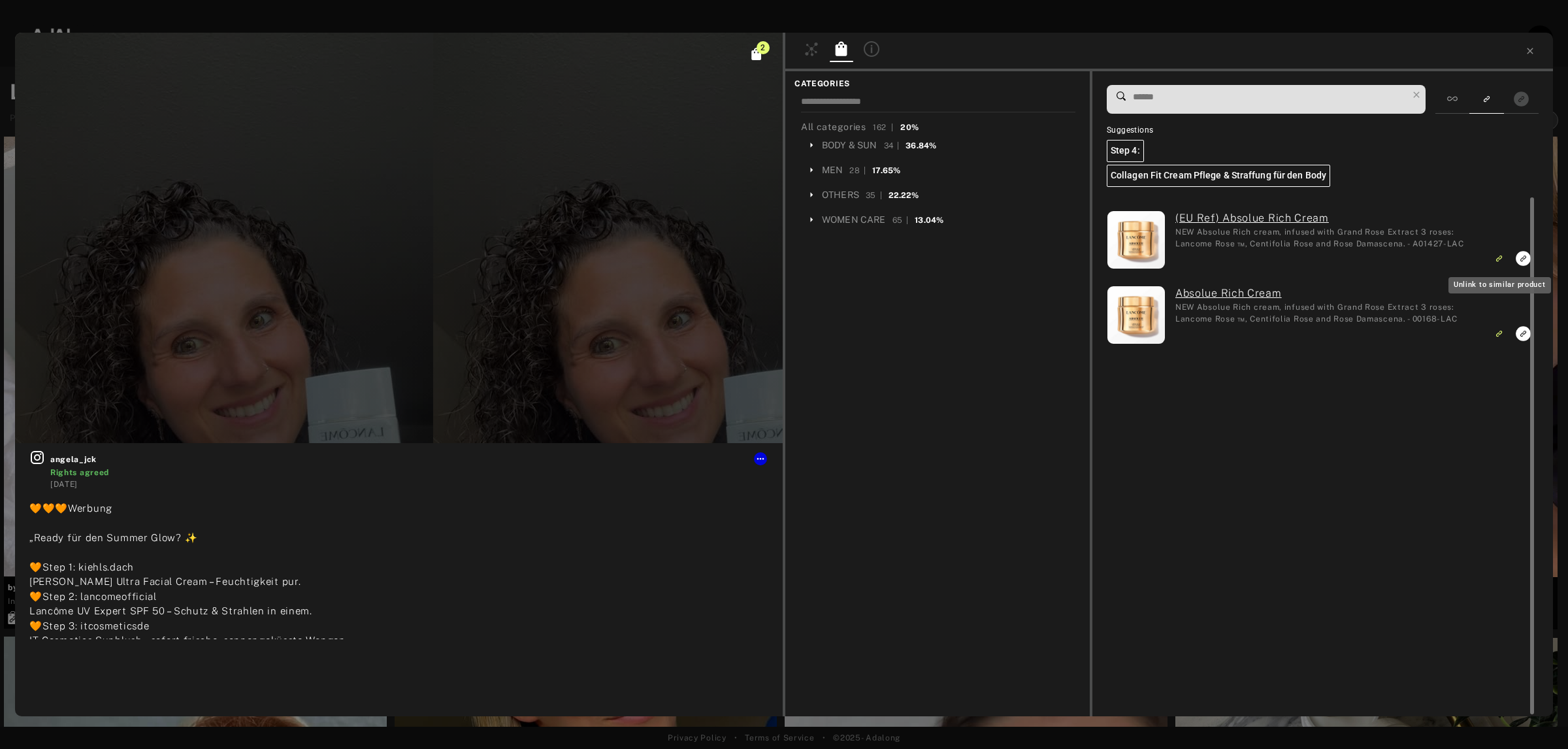
click at [1500, 257] on icon "Unlink to similar product" at bounding box center [1501, 257] width 4 height 4
click at [1498, 257] on icon "Unlink to similar product" at bounding box center [1498, 258] width 9 height 8
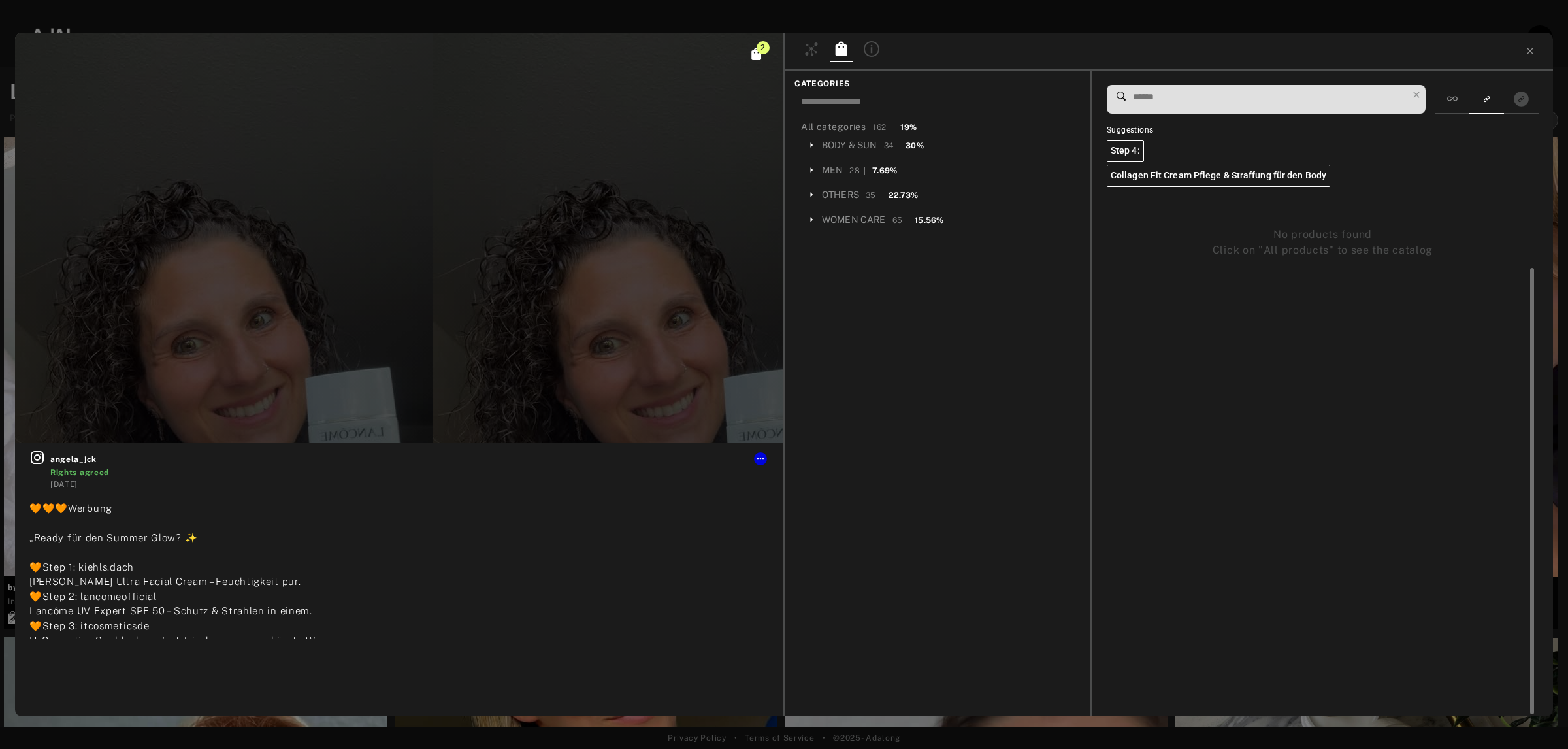
click at [1167, 98] on input at bounding box center [1269, 97] width 276 height 18
paste input "******"
type input "******"
click at [1439, 102] on div at bounding box center [1452, 100] width 34 height 29
click at [1521, 260] on rect "Link to exact product" at bounding box center [1523, 258] width 16 height 16
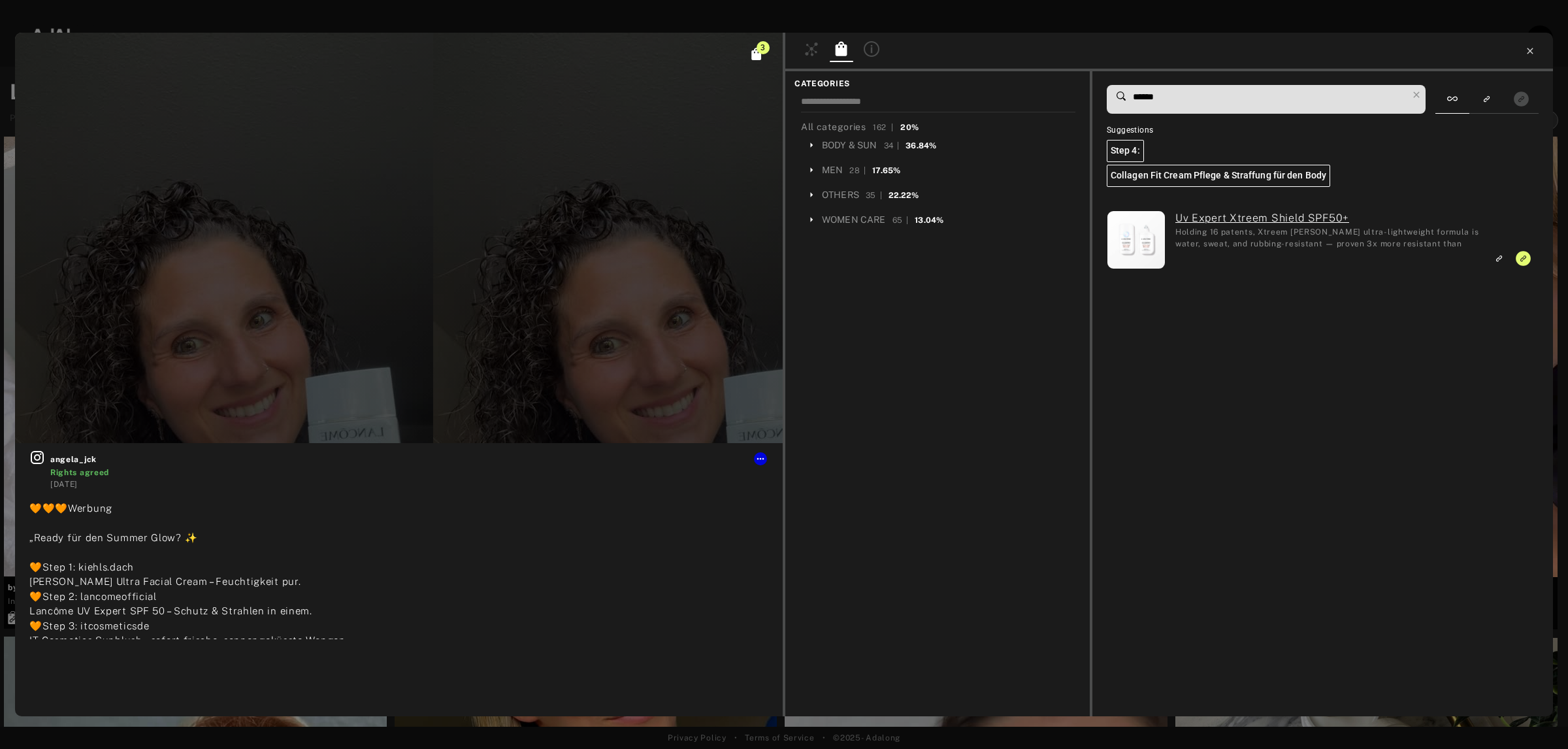
click at [1527, 49] on icon at bounding box center [1530, 51] width 10 height 10
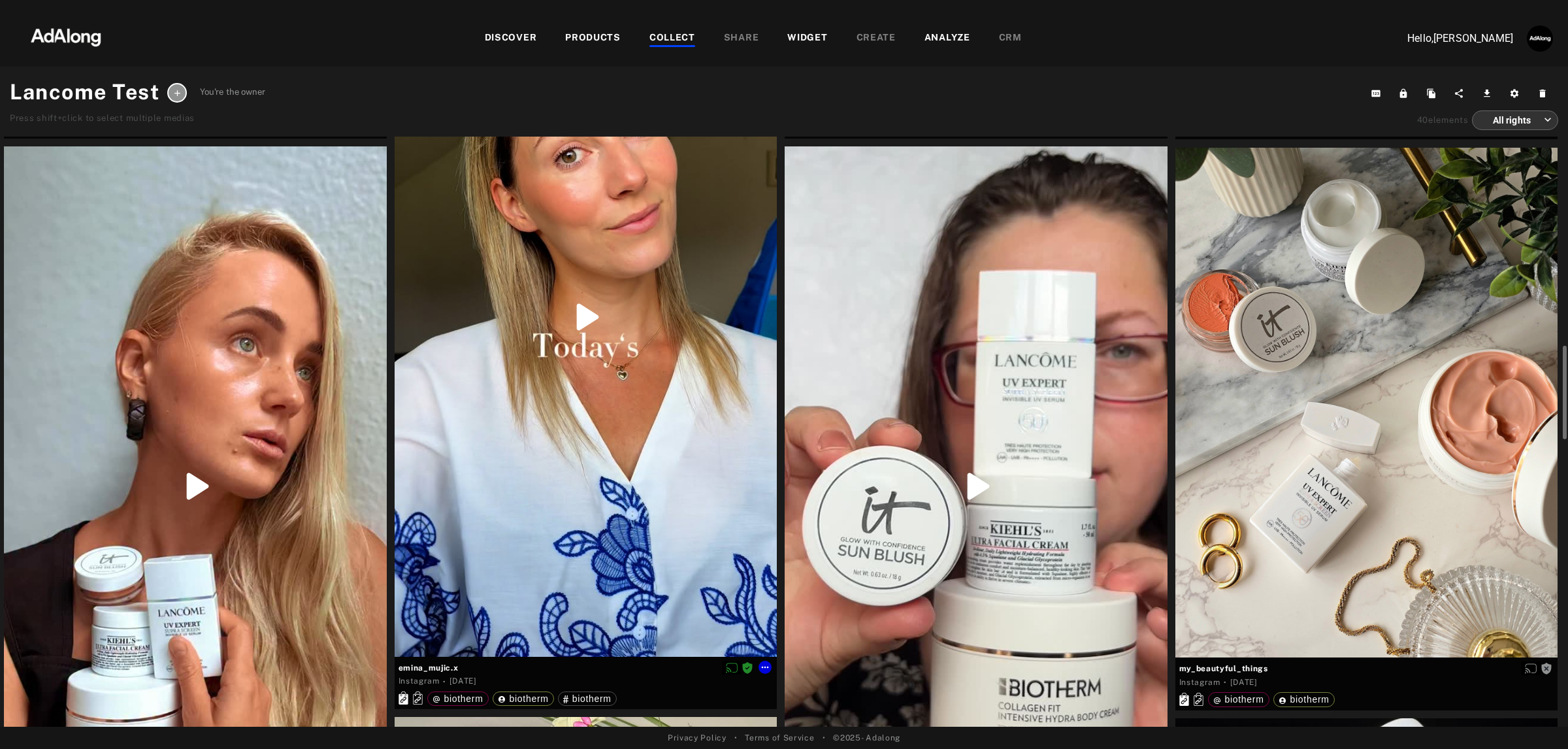
scroll to position [1143, 0]
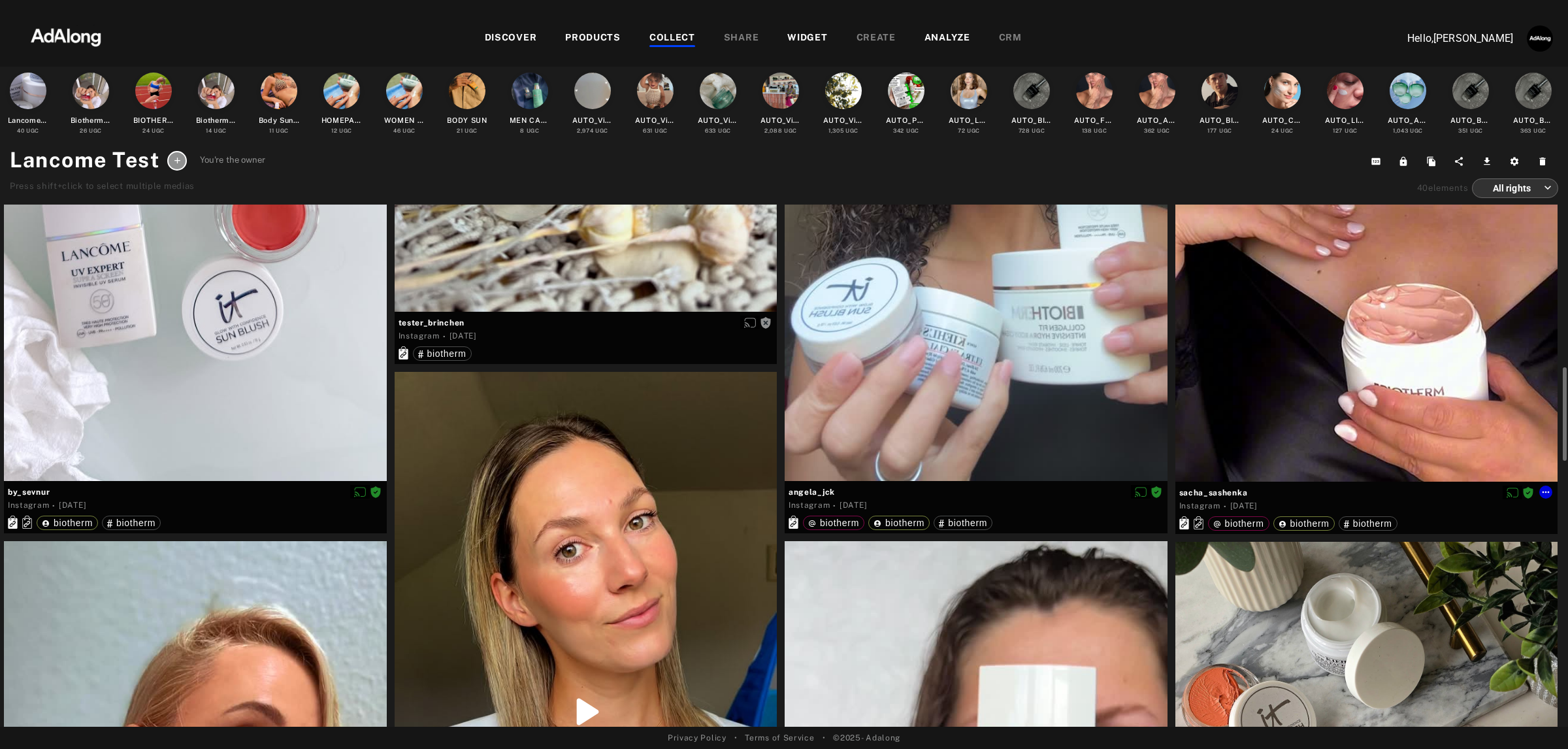
click at [1385, 254] on div at bounding box center [1367, 141] width 383 height 678
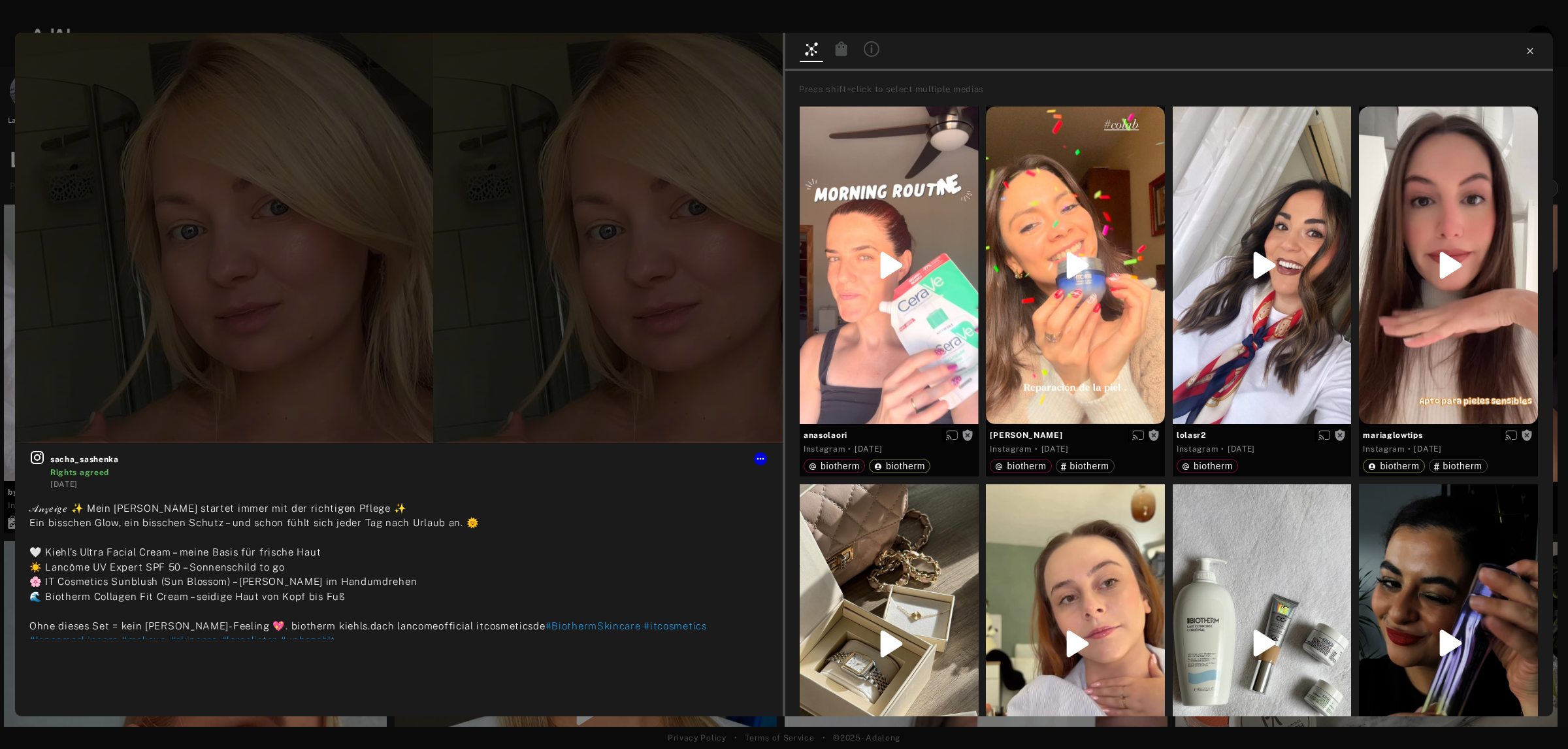
click at [1533, 51] on div at bounding box center [1170, 51] width 768 height 38
click at [1531, 50] on icon at bounding box center [1530, 51] width 10 height 10
